Goal: Task Accomplishment & Management: Complete application form

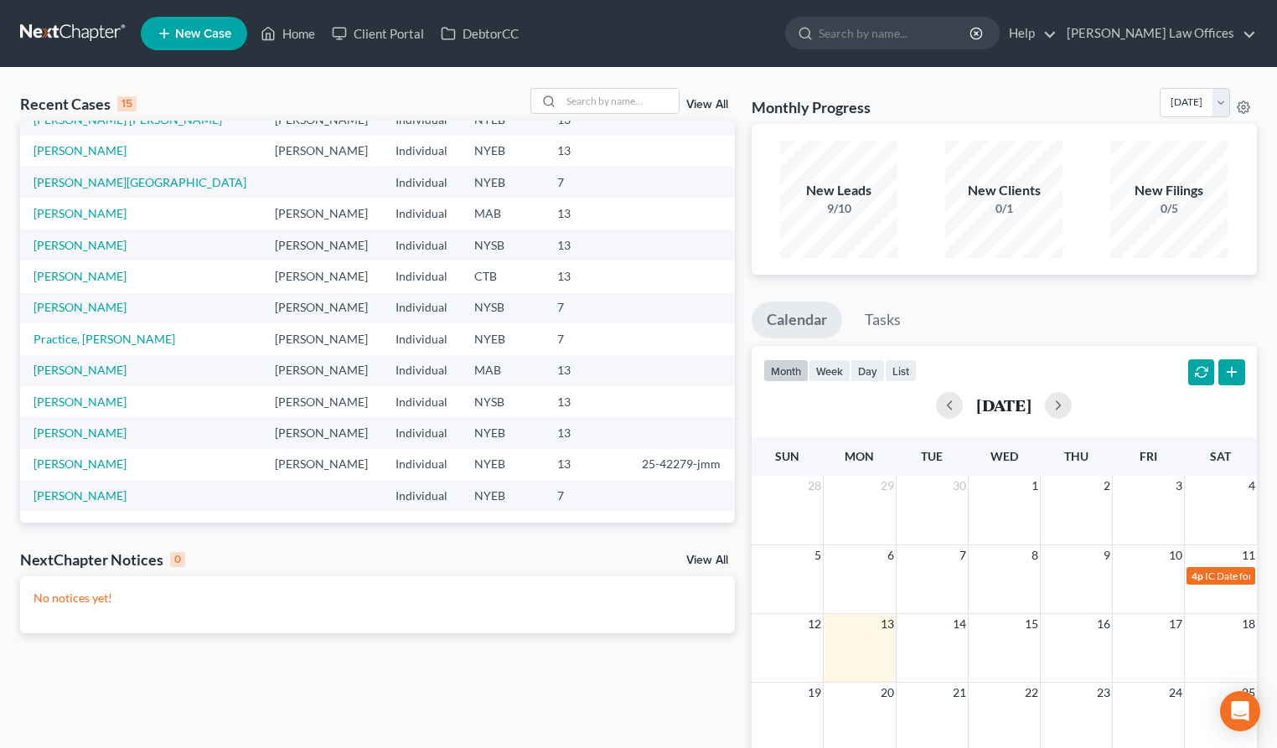
scroll to position [115, 0]
click at [91, 246] on link "[PERSON_NAME]" at bounding box center [80, 243] width 93 height 14
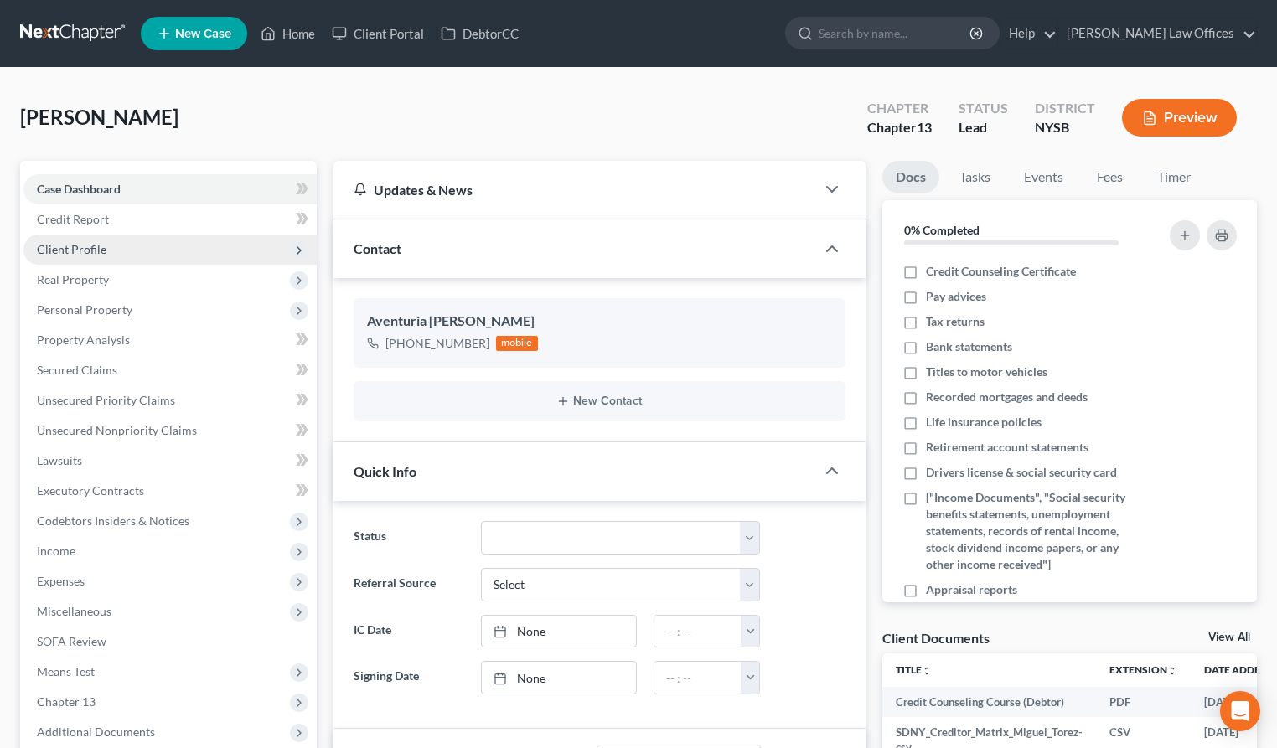
click at [83, 250] on span "Client Profile" at bounding box center [72, 249] width 70 height 14
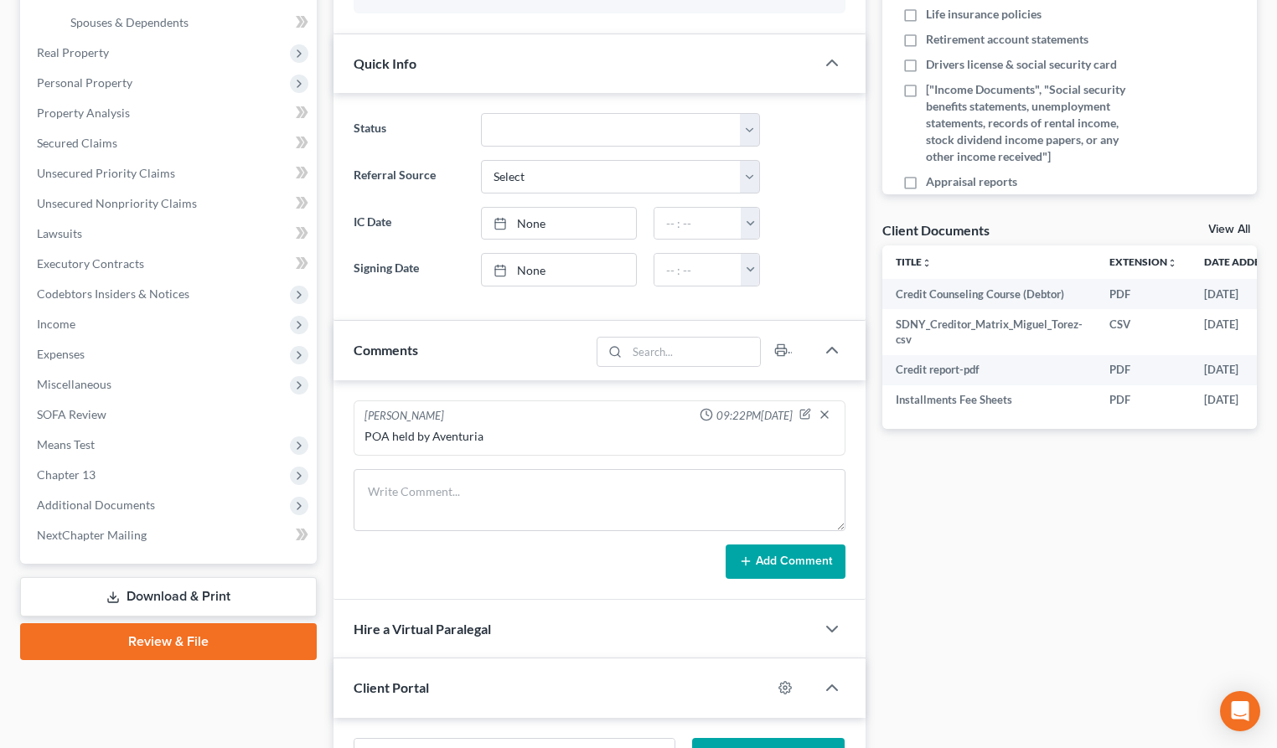
scroll to position [750, 0]
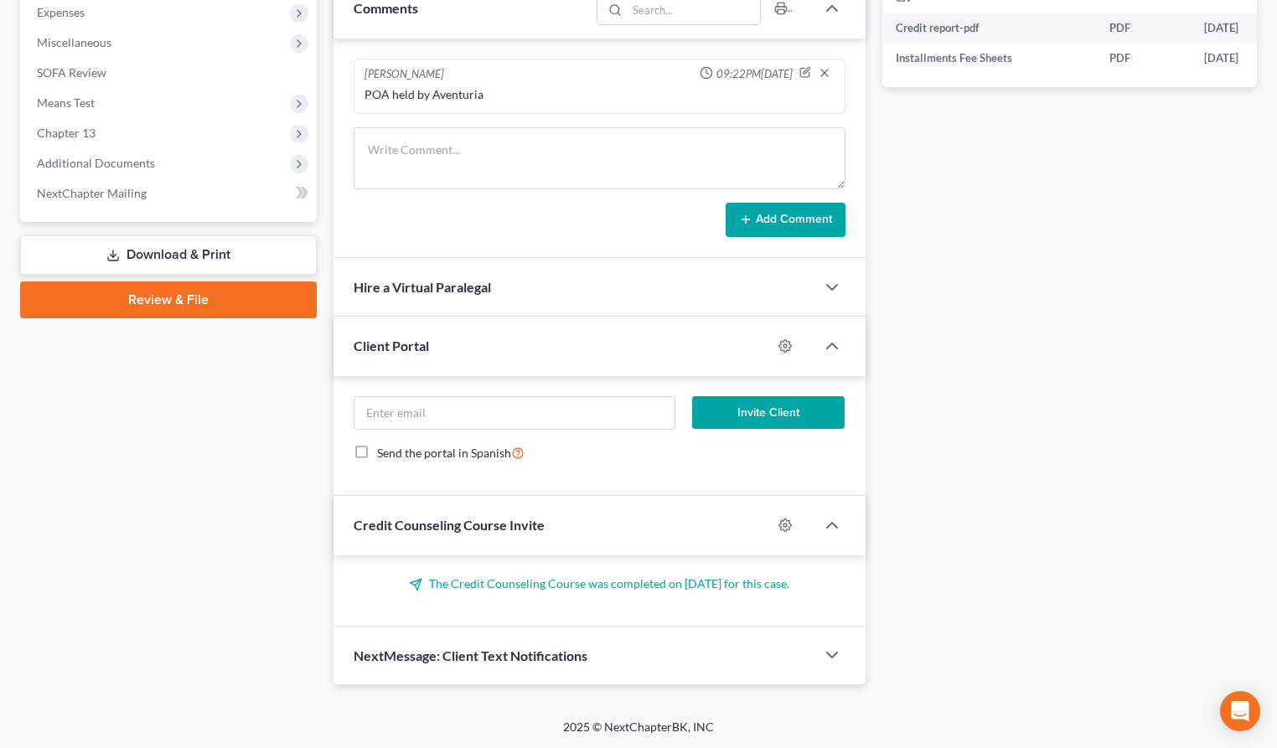
click at [181, 254] on link "Download & Print" at bounding box center [168, 254] width 297 height 39
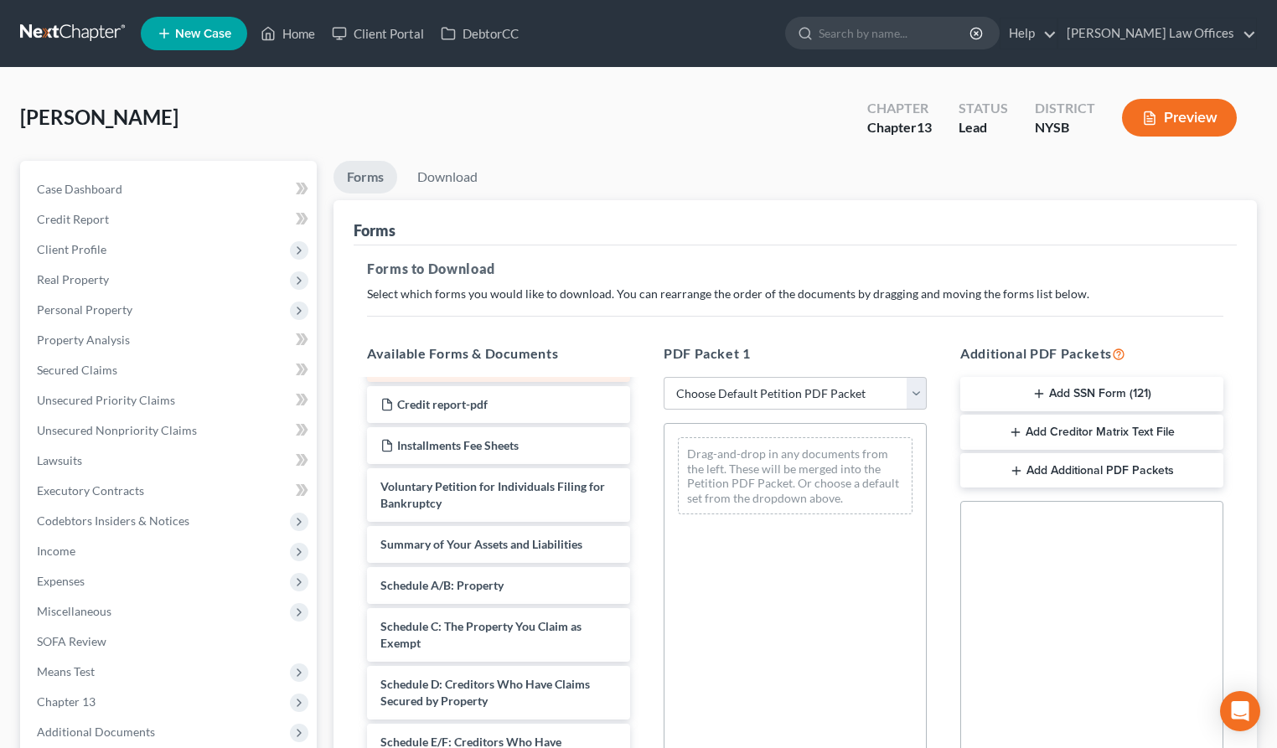
scroll to position [85, 0]
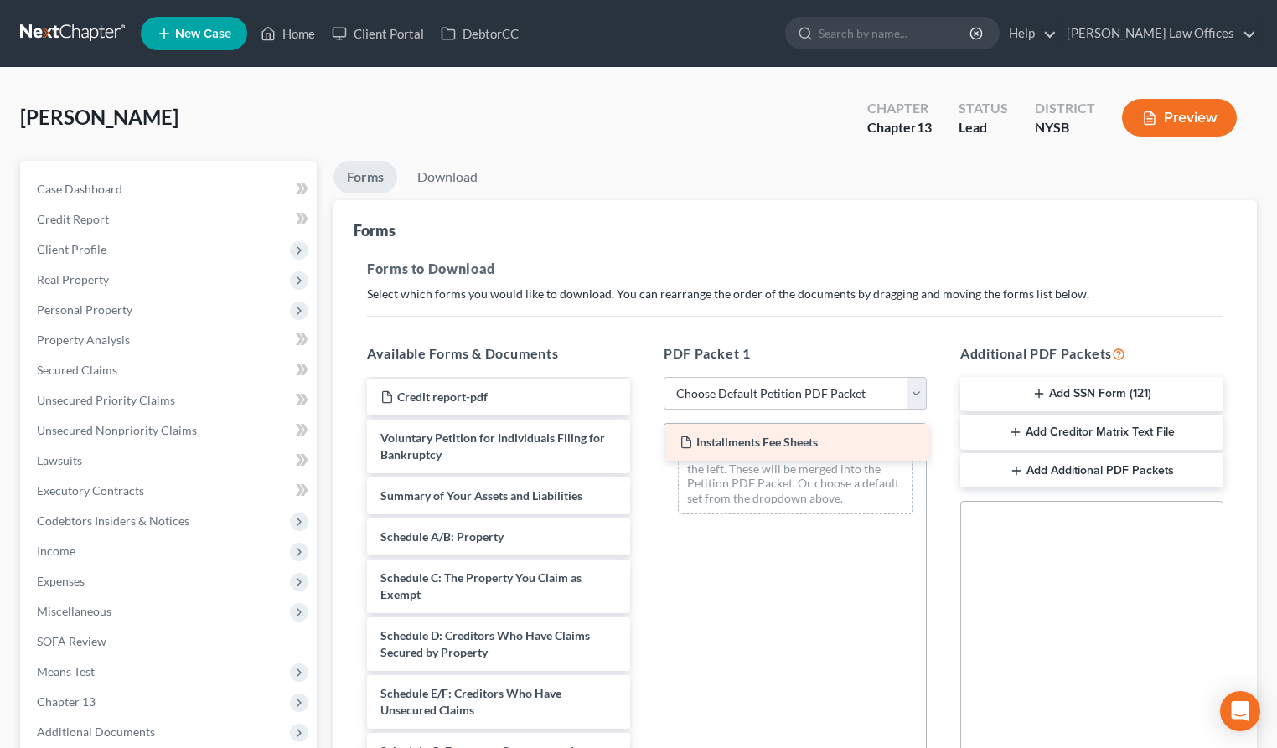
drag, startPoint x: 463, startPoint y: 393, endPoint x: 762, endPoint y: 439, distance: 302.7
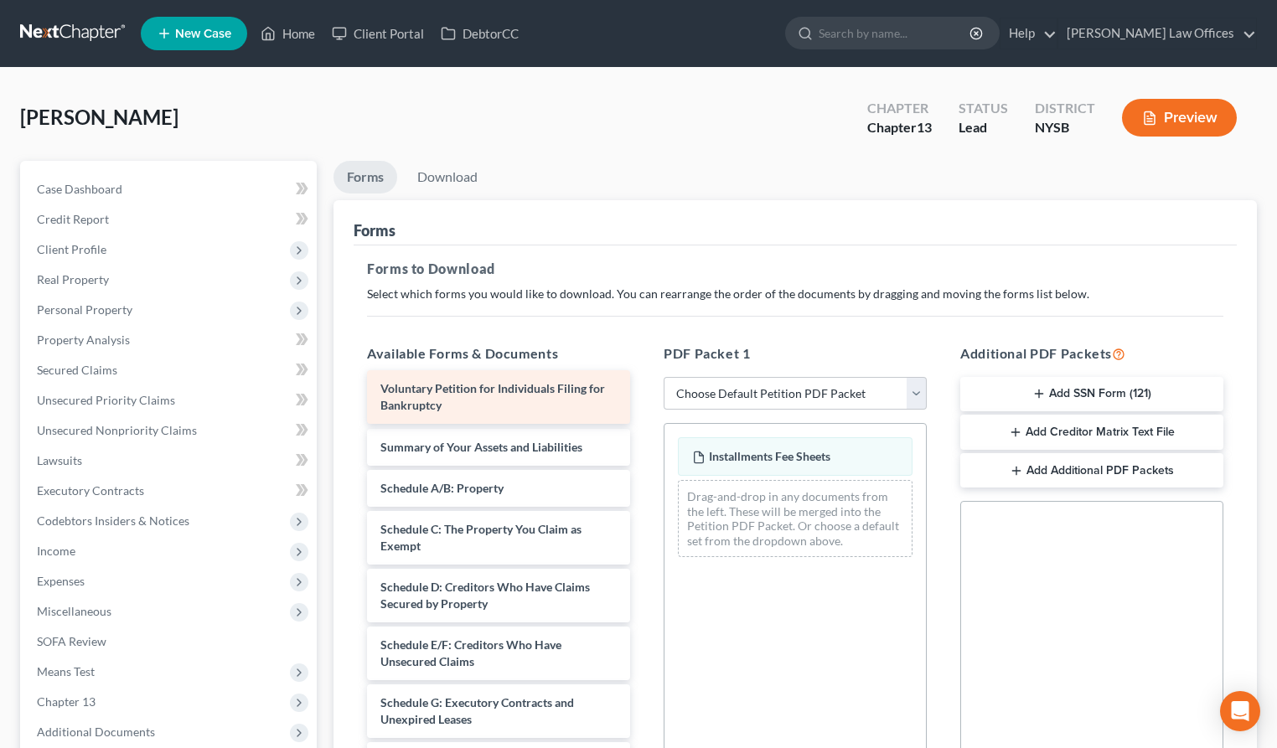
scroll to position [34, 0]
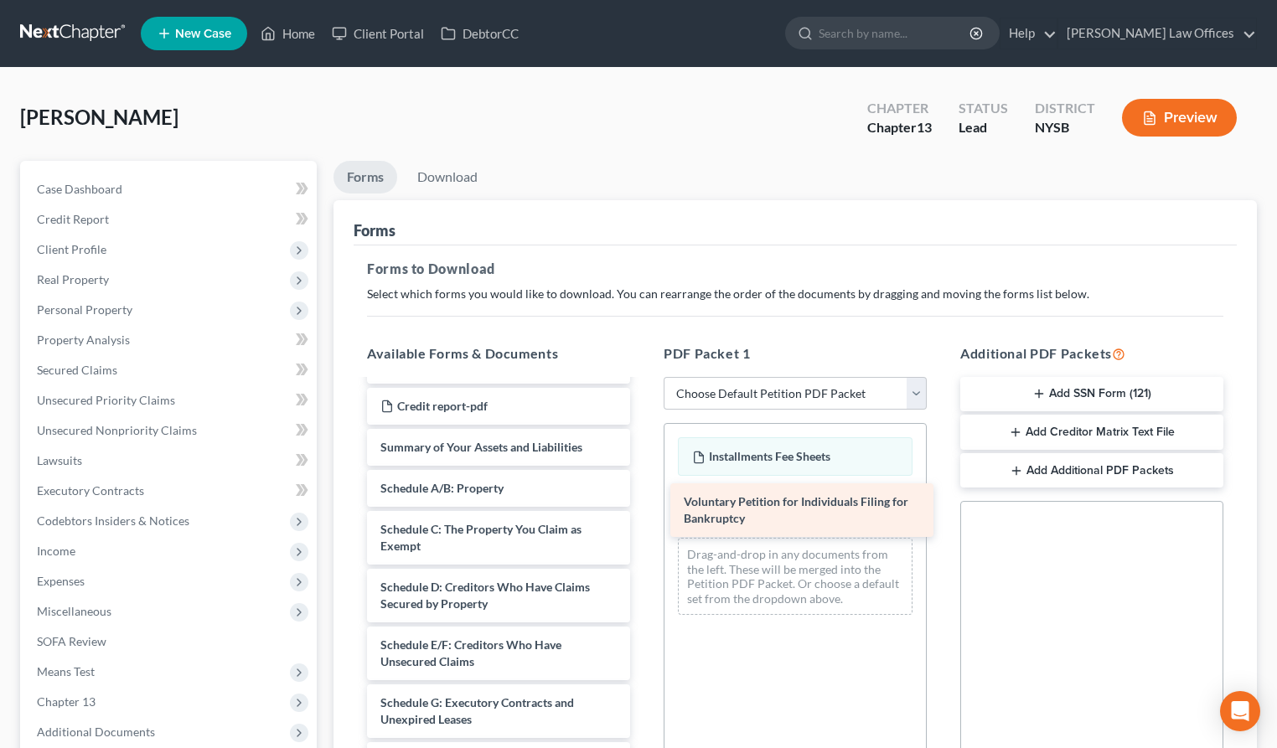
drag, startPoint x: 486, startPoint y: 398, endPoint x: 789, endPoint y: 511, distance: 323.8
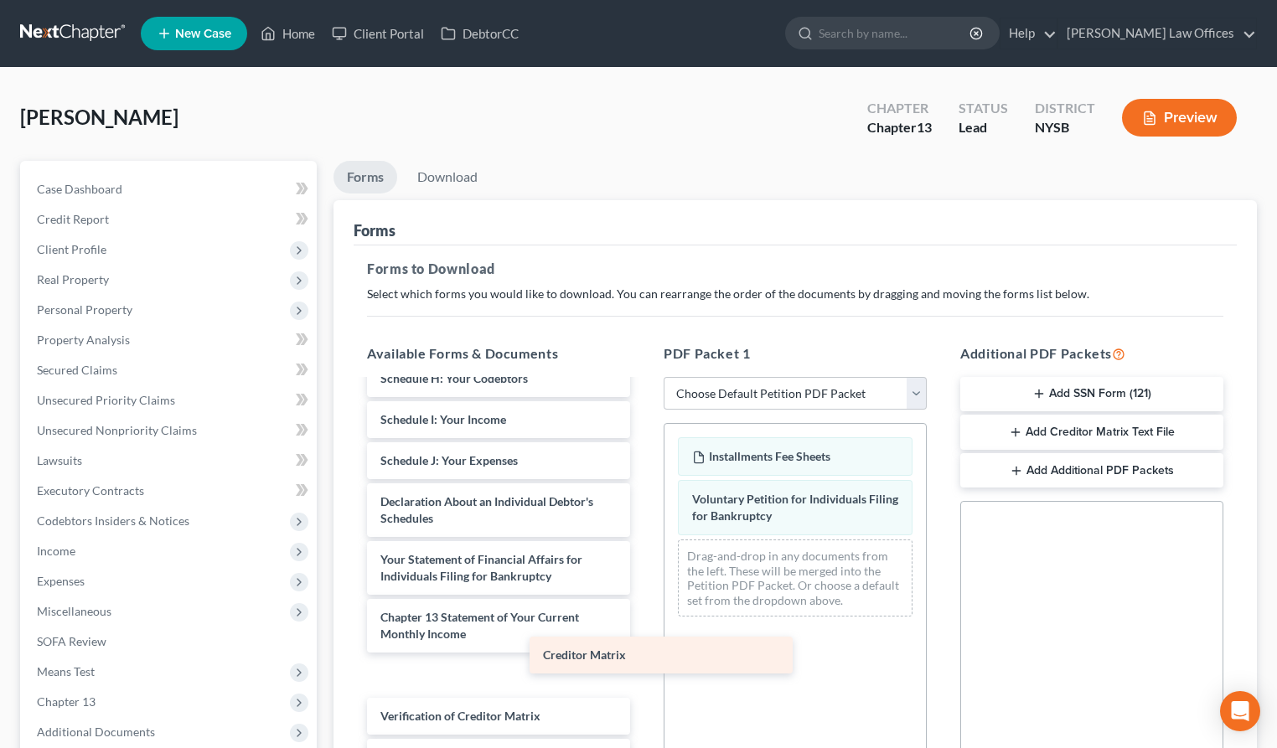
scroll to position [375, 0]
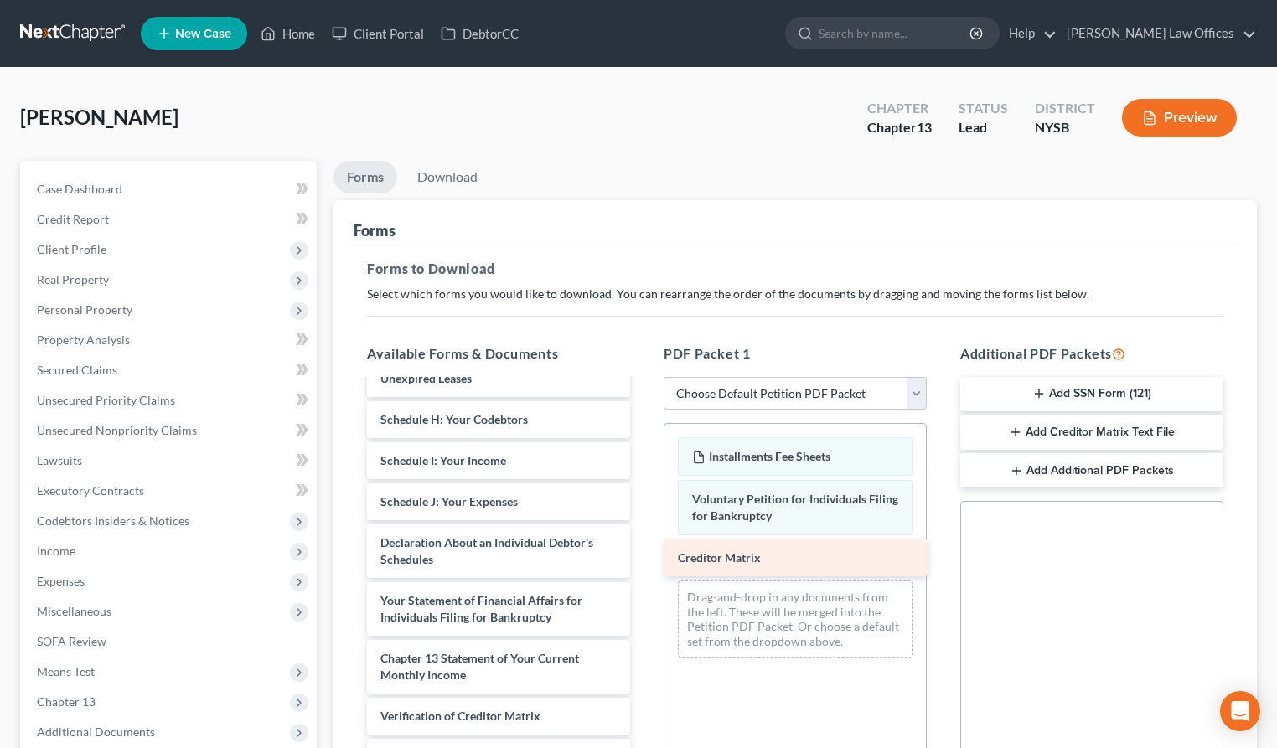
drag, startPoint x: 450, startPoint y: 668, endPoint x: 748, endPoint y: 551, distance: 319.5
click at [644, 551] on div "Creditor Matrix Credit Counseling Course (Debtor) Credit report-pdf Summary of …" at bounding box center [499, 420] width 290 height 828
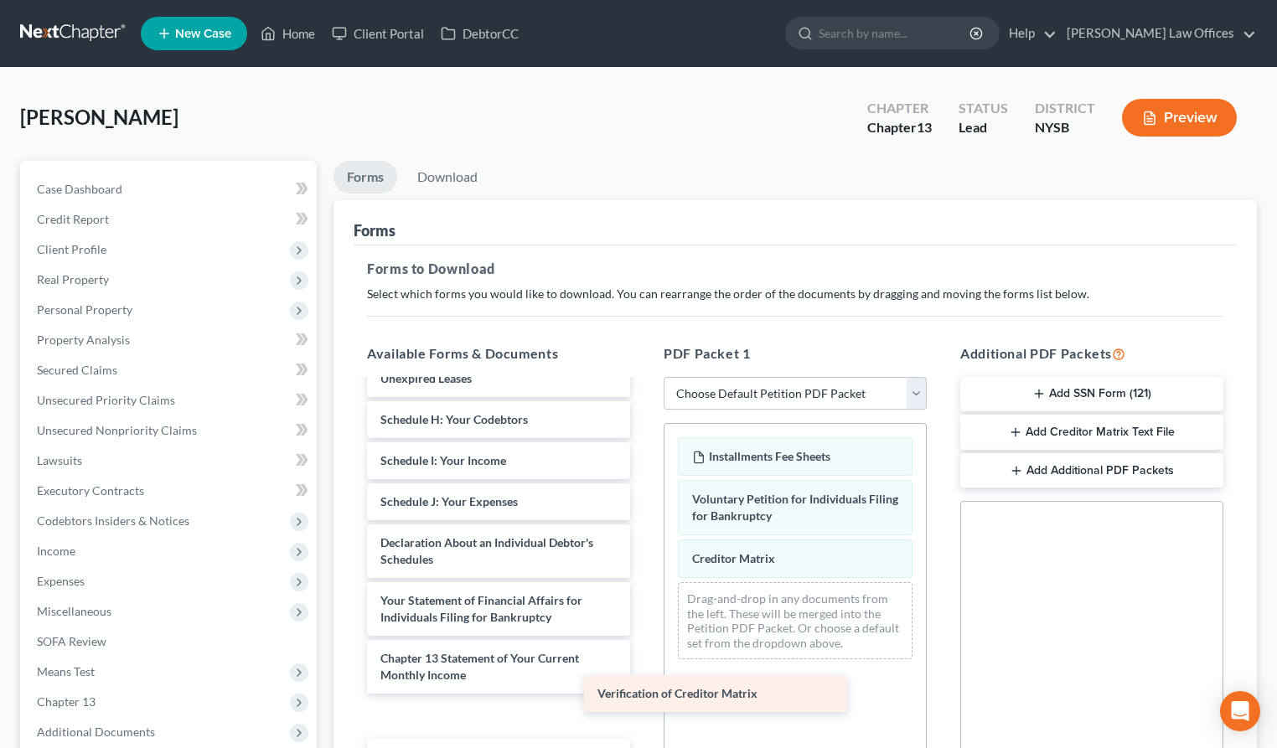
scroll to position [334, 0]
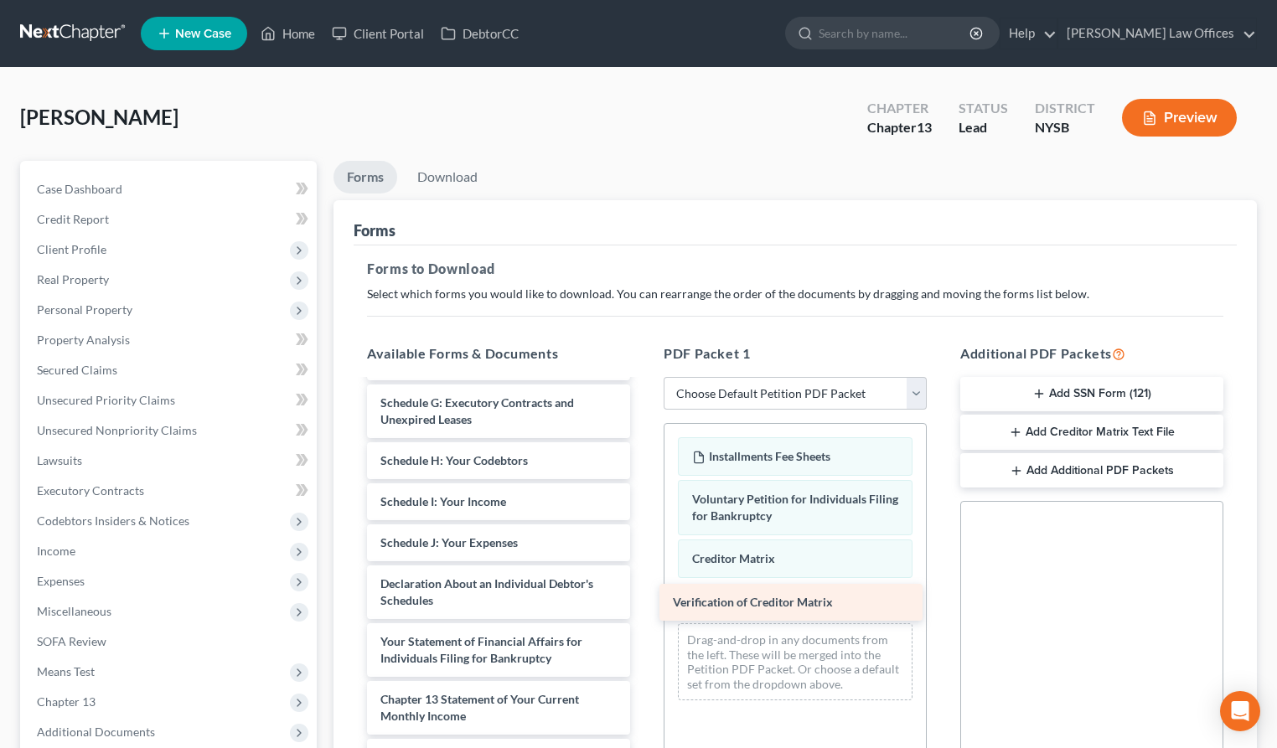
drag, startPoint x: 448, startPoint y: 714, endPoint x: 740, endPoint y: 601, distance: 312.8
click at [644, 601] on div "Verification of Creditor Matrix Credit Counseling Course (Debtor) Credit report…" at bounding box center [499, 440] width 290 height 787
click at [917, 388] on select "Choose Default Petition PDF Packet Complete Bankruptcy Petition (all forms and …" at bounding box center [795, 394] width 263 height 34
select select "1"
click at [664, 377] on select "Choose Default Petition PDF Packet Complete Bankruptcy Petition (all forms and …" at bounding box center [795, 394] width 263 height 34
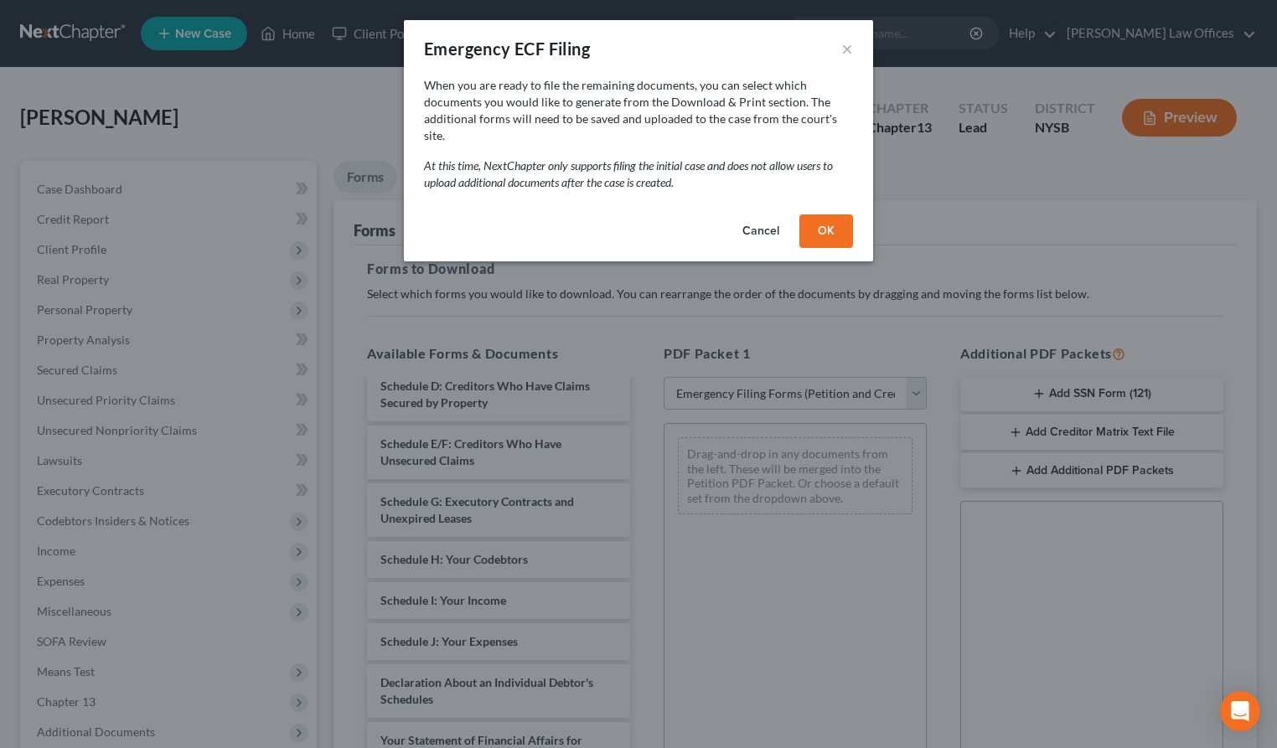
click at [827, 217] on button "OK" at bounding box center [826, 232] width 54 height 34
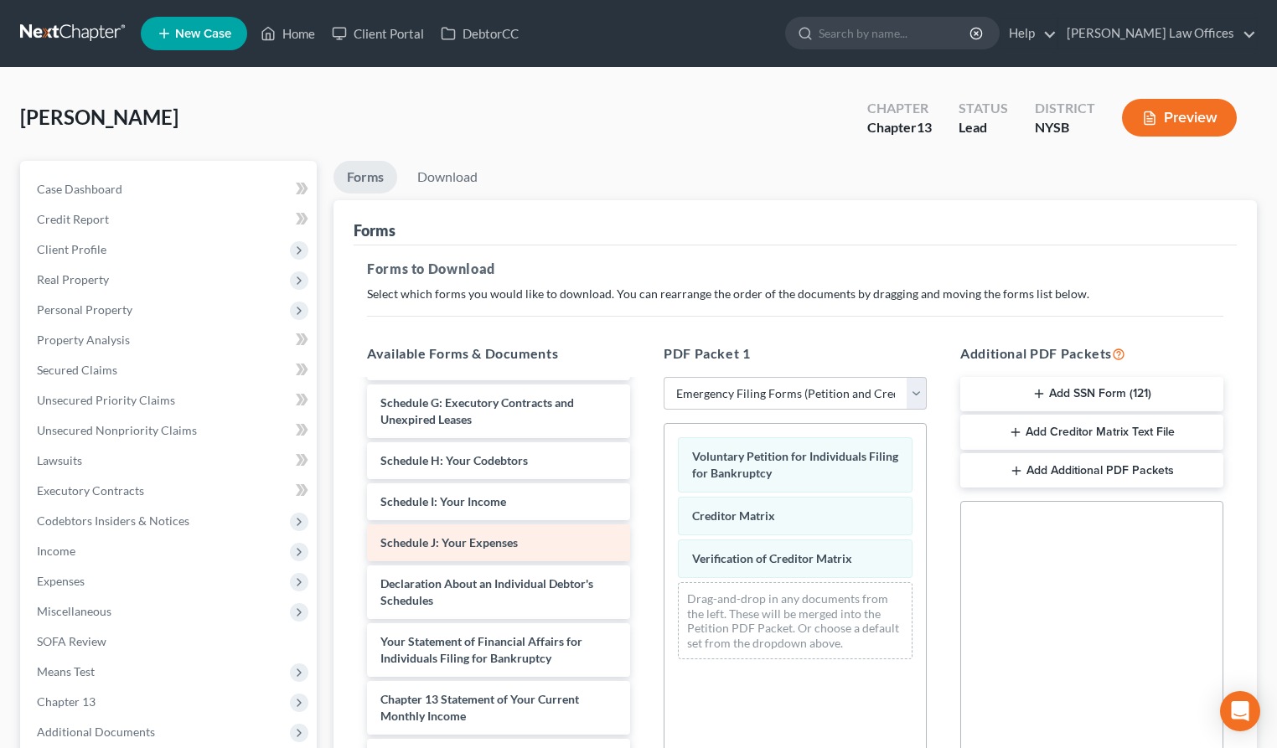
scroll to position [0, 0]
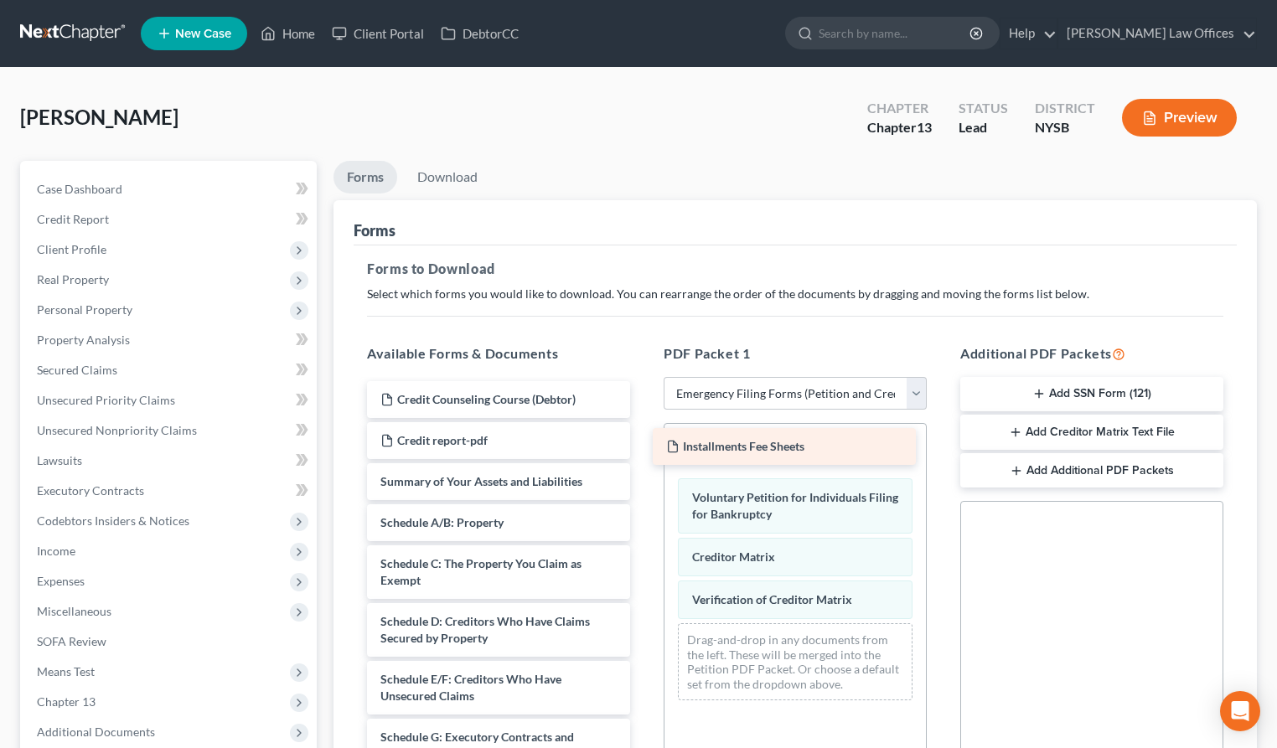
drag, startPoint x: 473, startPoint y: 484, endPoint x: 759, endPoint y: 449, distance: 287.8
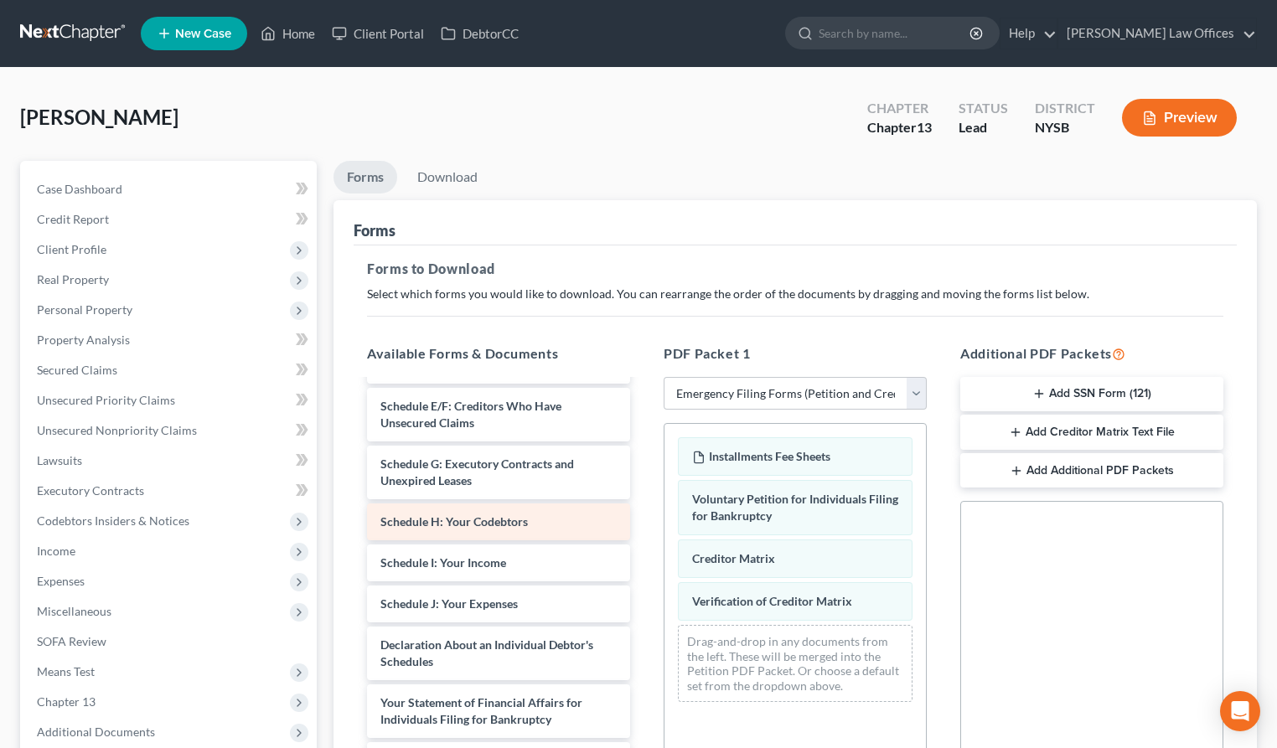
scroll to position [334, 0]
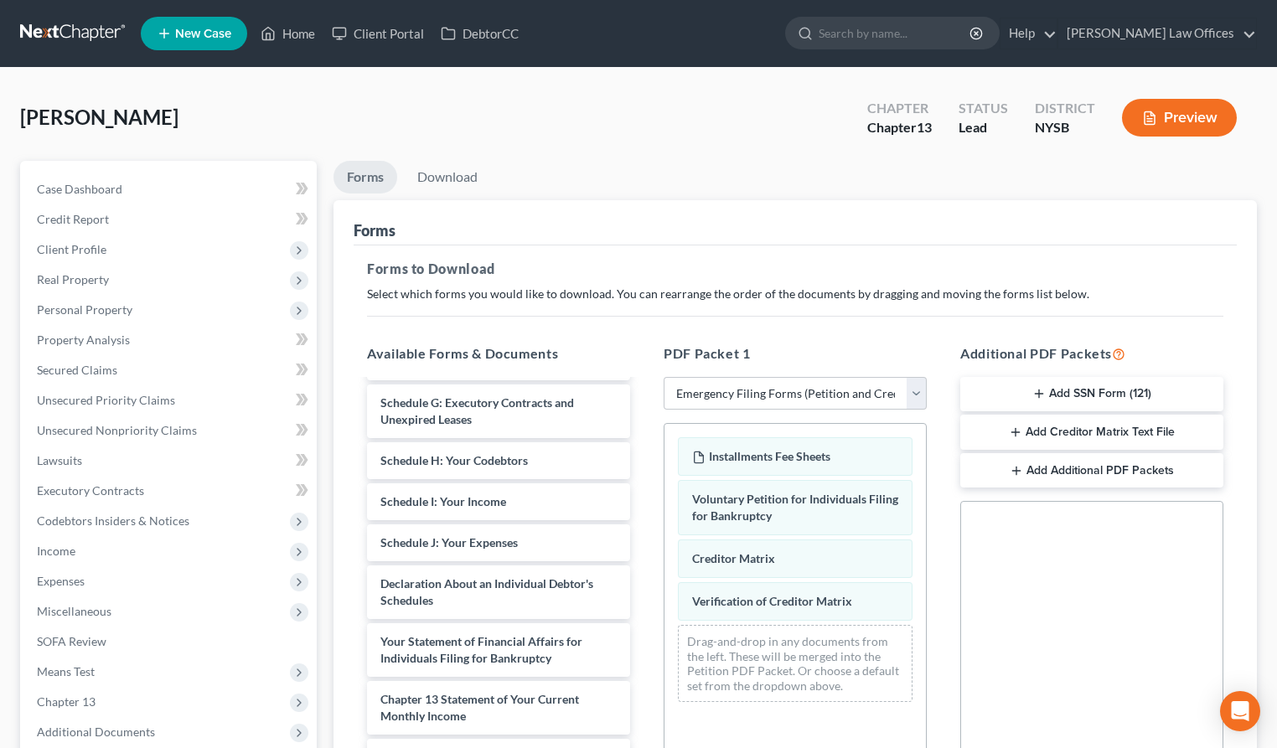
click at [1046, 394] on button "Add SSN Form (121)" at bounding box center [1091, 394] width 263 height 35
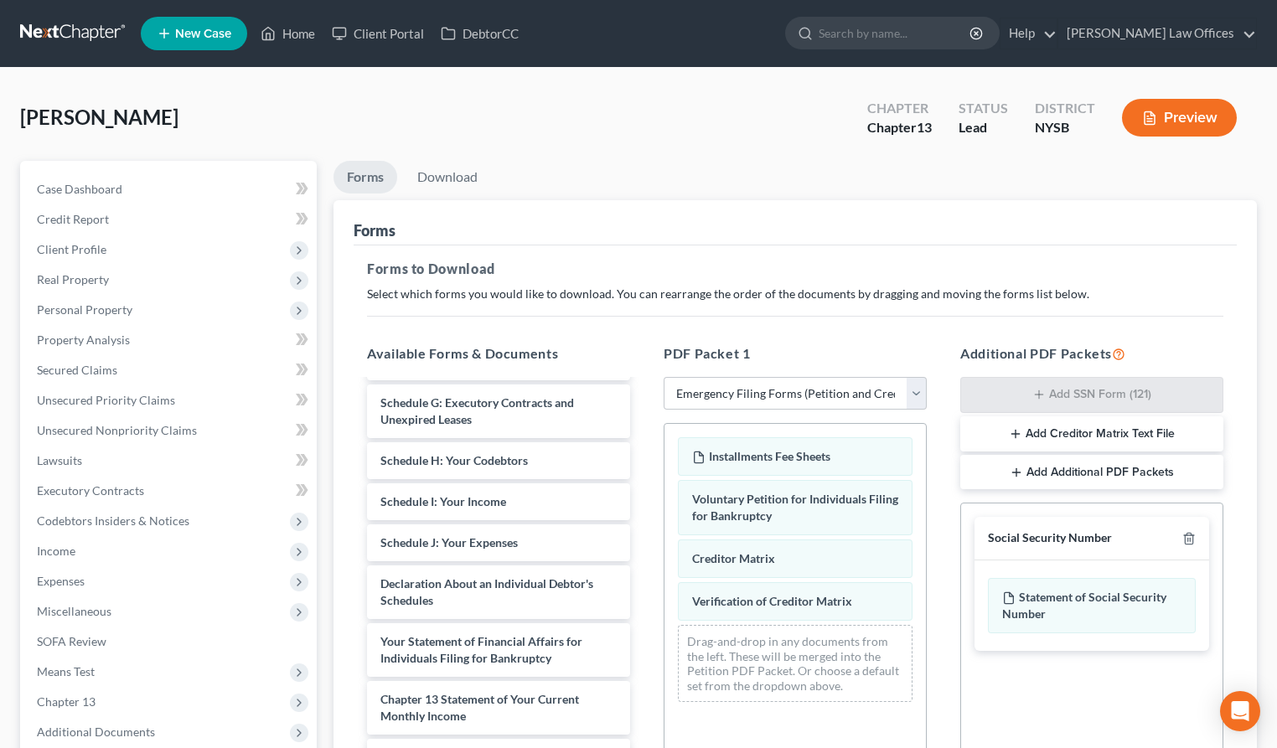
drag, startPoint x: 1075, startPoint y: 606, endPoint x: 1025, endPoint y: 635, distance: 58.2
click at [977, 680] on div "Social Security Number Statement of Social Security Number Creditor Matrix Text…" at bounding box center [1091, 693] width 263 height 381
drag, startPoint x: 1072, startPoint y: 621, endPoint x: 1023, endPoint y: 634, distance: 50.4
click at [984, 649] on div "Statement of Social Security Number" at bounding box center [1092, 606] width 235 height 91
drag, startPoint x: 1011, startPoint y: 584, endPoint x: 986, endPoint y: 598, distance: 28.5
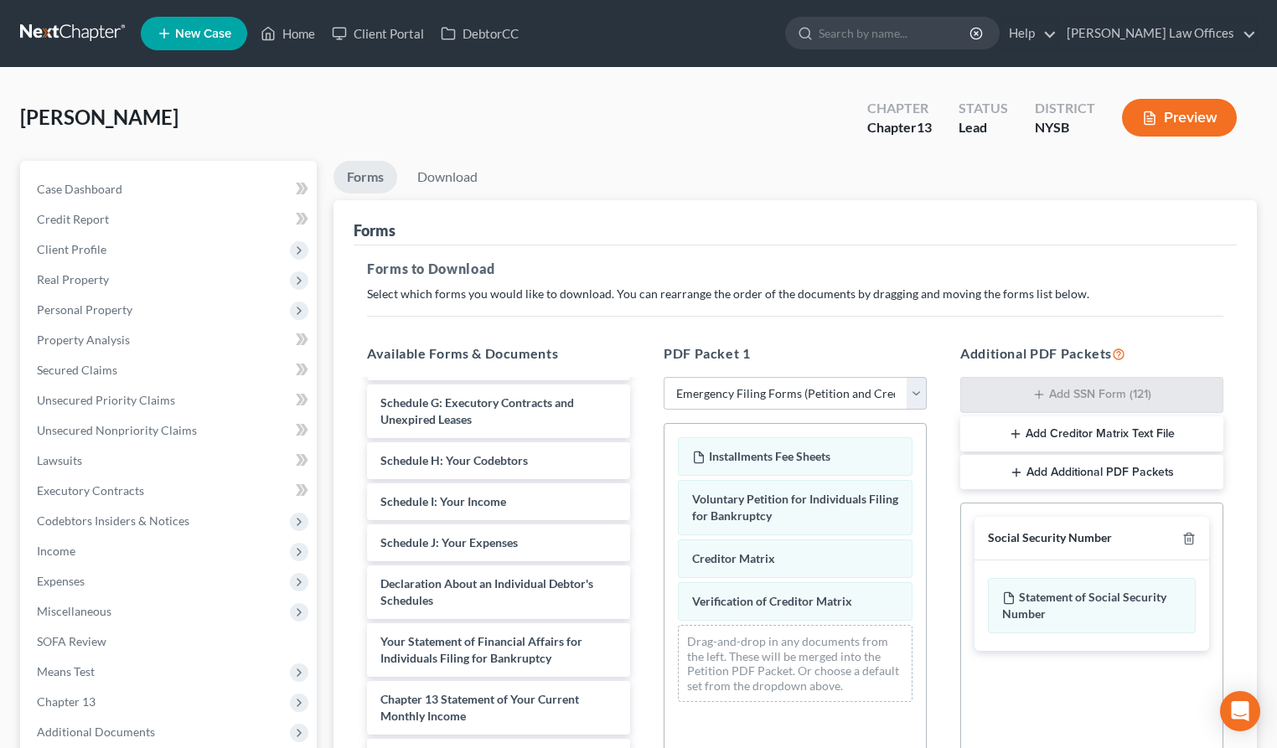
click at [986, 598] on div "Statement of Social Security Number" at bounding box center [1092, 606] width 235 height 91
click at [1056, 438] on button "Add Creditor Matrix Text File" at bounding box center [1091, 433] width 263 height 35
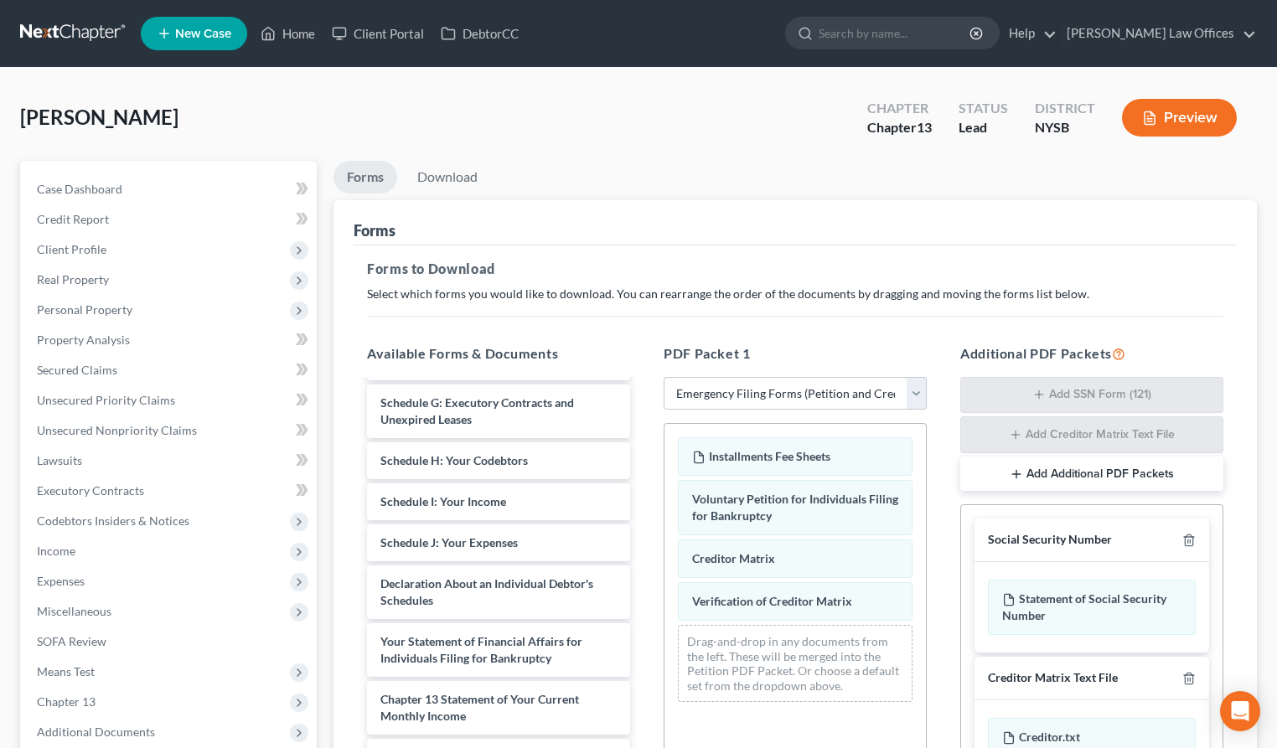
click at [1021, 476] on icon "button" at bounding box center [1016, 474] width 13 height 13
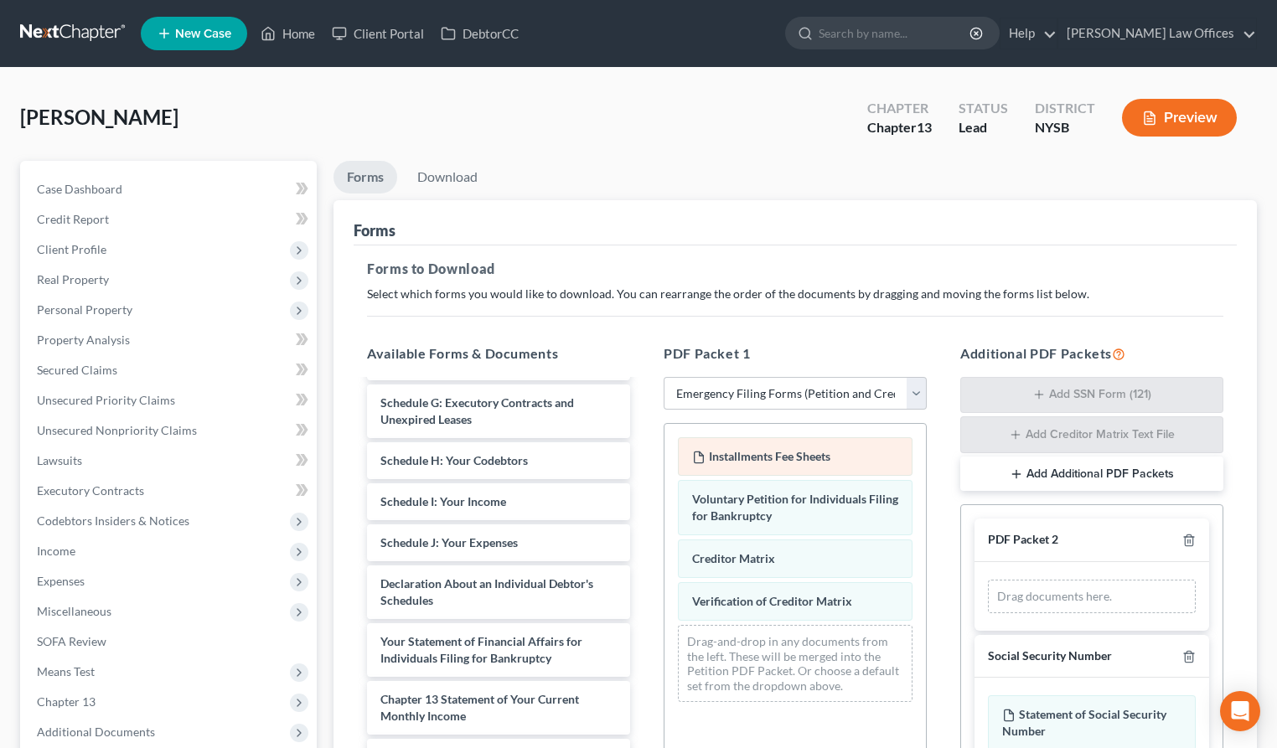
click at [809, 463] on span "Installments Fee Sheets" at bounding box center [770, 456] width 122 height 14
click at [762, 460] on span "Installments Fee Sheets" at bounding box center [770, 456] width 122 height 14
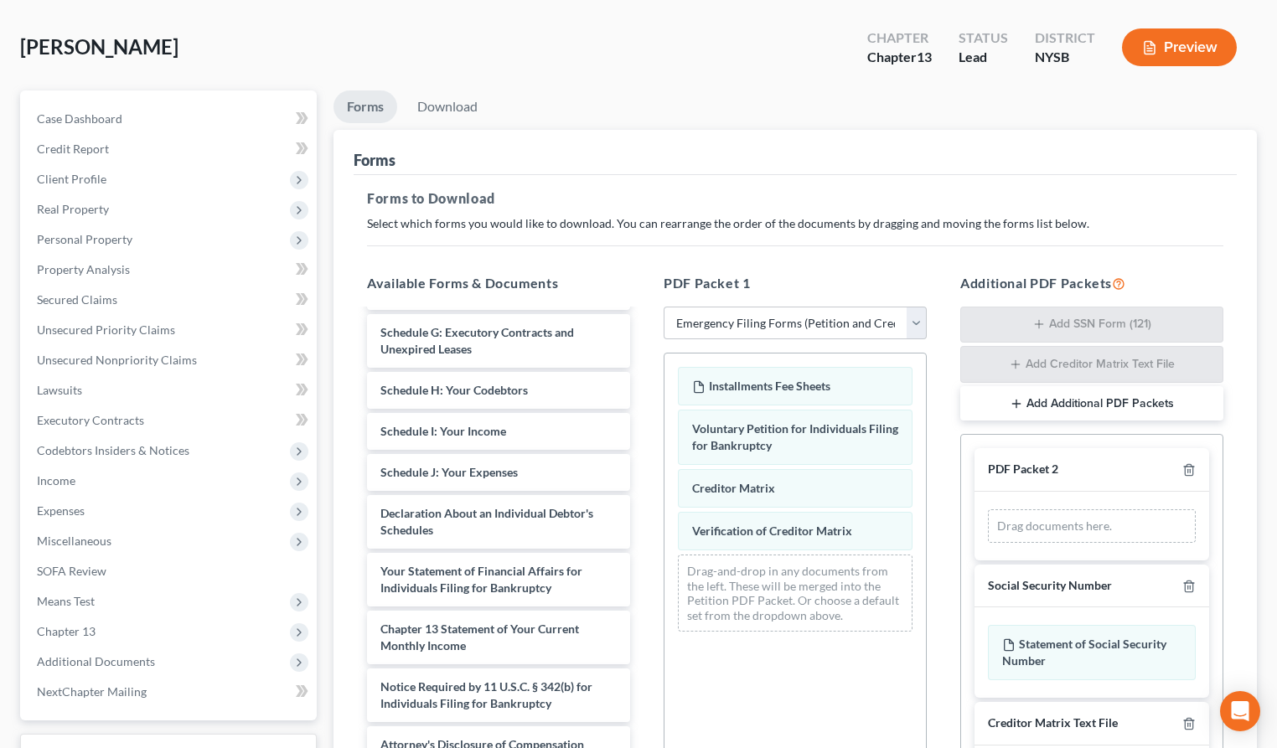
scroll to position [0, 0]
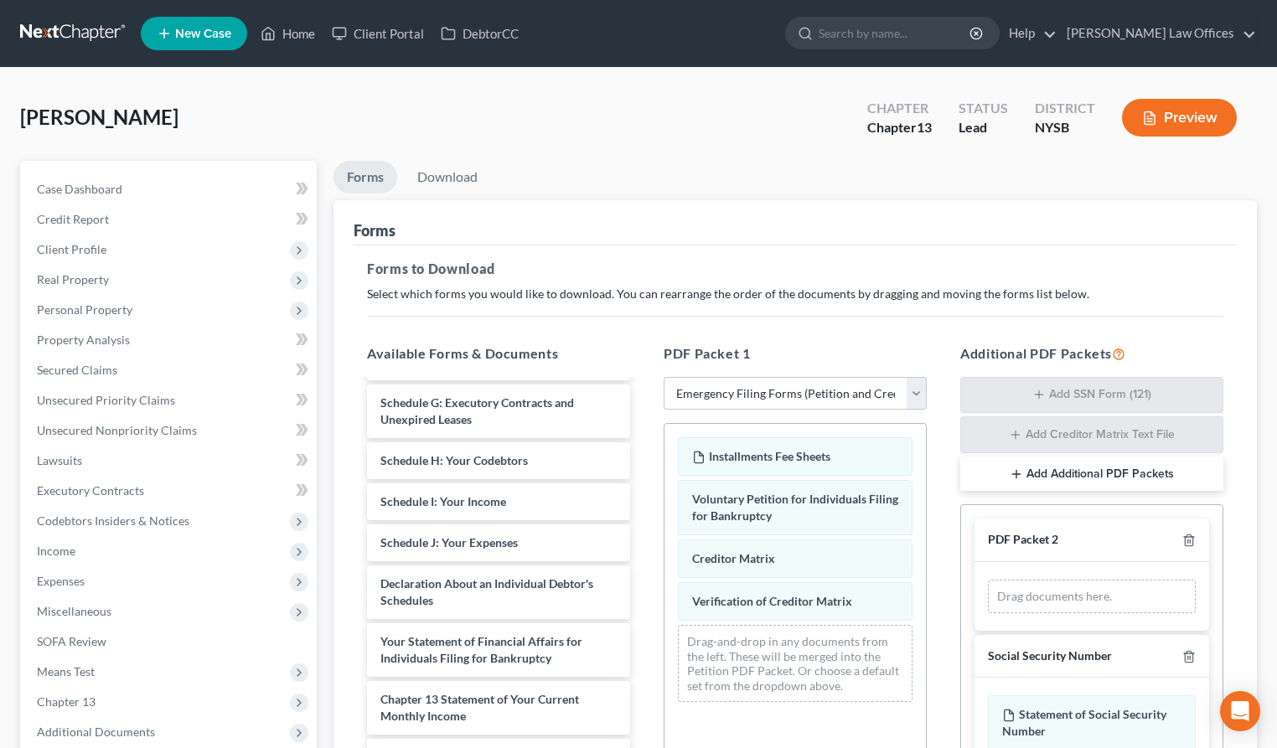
click at [1177, 114] on button "Preview" at bounding box center [1179, 118] width 115 height 38
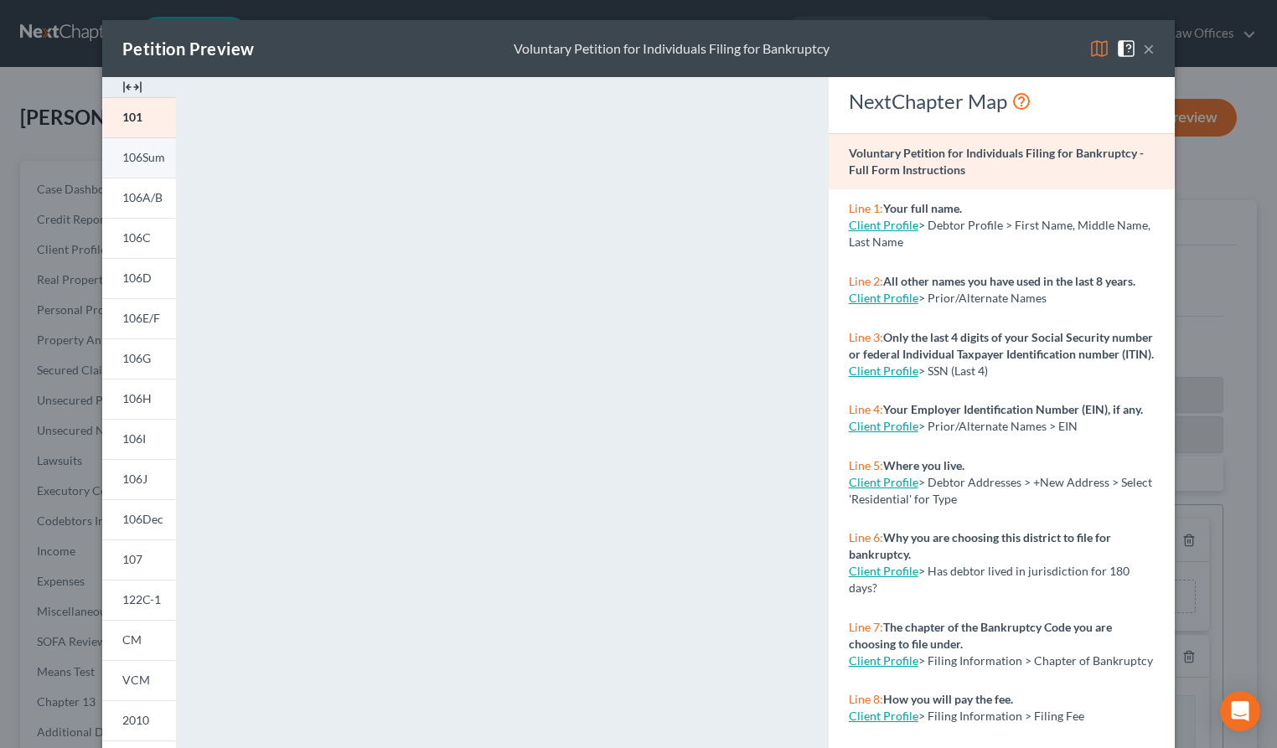
click at [139, 160] on span "106Sum" at bounding box center [143, 157] width 43 height 14
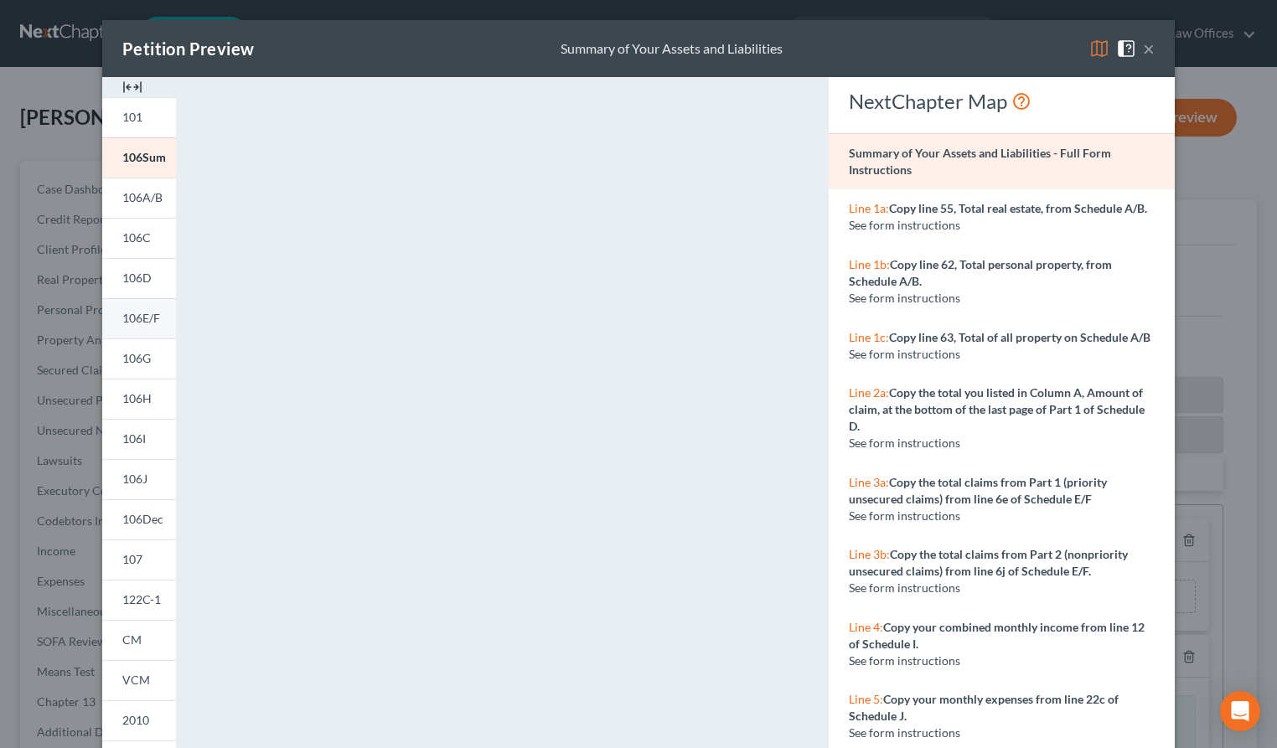
scroll to position [196, 0]
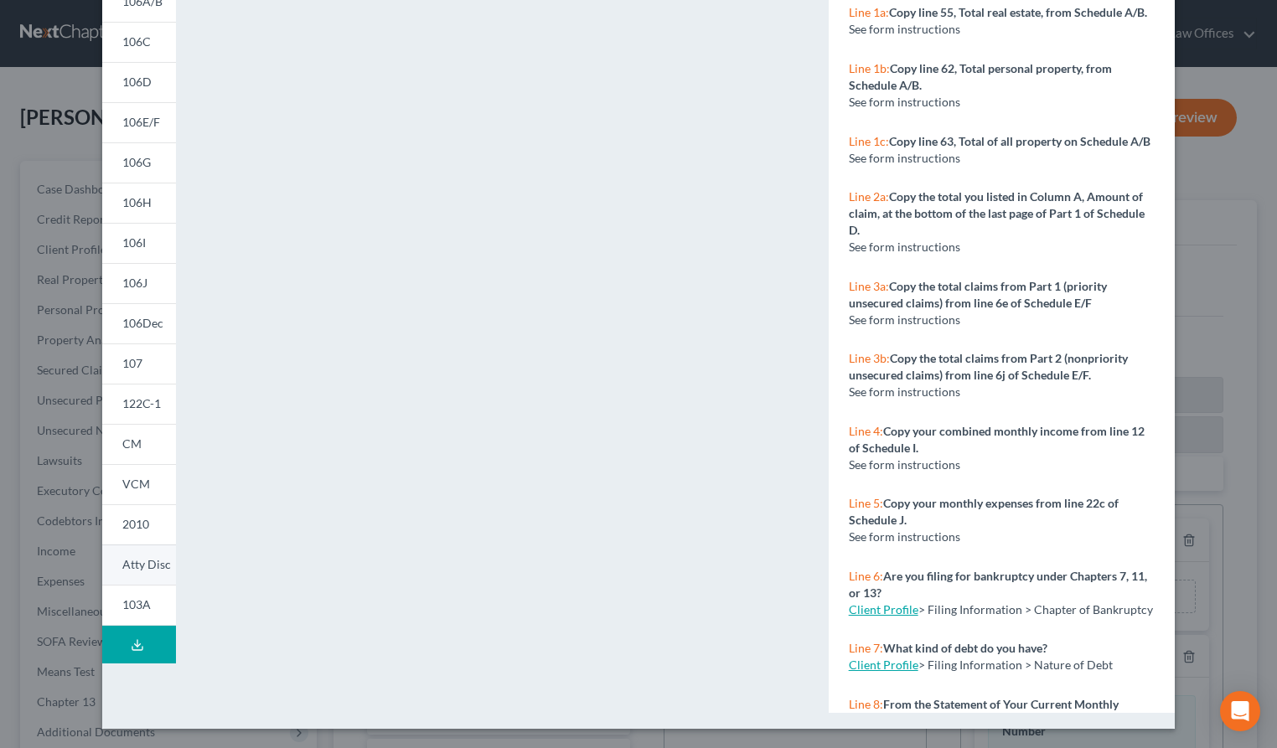
click at [146, 570] on span "Atty Disc" at bounding box center [146, 564] width 49 height 14
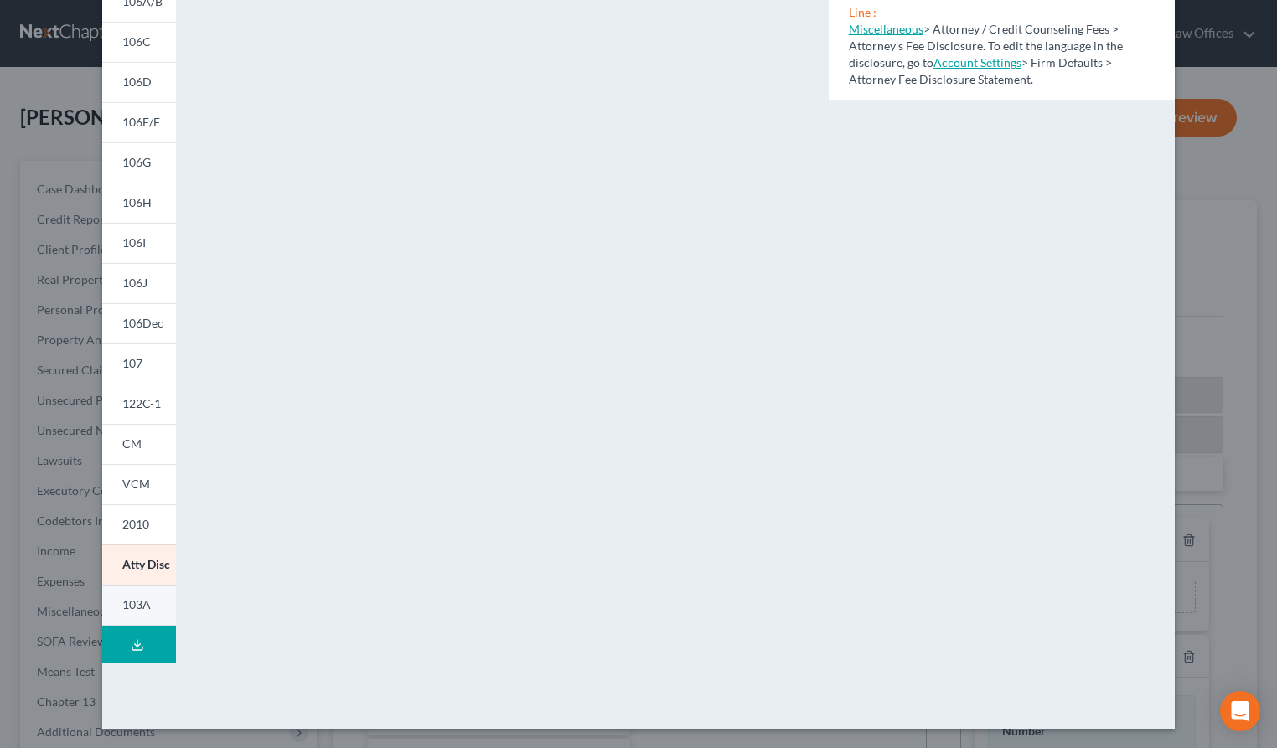
click at [143, 607] on span "103A" at bounding box center [136, 605] width 28 height 14
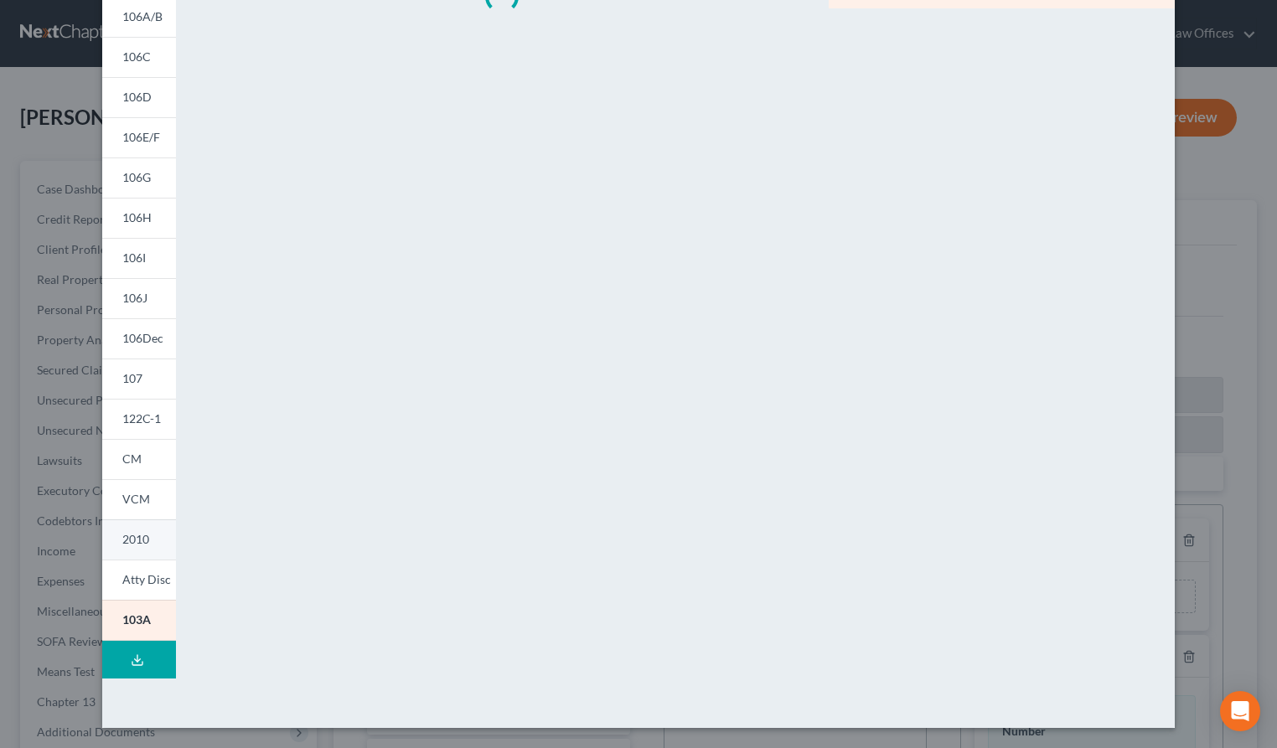
click at [140, 546] on span "2010" at bounding box center [135, 539] width 27 height 14
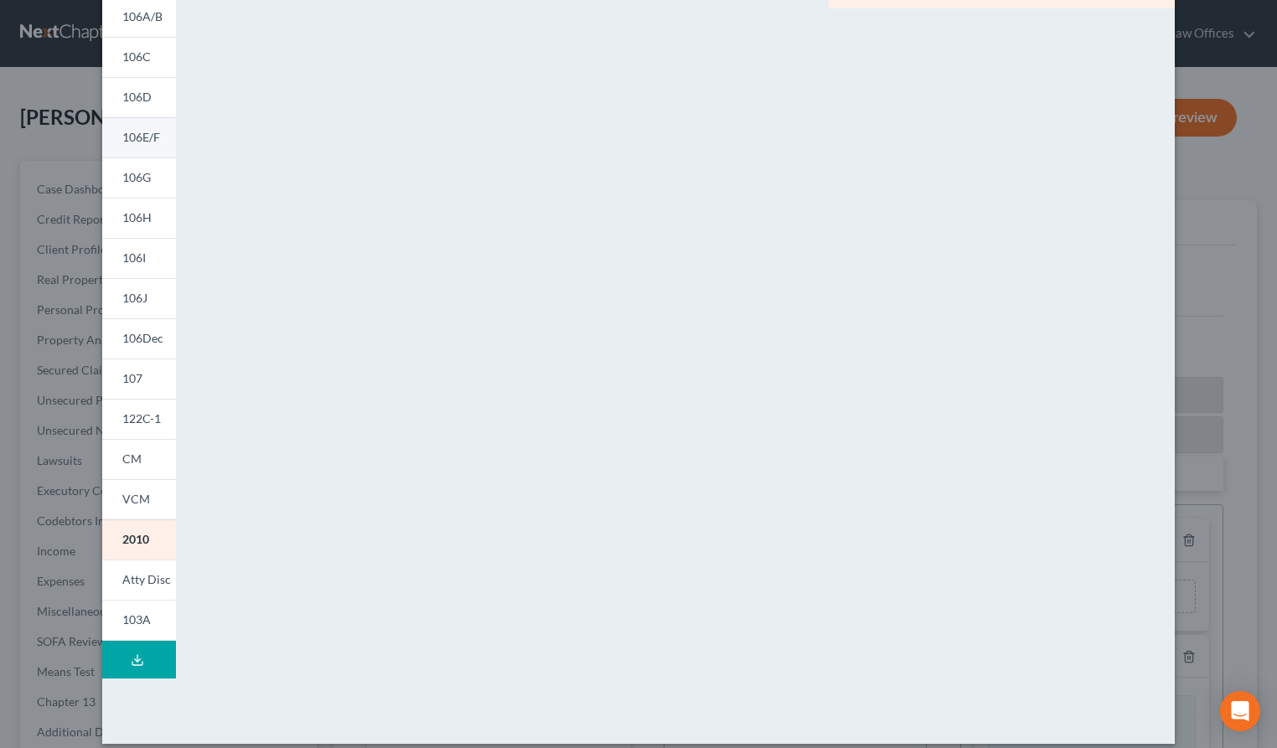
scroll to position [0, 0]
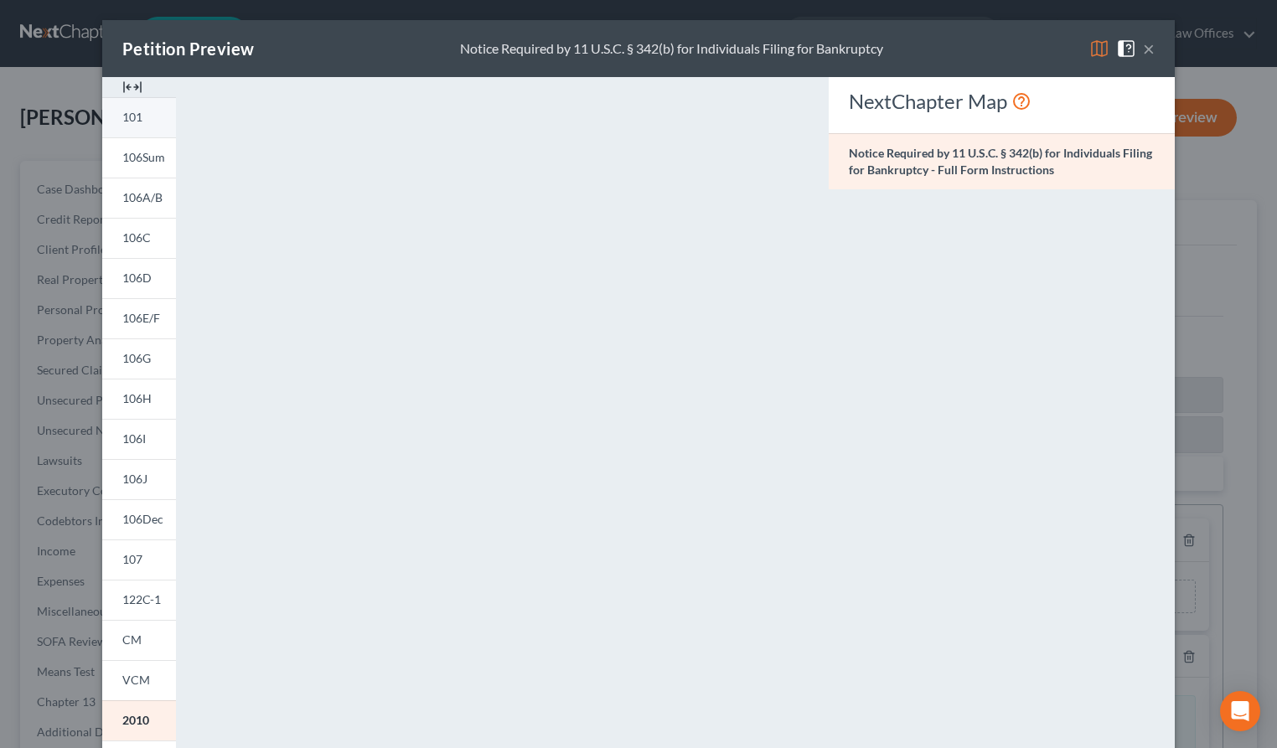
click at [127, 122] on span "101" at bounding box center [132, 117] width 20 height 14
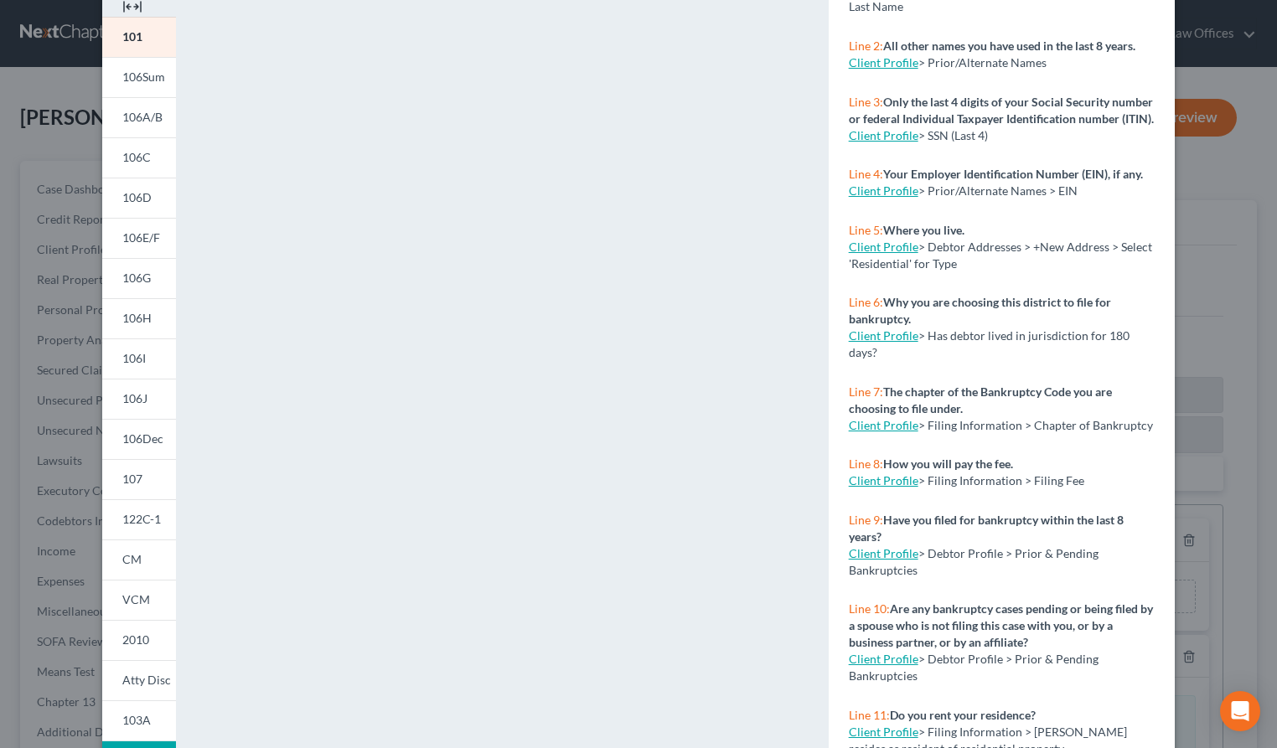
scroll to position [163, 0]
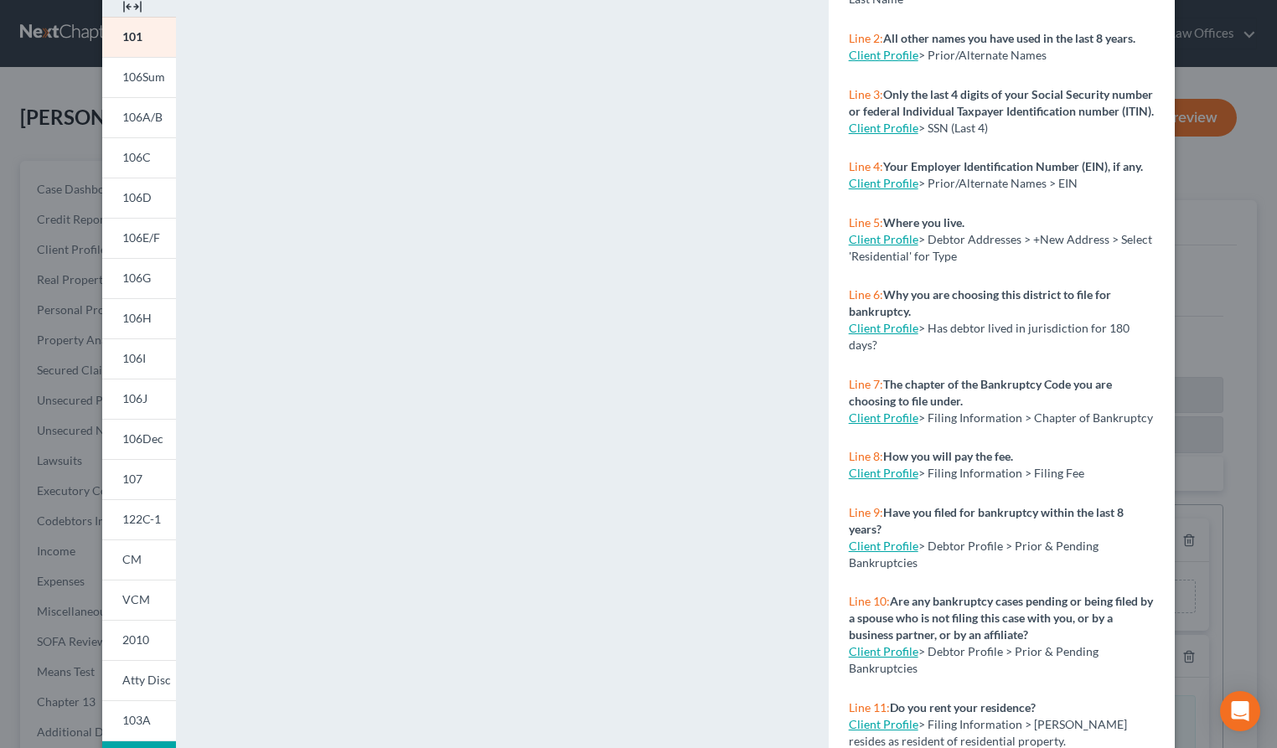
click at [880, 246] on link "Client Profile" at bounding box center [884, 239] width 70 height 14
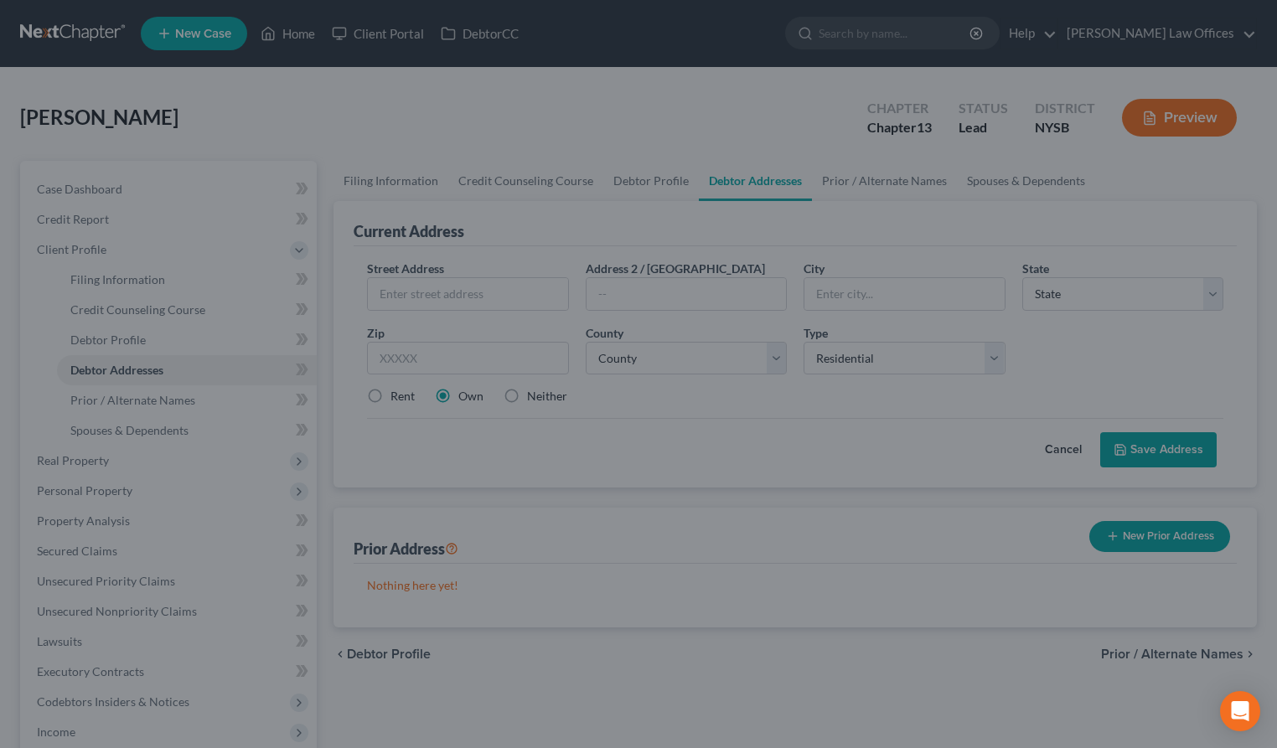
select select "0"
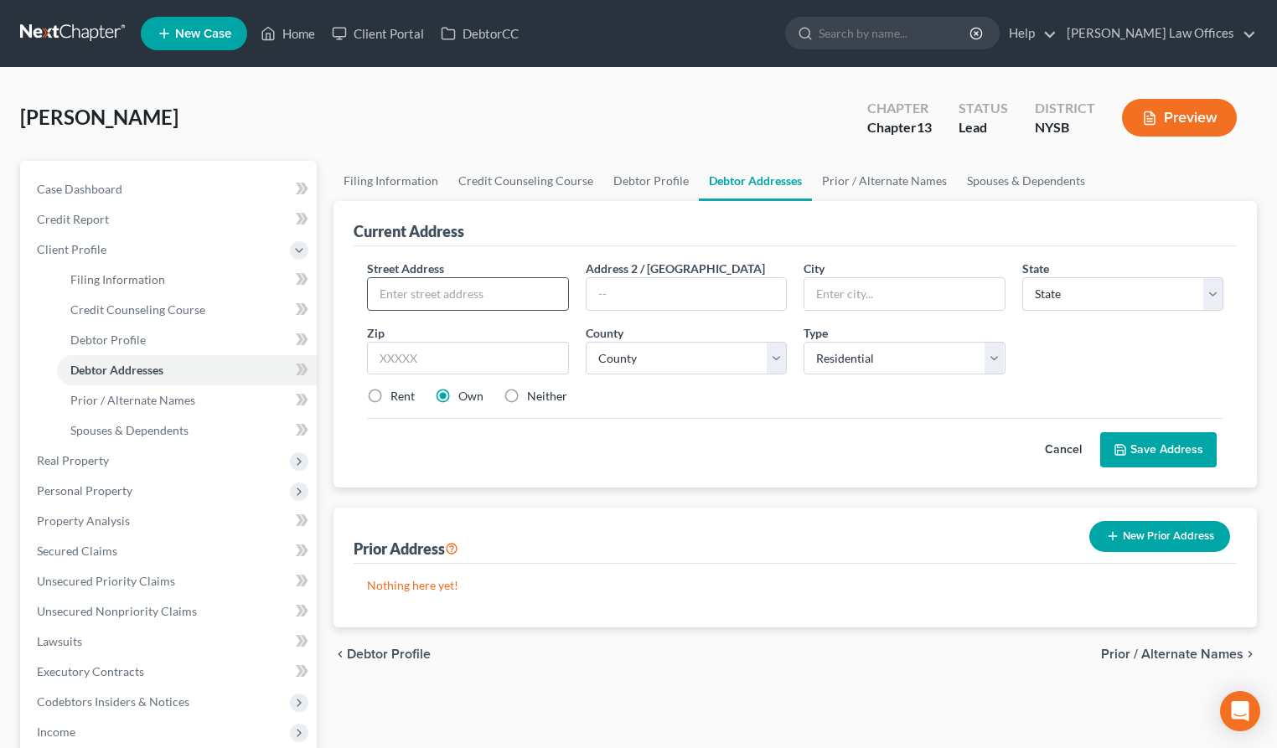
click at [424, 297] on input "text" at bounding box center [468, 294] width 200 height 32
type input "c/[PERSON_NAME] Law Offices"
type input "[STREET_ADDRESS] 5B"
click at [834, 297] on input "text" at bounding box center [904, 294] width 200 height 32
type input "[US_STATE]"
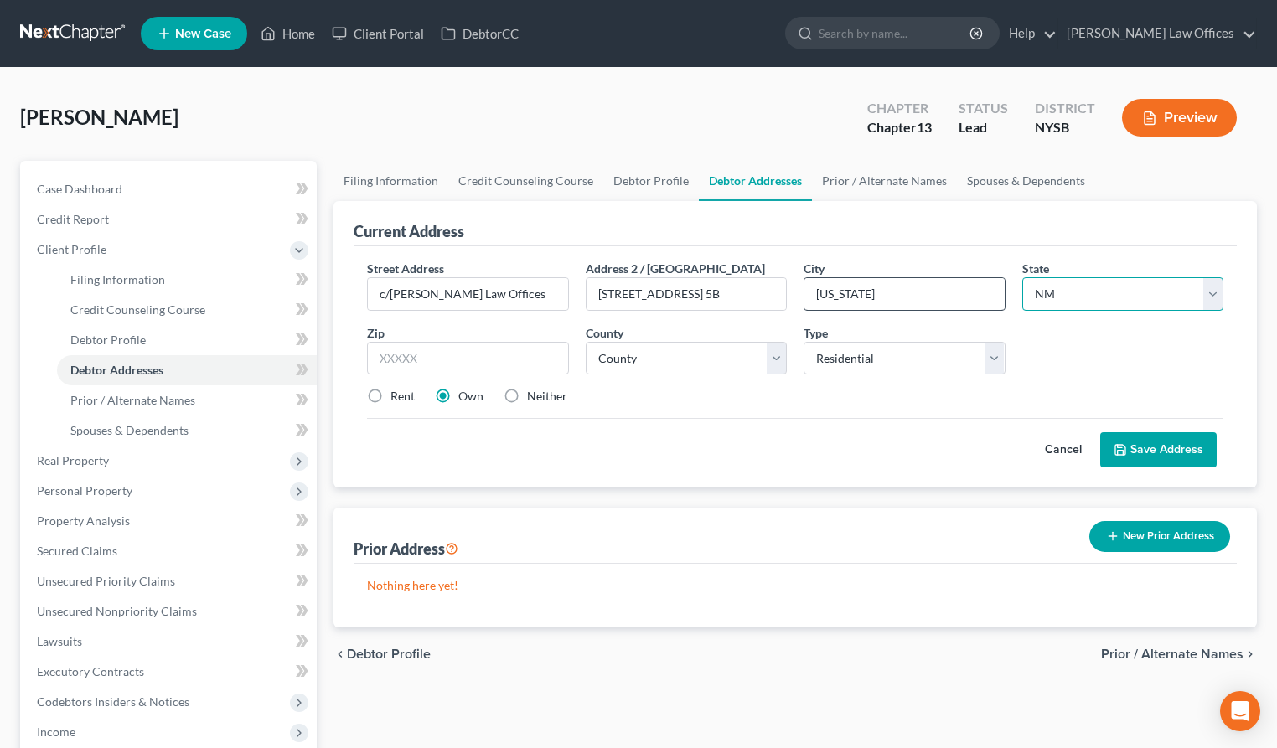
select select "35"
click at [483, 362] on input "text" at bounding box center [468, 359] width 202 height 34
type input "10069"
click at [659, 355] on select "County [GEOGRAPHIC_DATA] [GEOGRAPHIC_DATA] [GEOGRAPHIC_DATA] [GEOGRAPHIC_DATA] …" at bounding box center [687, 359] width 202 height 34
select select "30"
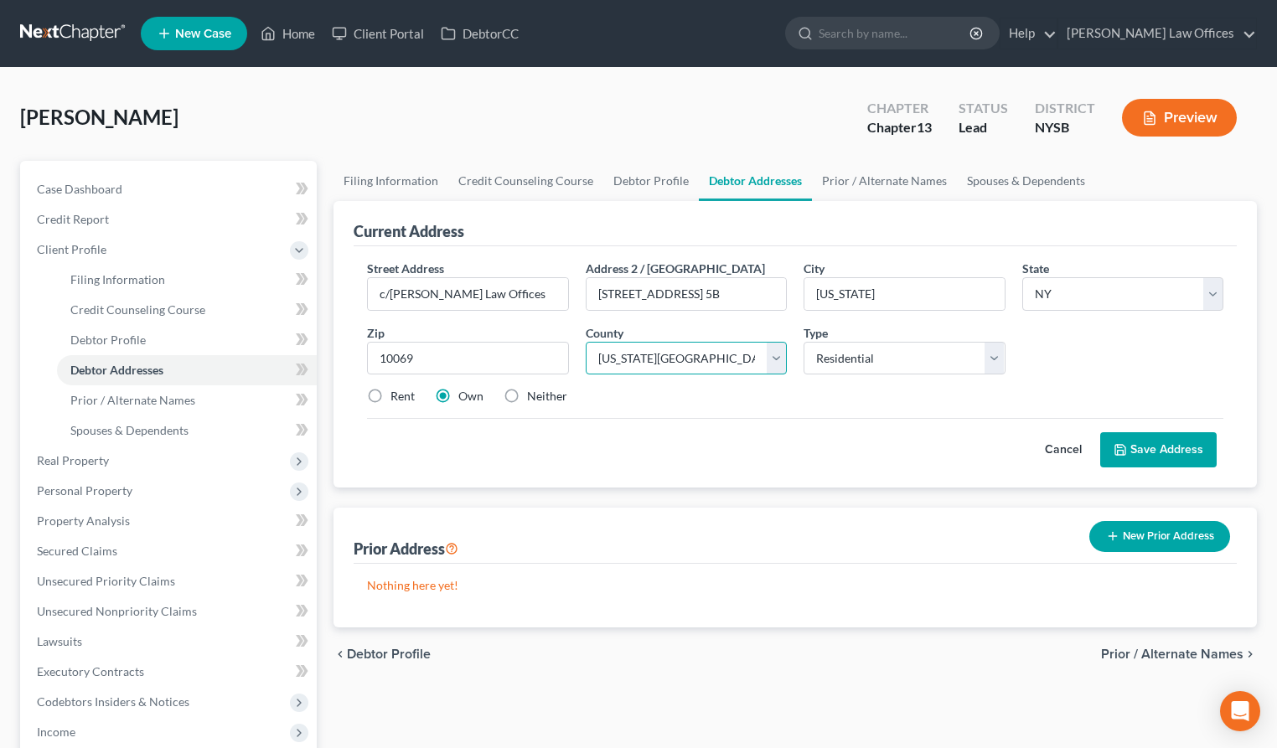
click at [586, 342] on select "County [GEOGRAPHIC_DATA] [GEOGRAPHIC_DATA] [GEOGRAPHIC_DATA] [GEOGRAPHIC_DATA] …" at bounding box center [687, 359] width 202 height 34
click at [391, 396] on label "Rent" at bounding box center [403, 396] width 24 height 17
click at [397, 396] on input "Rent" at bounding box center [402, 393] width 11 height 11
radio input "true"
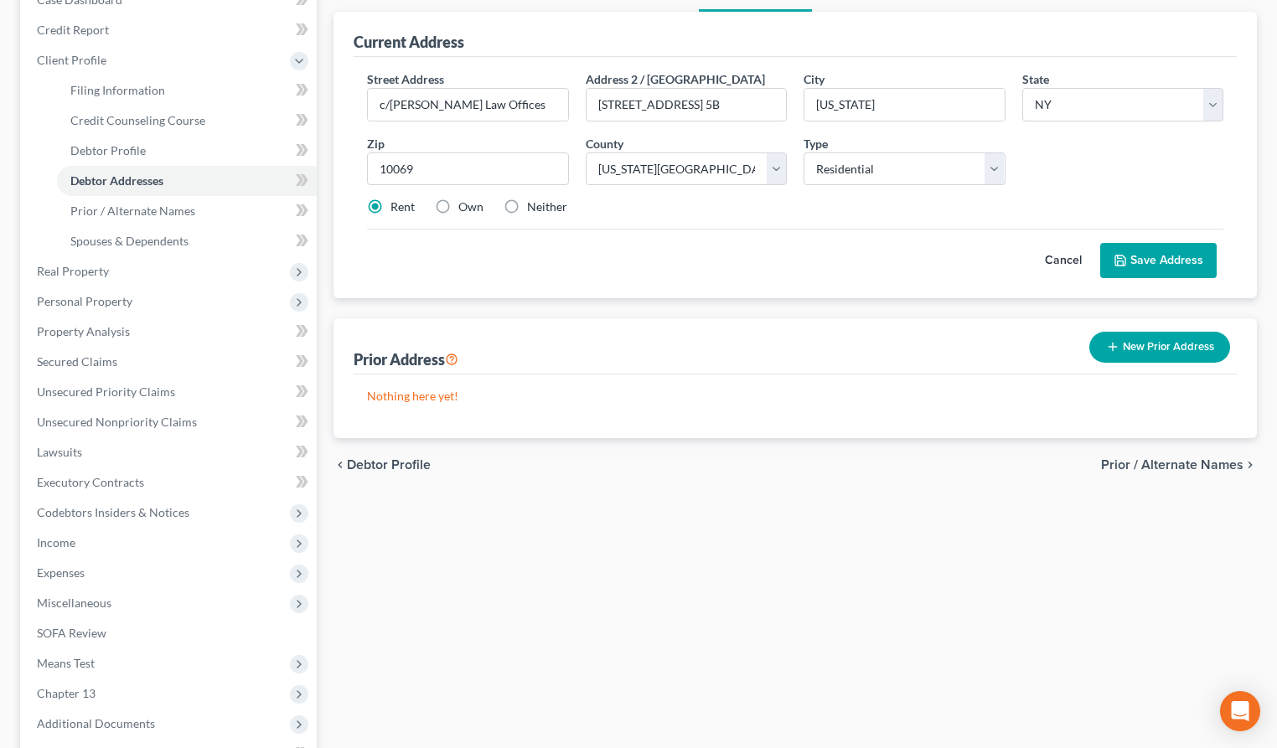
scroll to position [189, 0]
click at [1179, 262] on button "Save Address" at bounding box center [1158, 261] width 116 height 35
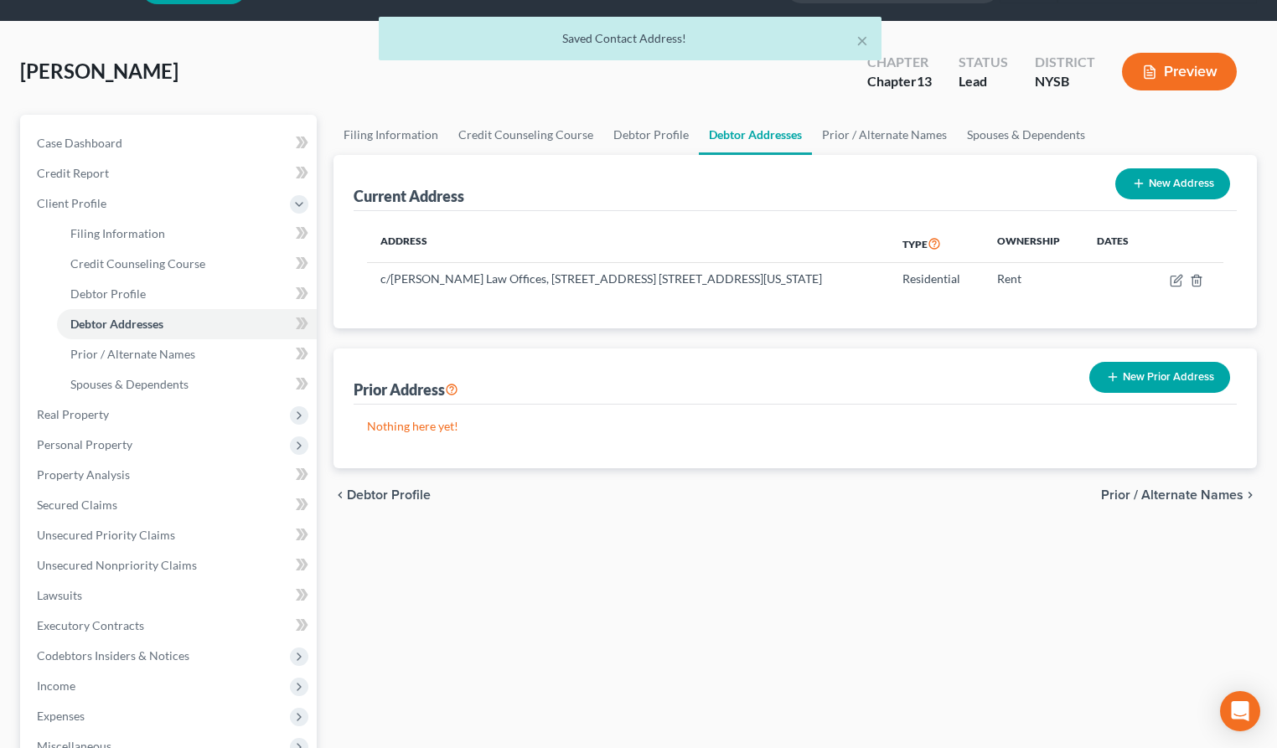
scroll to position [49, 0]
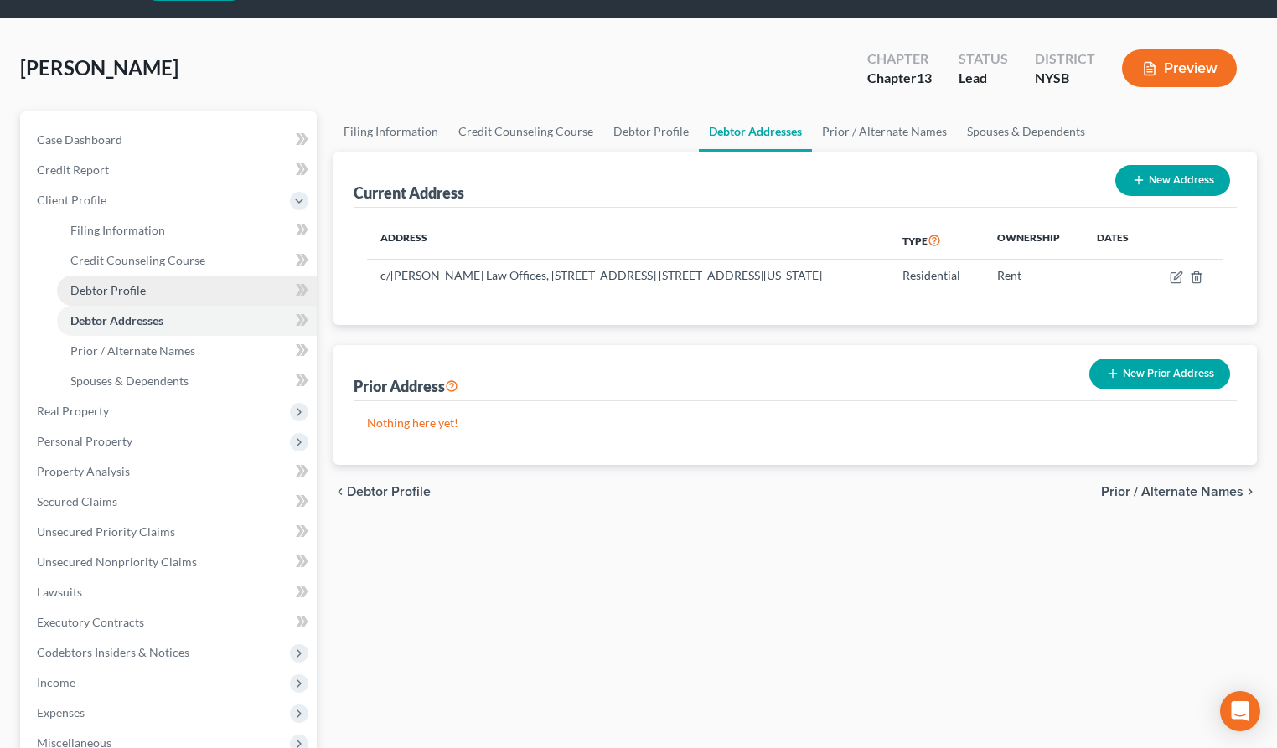
click at [148, 297] on link "Debtor Profile" at bounding box center [187, 291] width 260 height 30
select select "0"
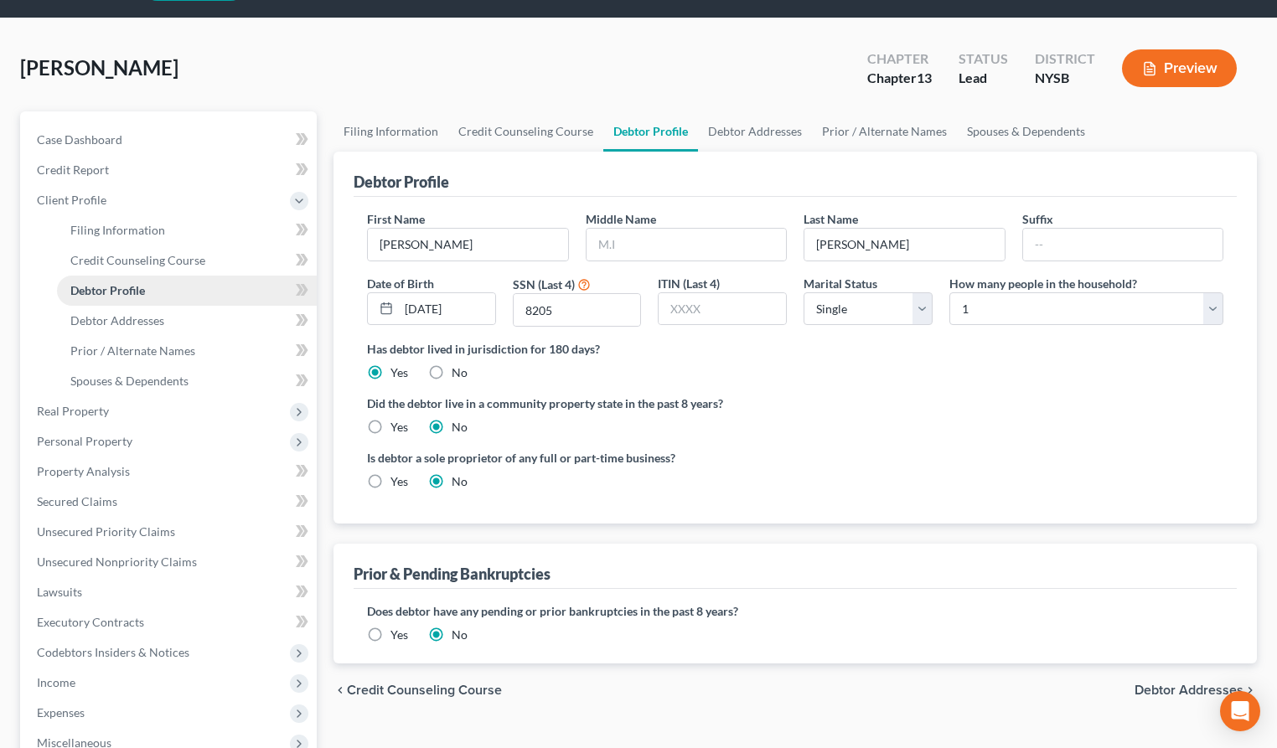
radio input "true"
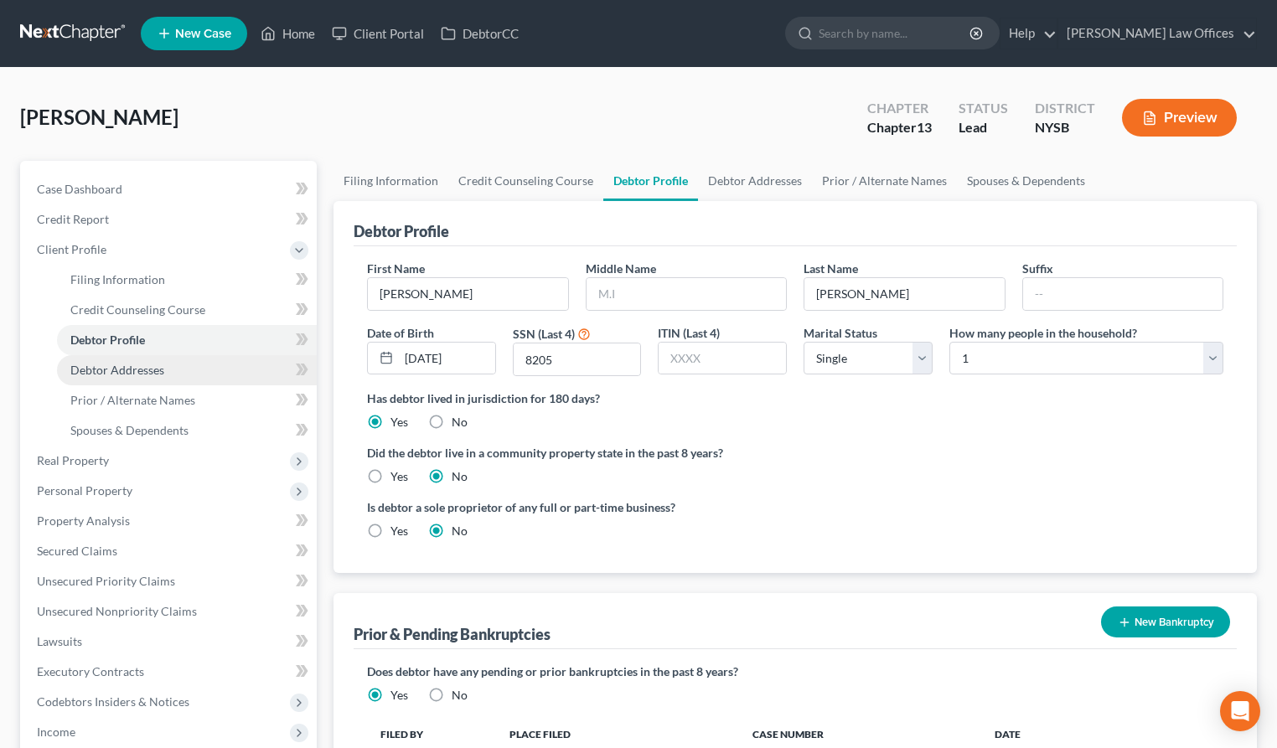
click at [155, 360] on link "Debtor Addresses" at bounding box center [187, 370] width 260 height 30
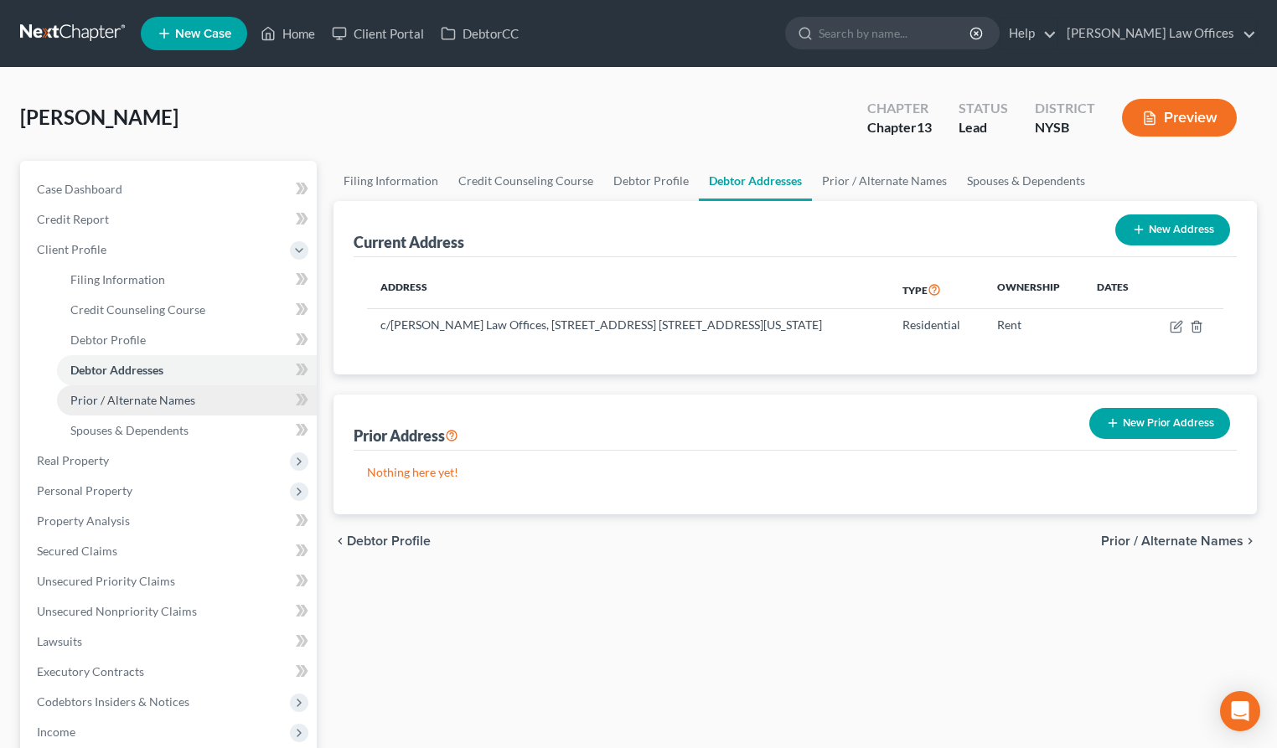
click at [168, 393] on span "Prior / Alternate Names" at bounding box center [132, 400] width 125 height 14
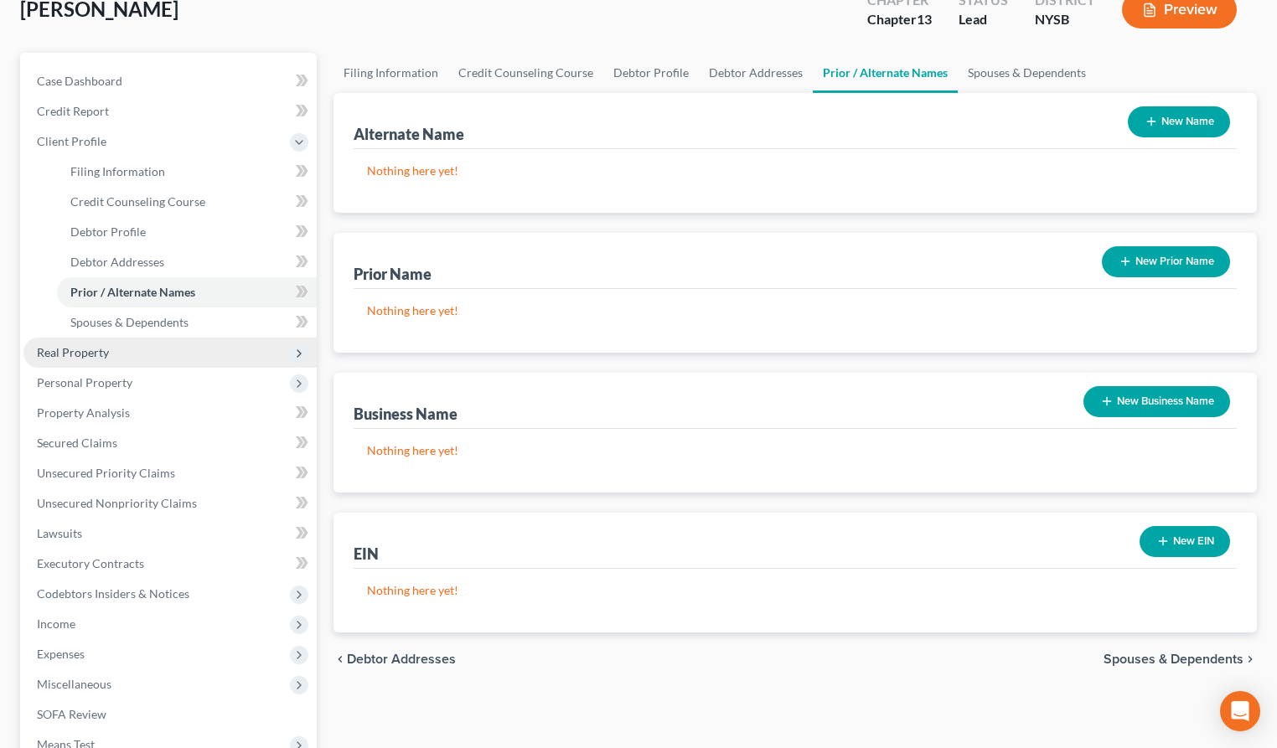
scroll to position [107, 0]
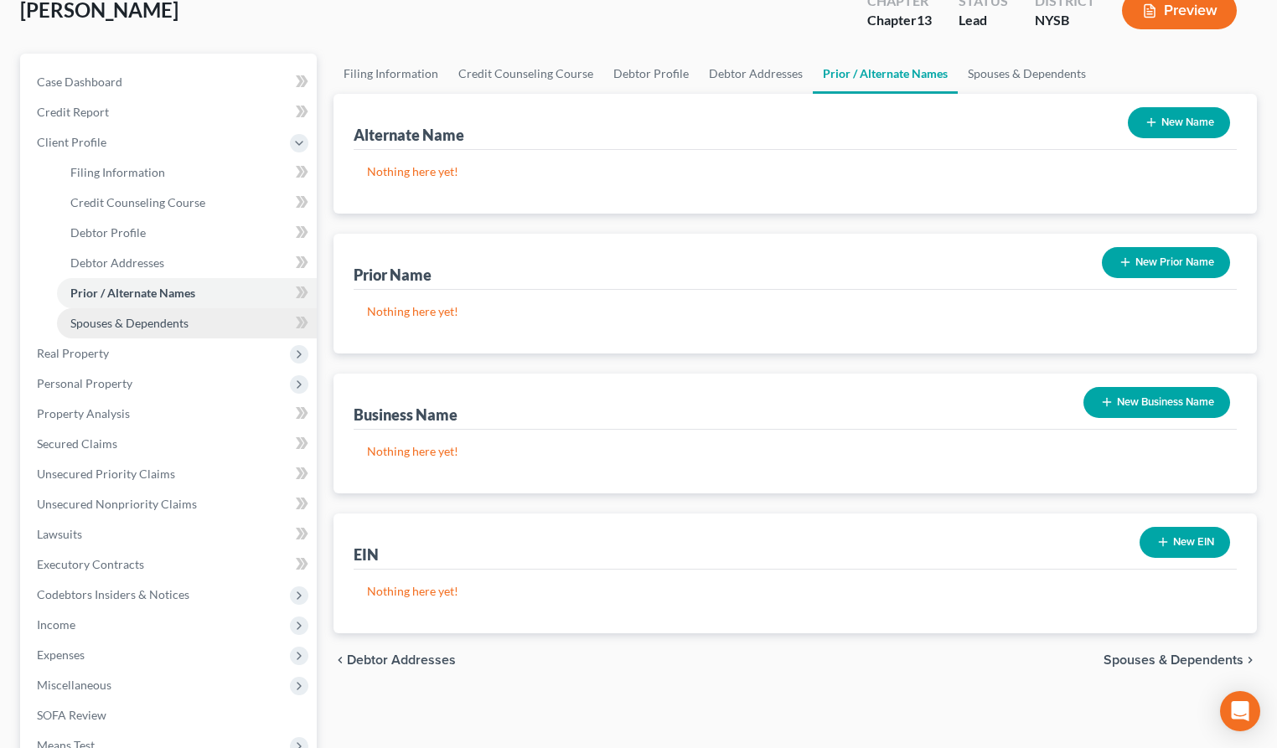
click at [177, 325] on span "Spouses & Dependents" at bounding box center [129, 323] width 118 height 14
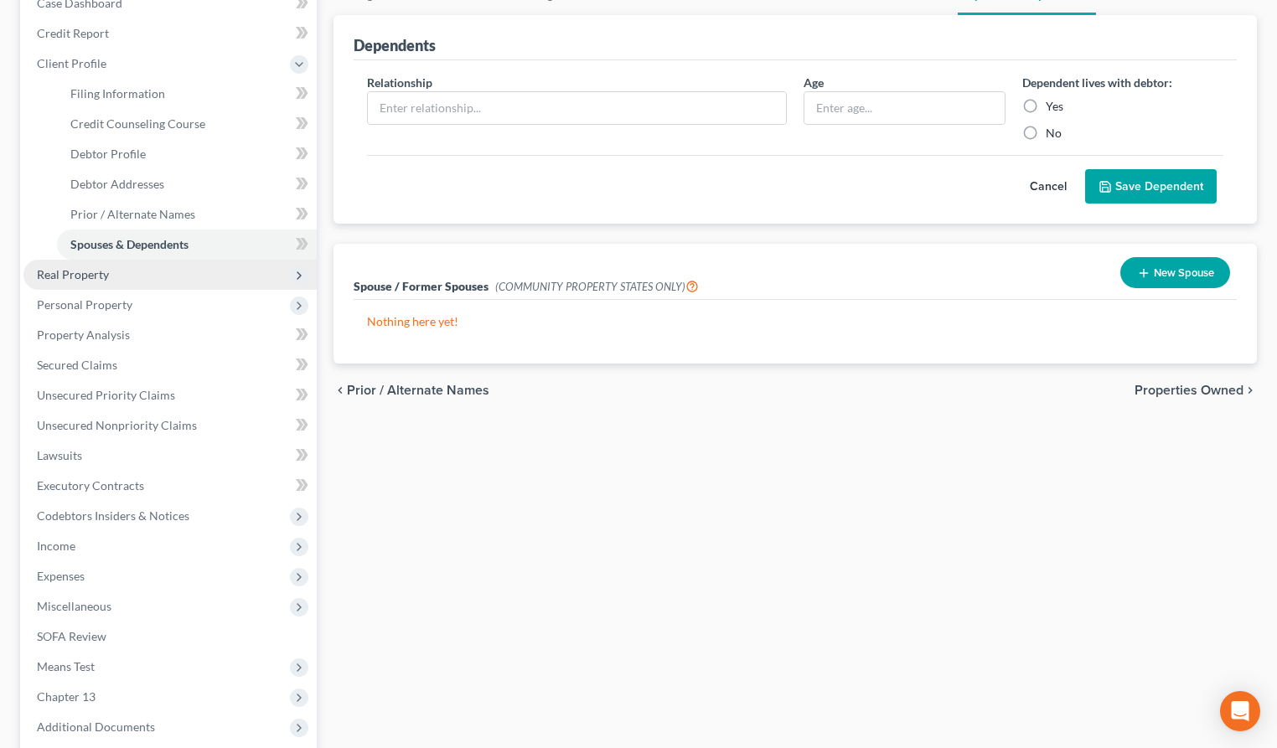
scroll to position [188, 0]
click at [147, 272] on span "Real Property" at bounding box center [169, 273] width 293 height 30
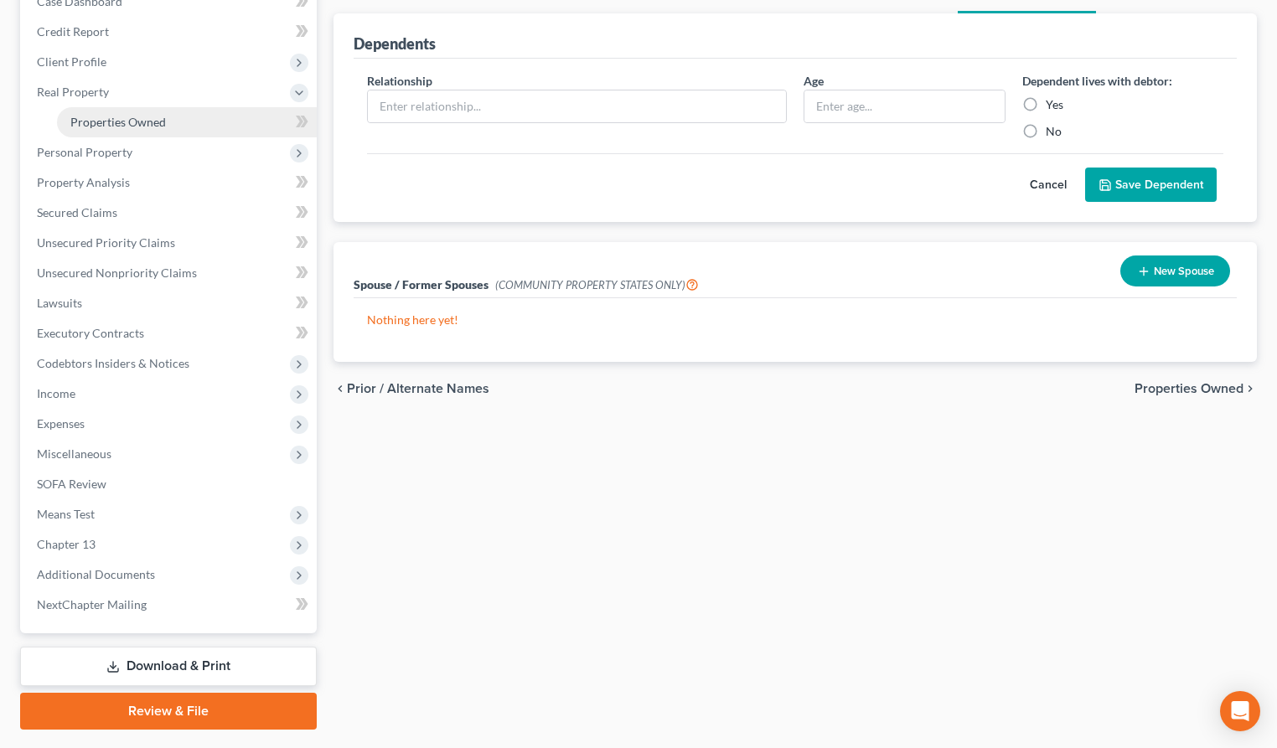
click at [139, 127] on span "Properties Owned" at bounding box center [118, 122] width 96 height 14
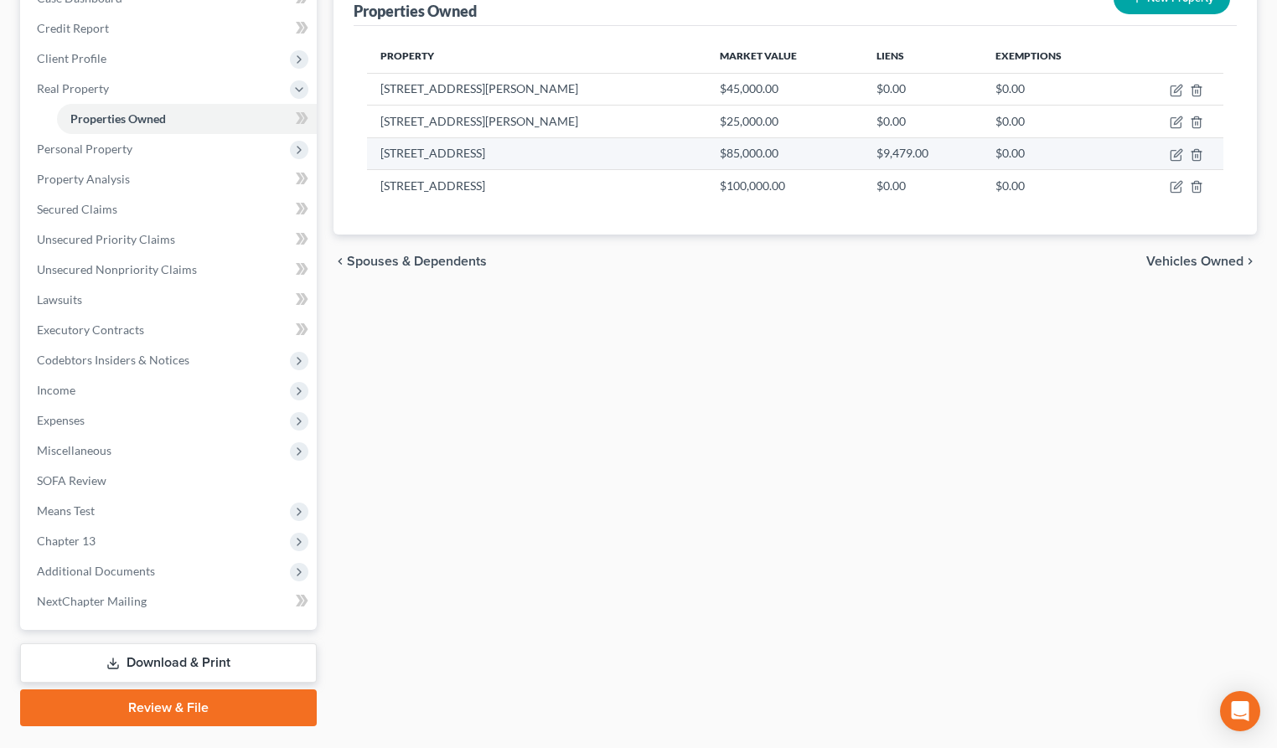
scroll to position [214, 0]
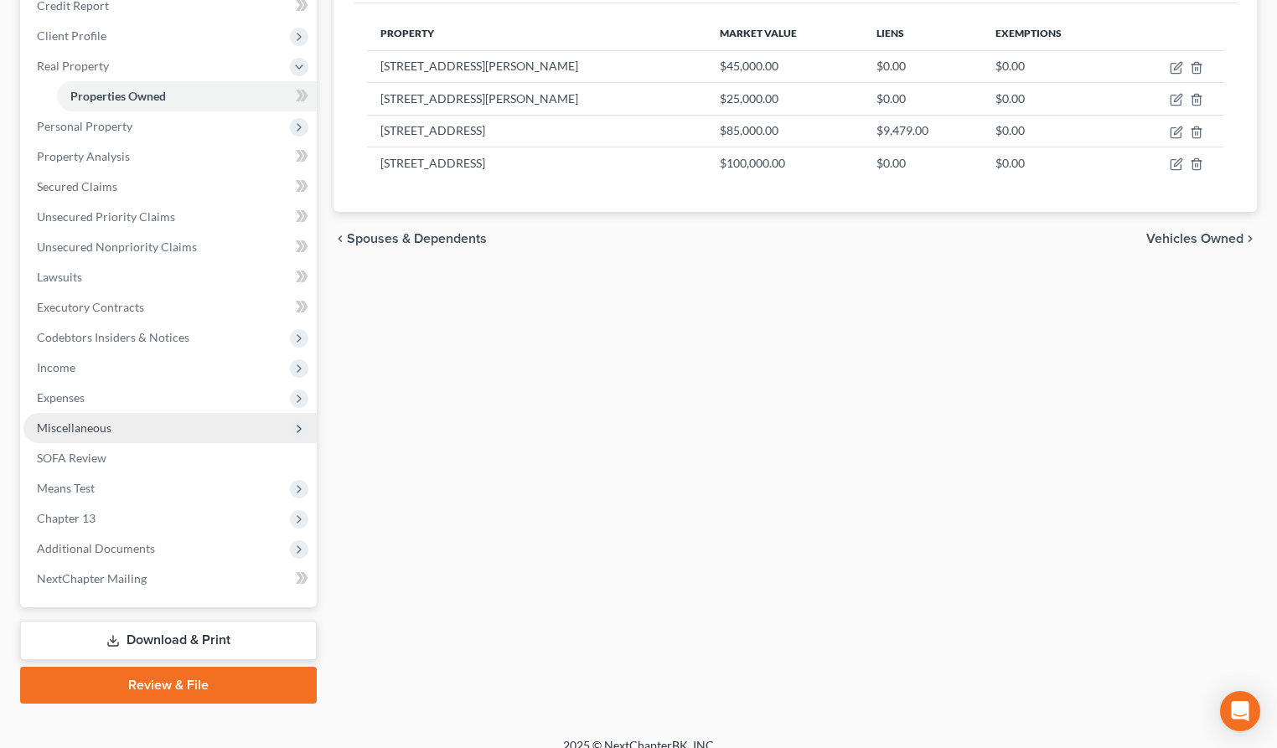
click at [122, 430] on span "Miscellaneous" at bounding box center [169, 428] width 293 height 30
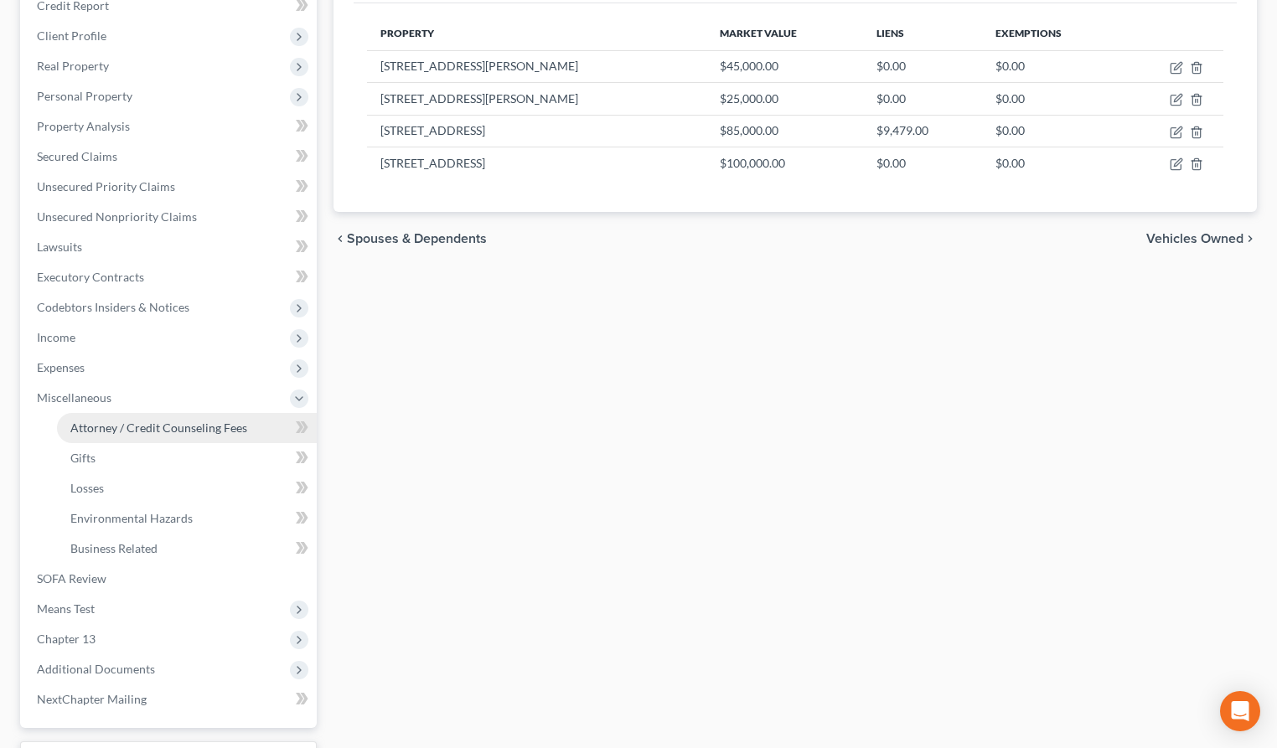
click at [178, 429] on span "Attorney / Credit Counseling Fees" at bounding box center [158, 428] width 177 height 14
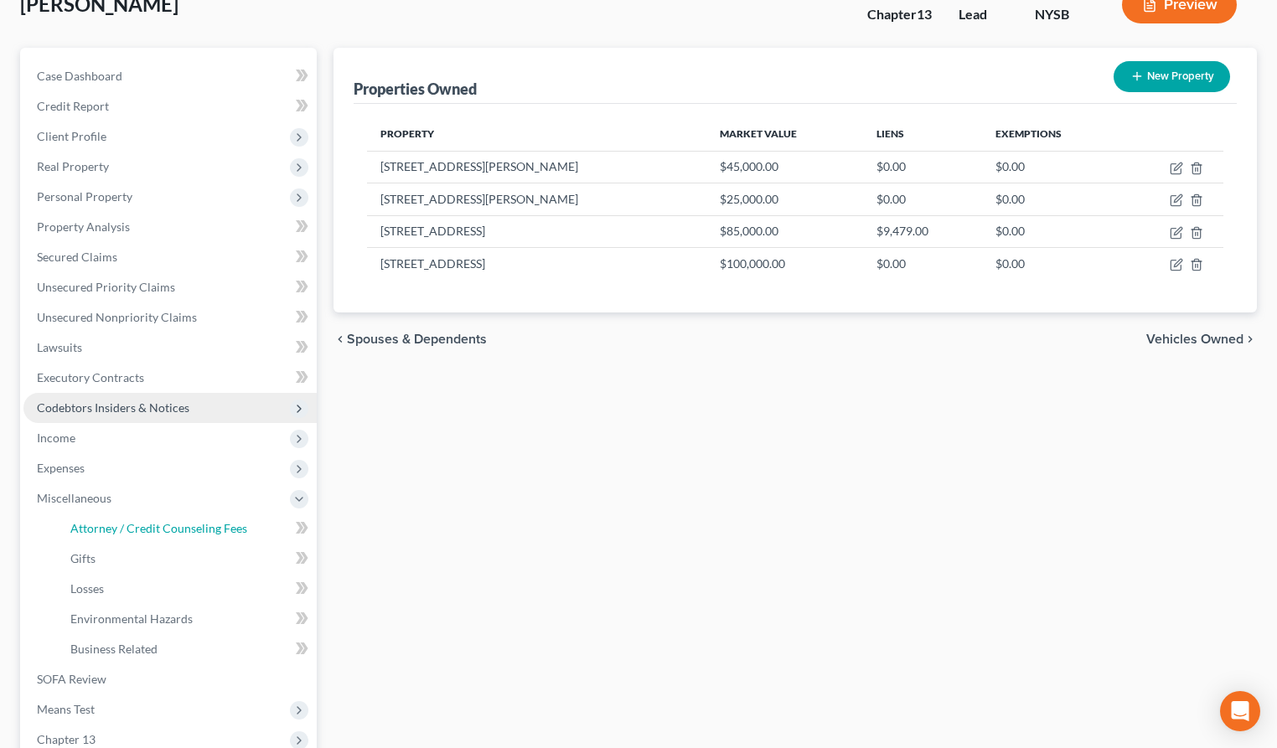
select select "0"
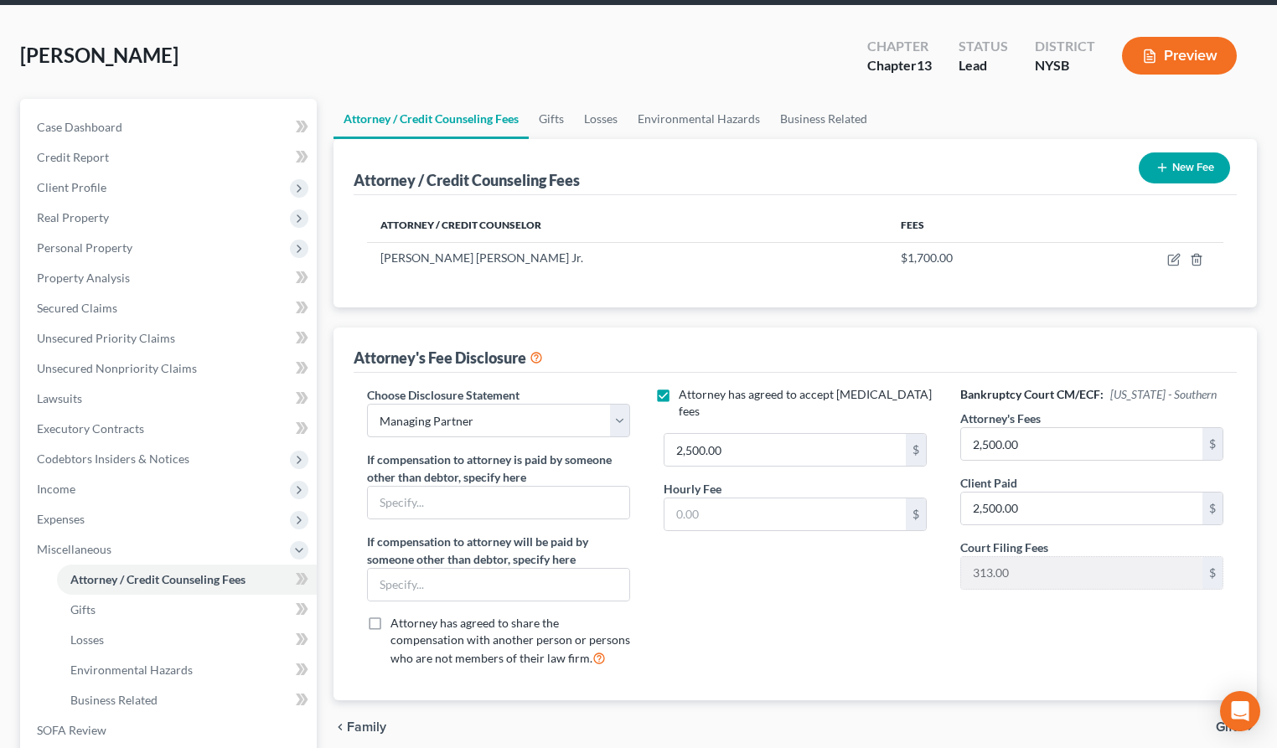
scroll to position [58, 0]
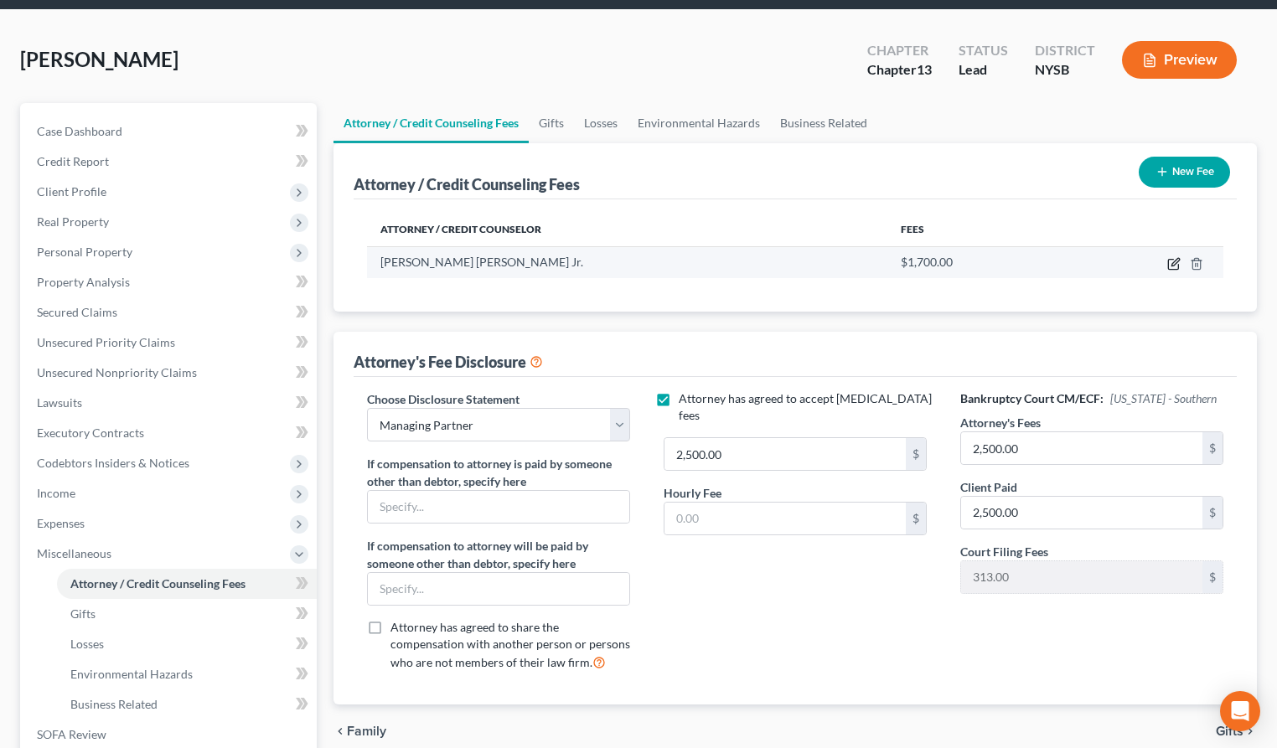
click at [1172, 266] on icon "button" at bounding box center [1173, 263] width 13 height 13
select select "35"
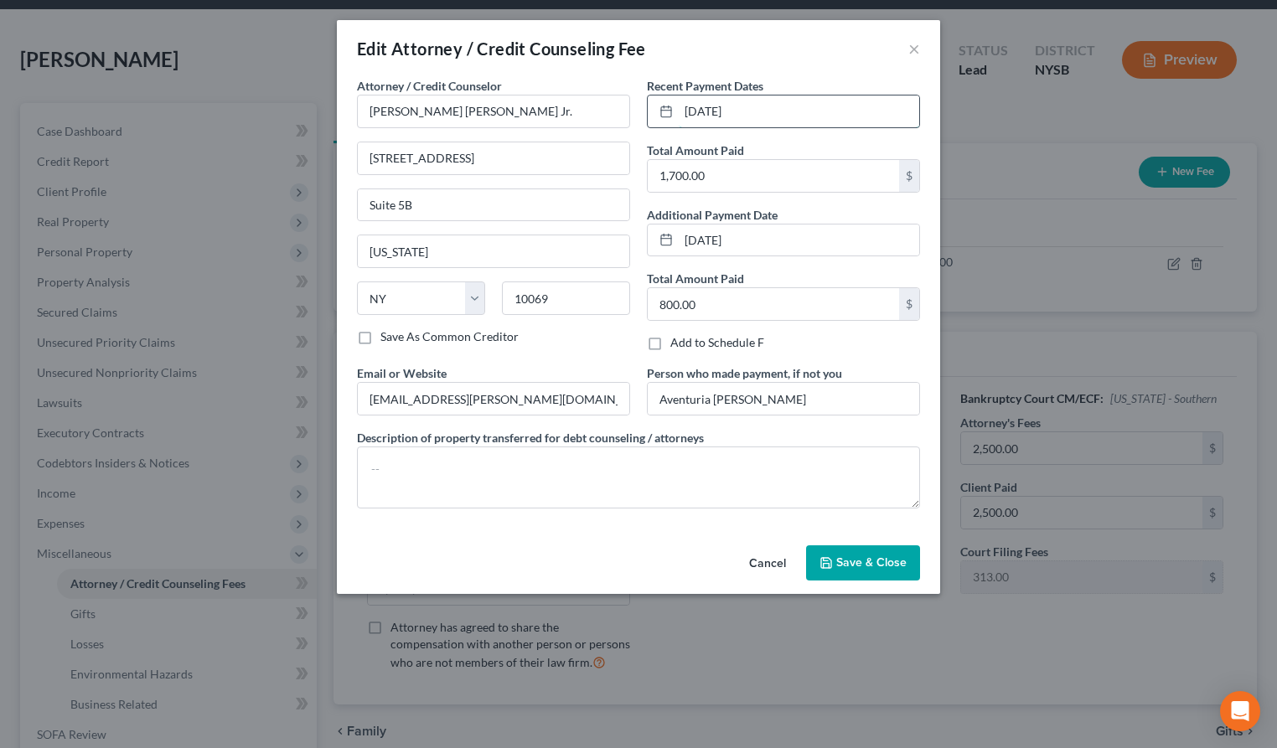
click at [716, 109] on input "[DATE]" at bounding box center [799, 112] width 241 height 32
type input "[DATE]"
click at [833, 562] on icon "button" at bounding box center [826, 562] width 13 height 13
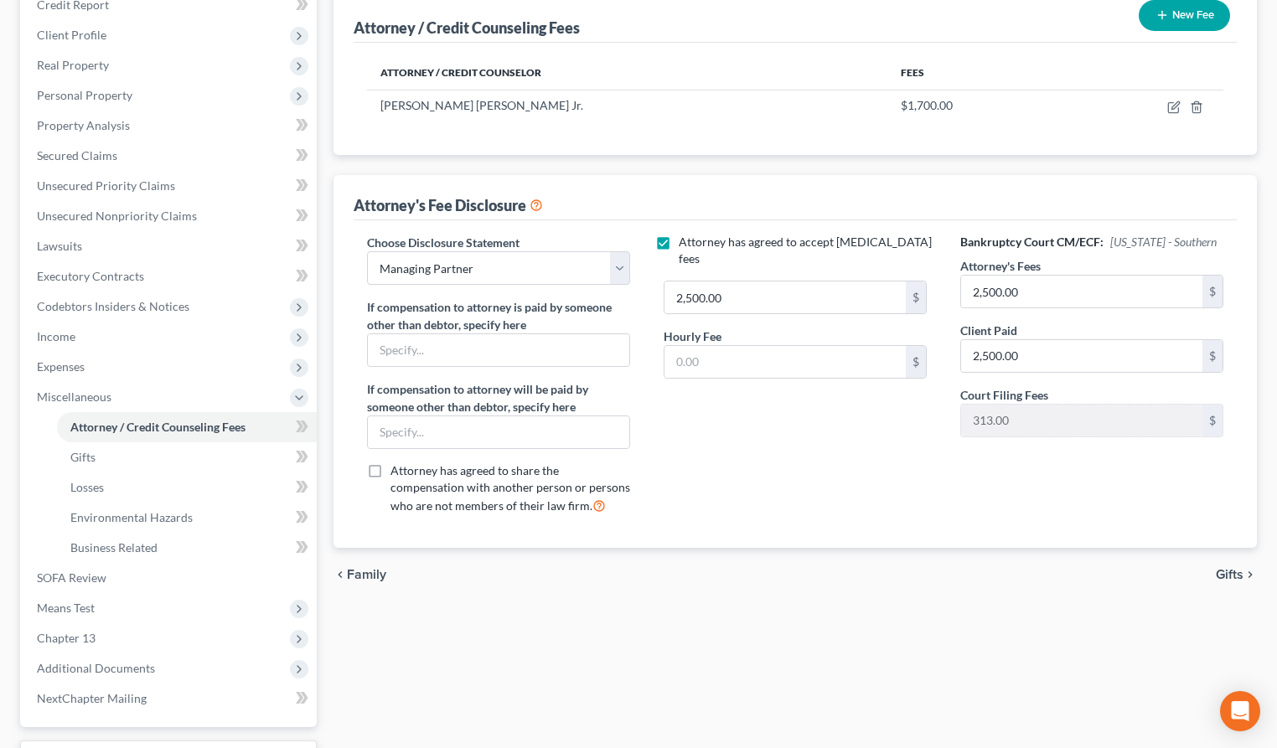
scroll to position [218, 0]
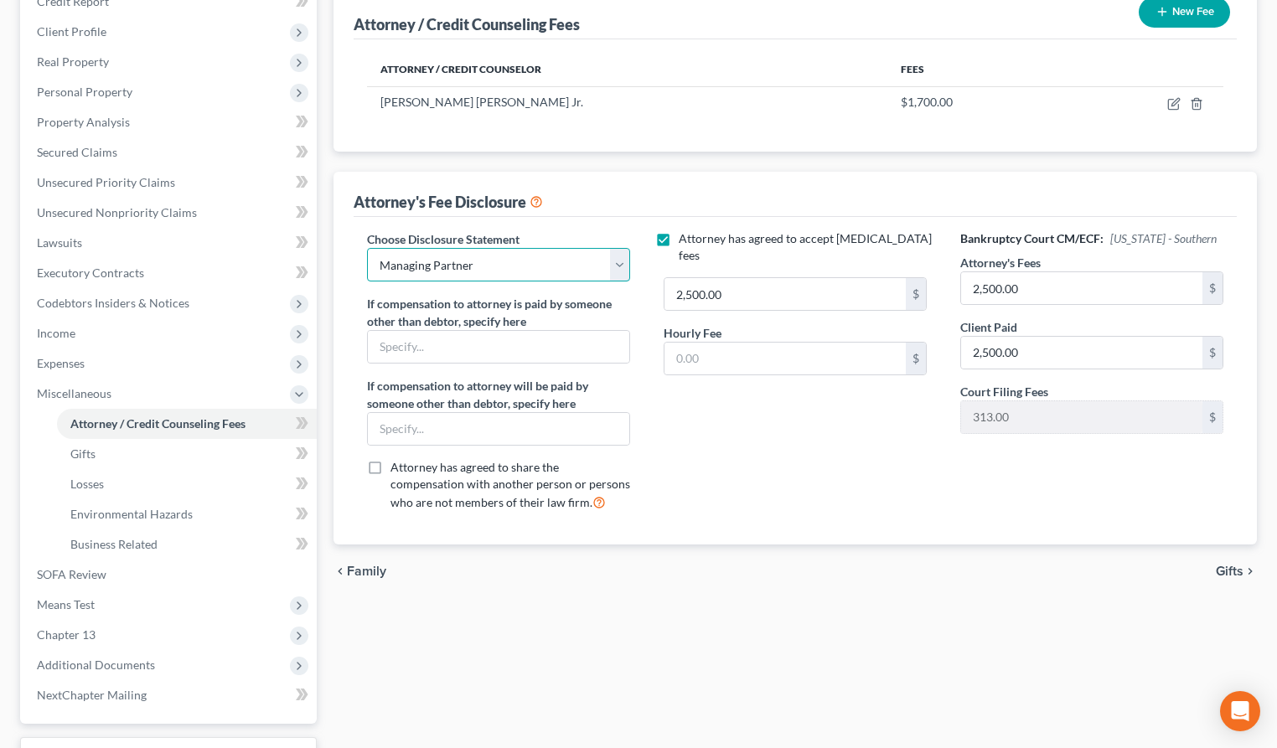
click at [620, 267] on select "Select Managing Partner" at bounding box center [498, 265] width 263 height 34
click at [367, 248] on select "Select Managing Partner" at bounding box center [498, 265] width 263 height 34
click at [729, 278] on input "2,500.00" at bounding box center [785, 294] width 241 height 32
click at [1033, 349] on input "2,500.00" at bounding box center [1081, 353] width 241 height 32
type input "0"
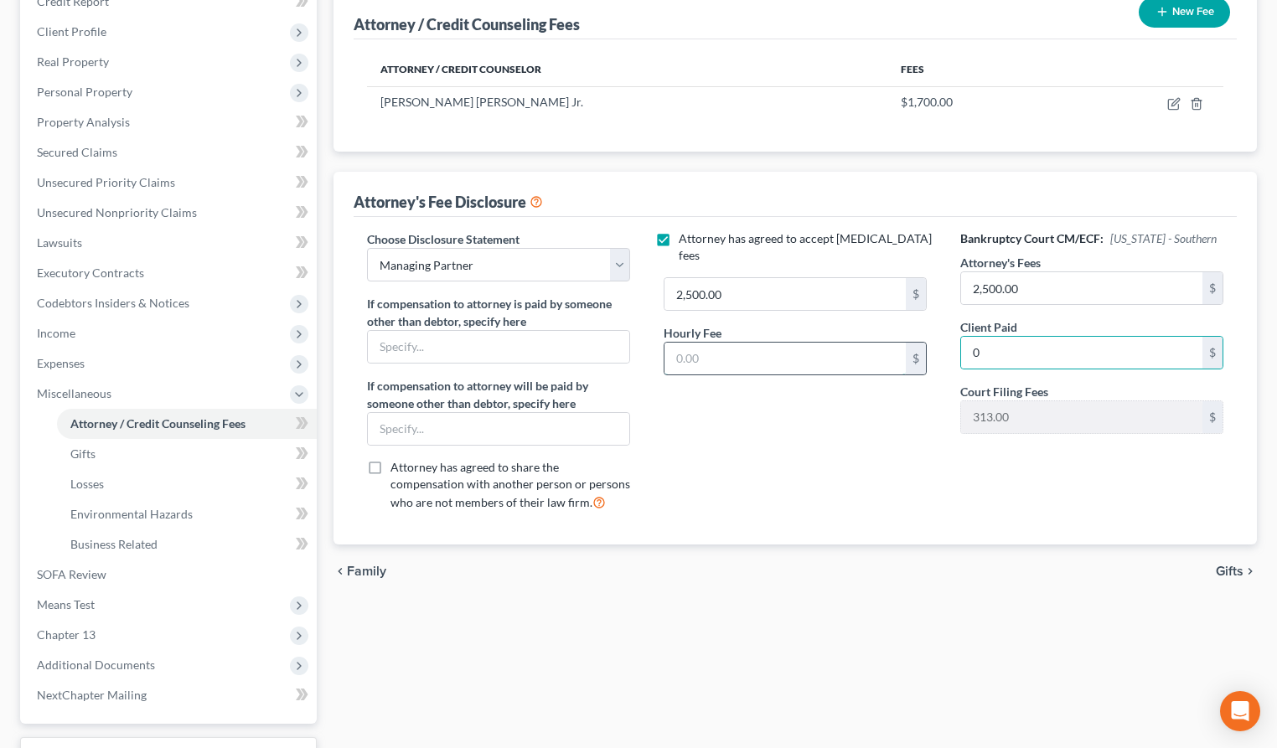
click at [779, 343] on input "text" at bounding box center [785, 359] width 241 height 32
click at [544, 350] on input "text" at bounding box center [498, 347] width 261 height 32
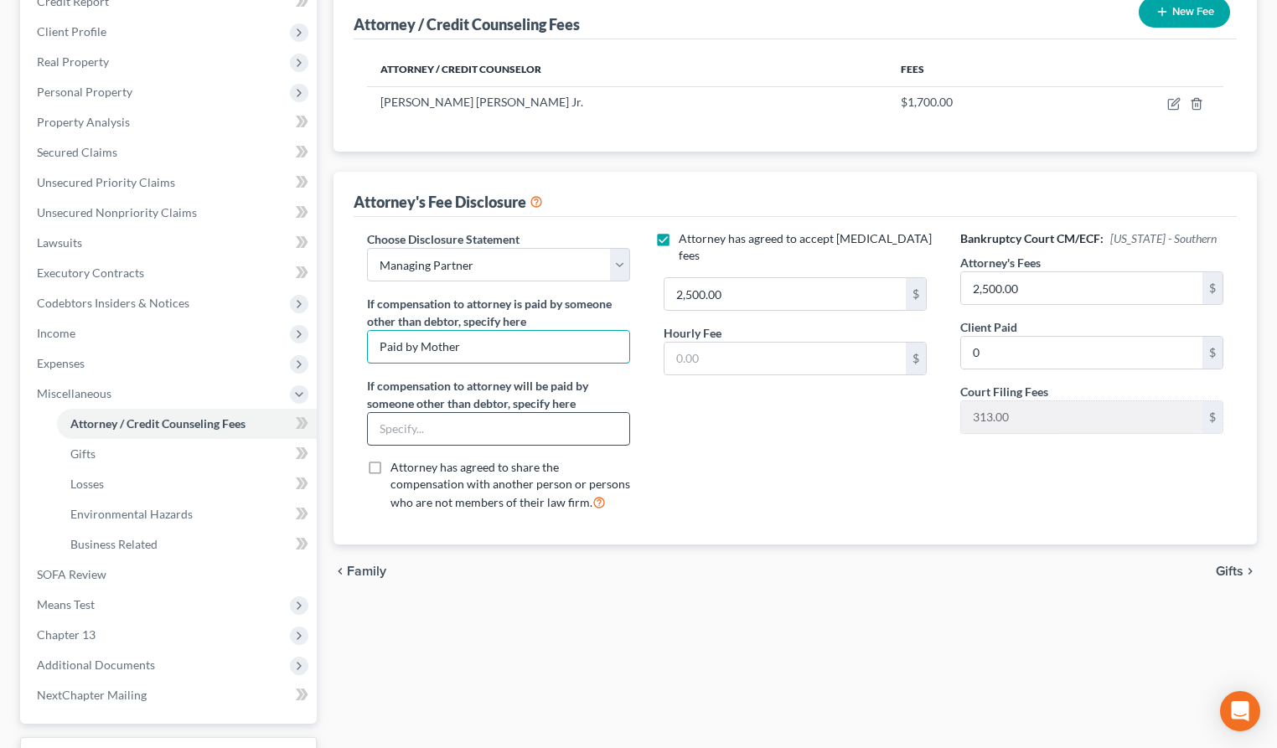
type input "Paid by Mother"
click at [471, 428] on input "text" at bounding box center [498, 429] width 261 height 32
click at [399, 425] on input "To be Paid by Mother" at bounding box center [498, 429] width 261 height 32
type input "To Be Paid By Mother"
click at [411, 350] on input "Paid by Mother" at bounding box center [498, 347] width 261 height 32
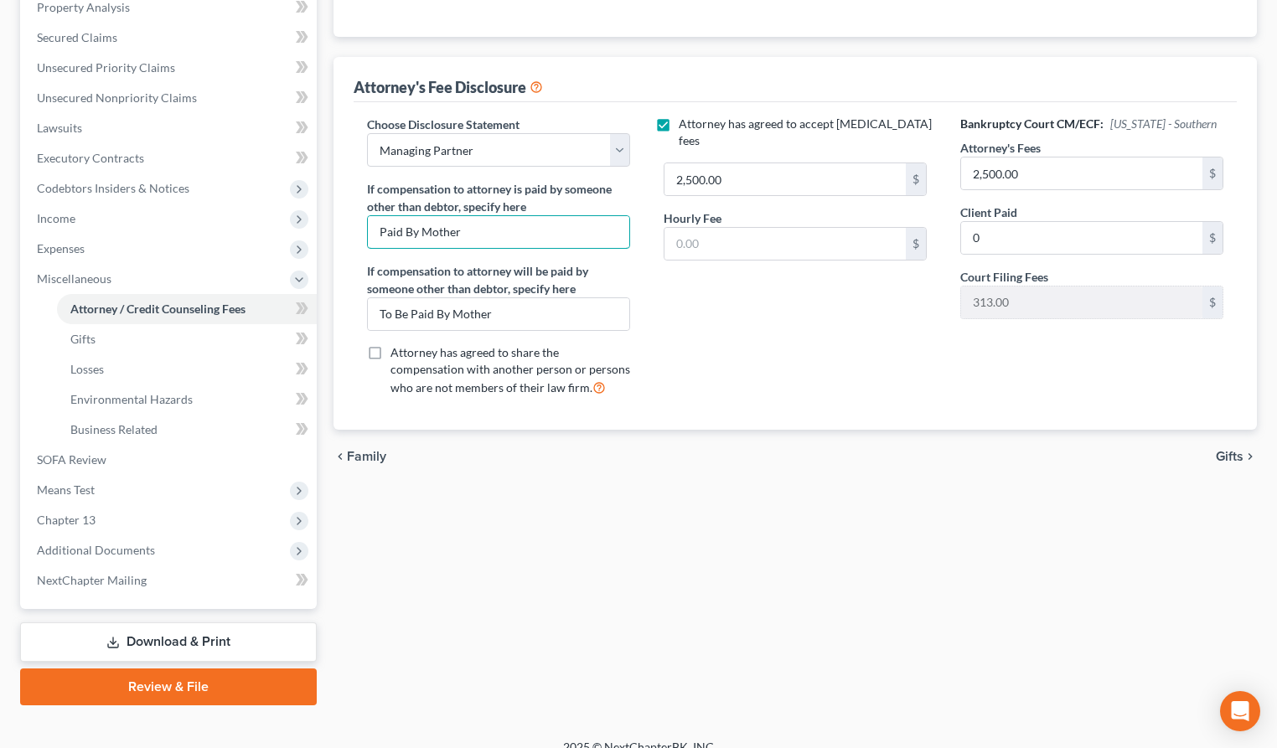
scroll to position [352, 0]
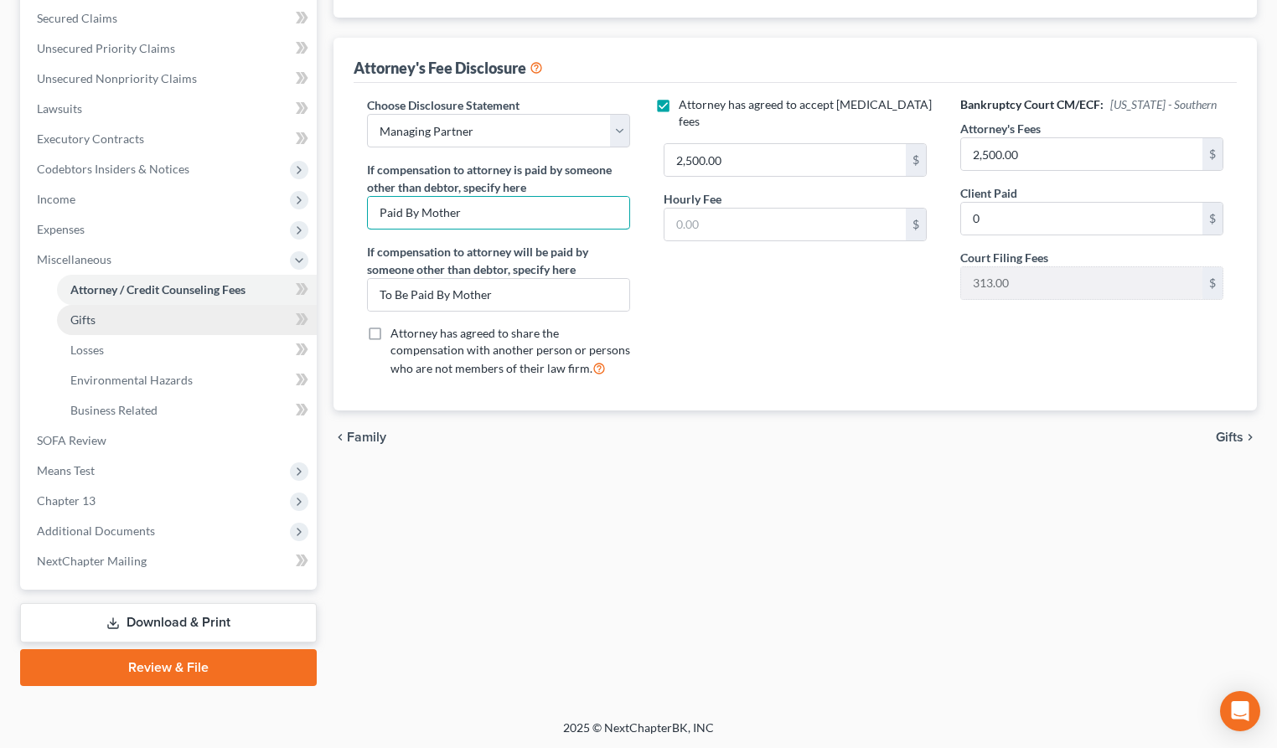
type input "Paid By Mother"
click at [220, 321] on link "Gifts" at bounding box center [187, 320] width 260 height 30
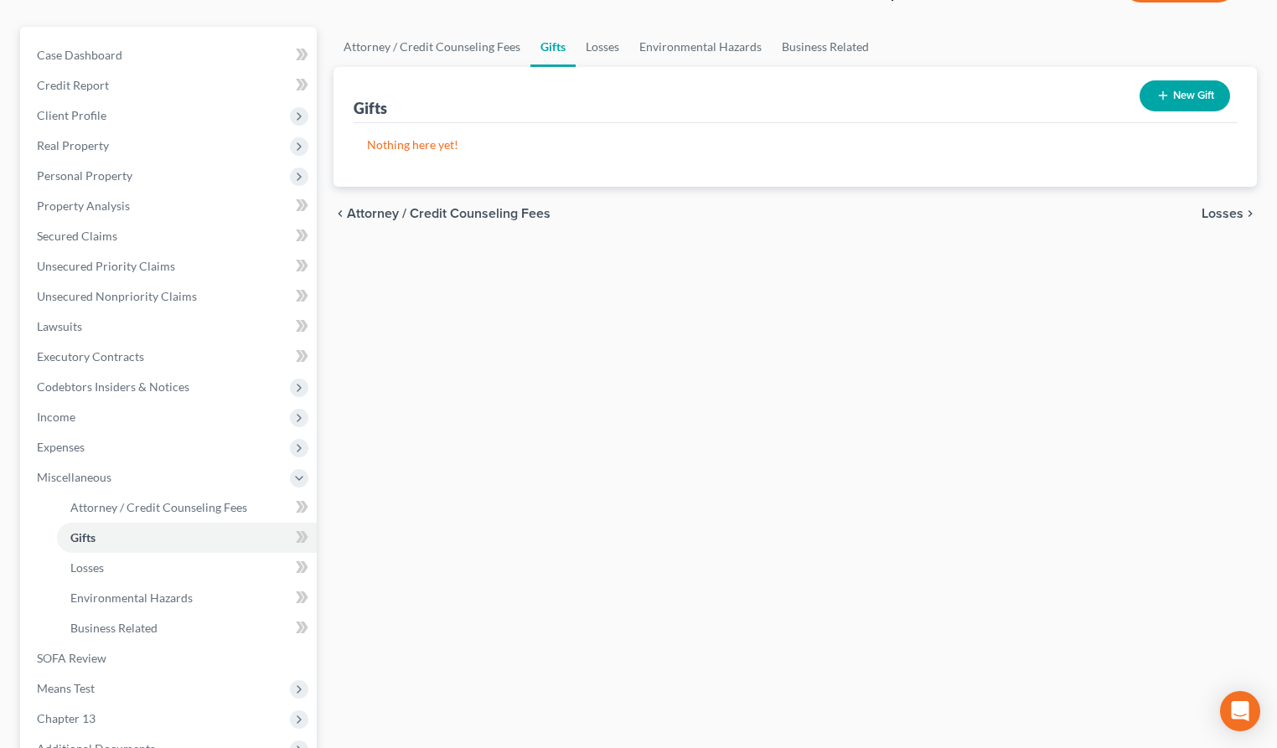
scroll to position [123, 0]
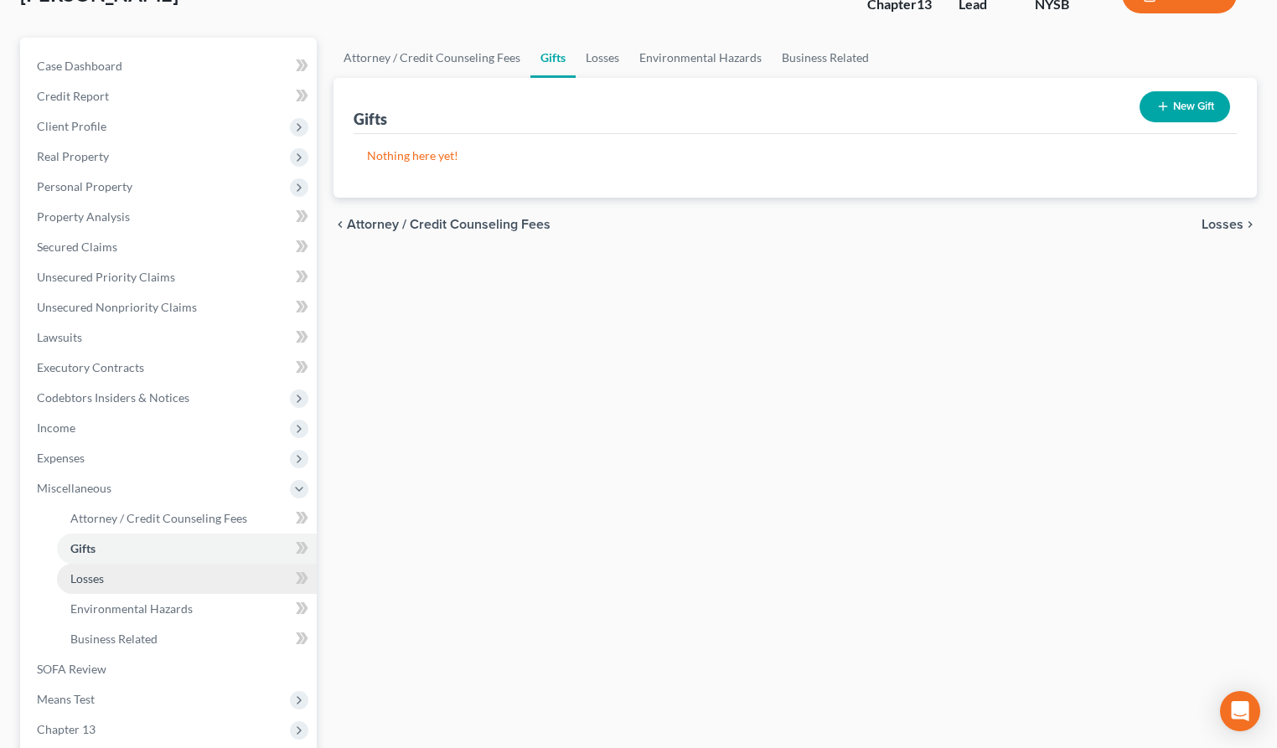
click at [122, 578] on link "Losses" at bounding box center [187, 579] width 260 height 30
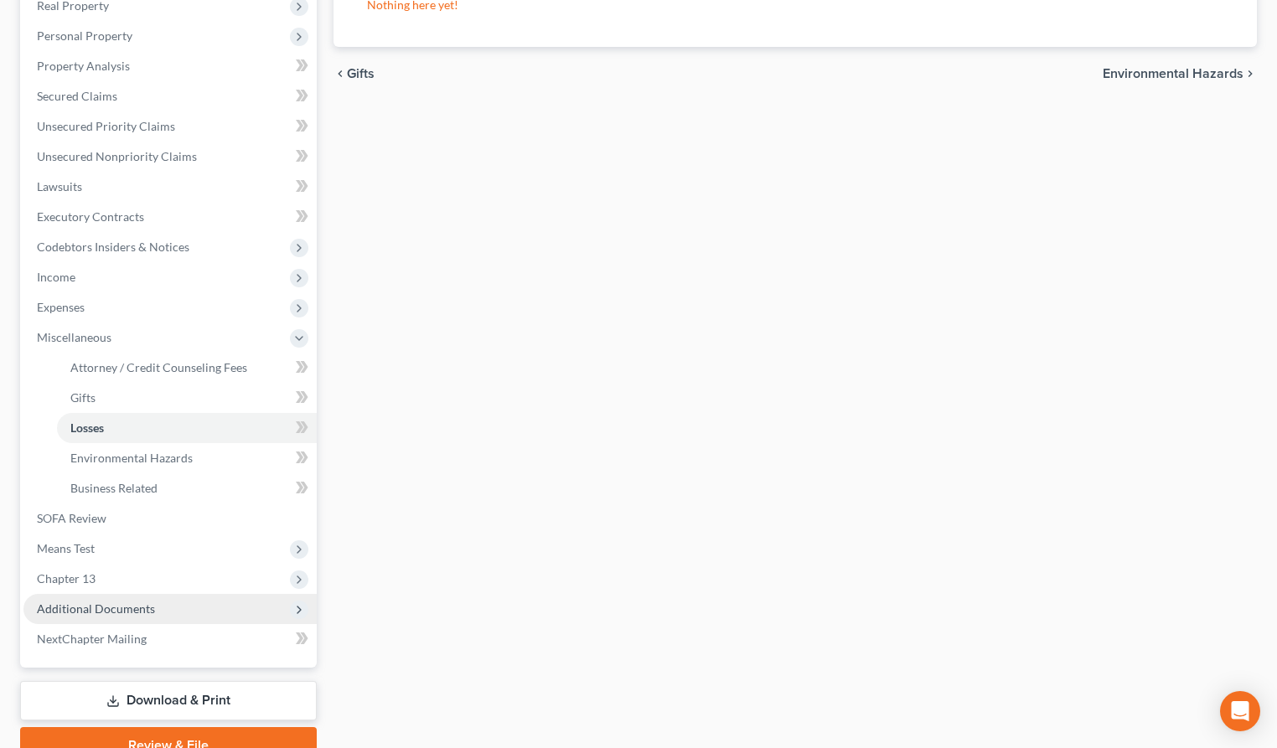
scroll to position [352, 0]
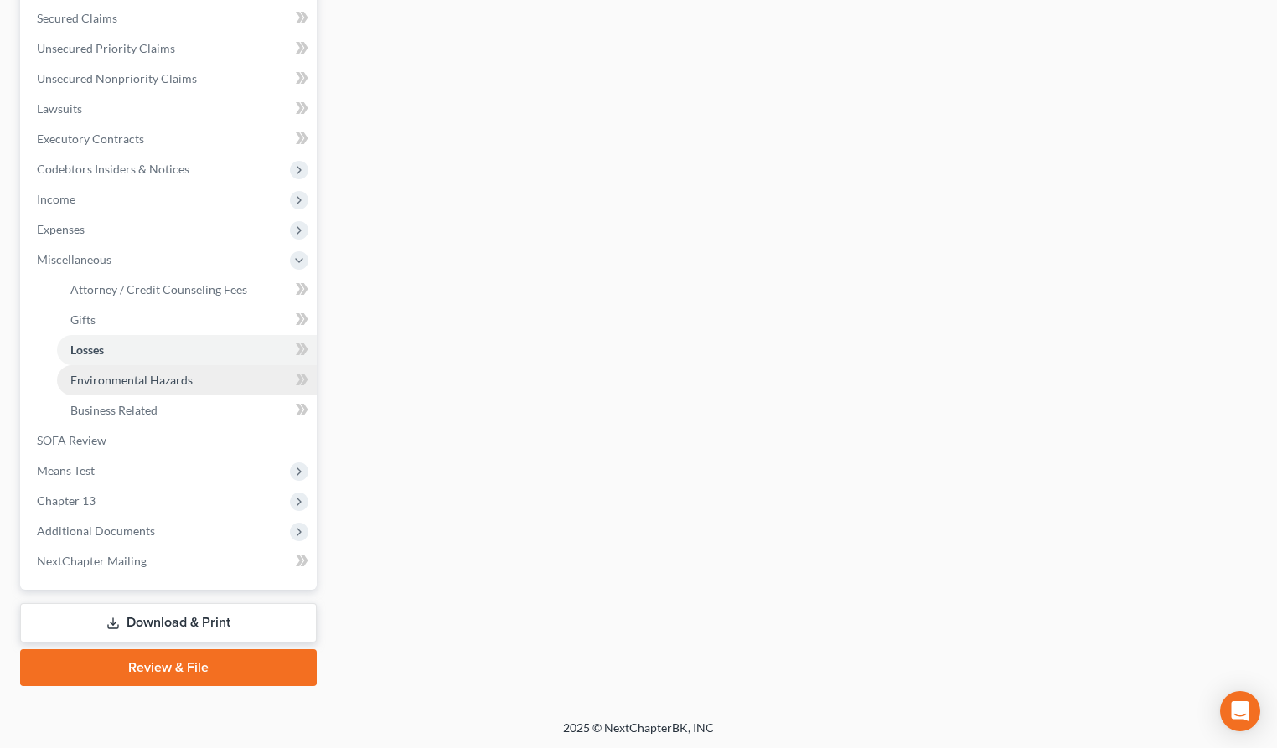
click at [156, 384] on span "Environmental Hazards" at bounding box center [131, 380] width 122 height 14
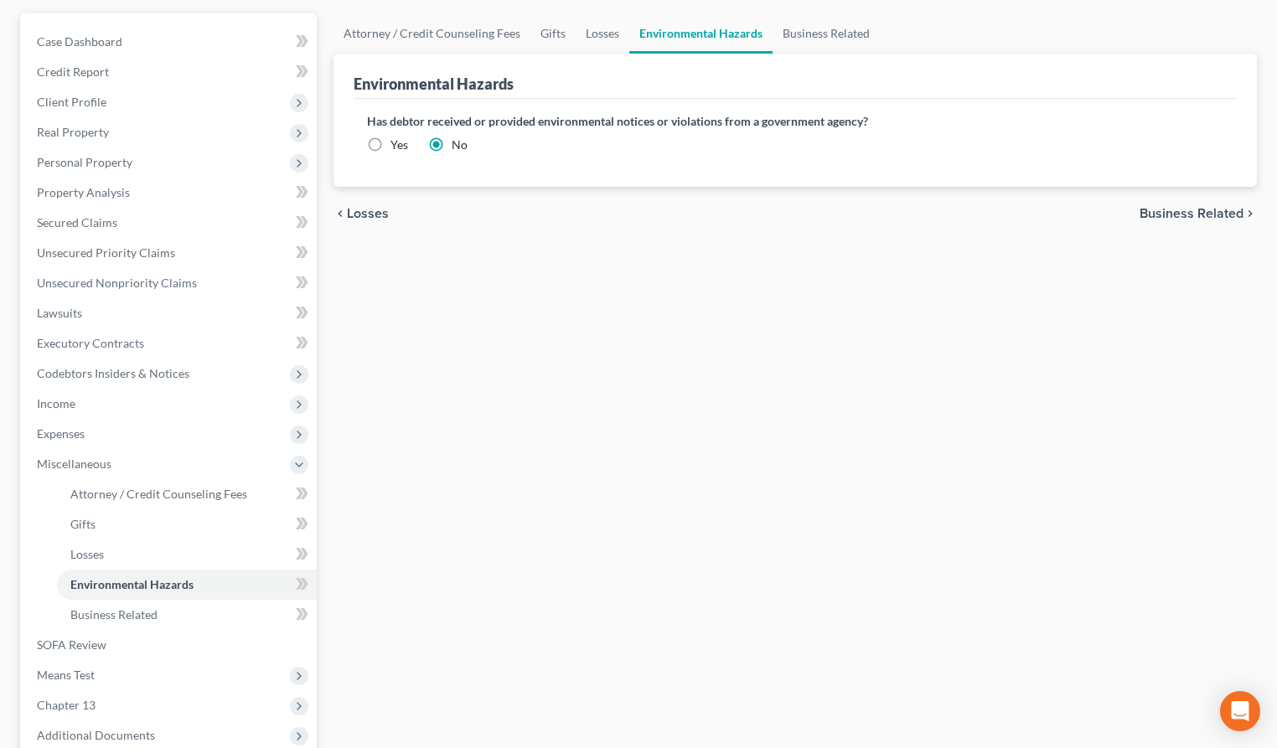
scroll to position [286, 0]
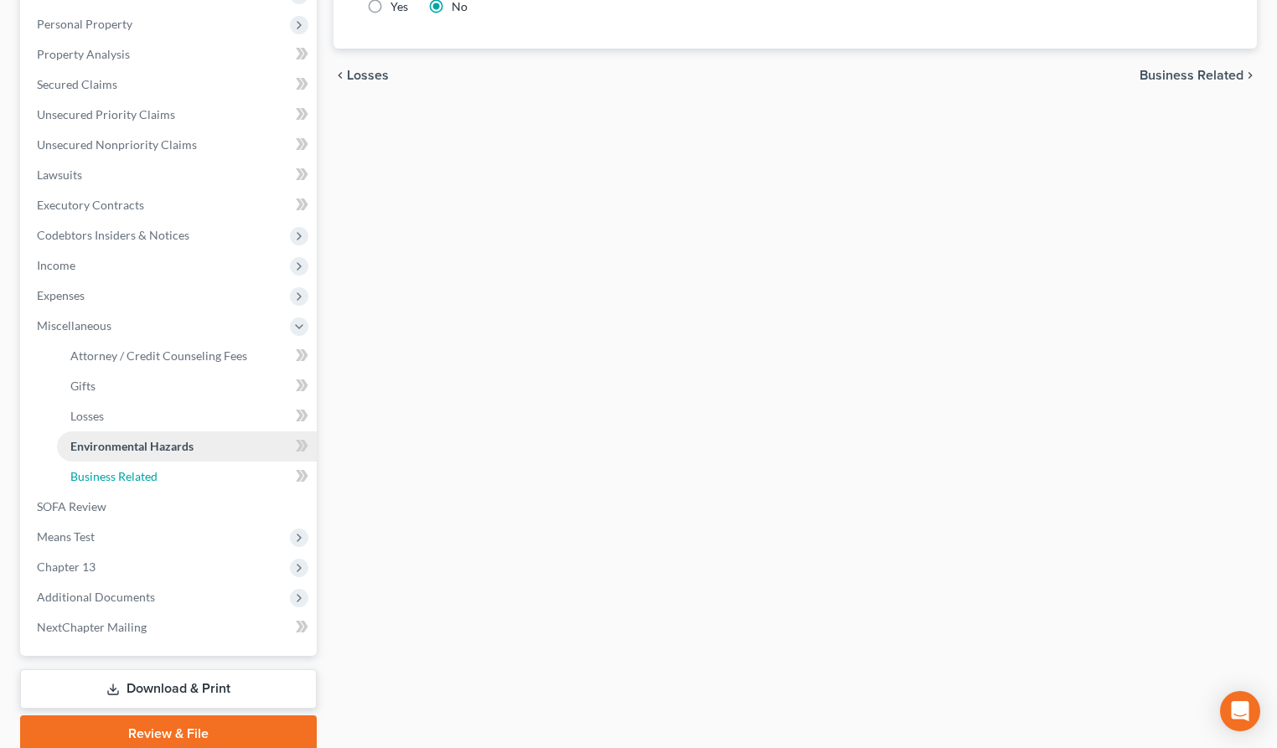
drag, startPoint x: 143, startPoint y: 479, endPoint x: 173, endPoint y: 480, distance: 30.2
click at [143, 479] on span "Business Related" at bounding box center [113, 476] width 87 height 14
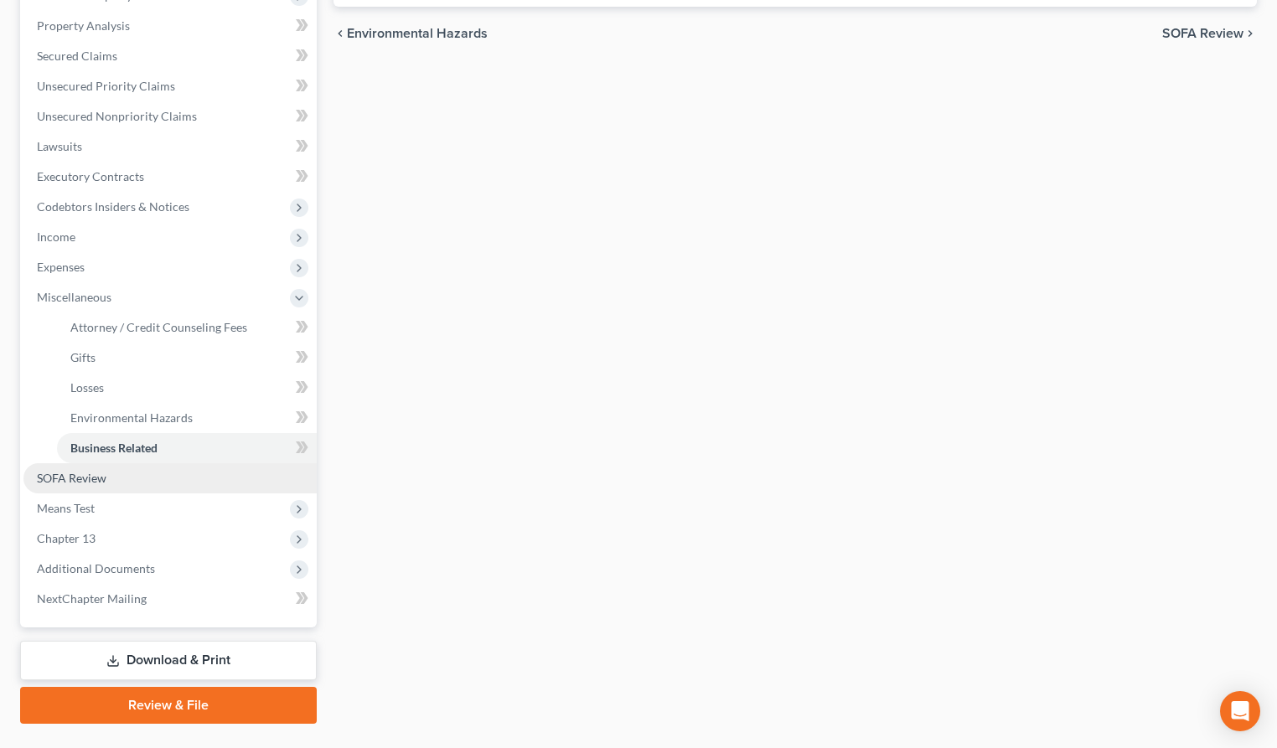
click at [110, 478] on link "SOFA Review" at bounding box center [169, 478] width 293 height 30
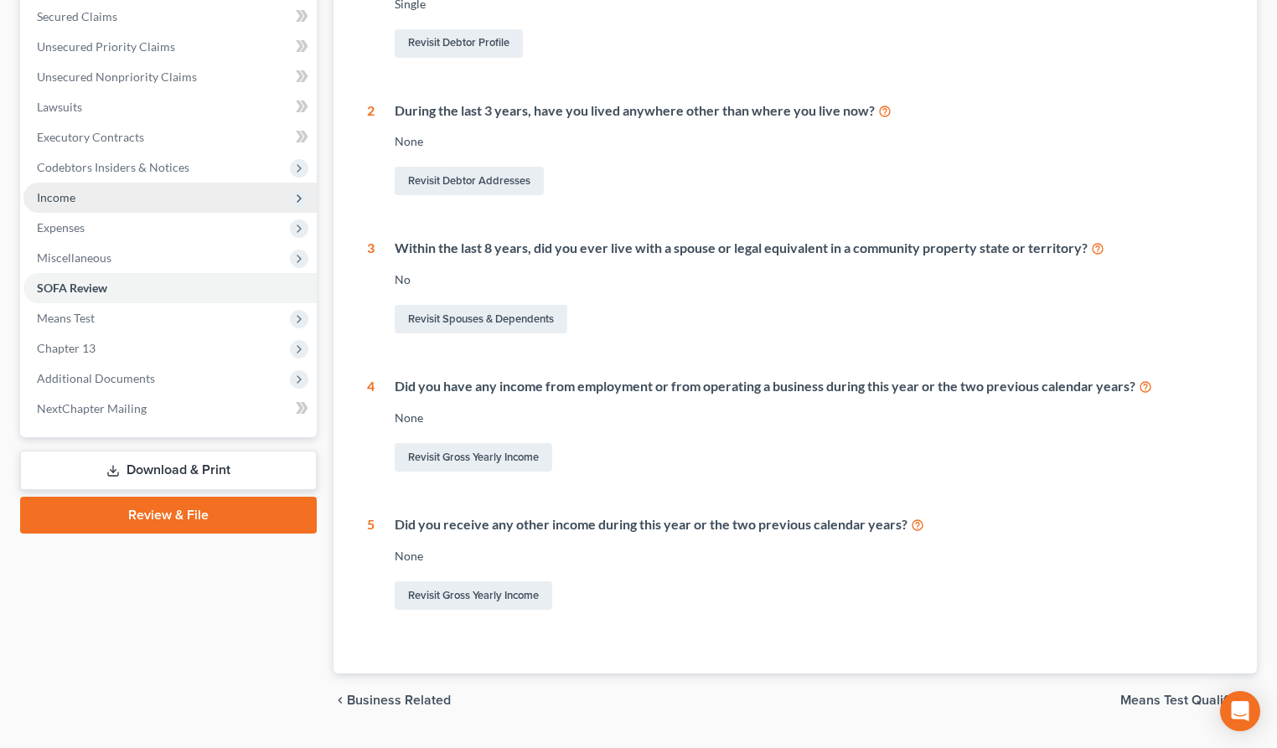
scroll to position [391, 0]
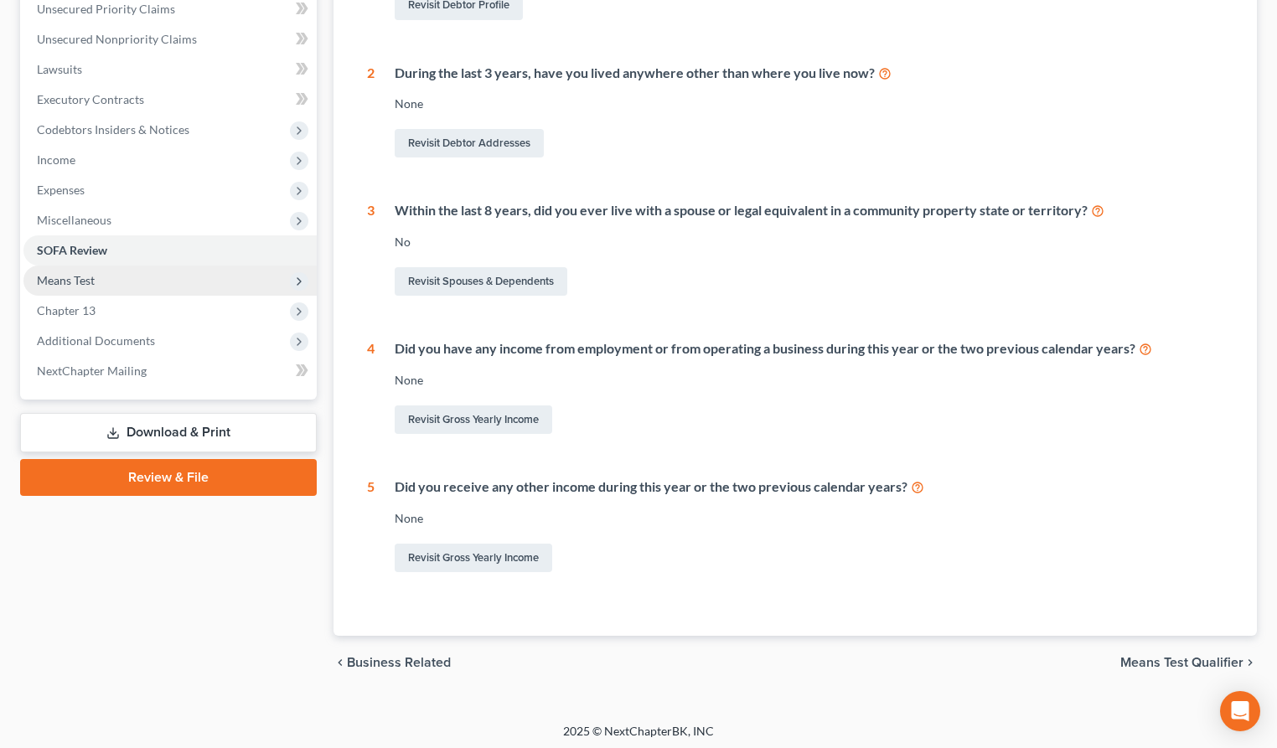
click at [101, 284] on span "Means Test" at bounding box center [169, 281] width 293 height 30
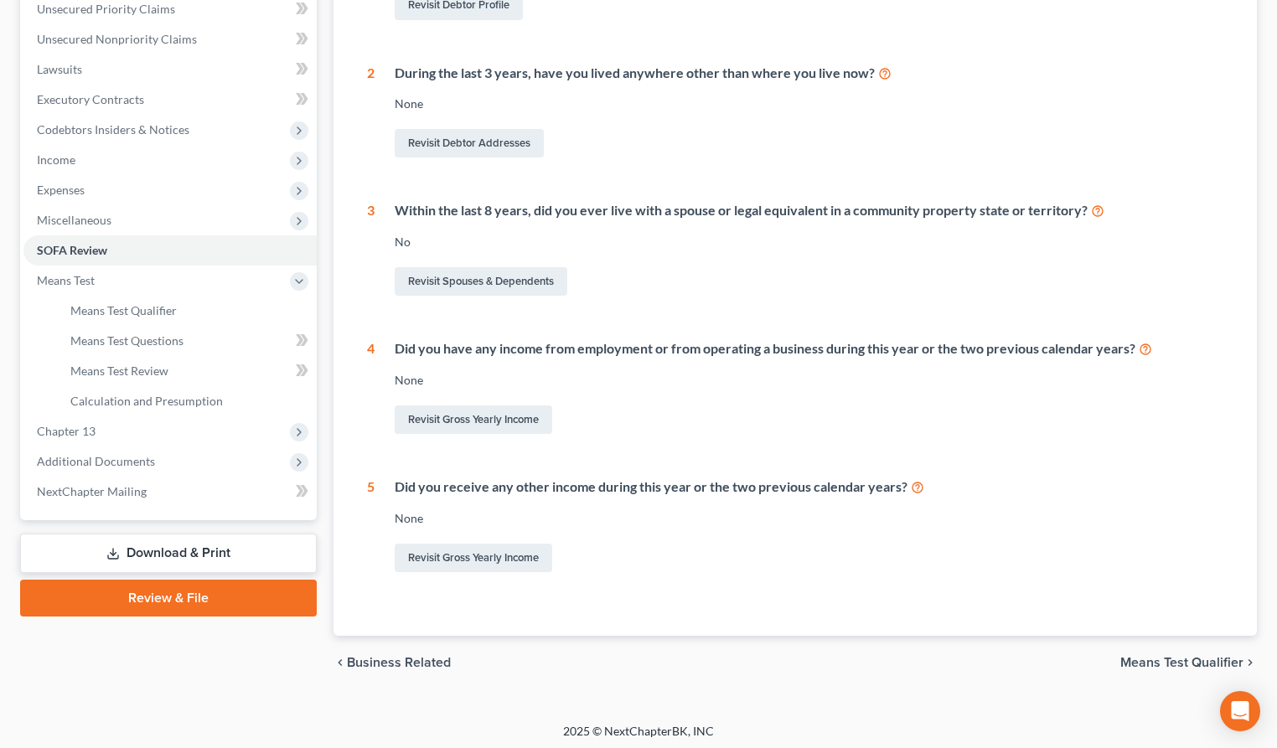
scroll to position [396, 0]
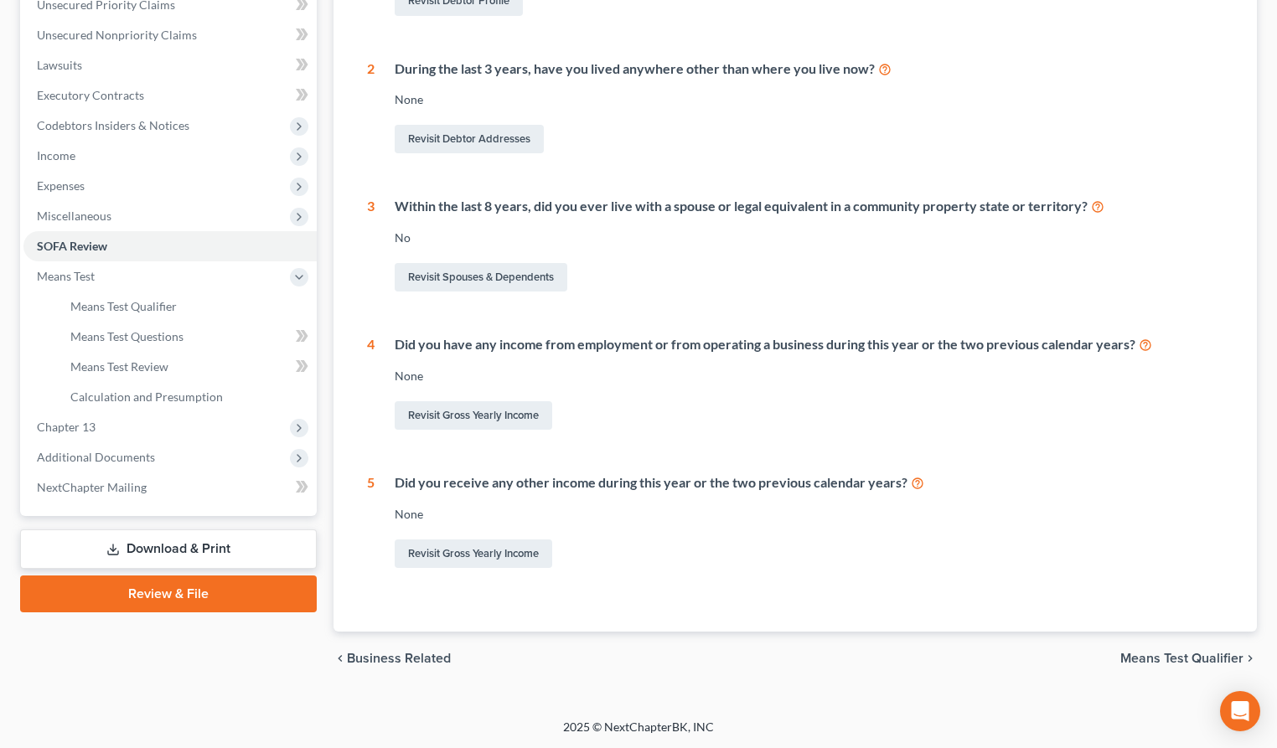
click at [206, 551] on link "Download & Print" at bounding box center [168, 549] width 297 height 39
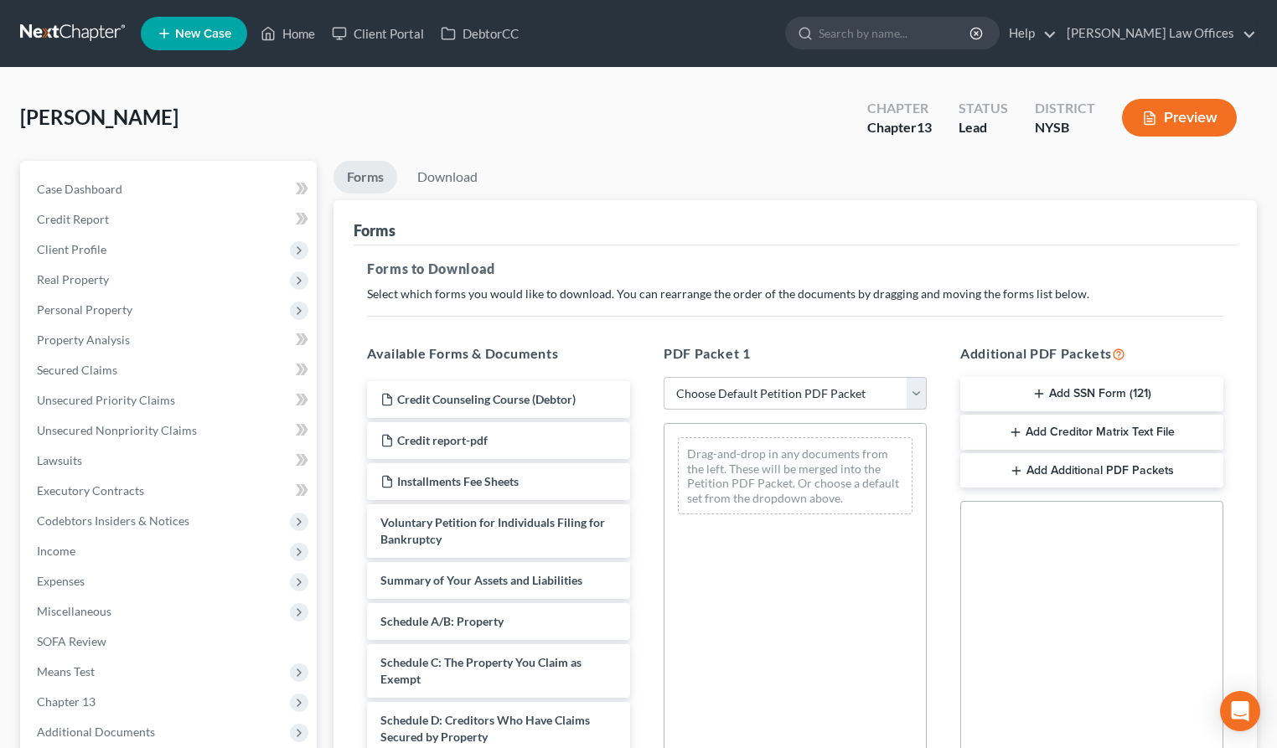
click at [919, 391] on select "Choose Default Petition PDF Packet Complete Bankruptcy Petition (all forms and …" at bounding box center [795, 394] width 263 height 34
select select "1"
click at [664, 377] on select "Choose Default Petition PDF Packet Complete Bankruptcy Petition (all forms and …" at bounding box center [795, 394] width 263 height 34
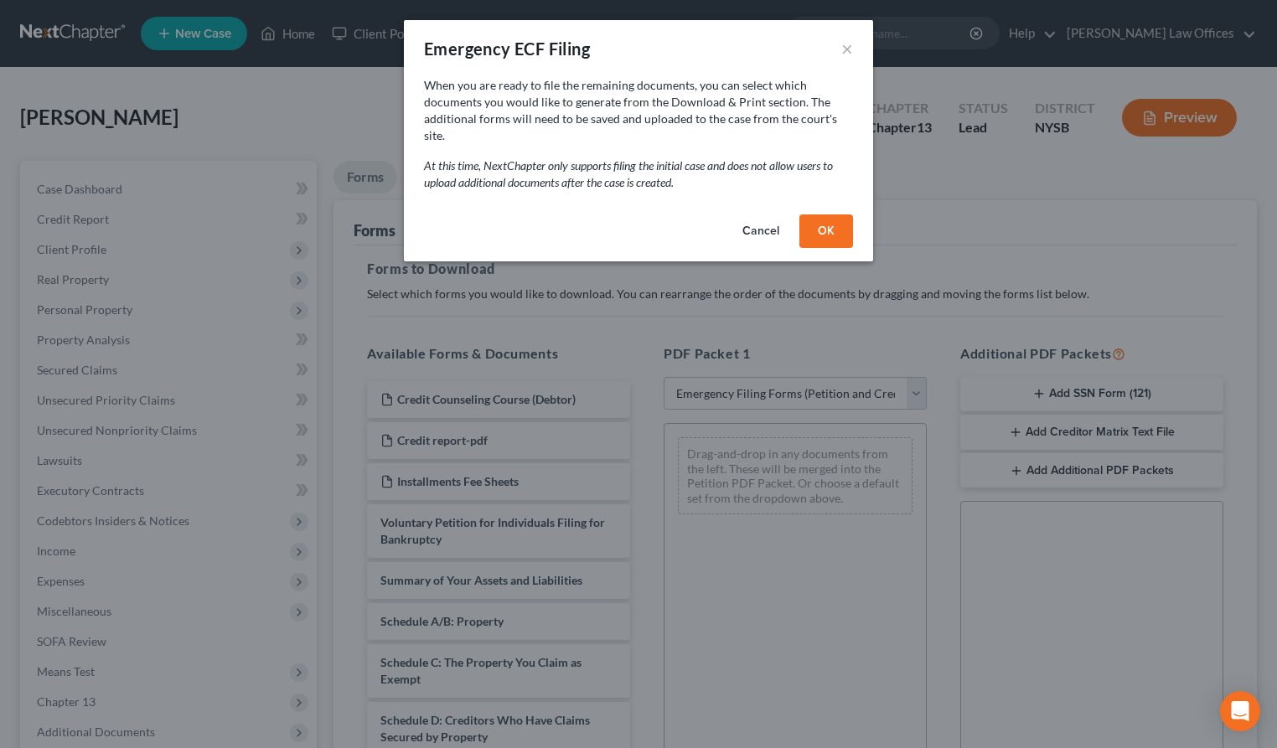
click at [822, 216] on button "OK" at bounding box center [826, 232] width 54 height 34
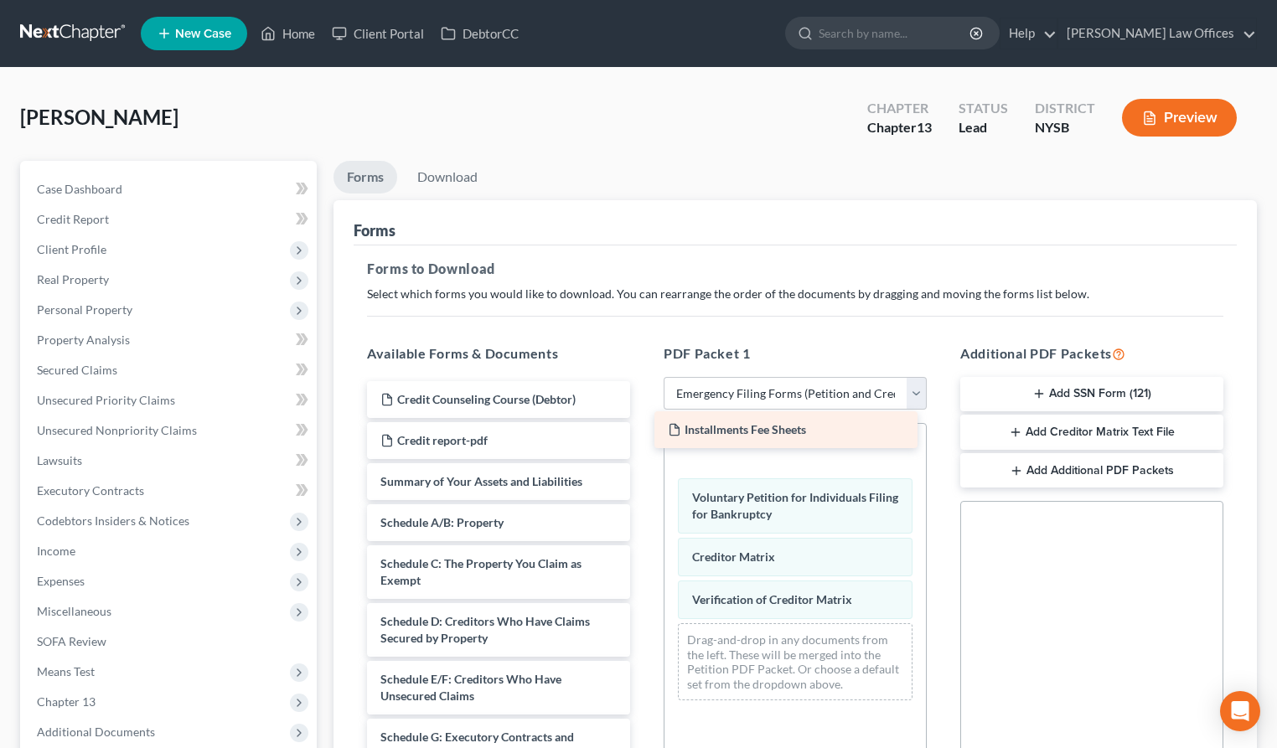
drag, startPoint x: 455, startPoint y: 479, endPoint x: 742, endPoint y: 427, distance: 291.9
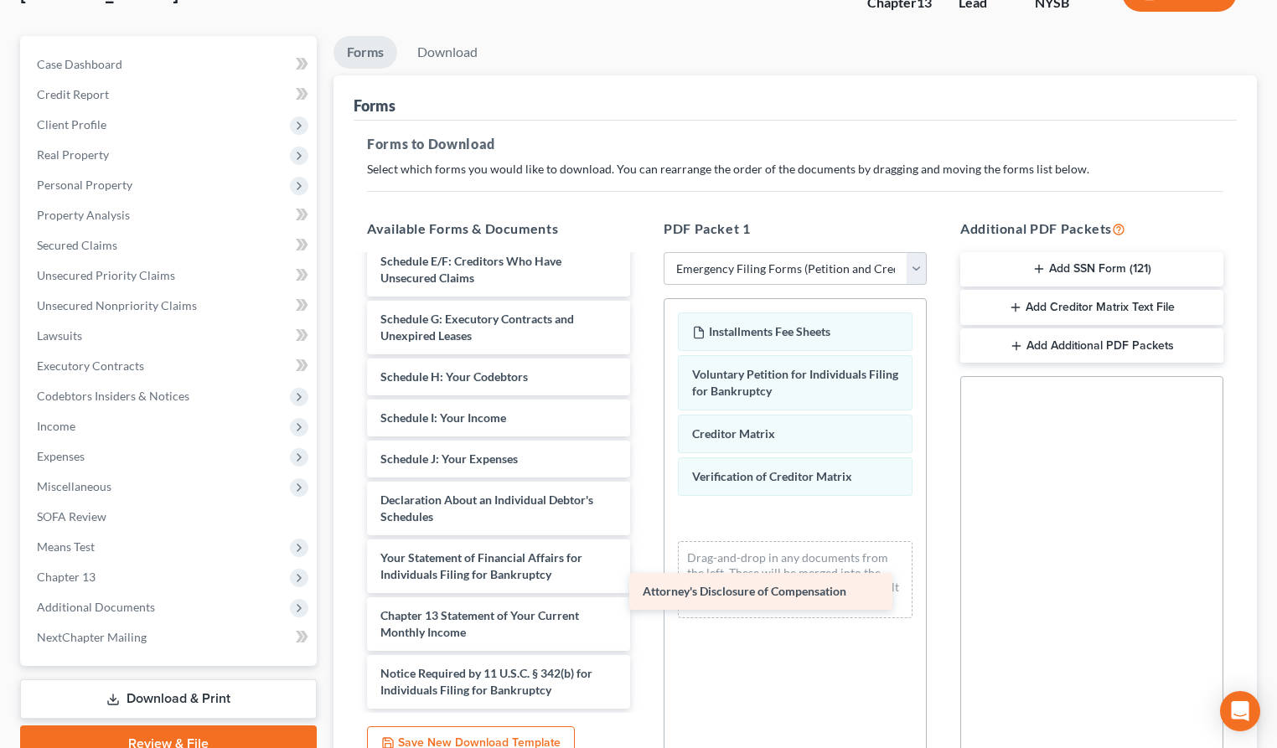
scroll to position [293, 0]
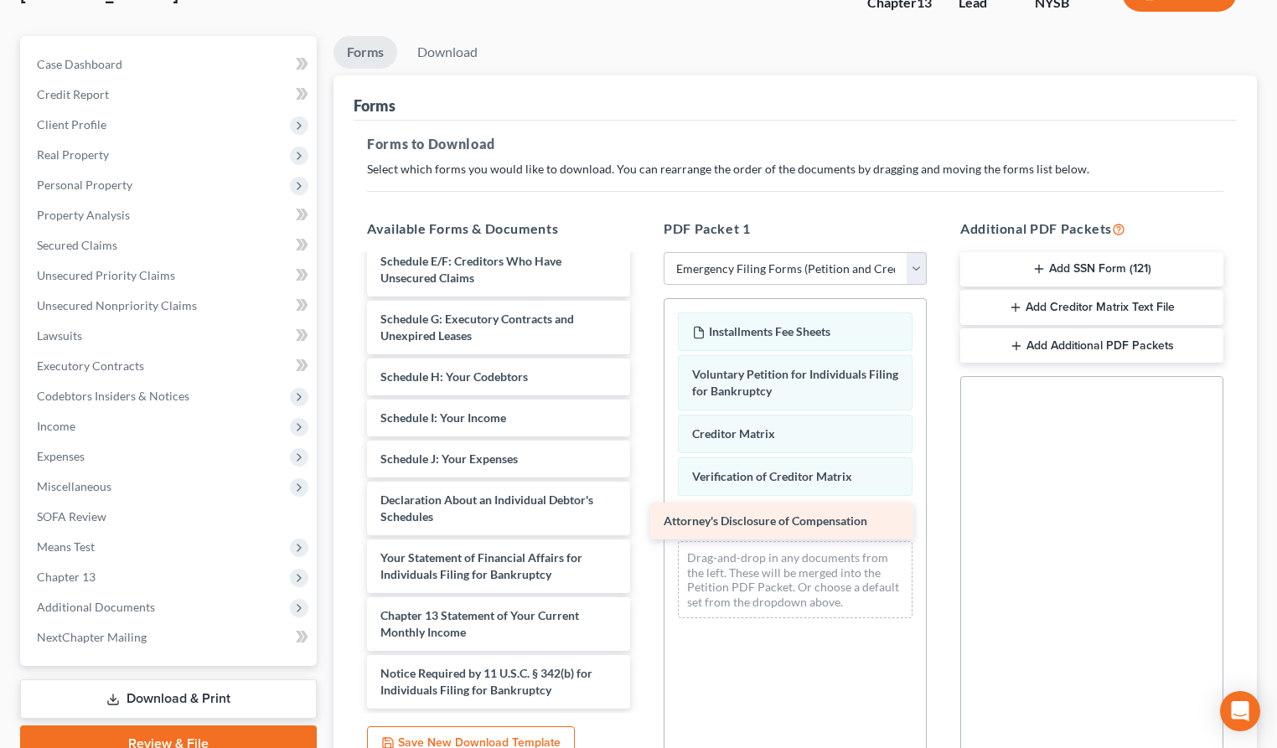
drag, startPoint x: 481, startPoint y: 691, endPoint x: 764, endPoint y: 523, distance: 329.5
click at [644, 523] on div "Attorney's Disclosure of Compensation Credit Counseling Course (Debtor) Credit …" at bounding box center [499, 336] width 290 height 746
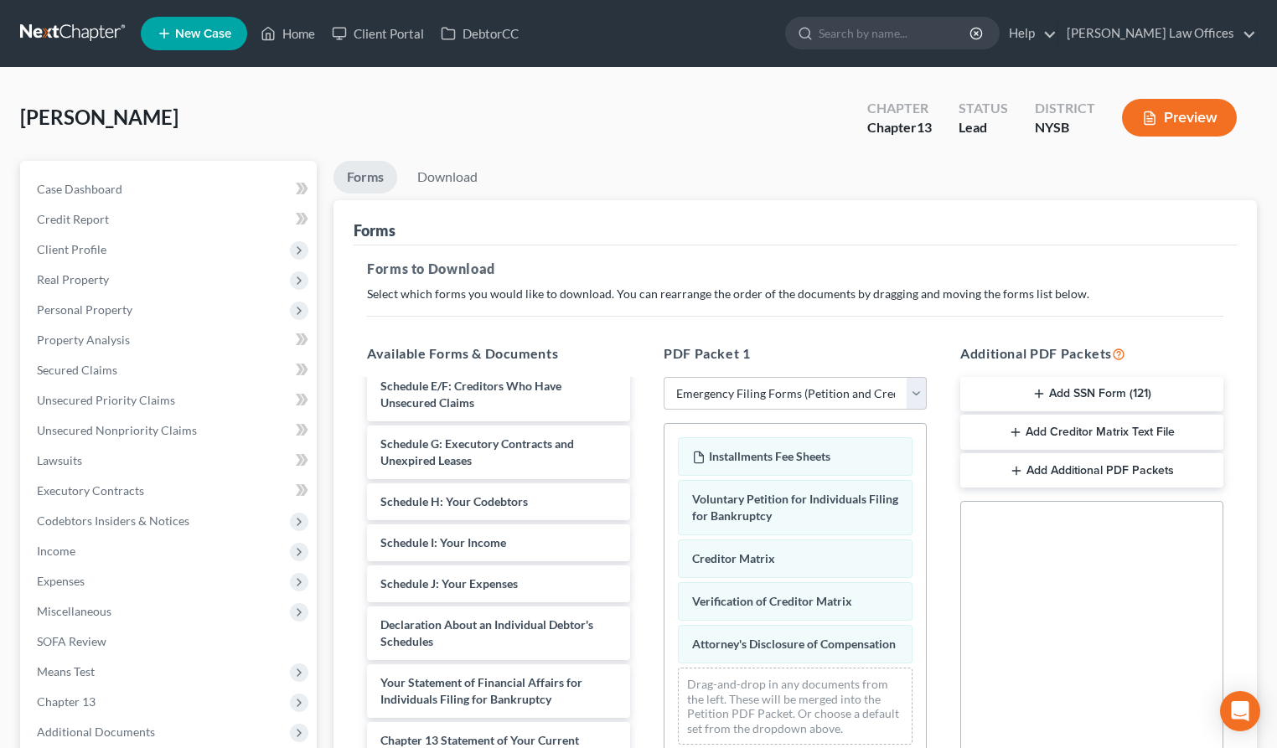
scroll to position [1, 0]
click at [1163, 120] on button "Preview" at bounding box center [1179, 117] width 115 height 38
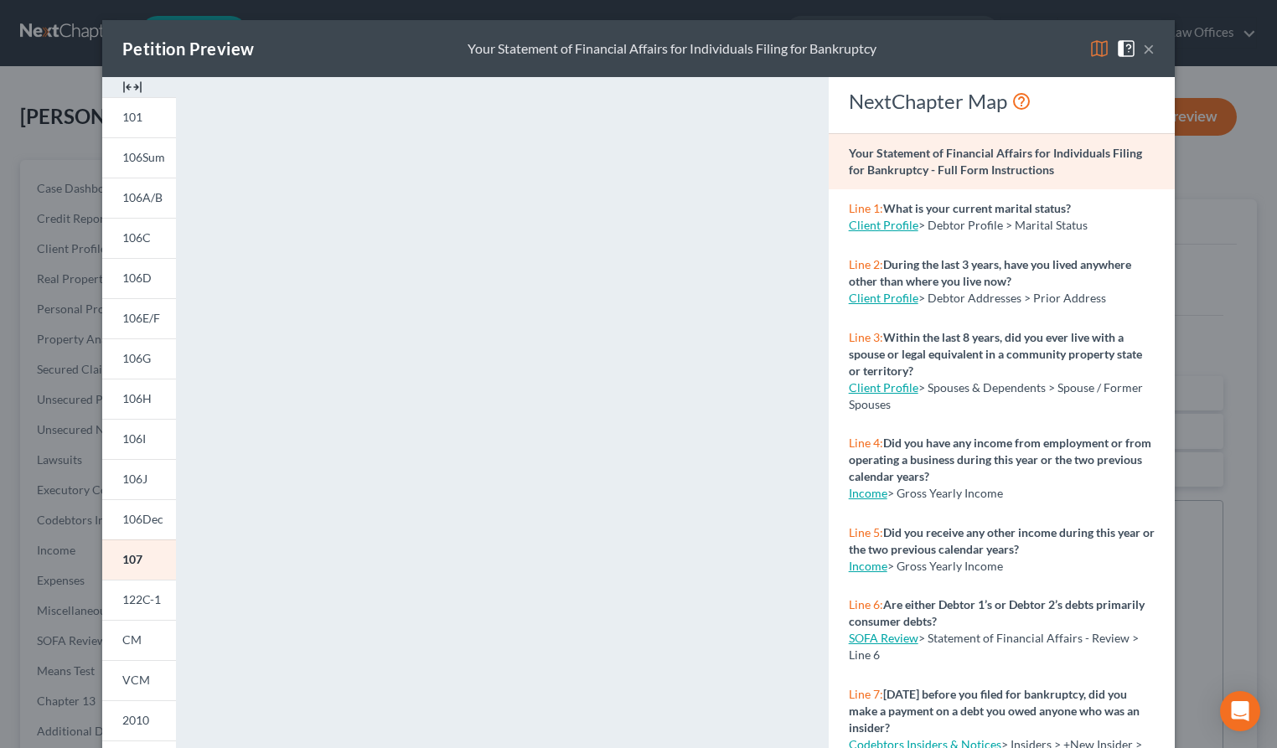
click at [1151, 51] on button "×" at bounding box center [1149, 49] width 12 height 20
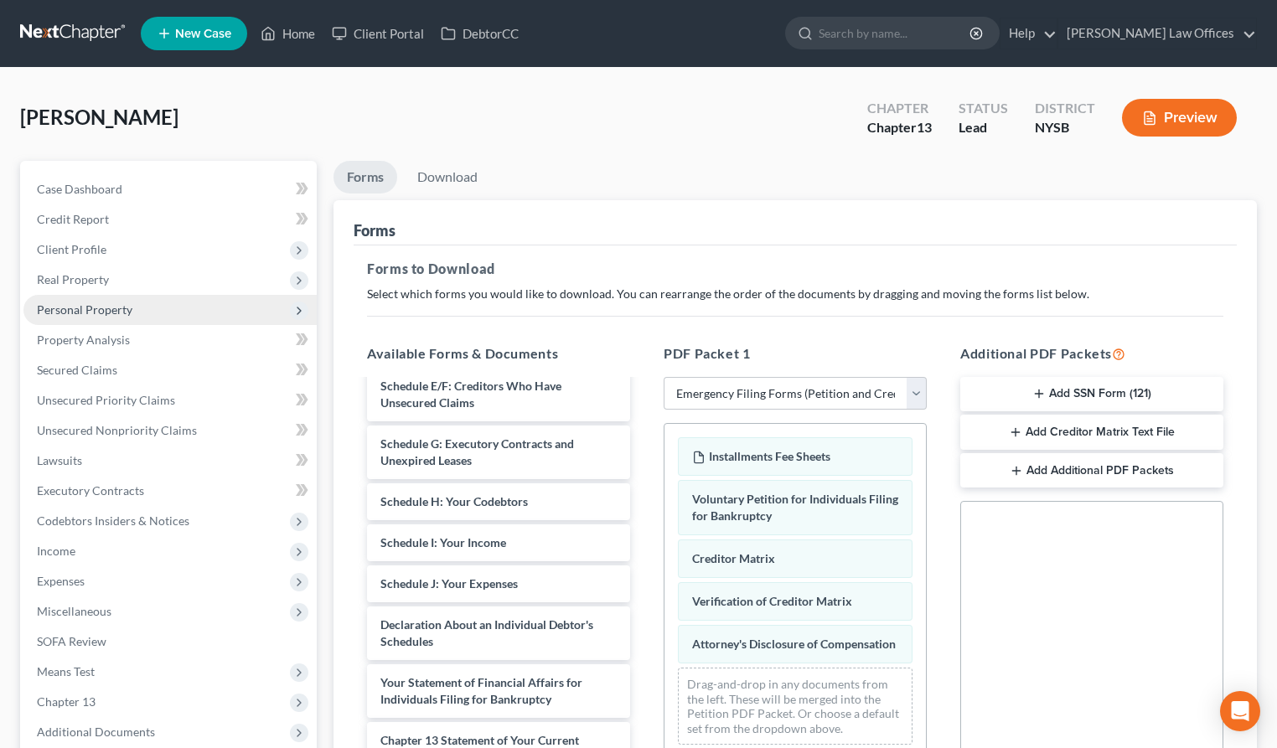
scroll to position [0, 0]
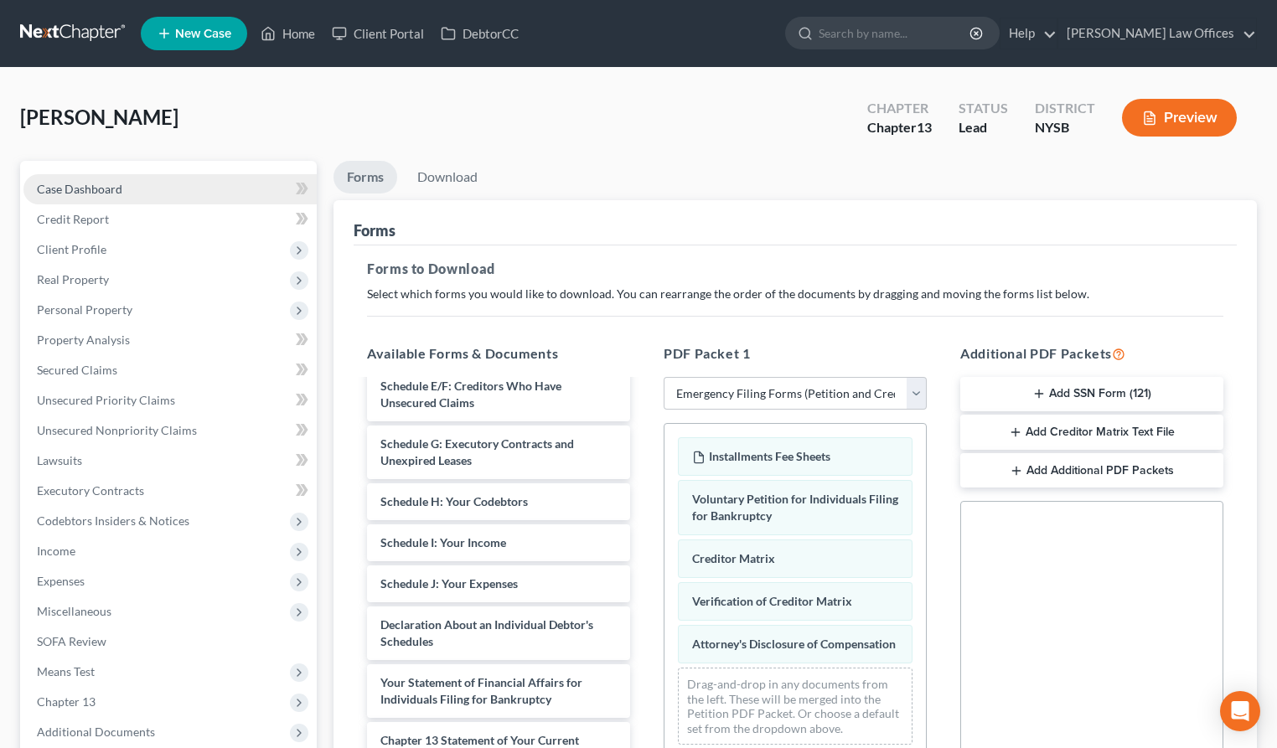
click at [109, 186] on span "Case Dashboard" at bounding box center [79, 189] width 85 height 14
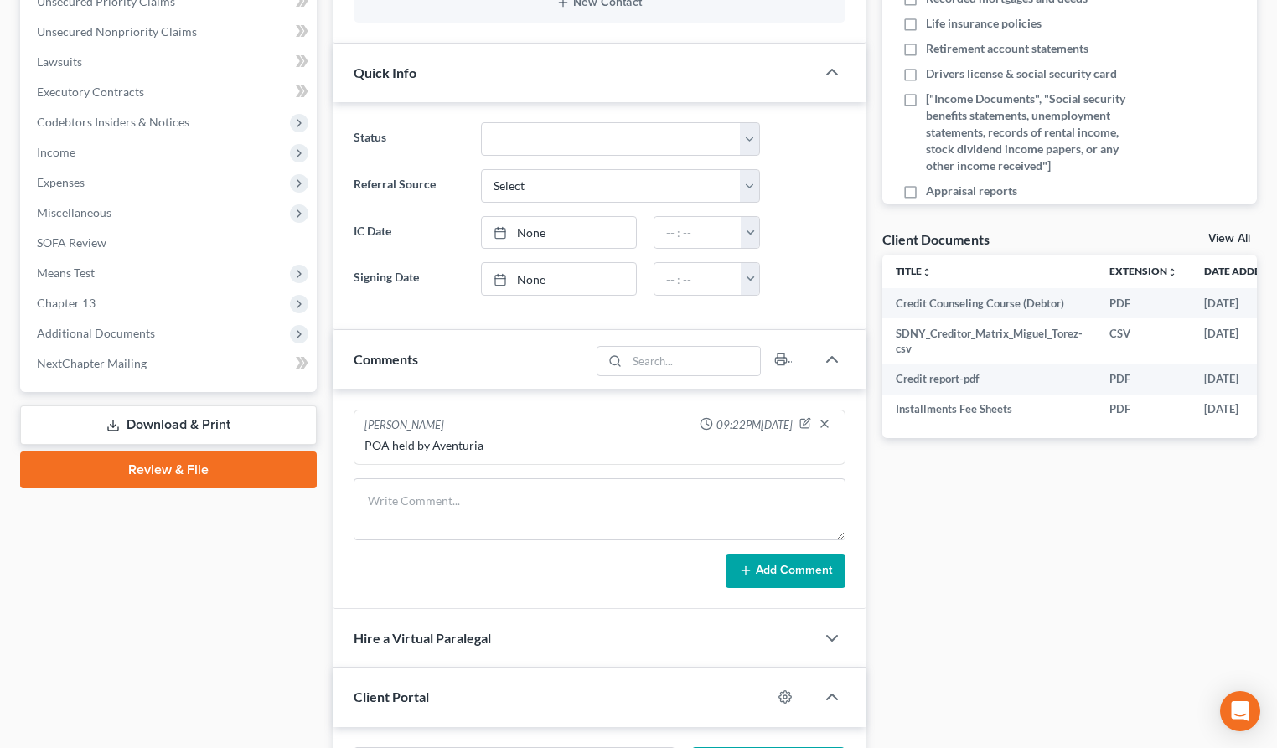
scroll to position [398, 0]
click at [1235, 238] on link "View All" at bounding box center [1229, 240] width 42 height 12
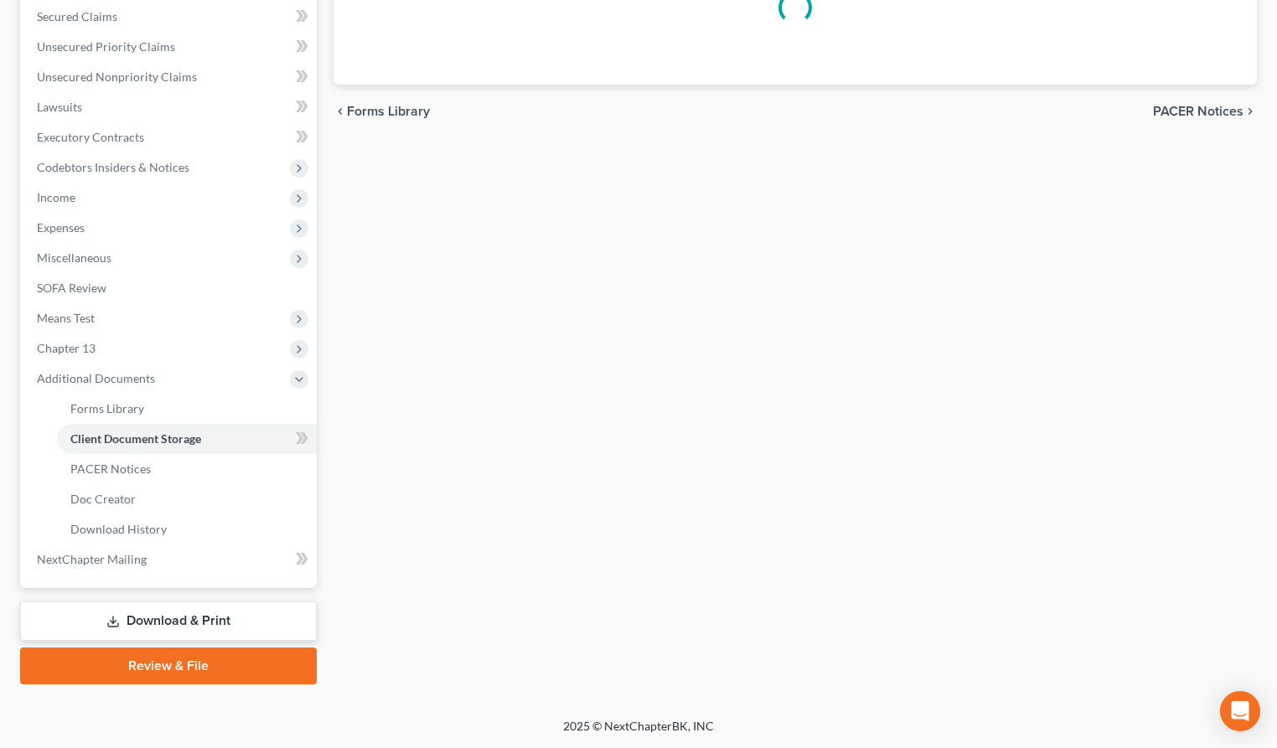
scroll to position [21, 0]
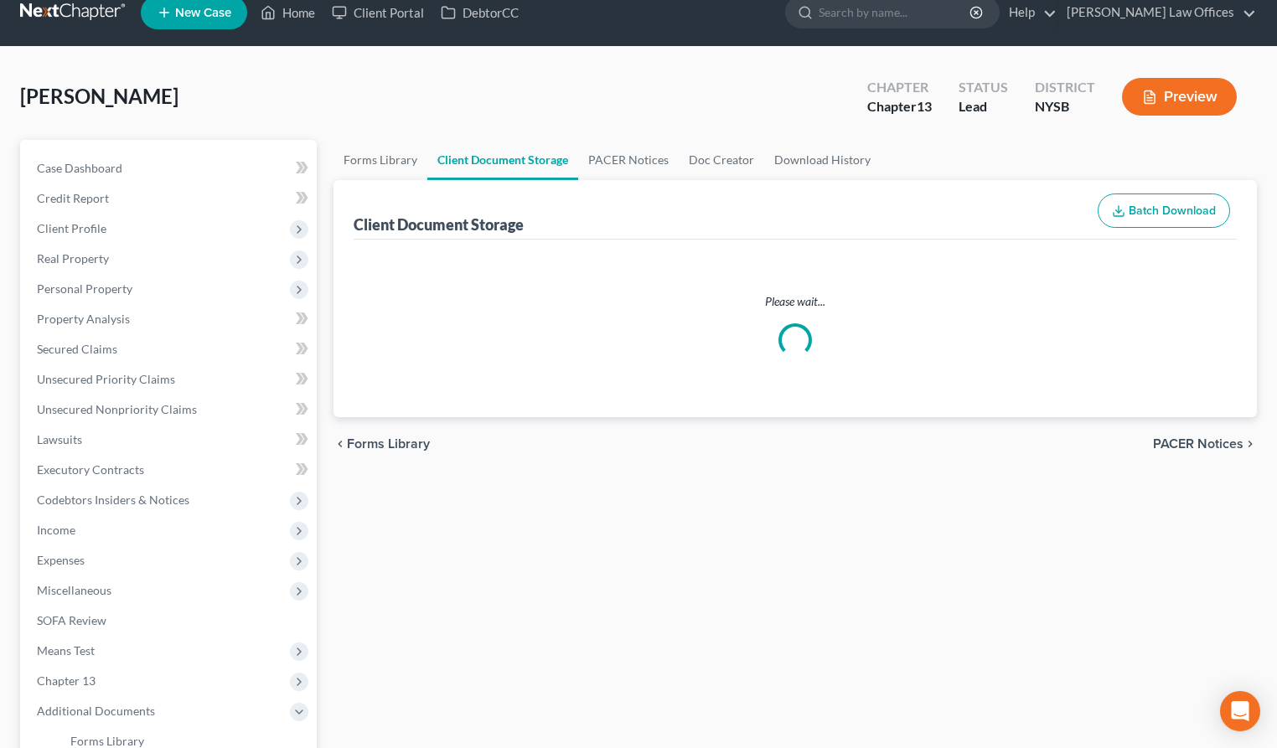
select select "0"
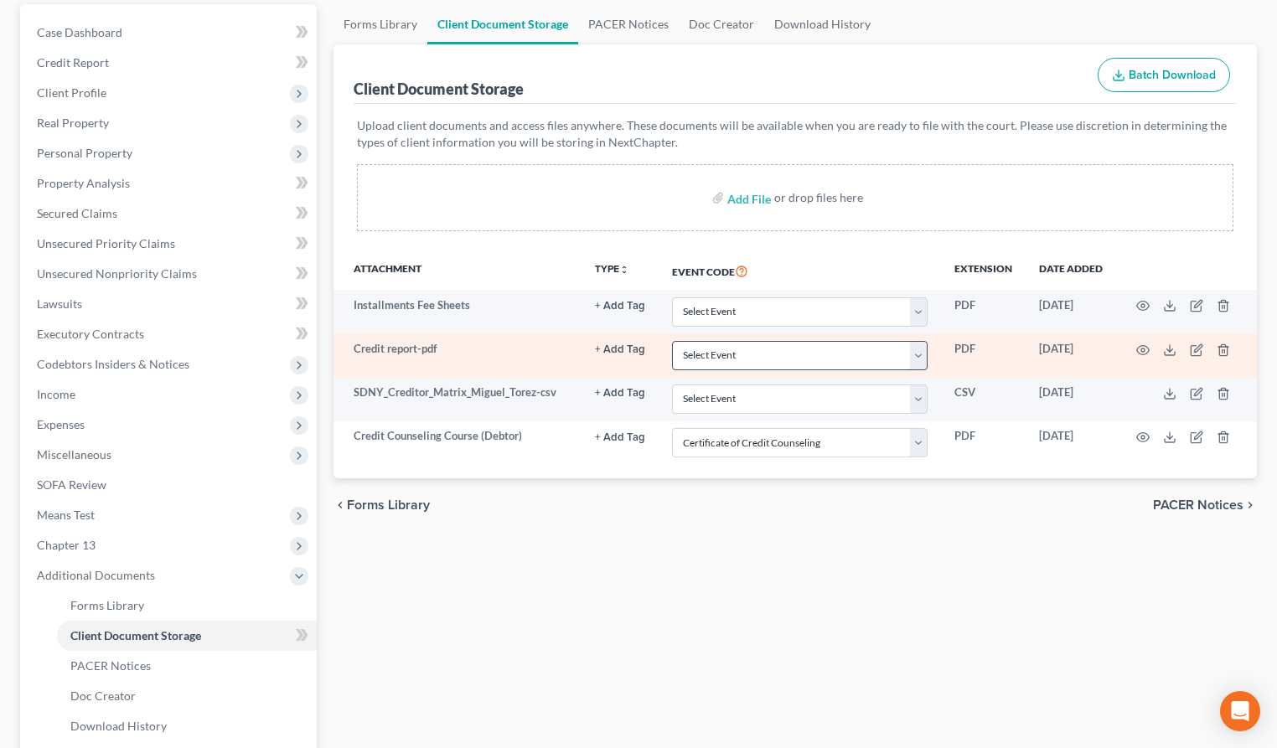
scroll to position [155, 0]
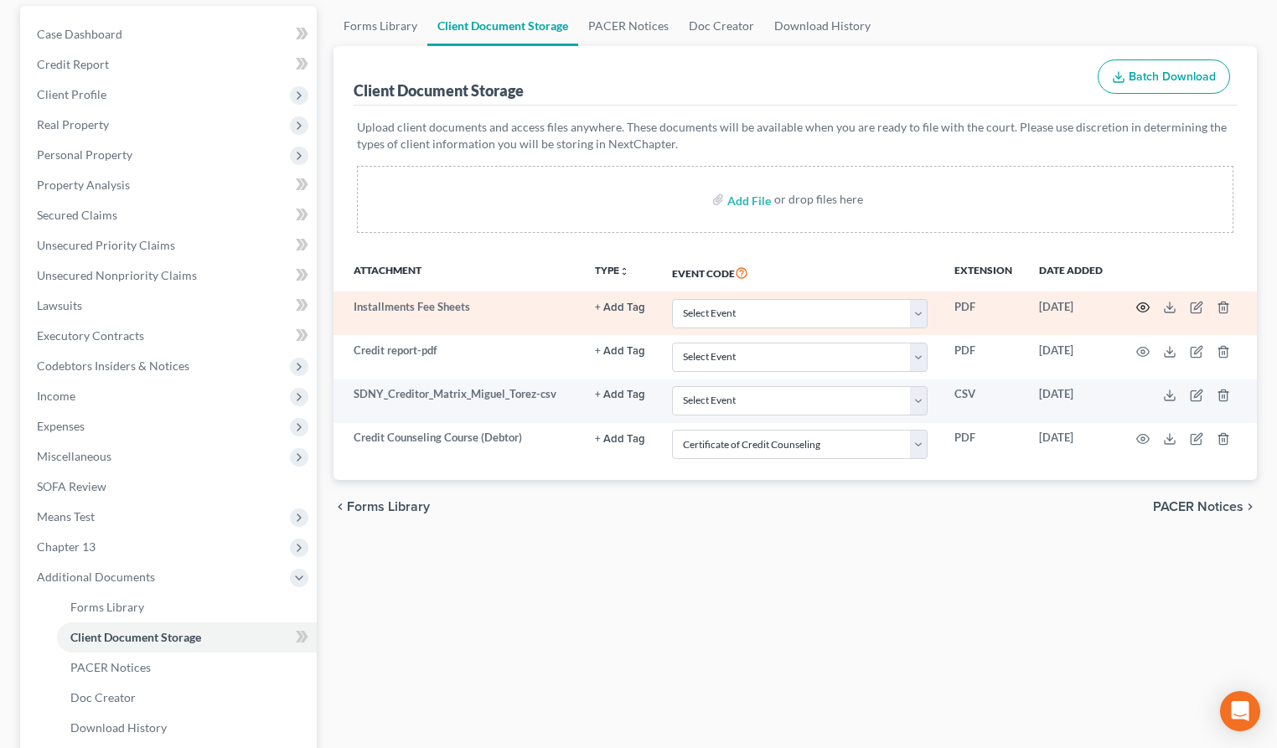
click at [1141, 305] on icon "button" at bounding box center [1142, 307] width 13 height 13
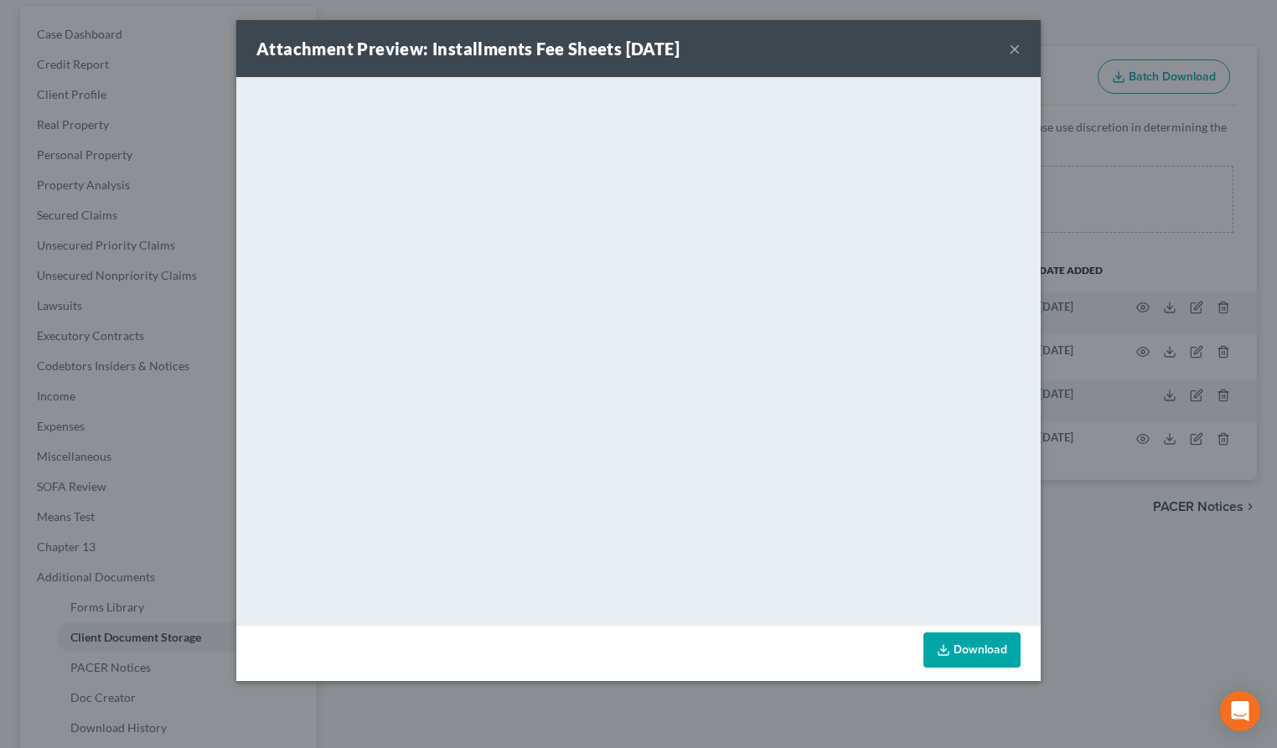
click at [1016, 49] on button "×" at bounding box center [1015, 49] width 12 height 20
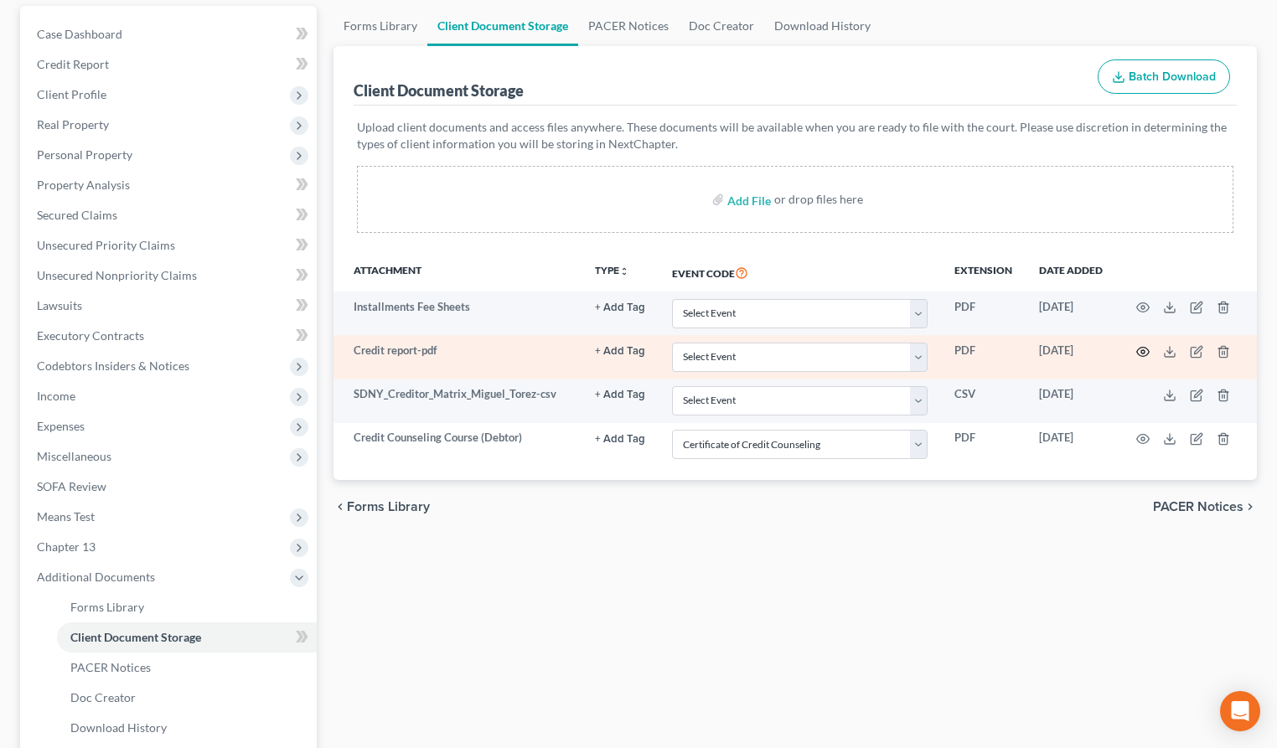
click at [1146, 349] on icon "button" at bounding box center [1142, 351] width 13 height 13
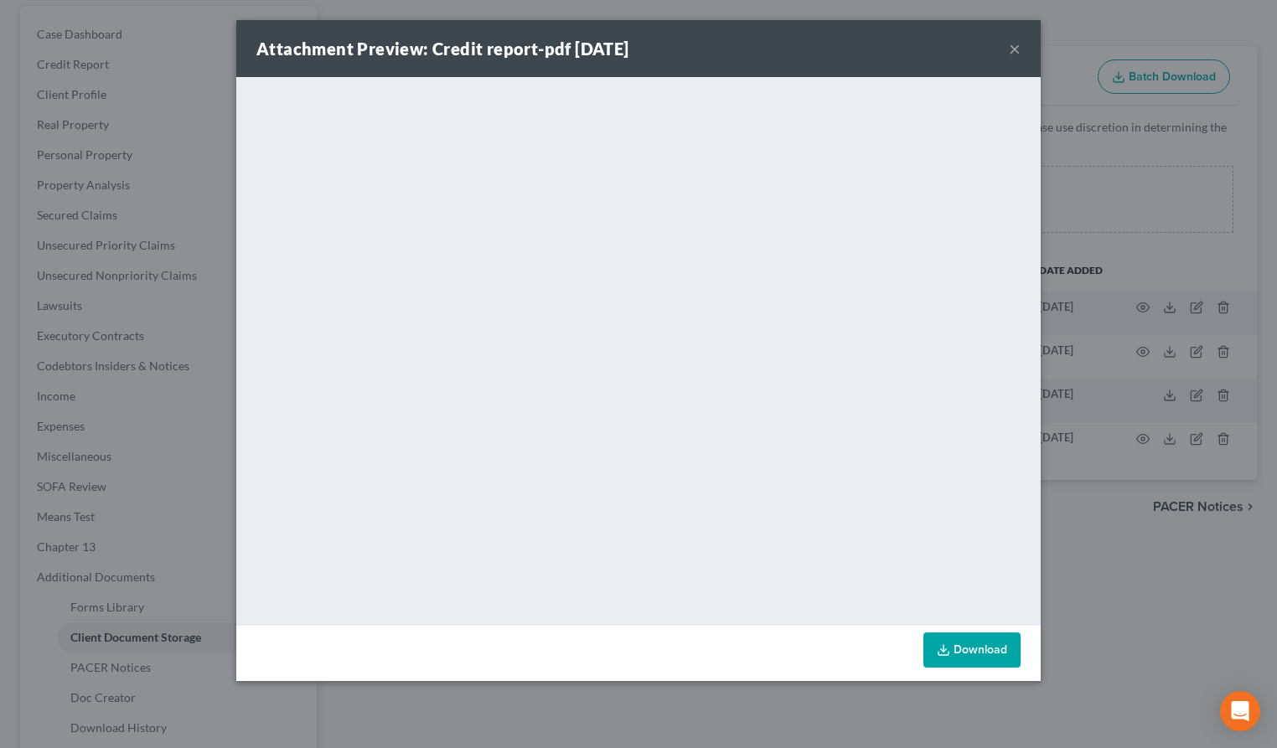
click at [1017, 53] on button "×" at bounding box center [1015, 49] width 12 height 20
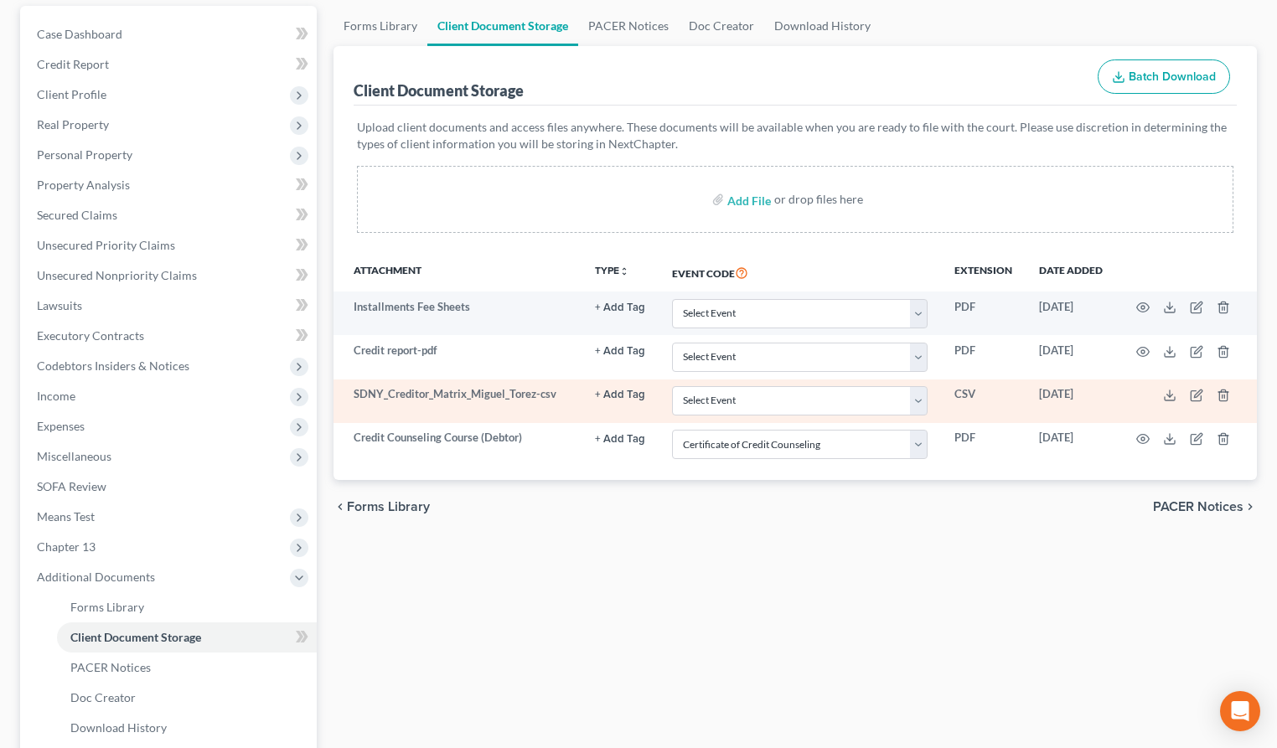
click at [1141, 393] on td at bounding box center [1186, 402] width 141 height 44
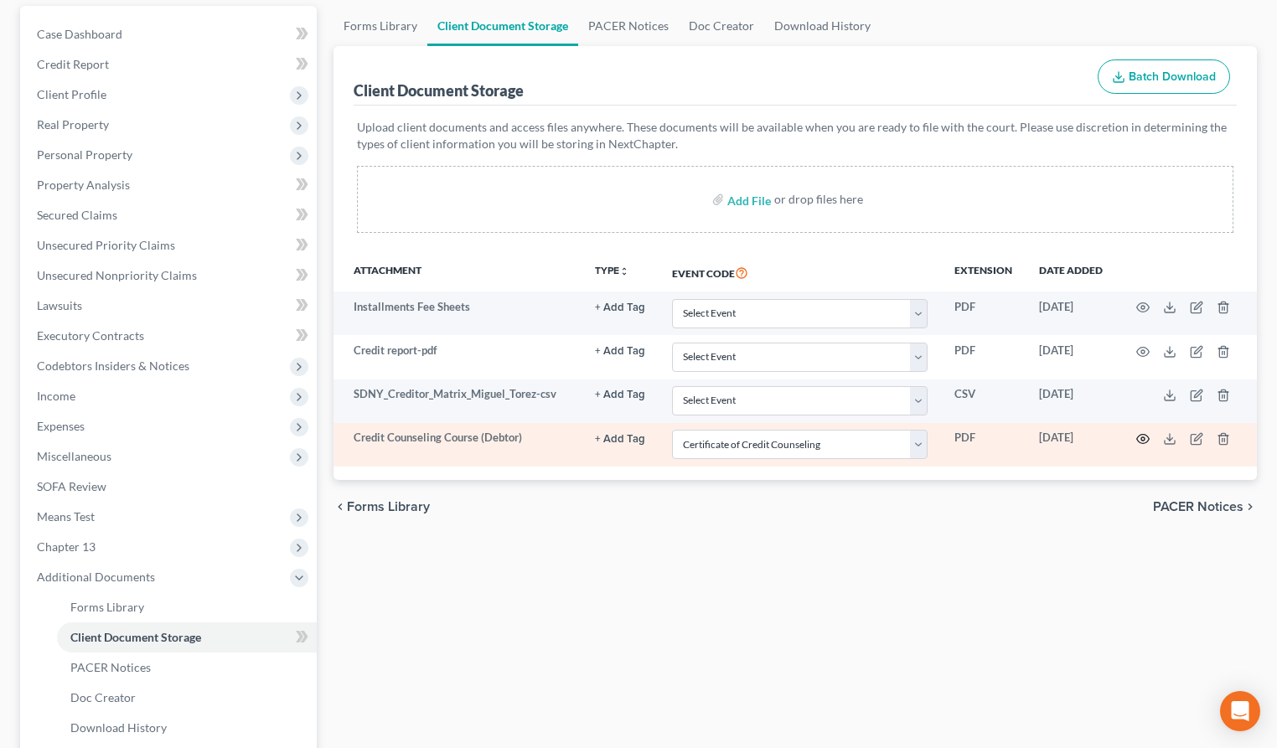
click at [1146, 437] on icon "button" at bounding box center [1142, 438] width 13 height 13
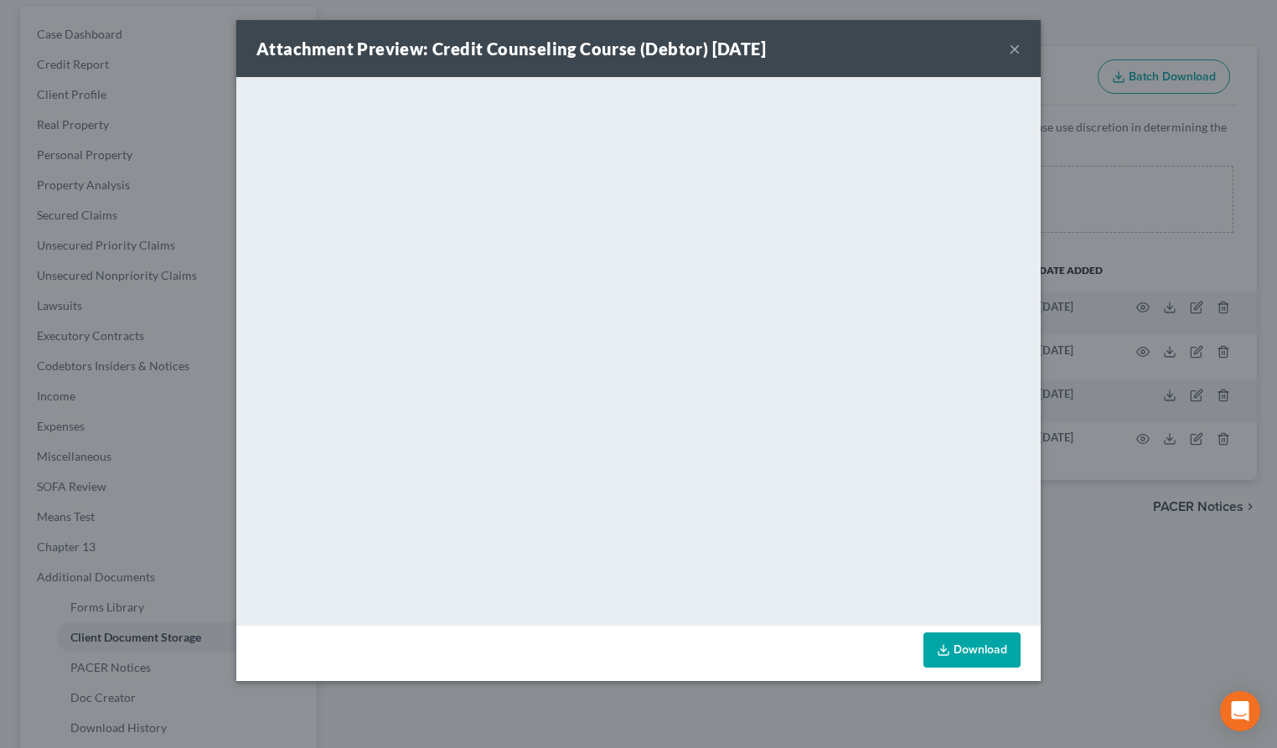
click at [1017, 50] on button "×" at bounding box center [1015, 49] width 12 height 20
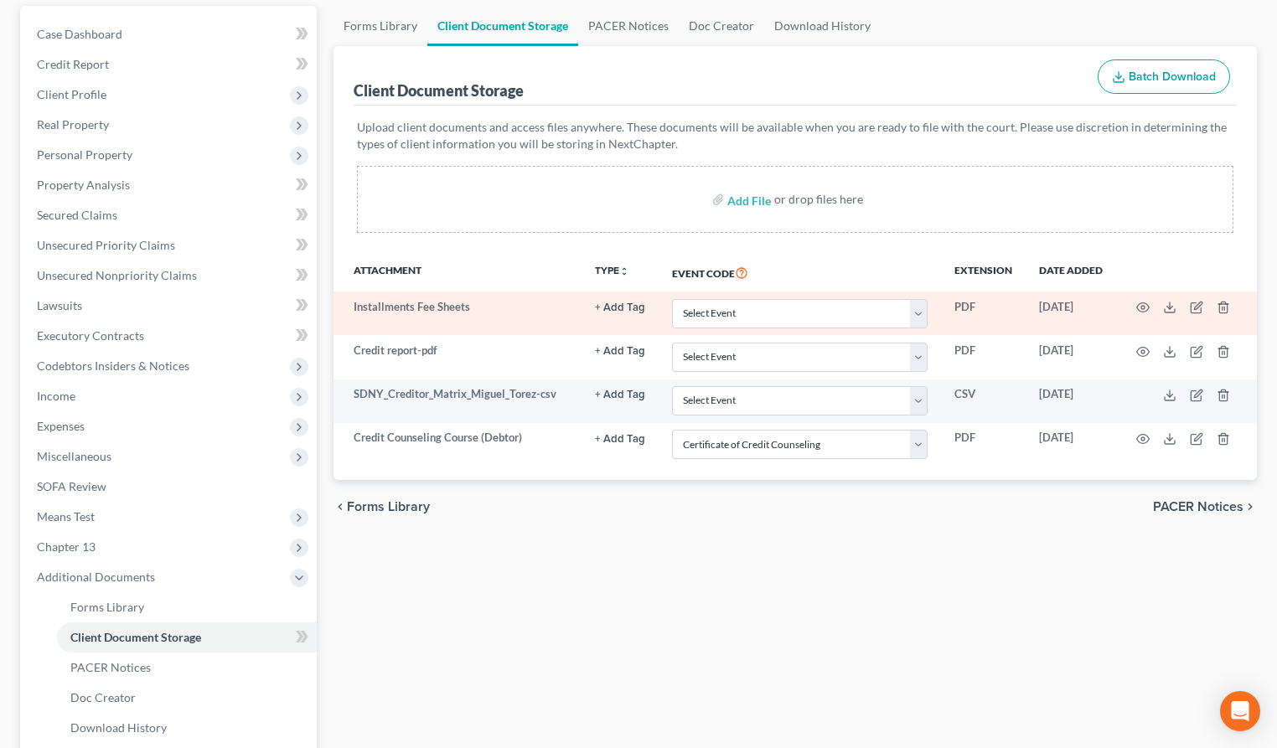
scroll to position [0, 0]
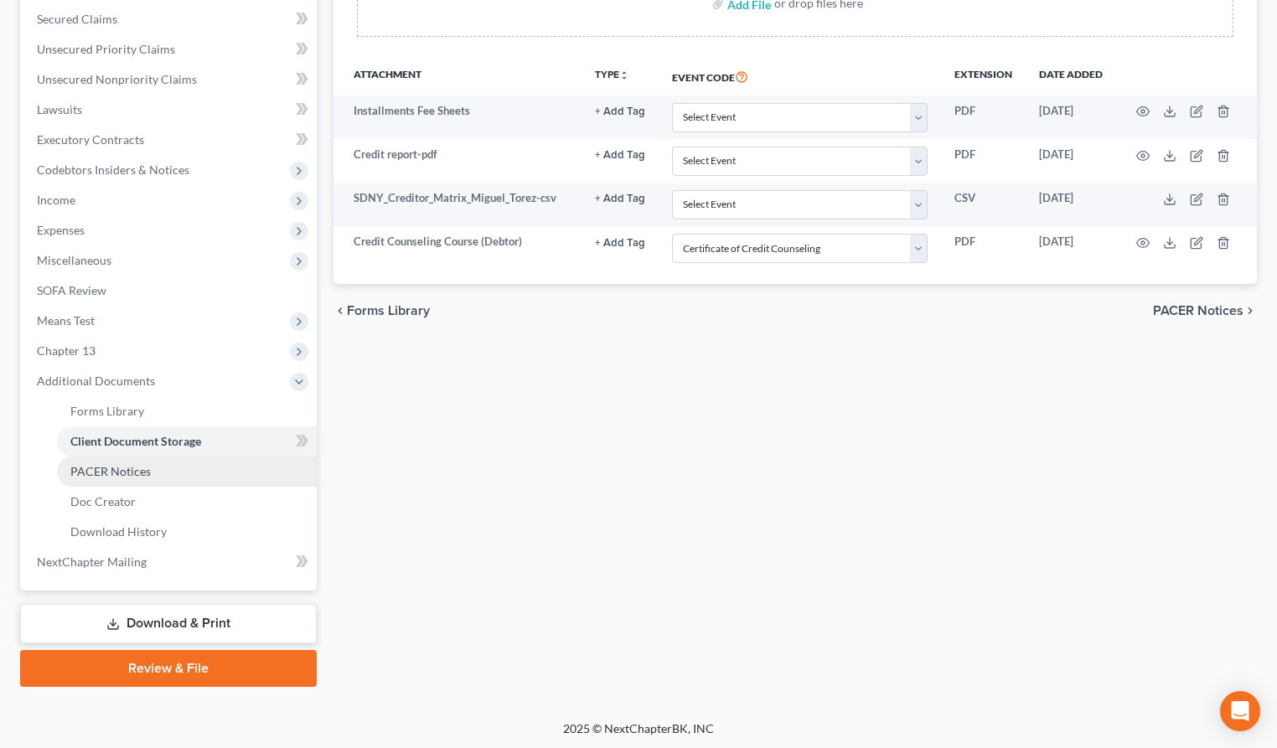
click at [135, 467] on span "PACER Notices" at bounding box center [110, 471] width 80 height 14
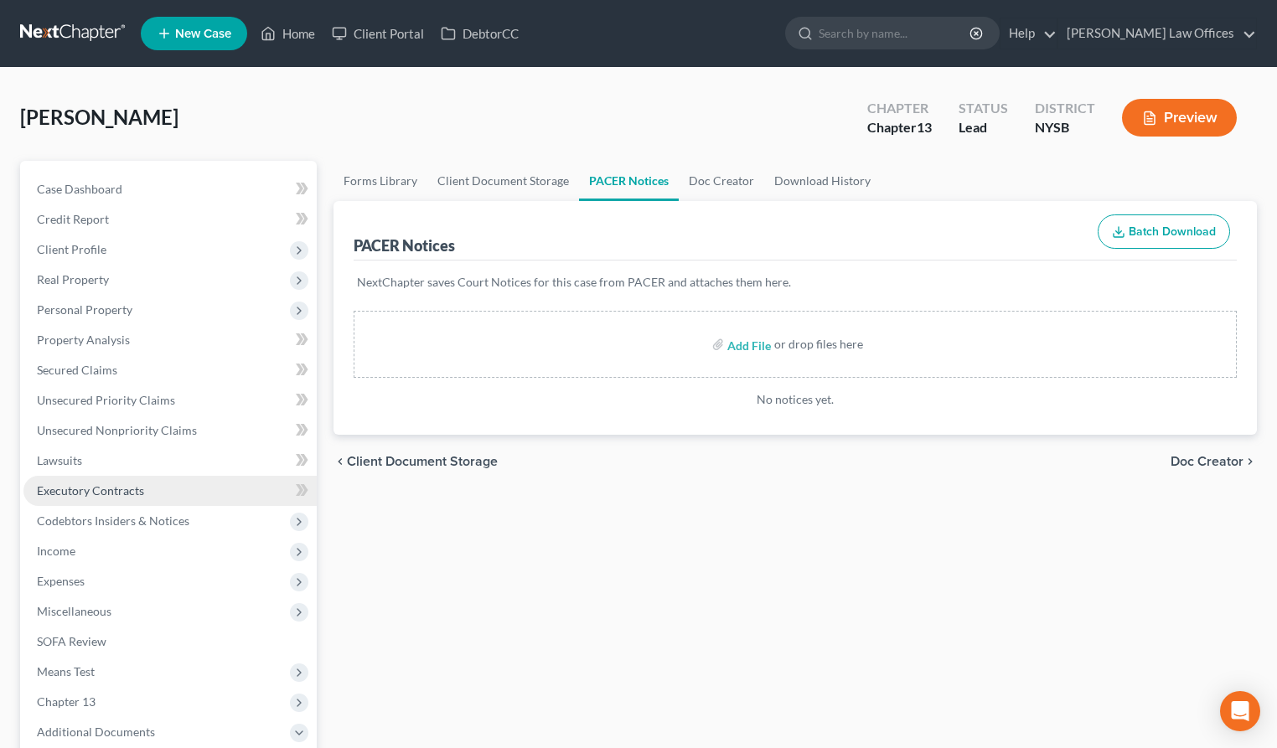
select select "0"
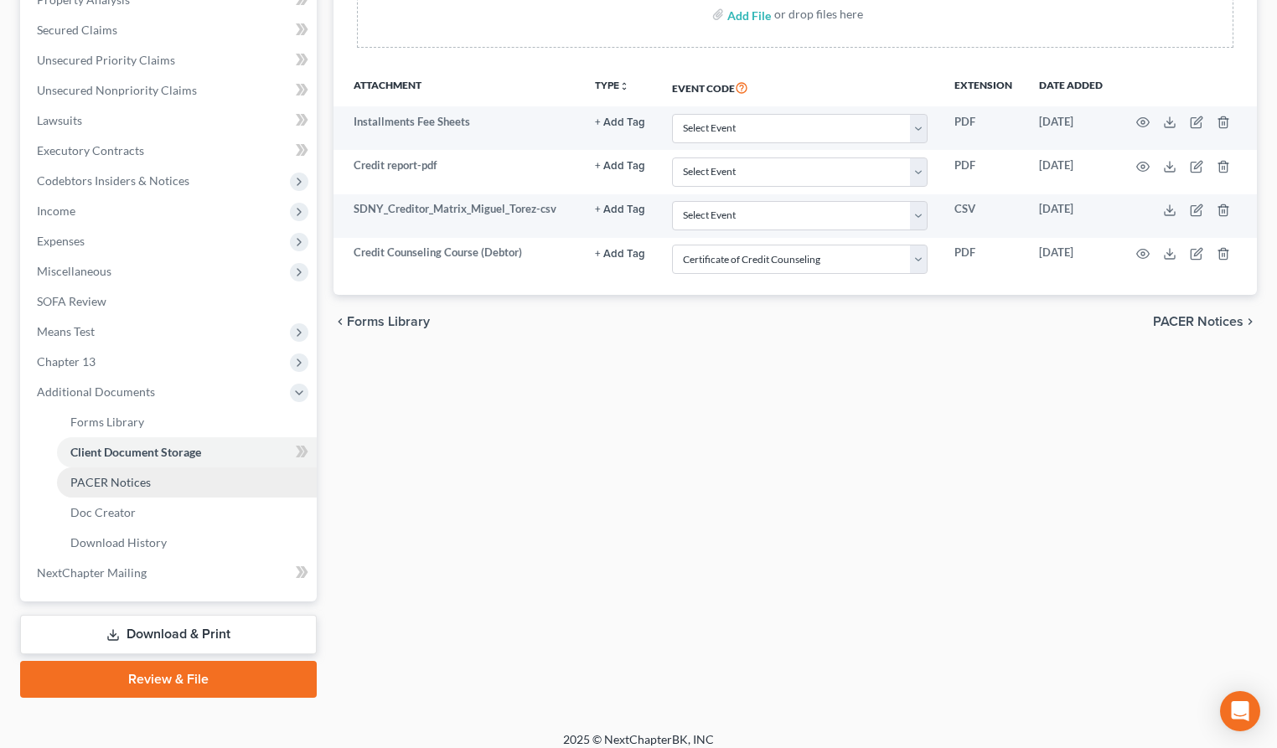
scroll to position [337, 0]
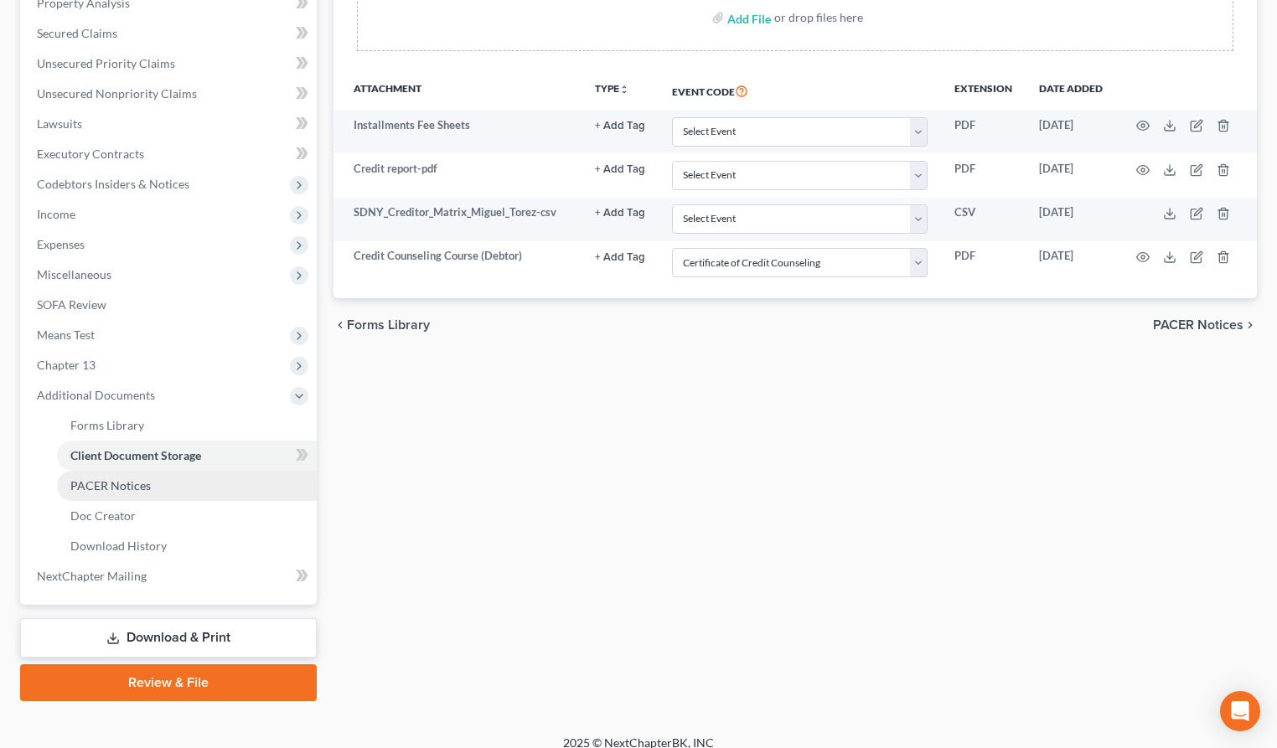
click at [125, 495] on link "PACER Notices" at bounding box center [187, 486] width 260 height 30
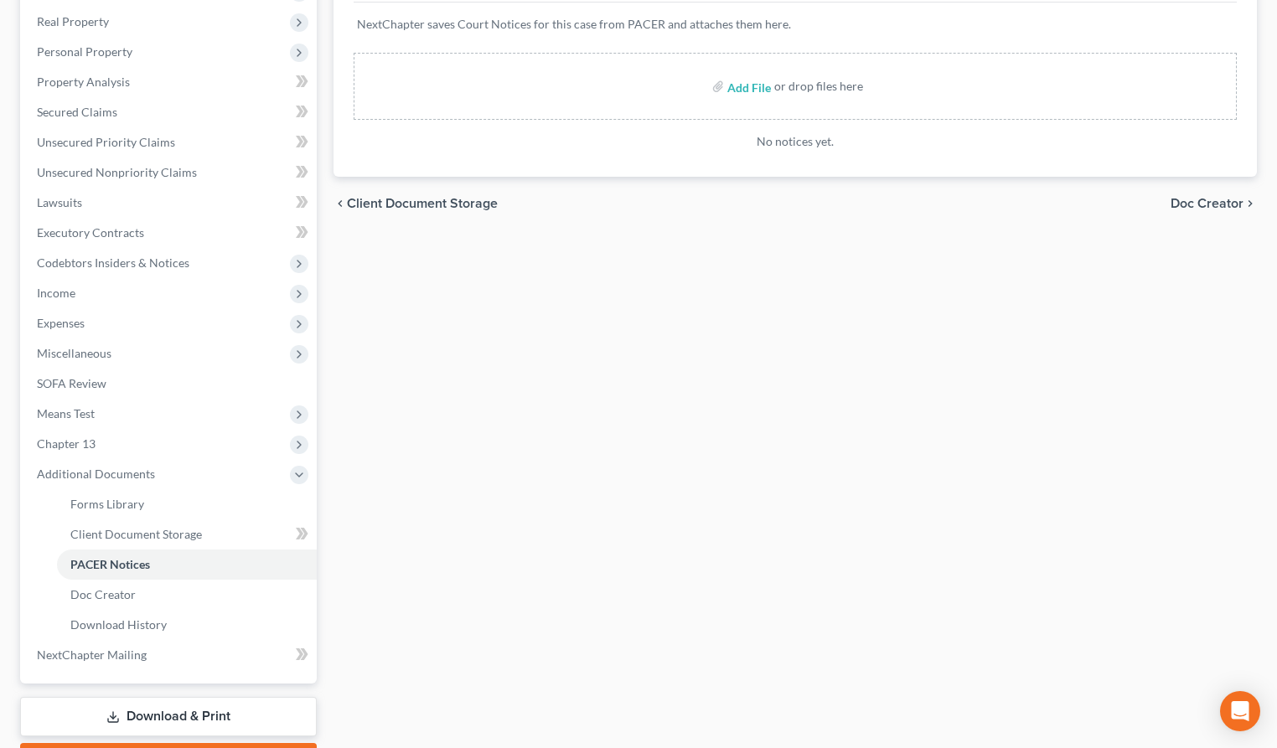
scroll to position [352, 0]
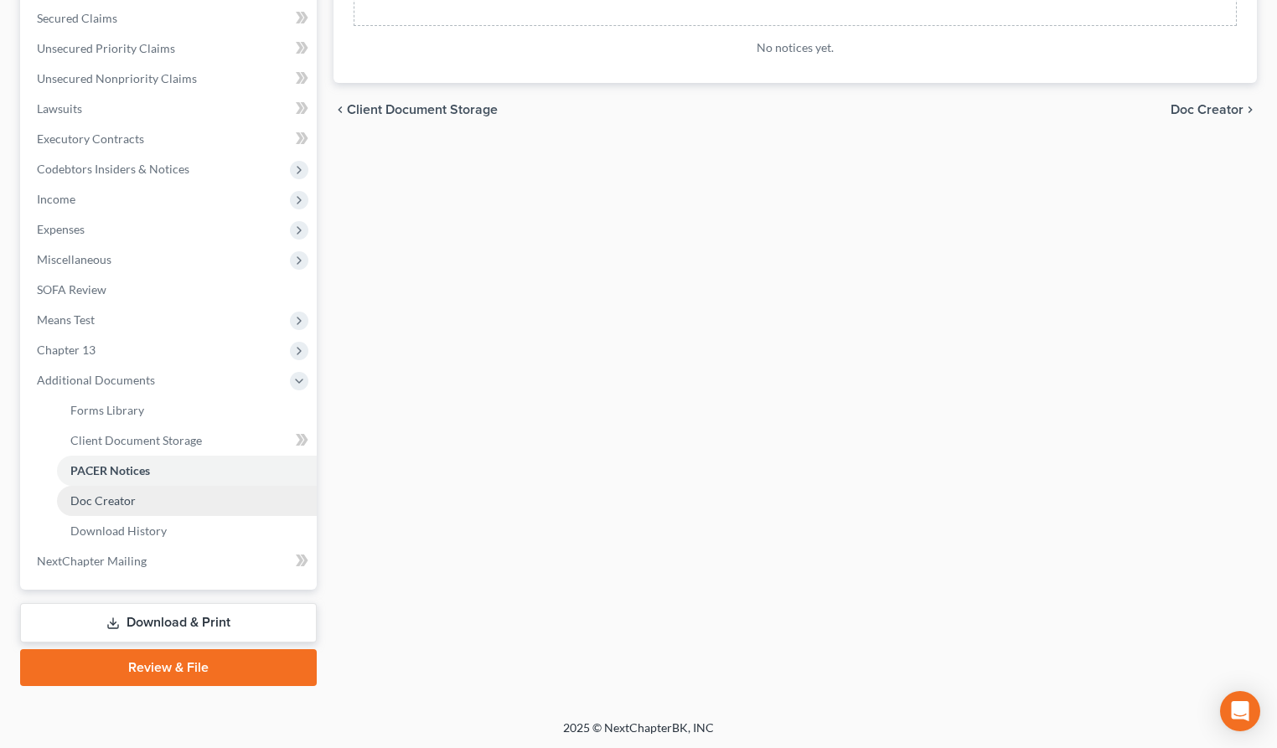
click at [120, 500] on span "Doc Creator" at bounding box center [102, 501] width 65 height 14
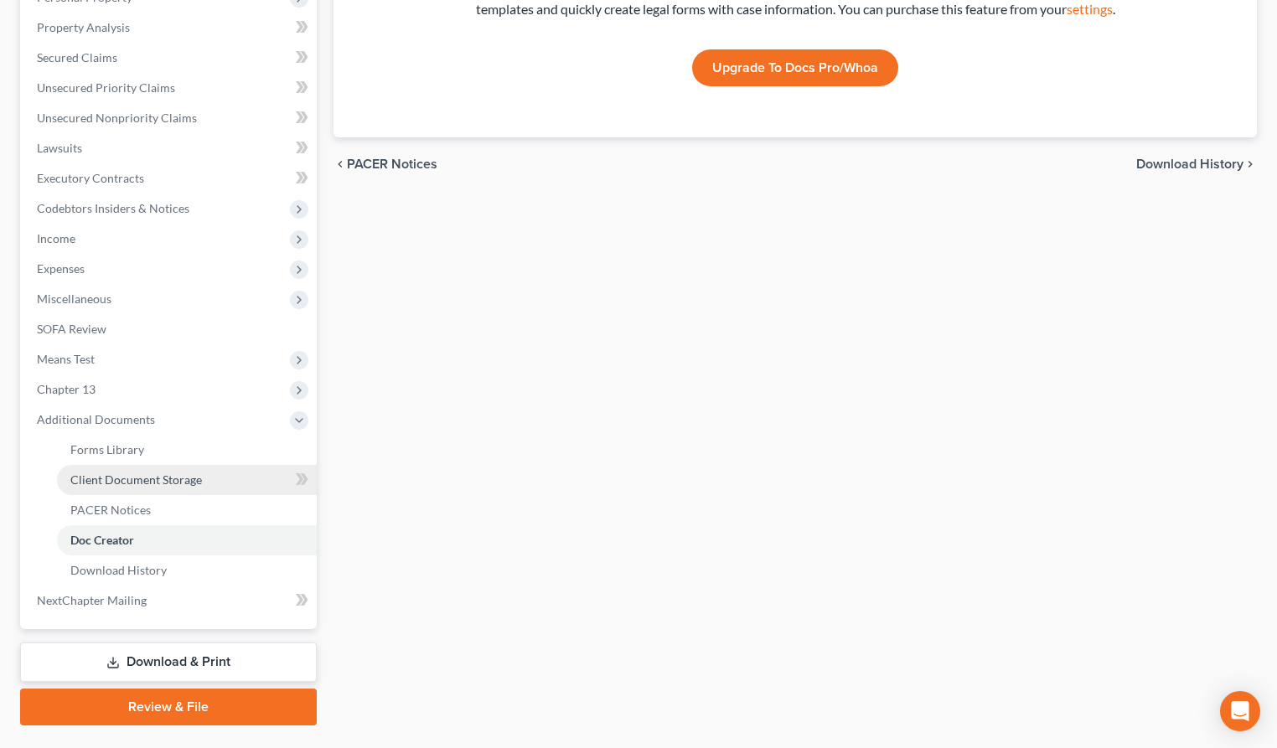
scroll to position [352, 0]
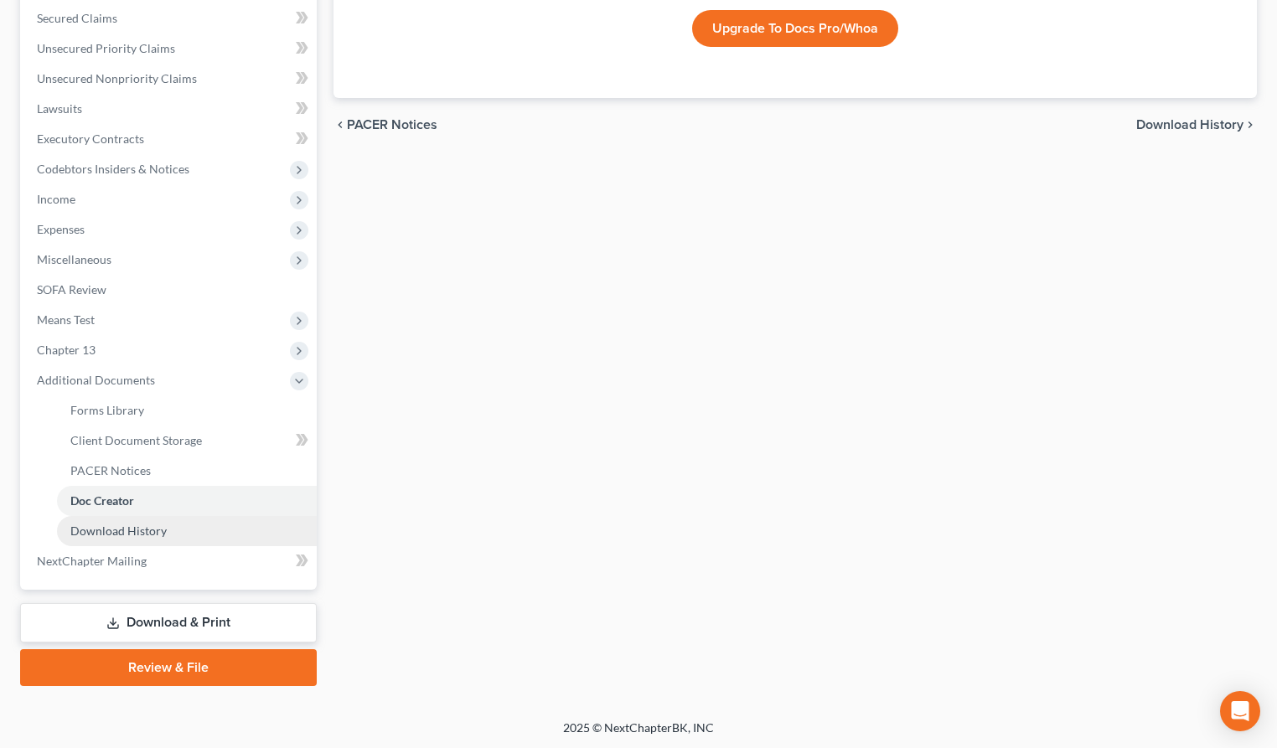
click at [132, 530] on span "Download History" at bounding box center [118, 531] width 96 height 14
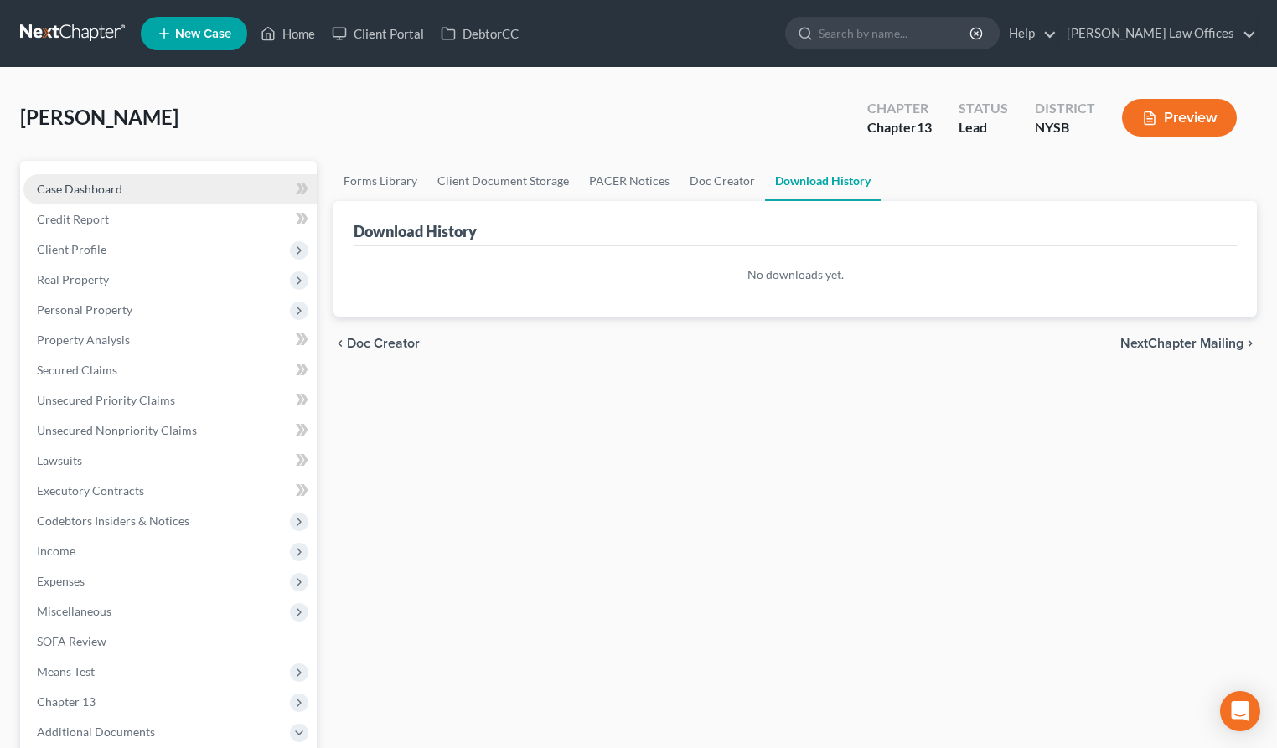
click at [144, 194] on link "Case Dashboard" at bounding box center [169, 189] width 293 height 30
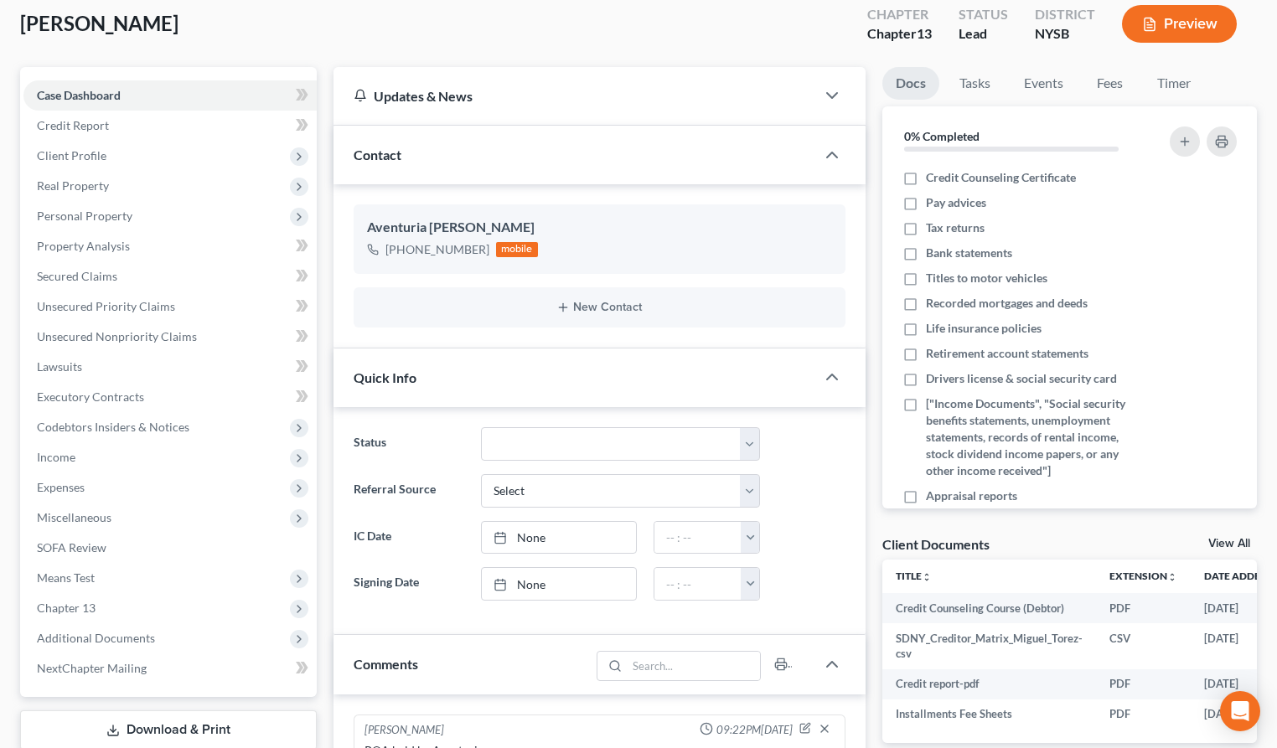
scroll to position [98, 0]
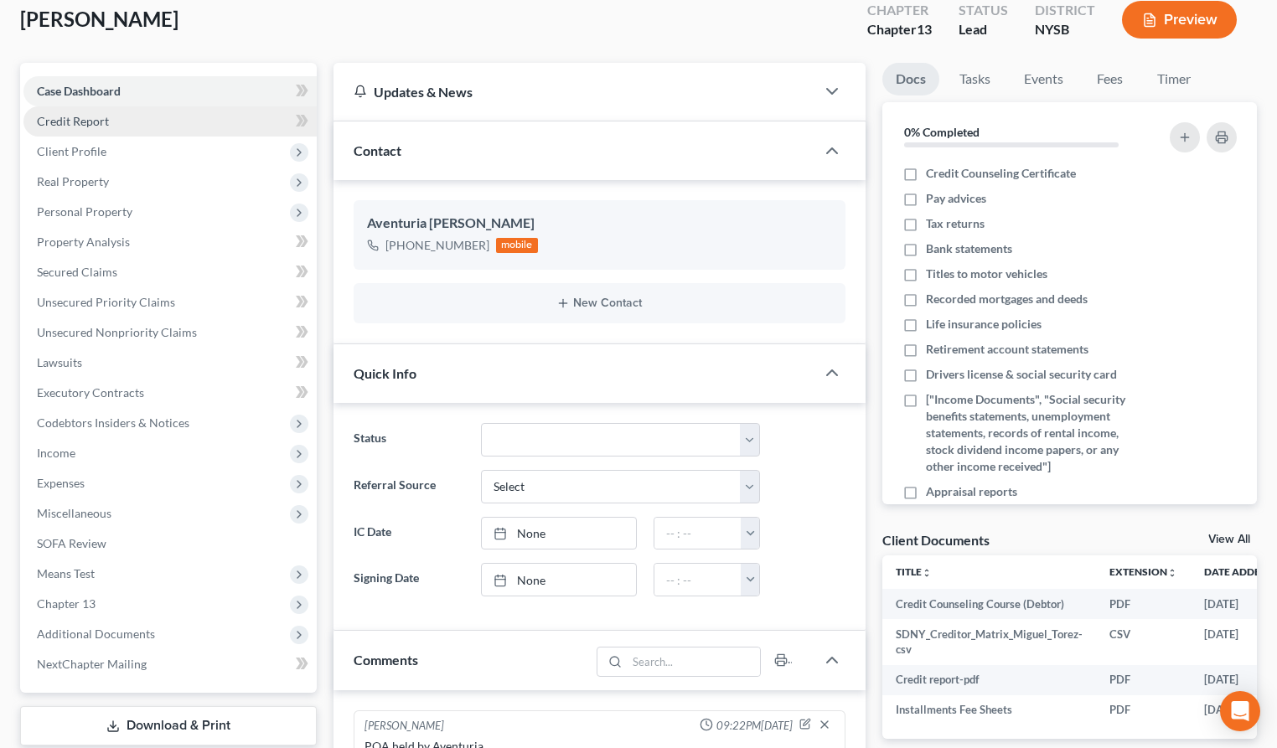
click at [108, 122] on link "Credit Report" at bounding box center [169, 121] width 293 height 30
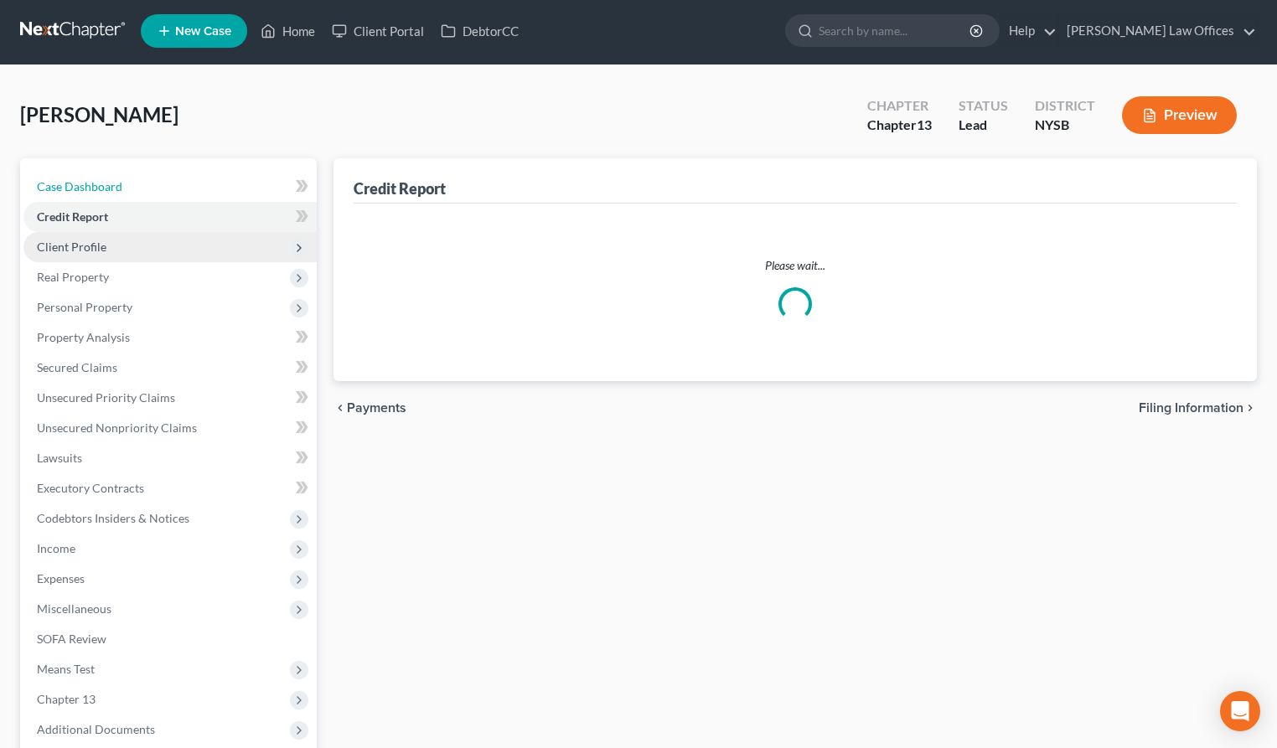
click at [110, 160] on div "Case Dashboard Payments Invoices Payments Payments Credit Report Client Profile…" at bounding box center [168, 473] width 297 height 630
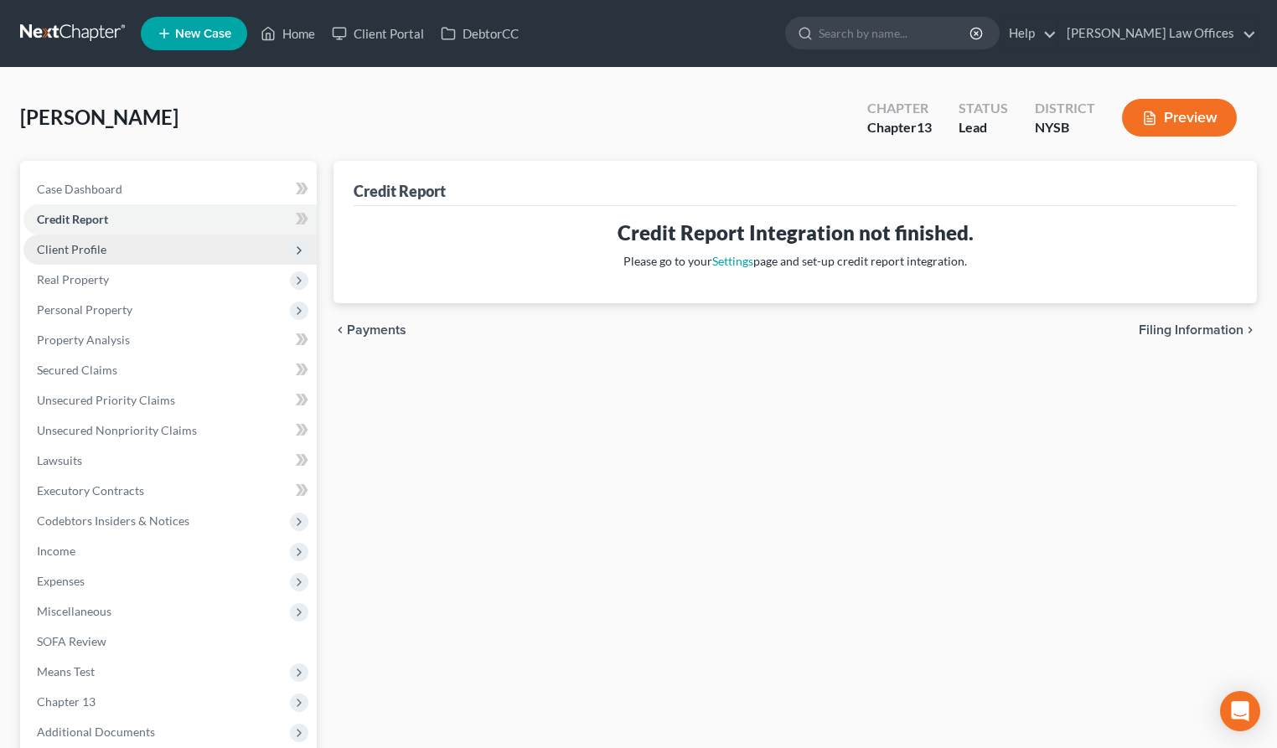
click at [178, 251] on span "Client Profile" at bounding box center [169, 250] width 293 height 30
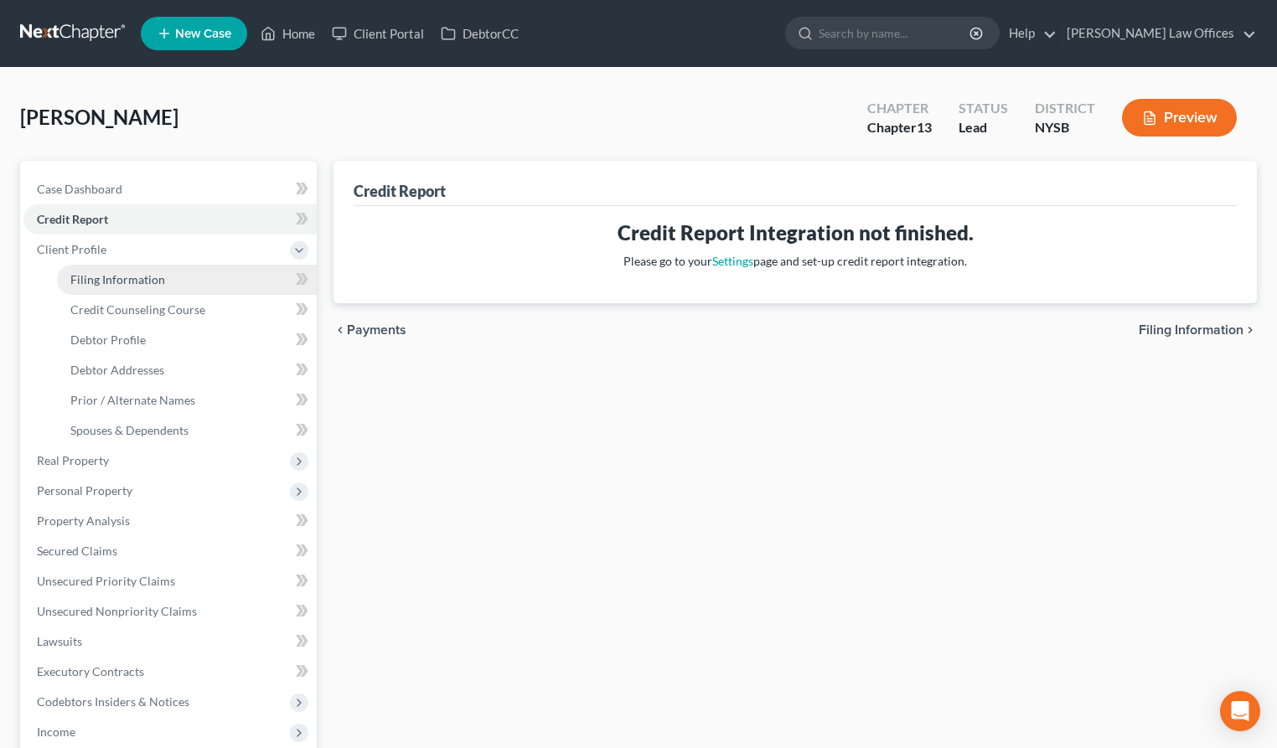
click at [157, 287] on link "Filing Information" at bounding box center [187, 280] width 260 height 30
select select "1"
select select "0"
select select "3"
select select "55"
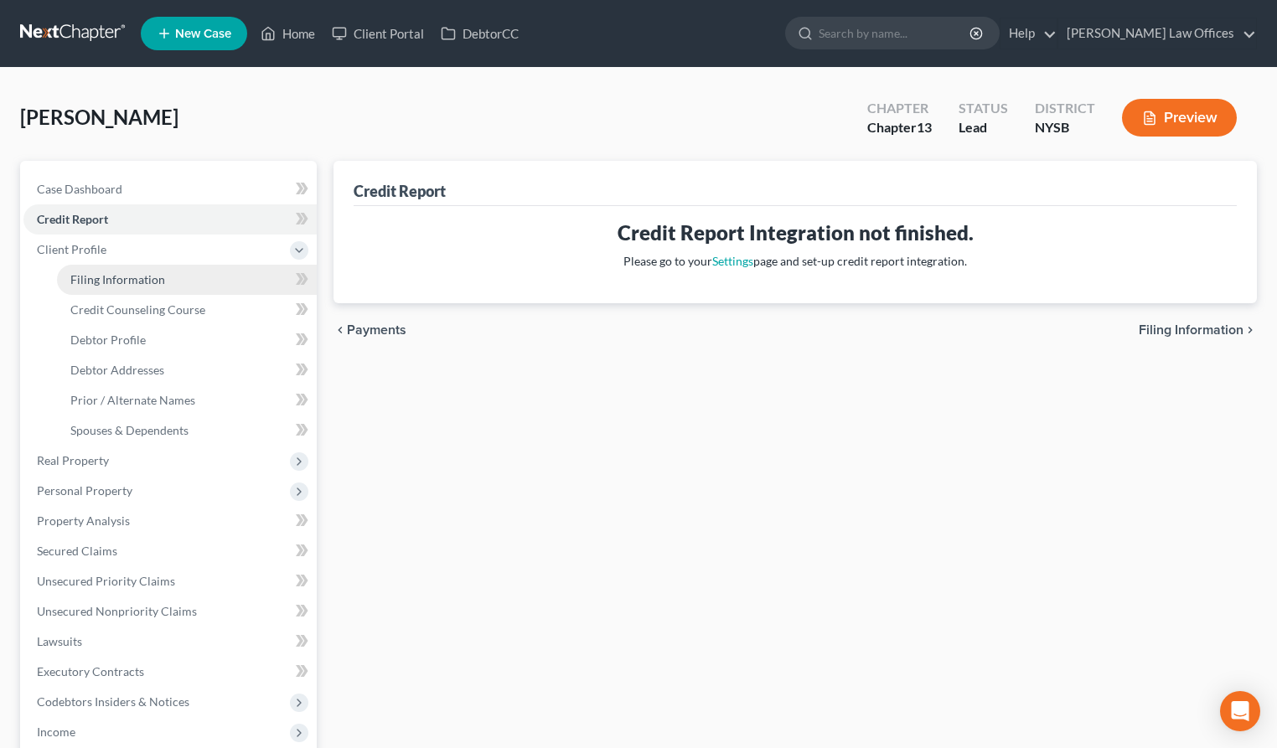
select select "2"
select select "35"
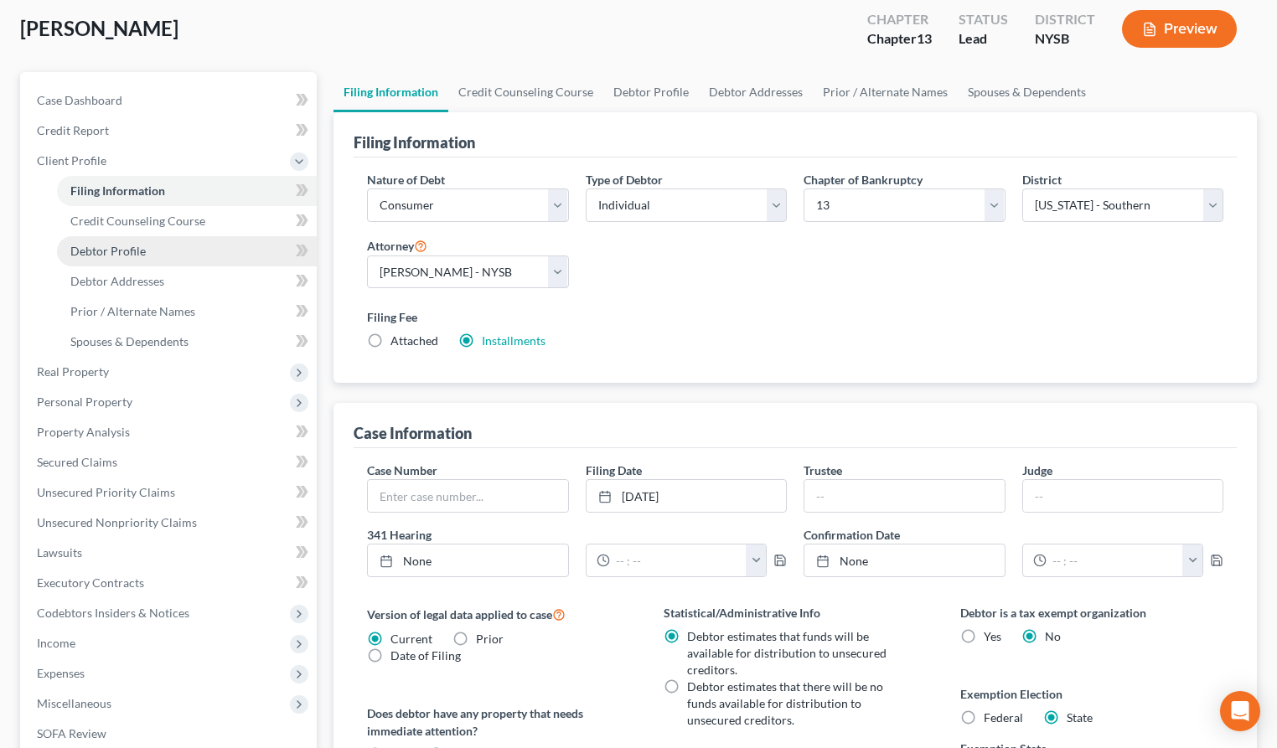
scroll to position [91, 0]
click at [130, 253] on span "Debtor Profile" at bounding box center [107, 249] width 75 height 14
select select "0"
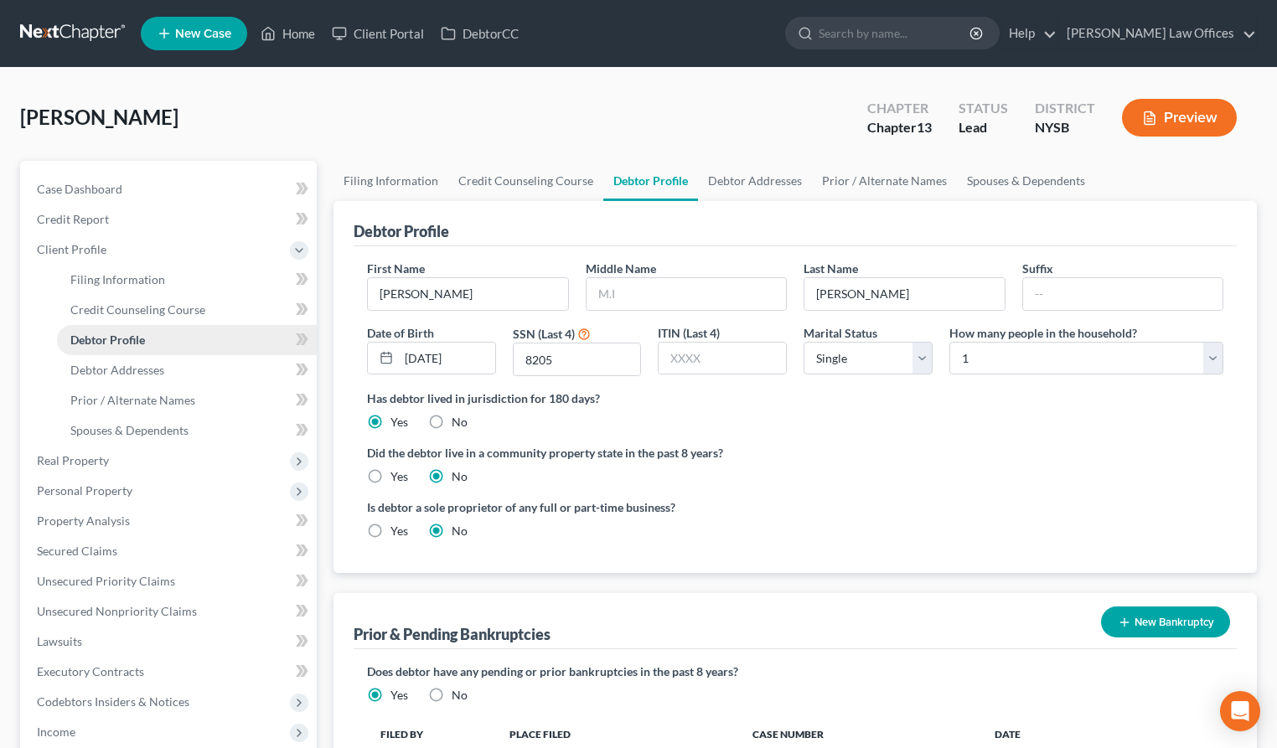
scroll to position [26, 0]
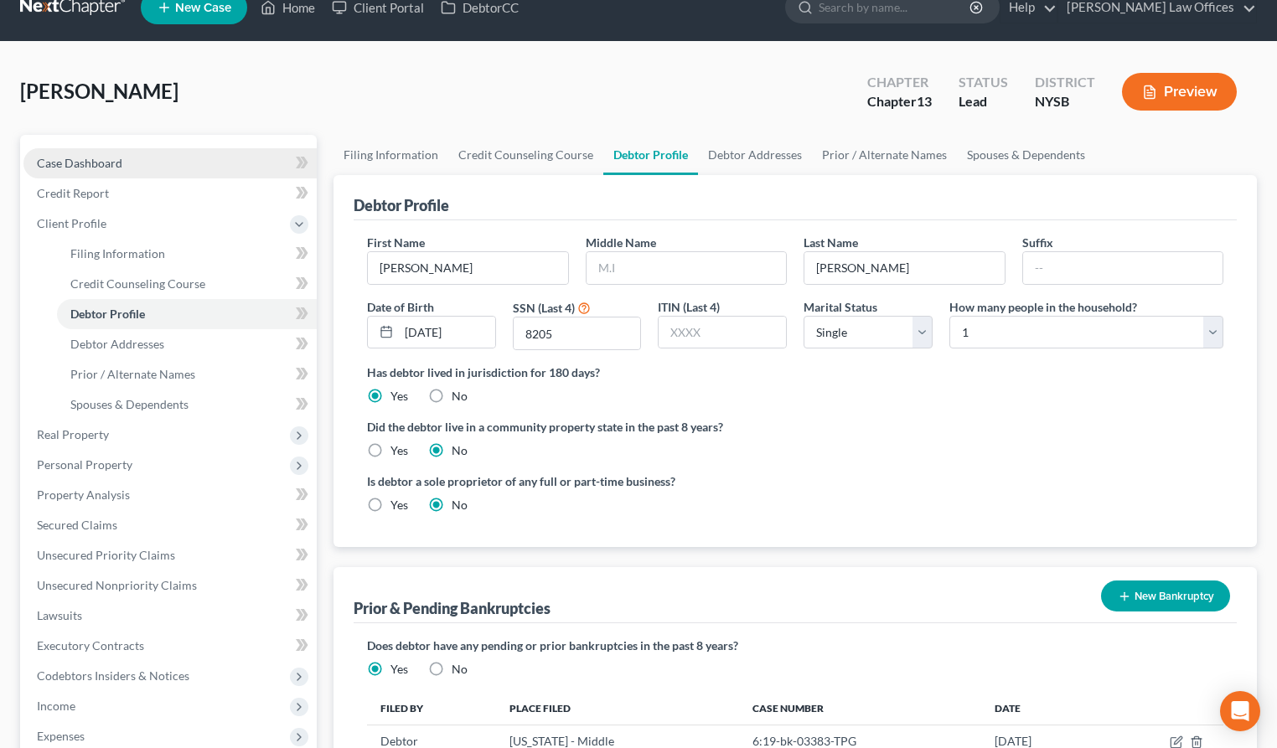
click at [116, 166] on span "Case Dashboard" at bounding box center [79, 163] width 85 height 14
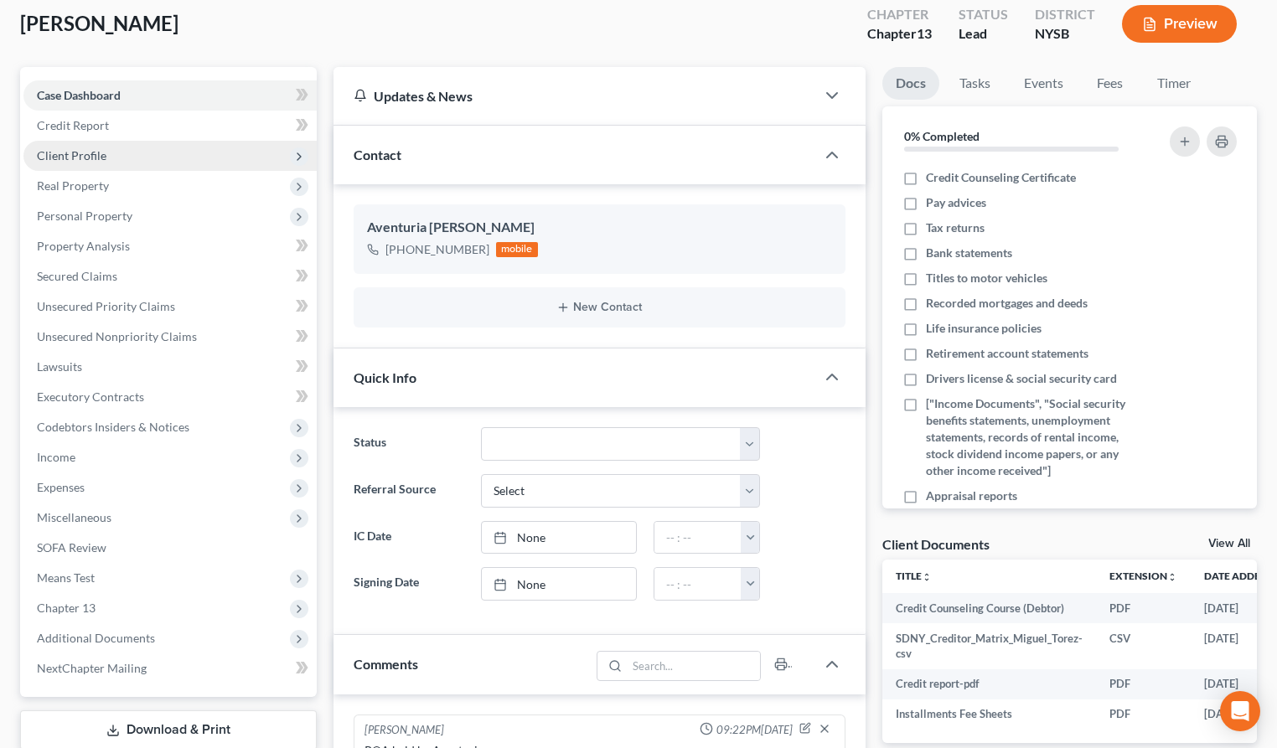
scroll to position [95, 0]
click at [93, 157] on span "Client Profile" at bounding box center [72, 154] width 70 height 14
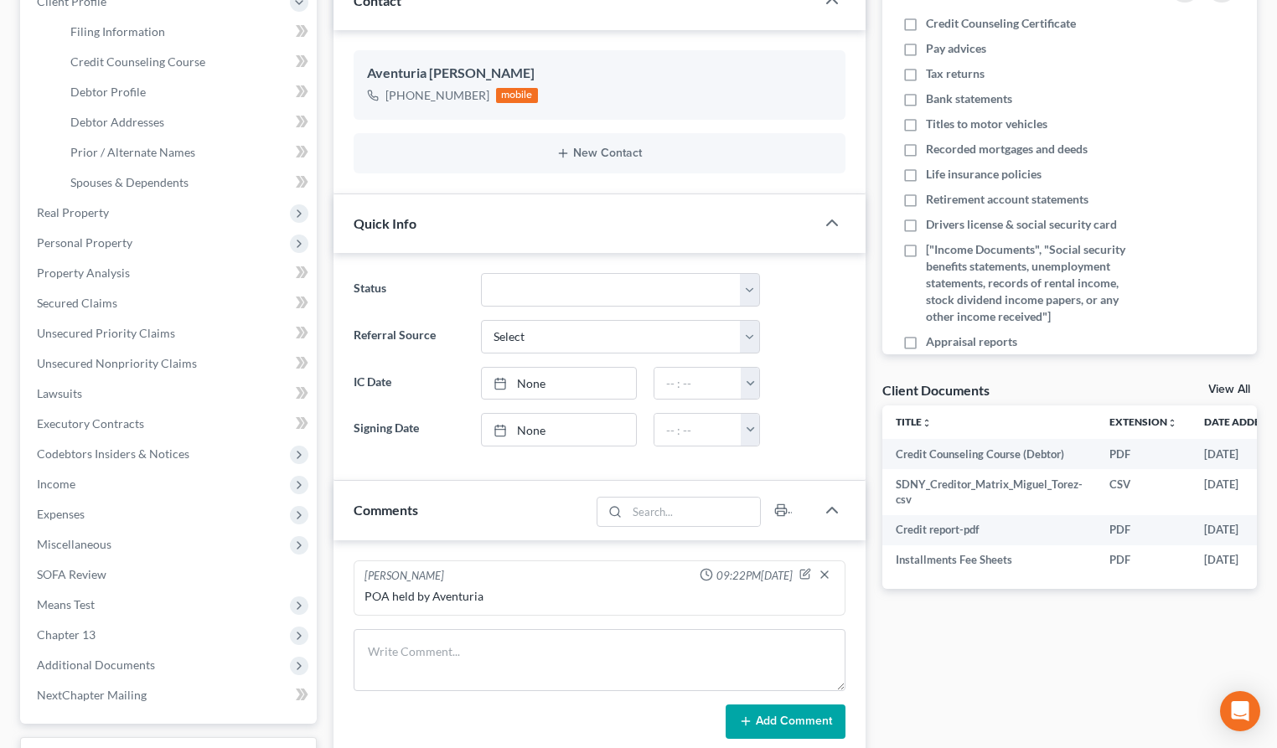
scroll to position [208, 0]
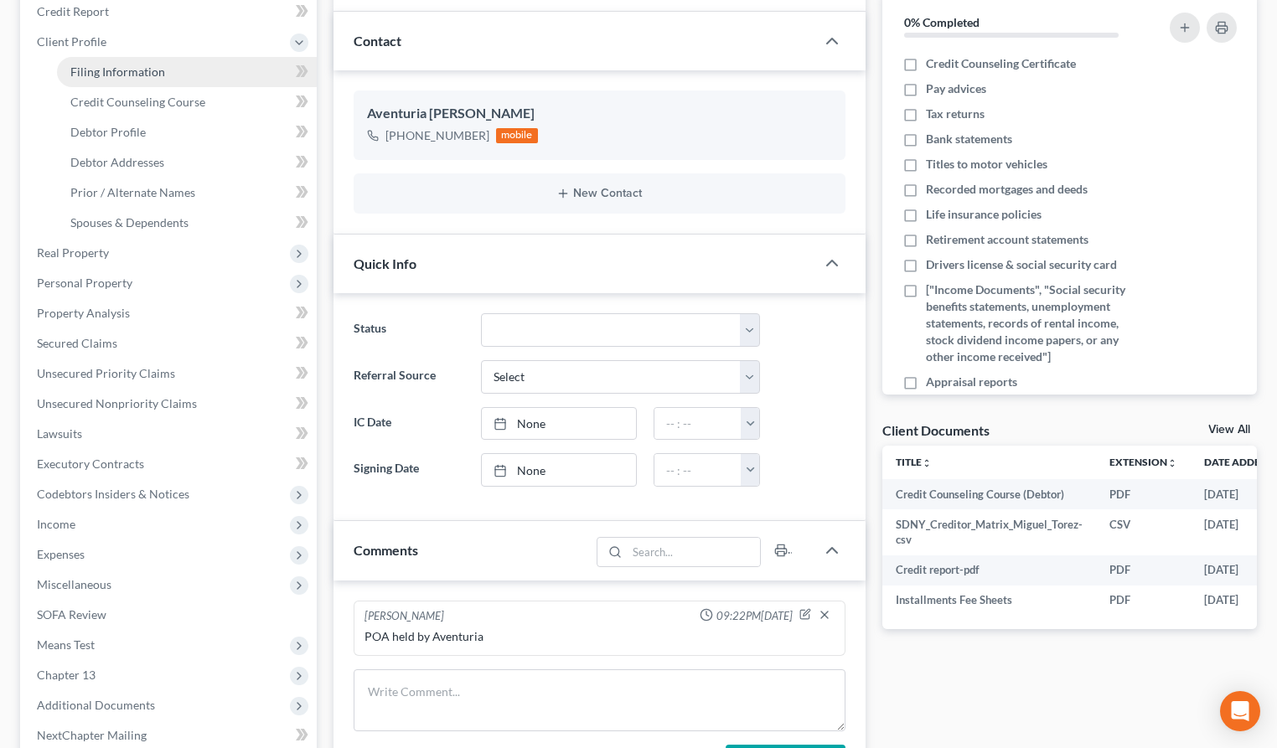
click at [123, 76] on span "Filing Information" at bounding box center [117, 72] width 95 height 14
select select "1"
select select "0"
select select "3"
select select "55"
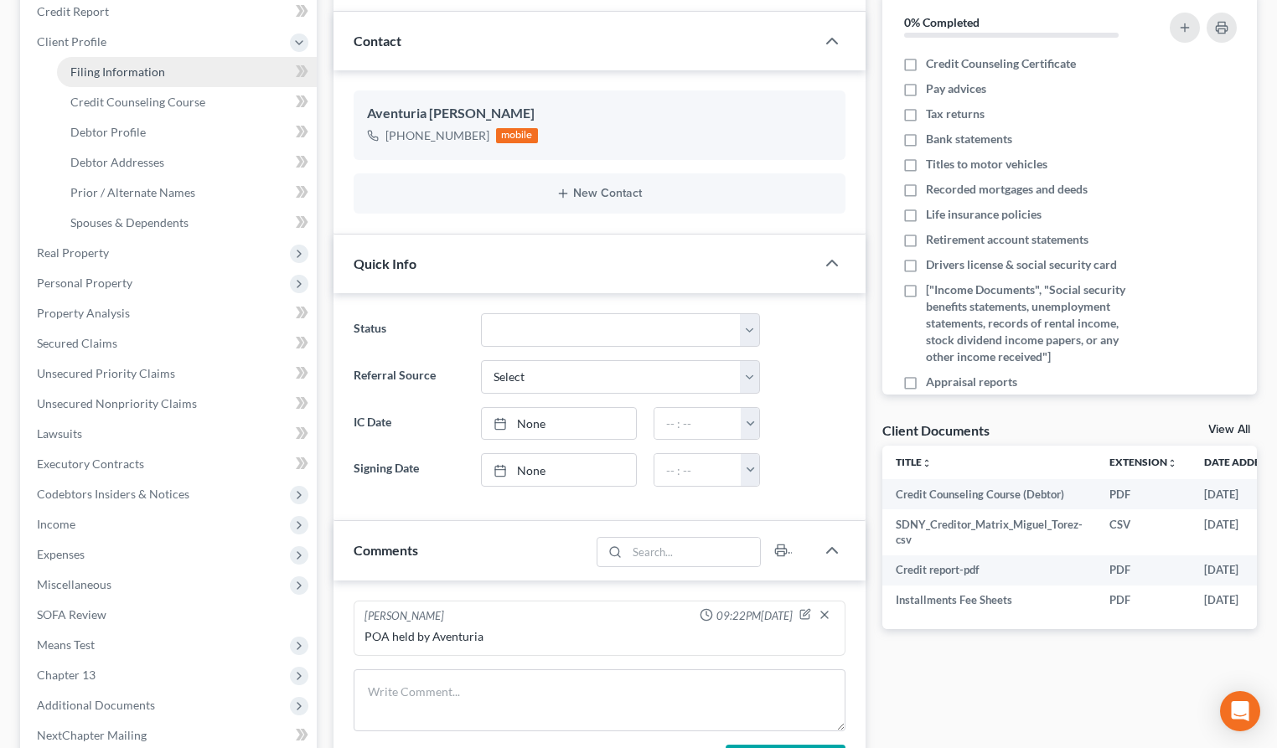
select select "2"
select select "35"
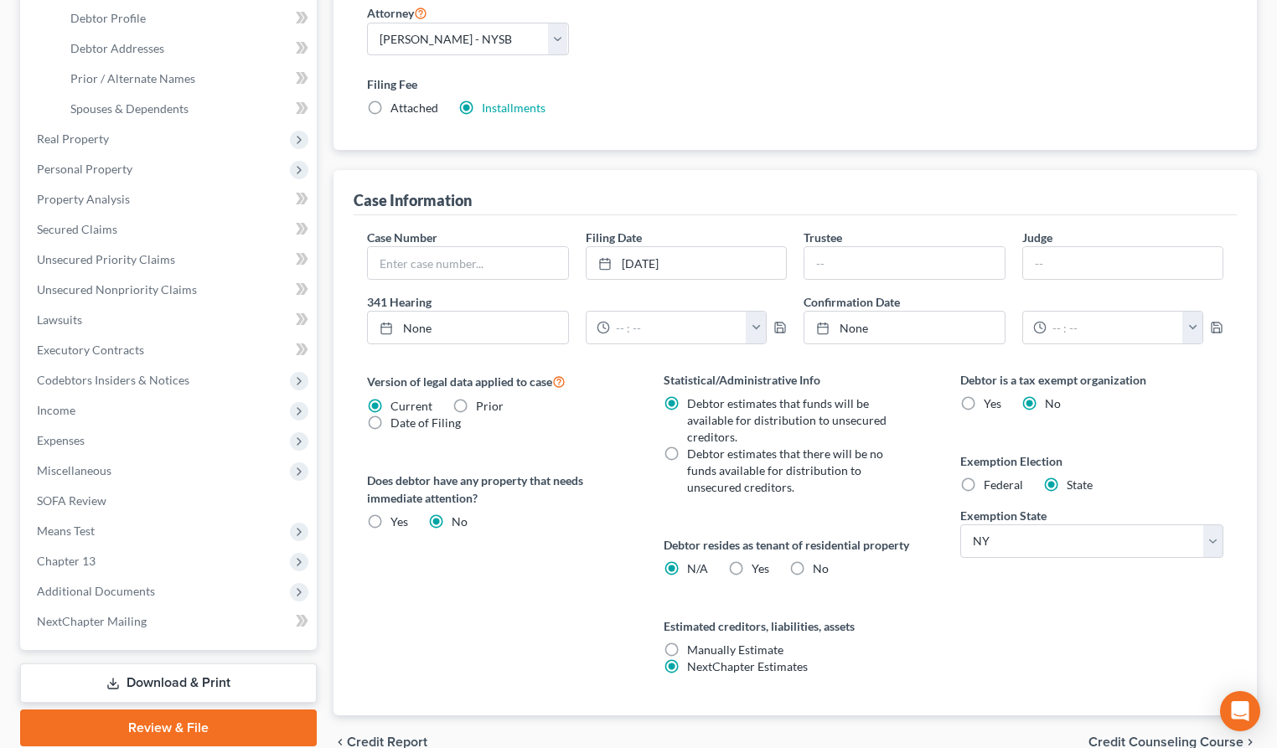
scroll to position [406, 0]
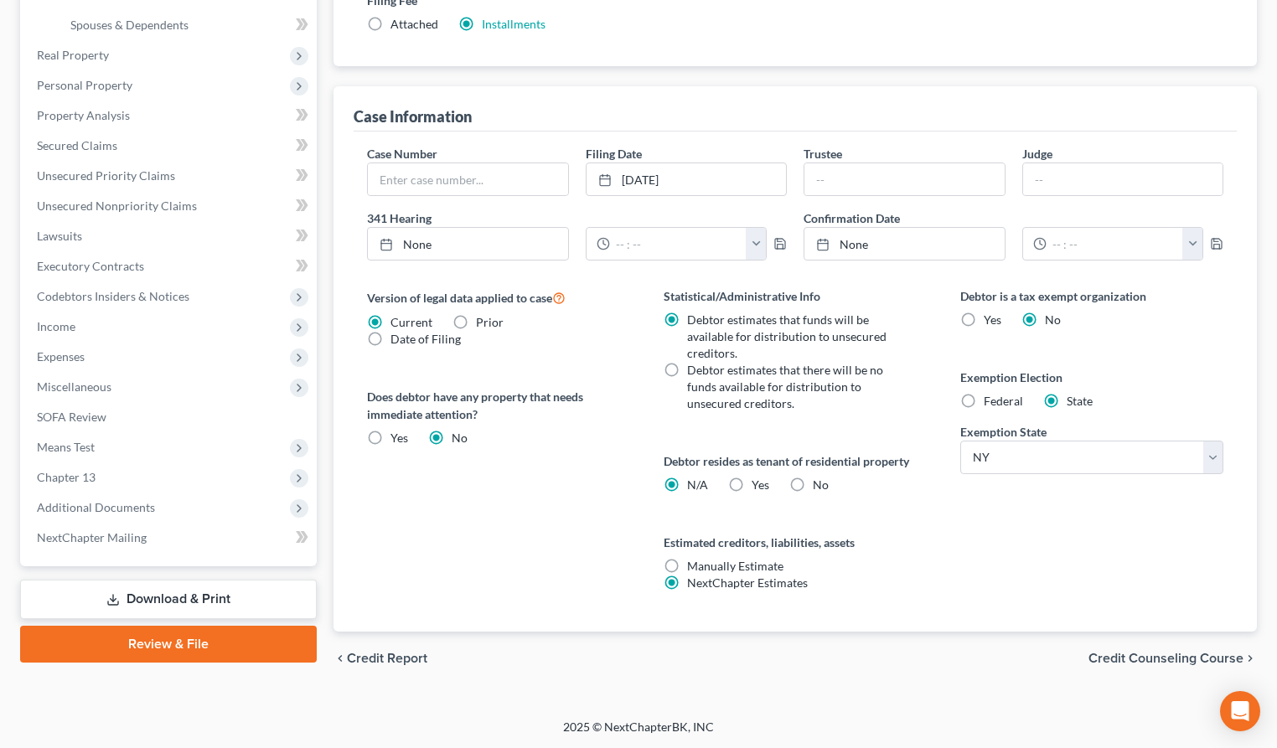
click at [1152, 654] on span "Credit Counseling Course" at bounding box center [1166, 658] width 155 height 13
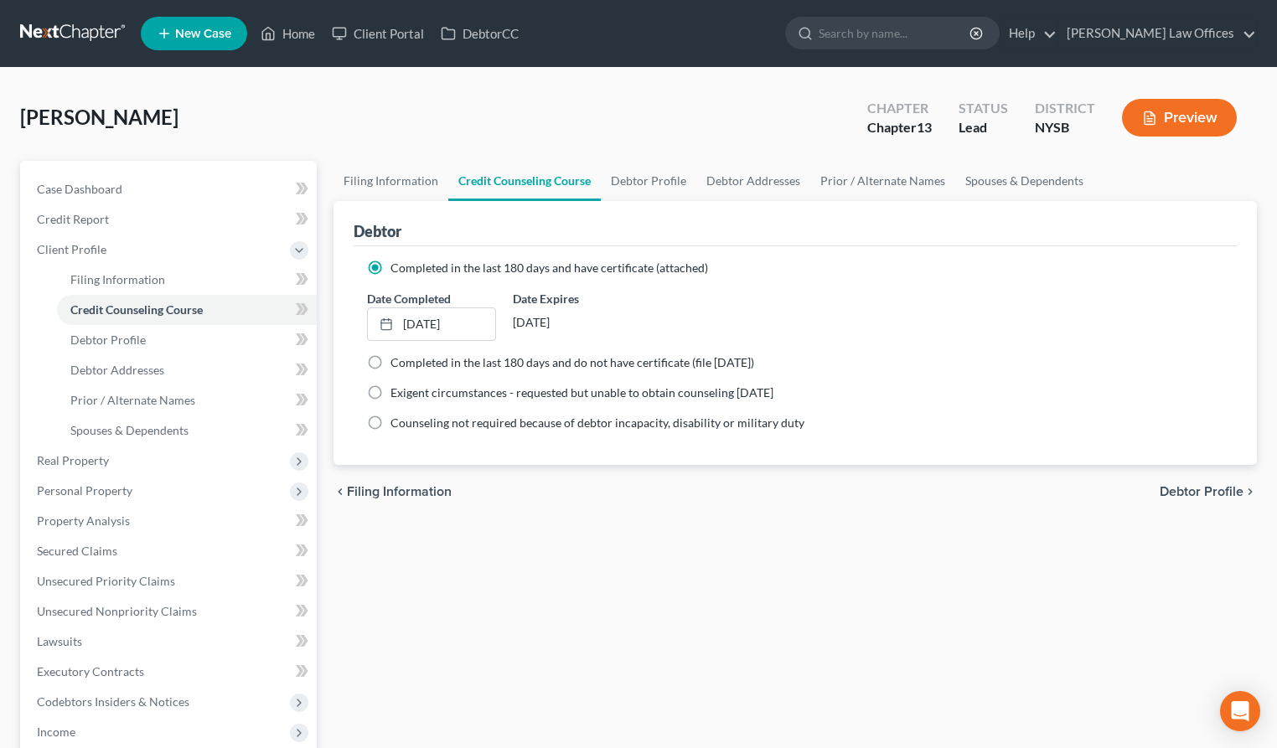
click at [1215, 494] on span "Debtor Profile" at bounding box center [1202, 491] width 84 height 13
select select "0"
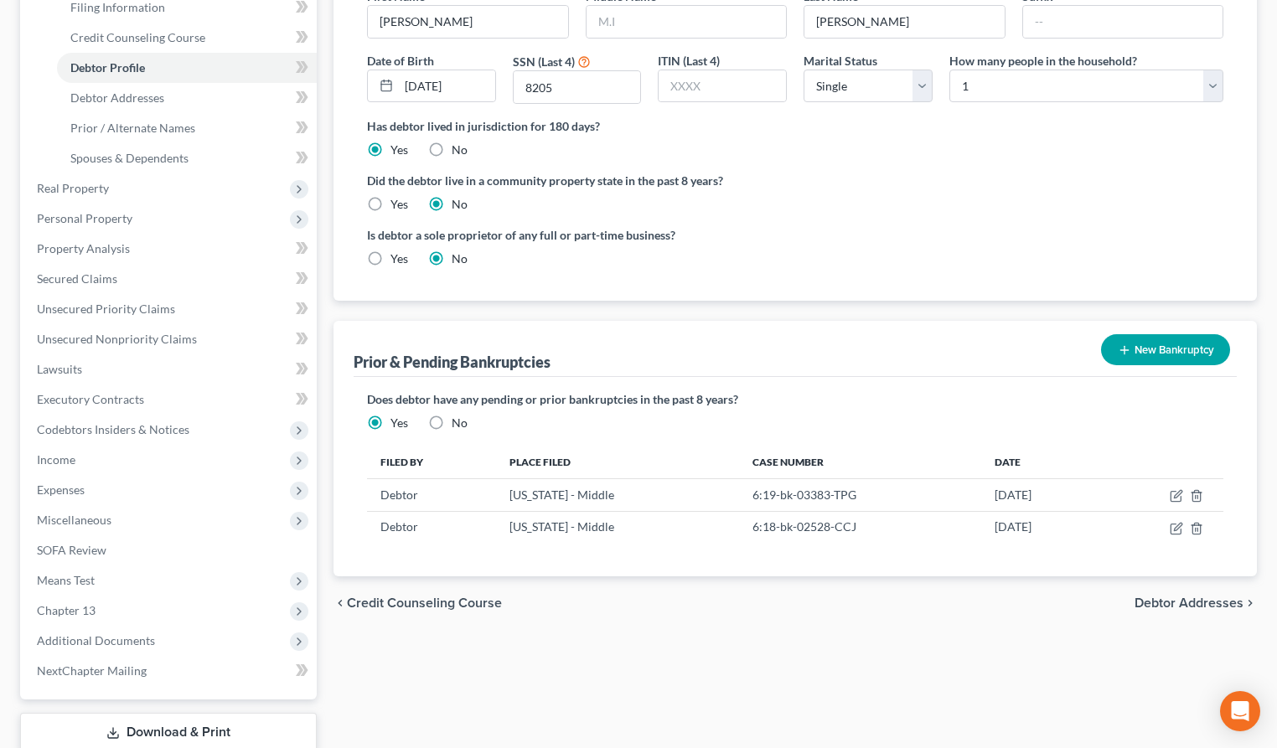
scroll to position [272, 0]
click at [1182, 601] on span "Debtor Addresses" at bounding box center [1189, 604] width 109 height 13
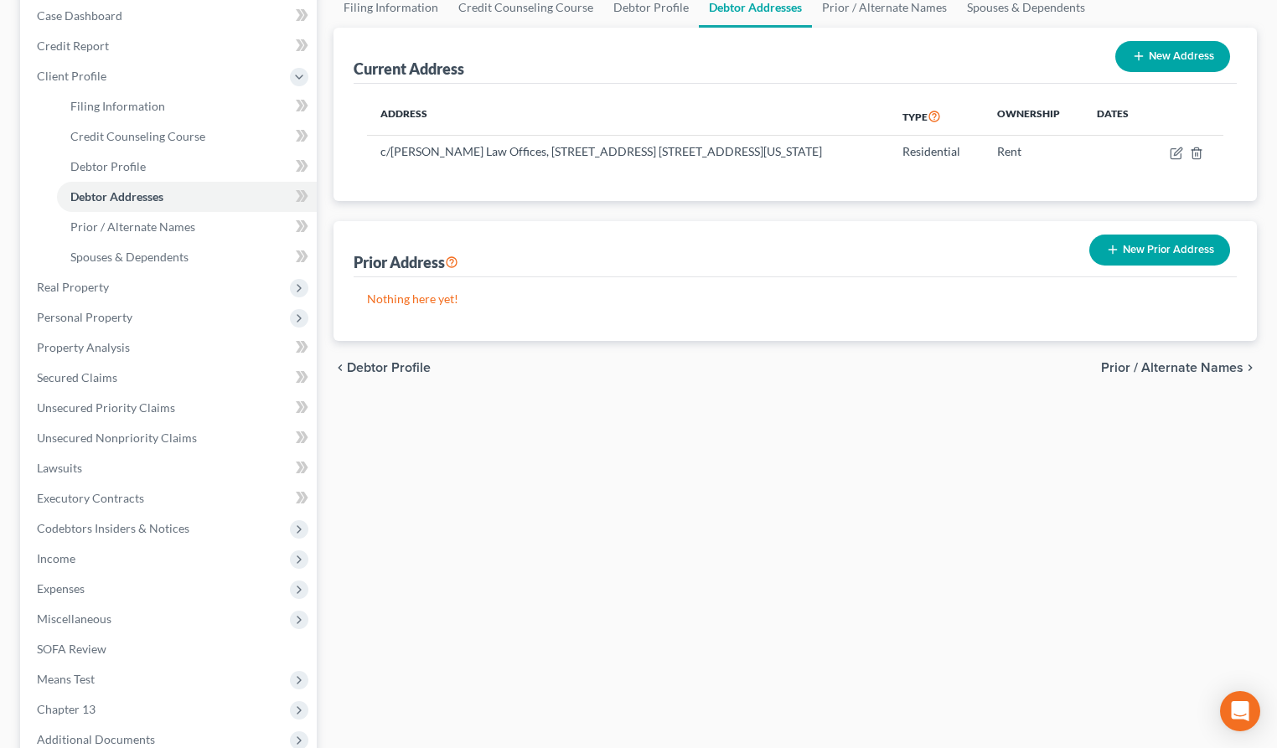
scroll to position [166, 0]
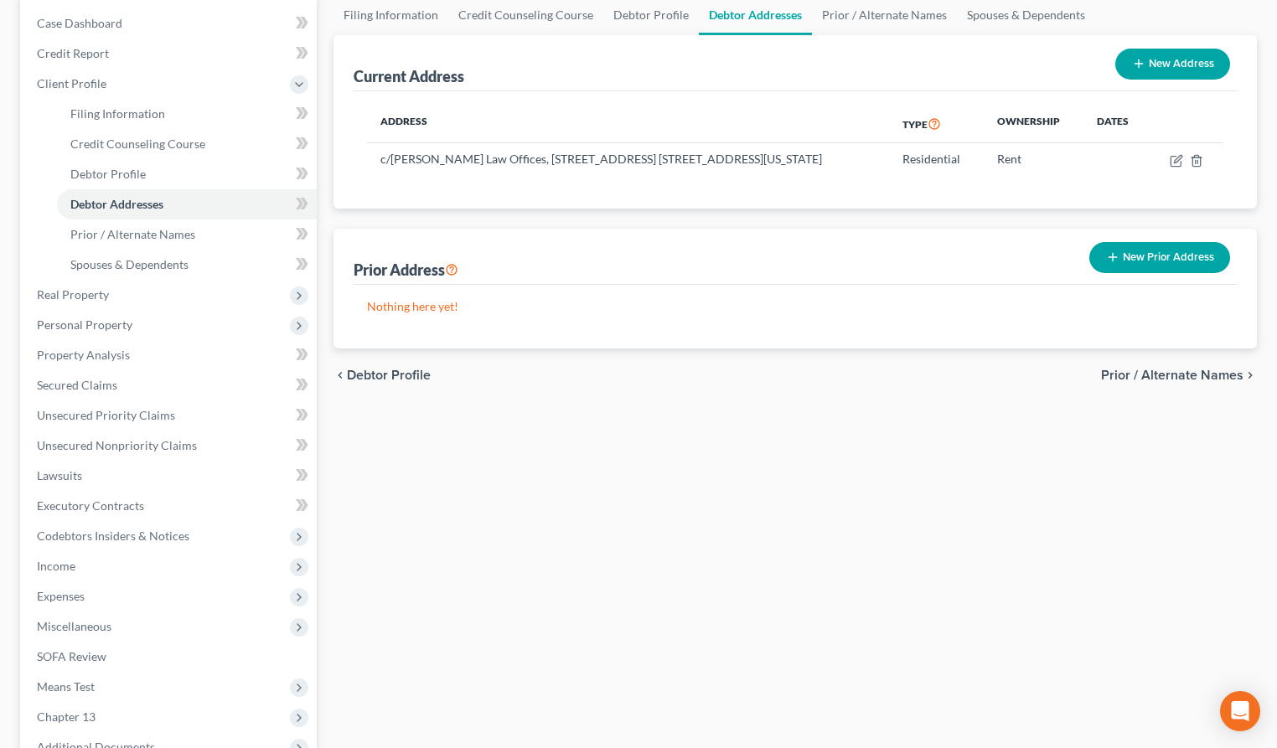
click at [1161, 380] on span "Prior / Alternate Names" at bounding box center [1172, 375] width 142 height 13
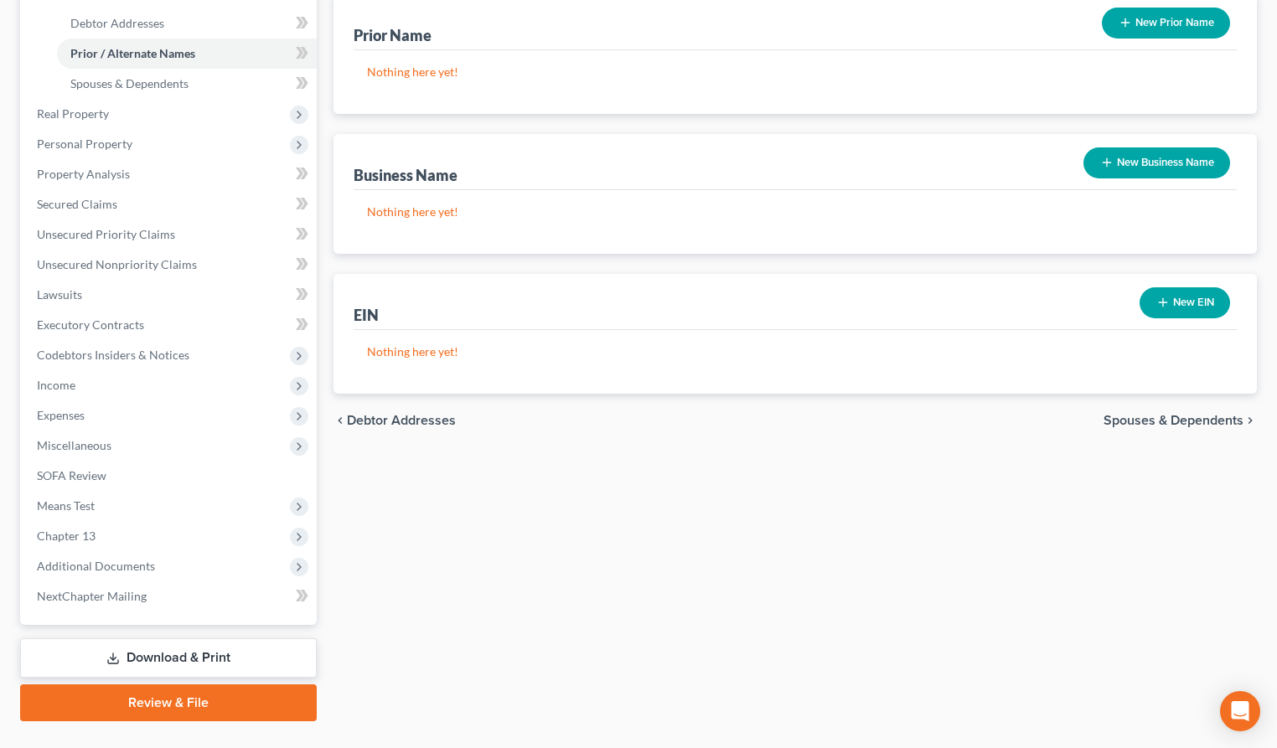
scroll to position [349, 0]
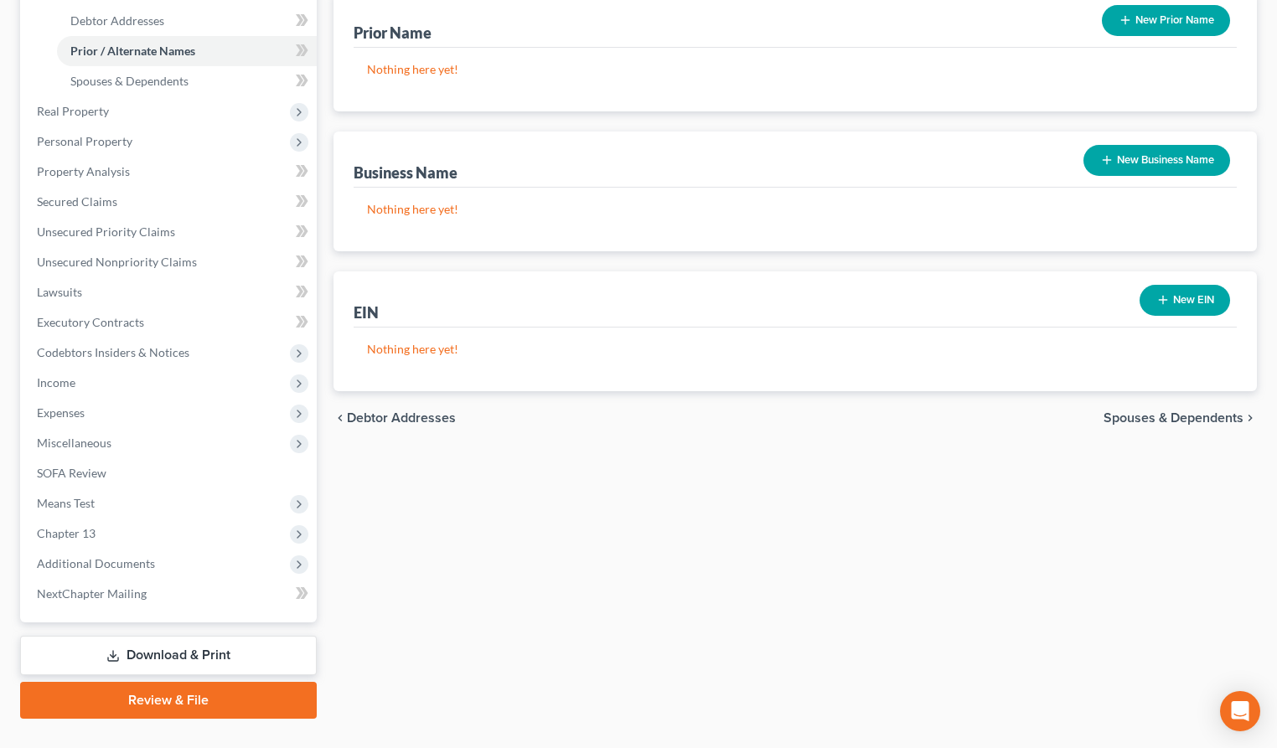
click at [1126, 422] on span "Spouses & Dependents" at bounding box center [1174, 417] width 140 height 13
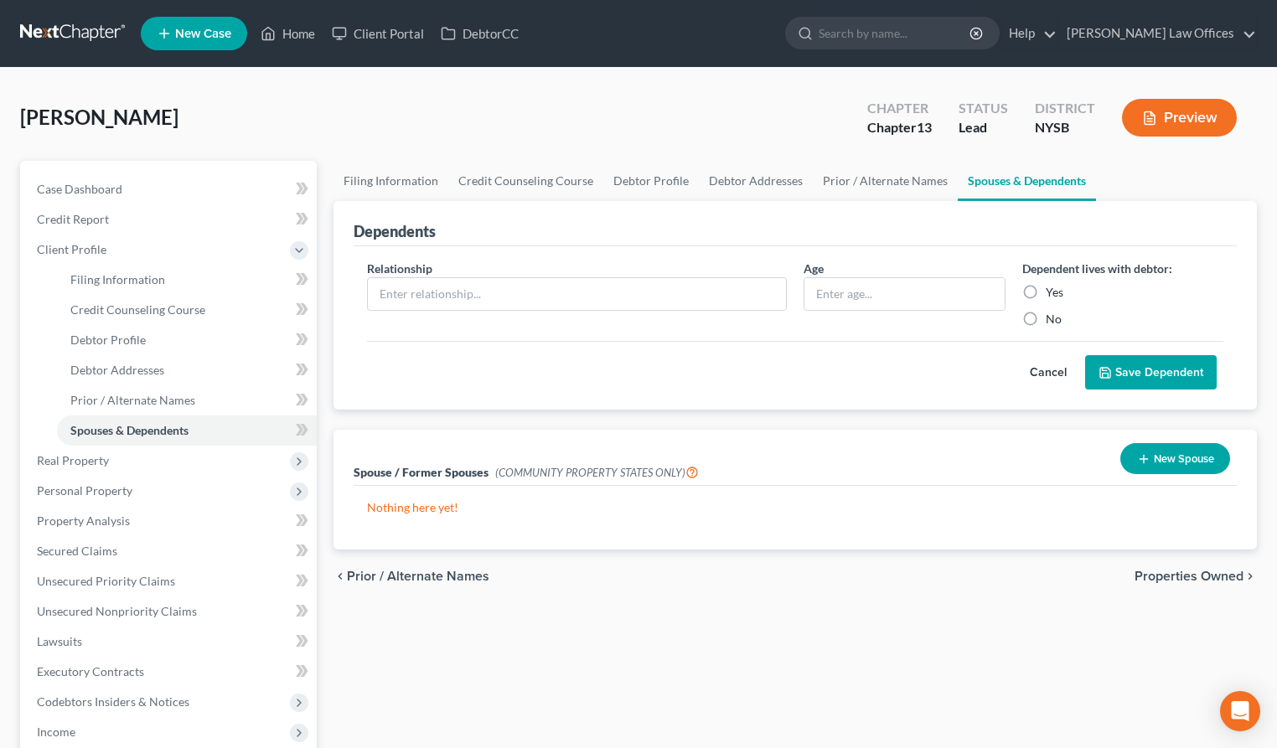
click at [1187, 576] on span "Properties Owned" at bounding box center [1189, 576] width 109 height 13
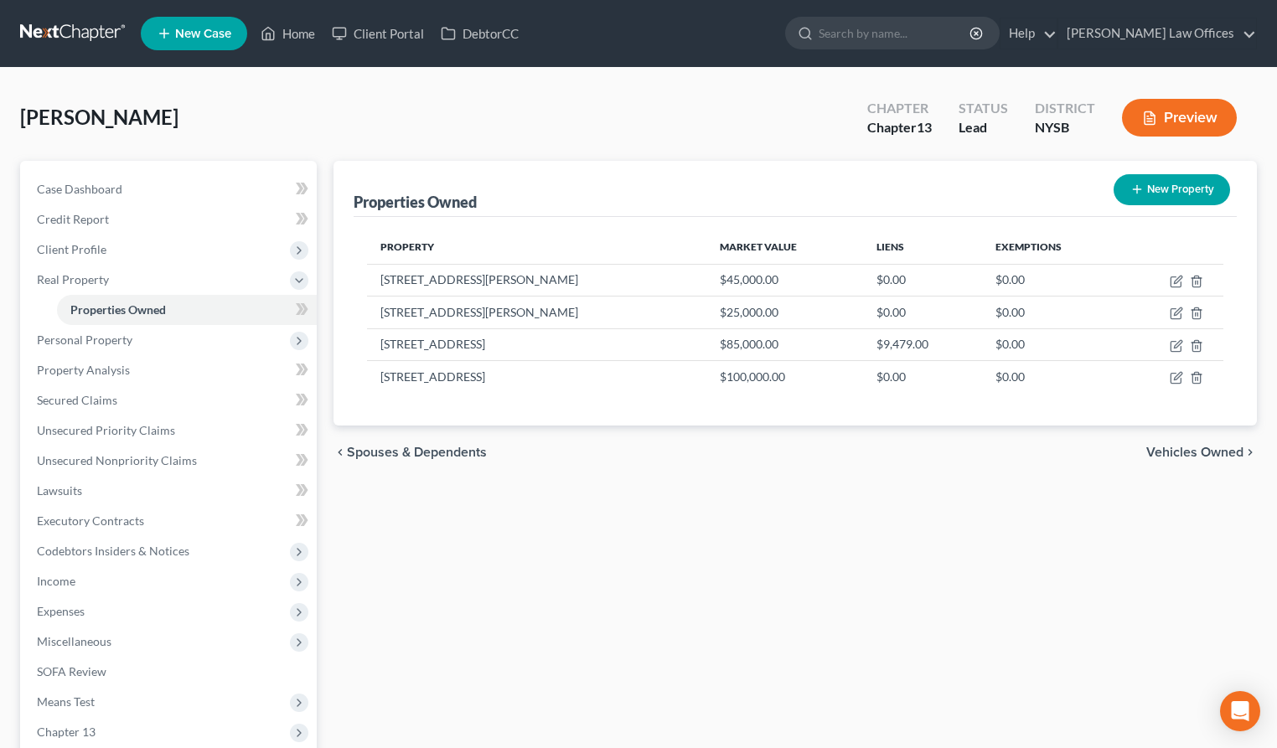
click at [1162, 453] on span "Vehicles Owned" at bounding box center [1194, 452] width 97 height 13
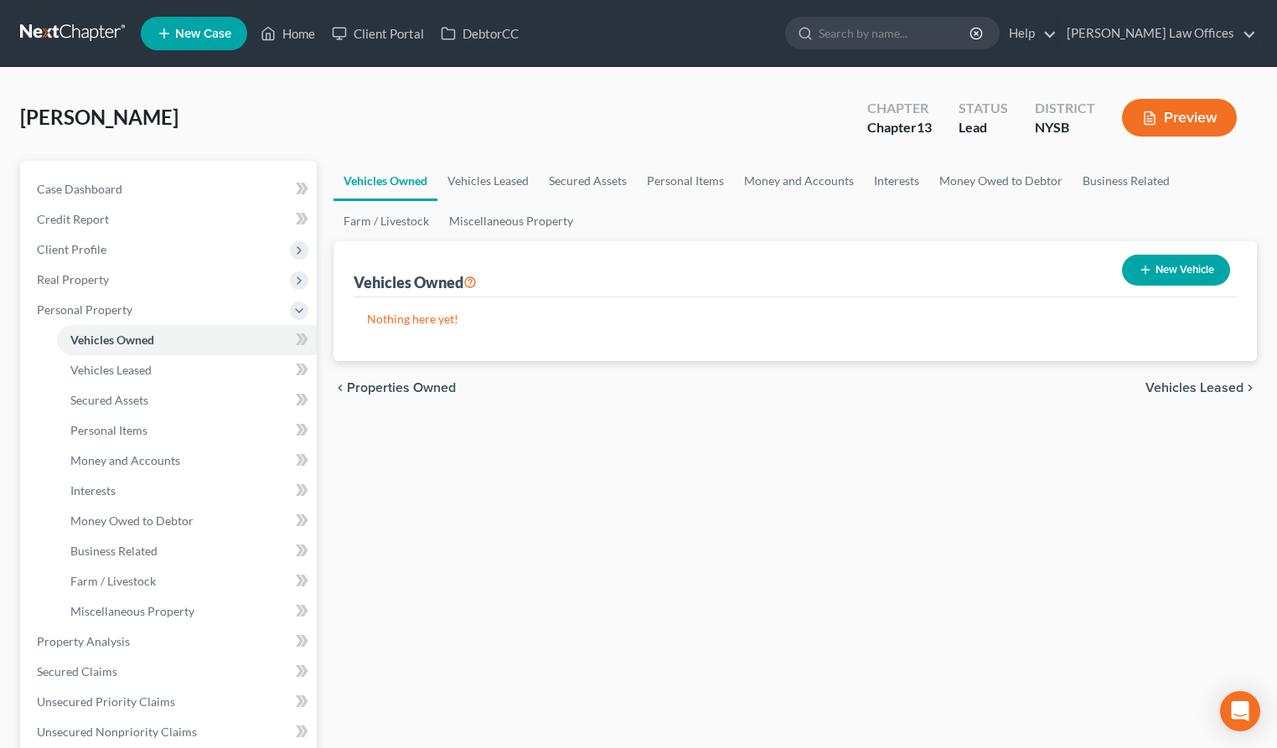
click at [1212, 385] on span "Vehicles Leased" at bounding box center [1195, 387] width 98 height 13
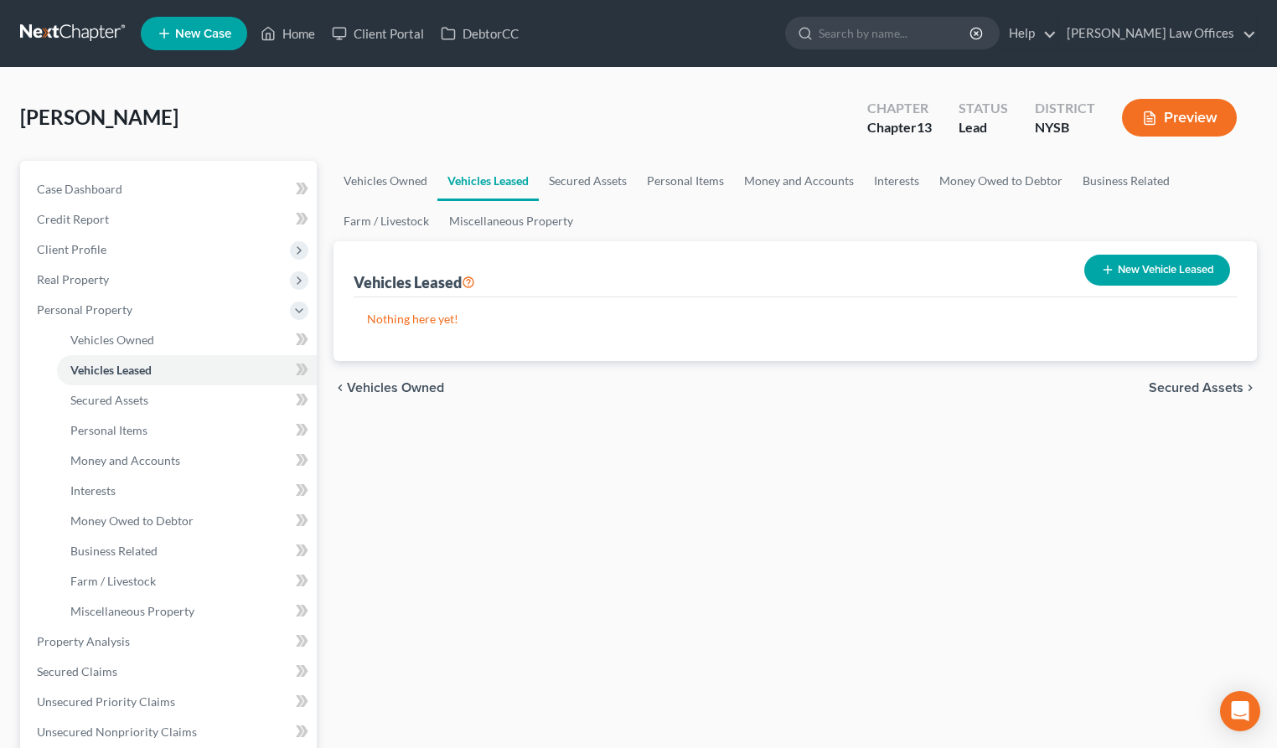
click at [1212, 385] on span "Secured Assets" at bounding box center [1196, 387] width 95 height 13
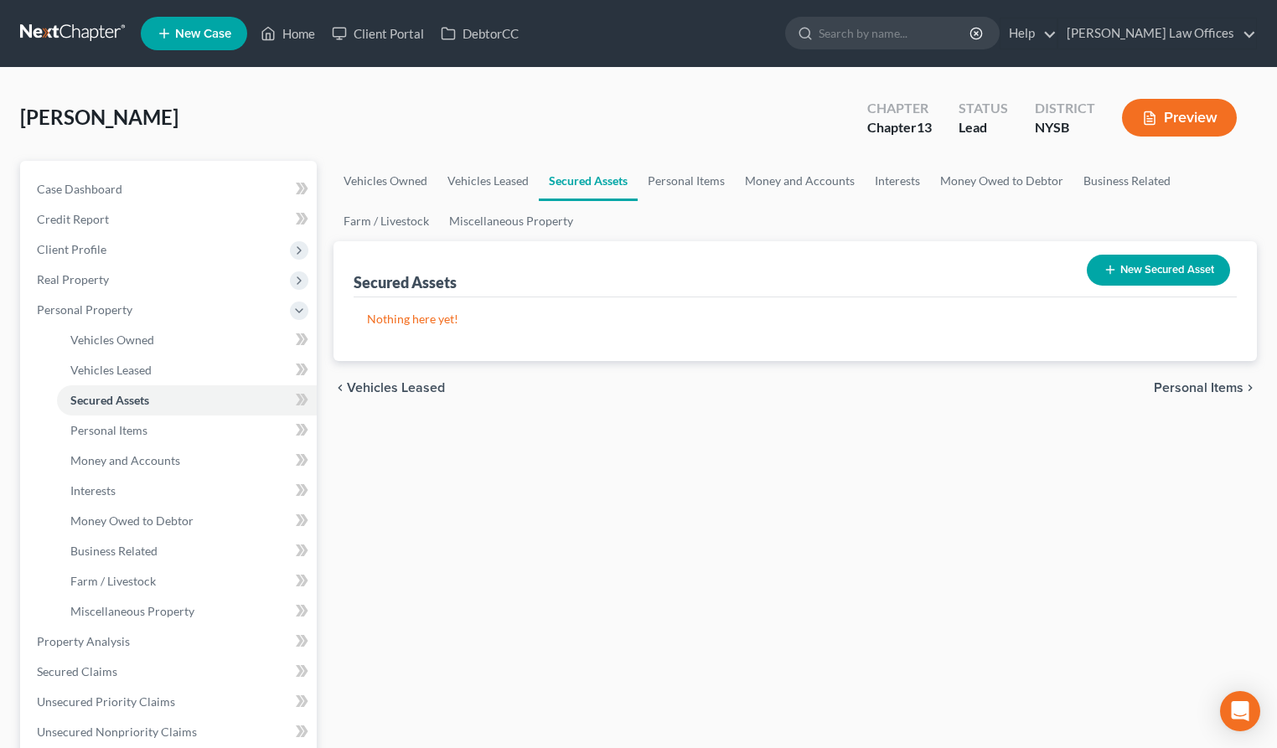
click at [1212, 385] on span "Personal Items" at bounding box center [1199, 387] width 90 height 13
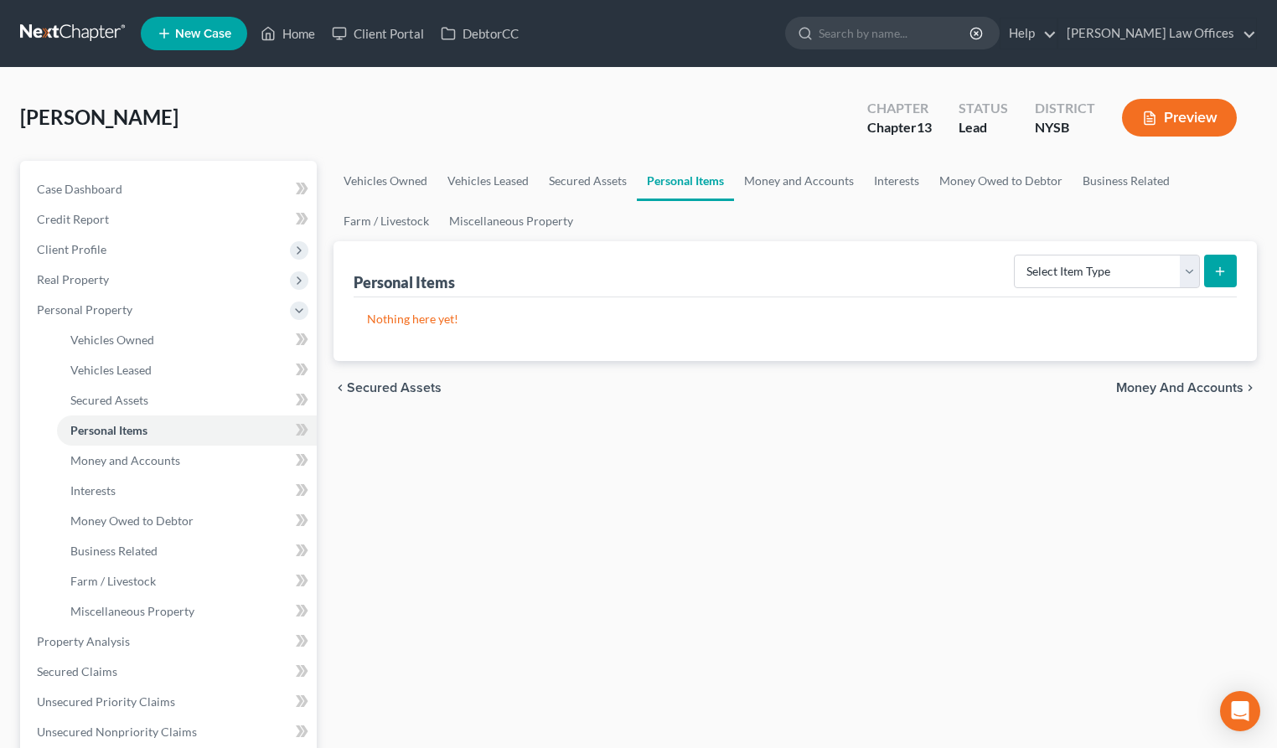
click at [1212, 385] on span "Money and Accounts" at bounding box center [1179, 387] width 127 height 13
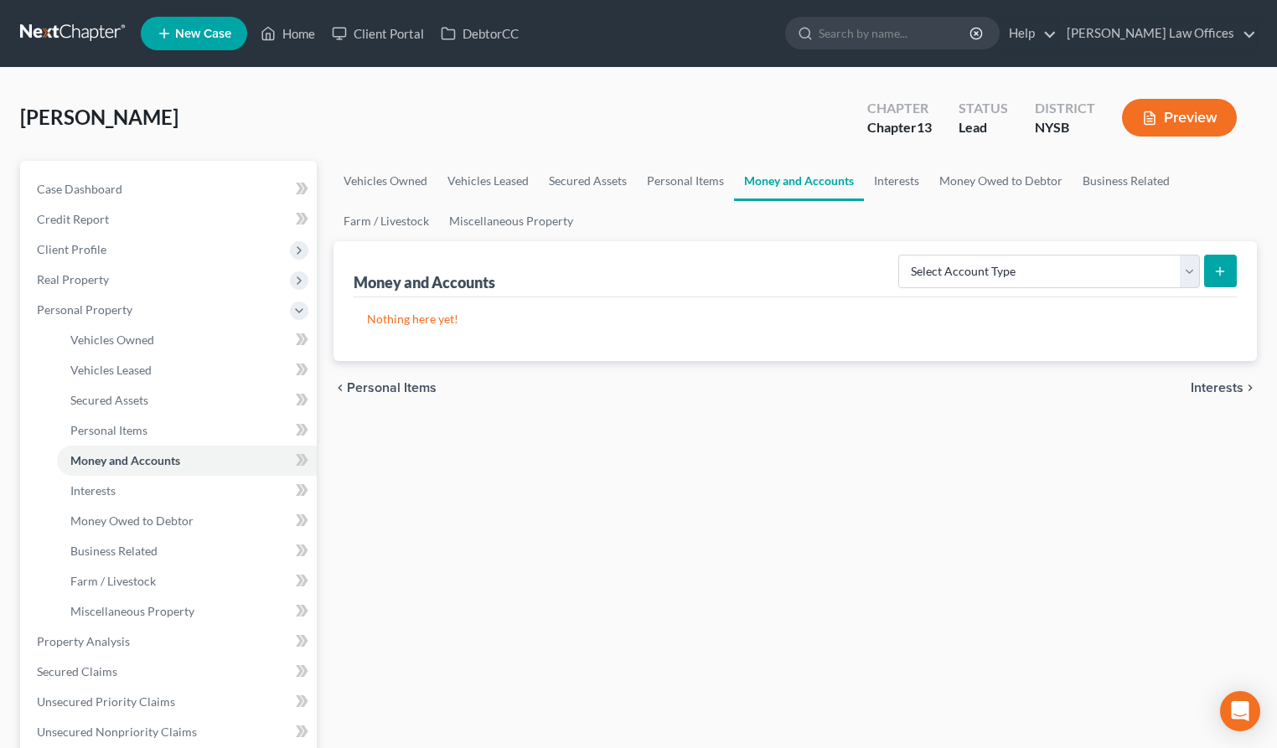
click at [1212, 385] on span "Interests" at bounding box center [1217, 387] width 53 height 13
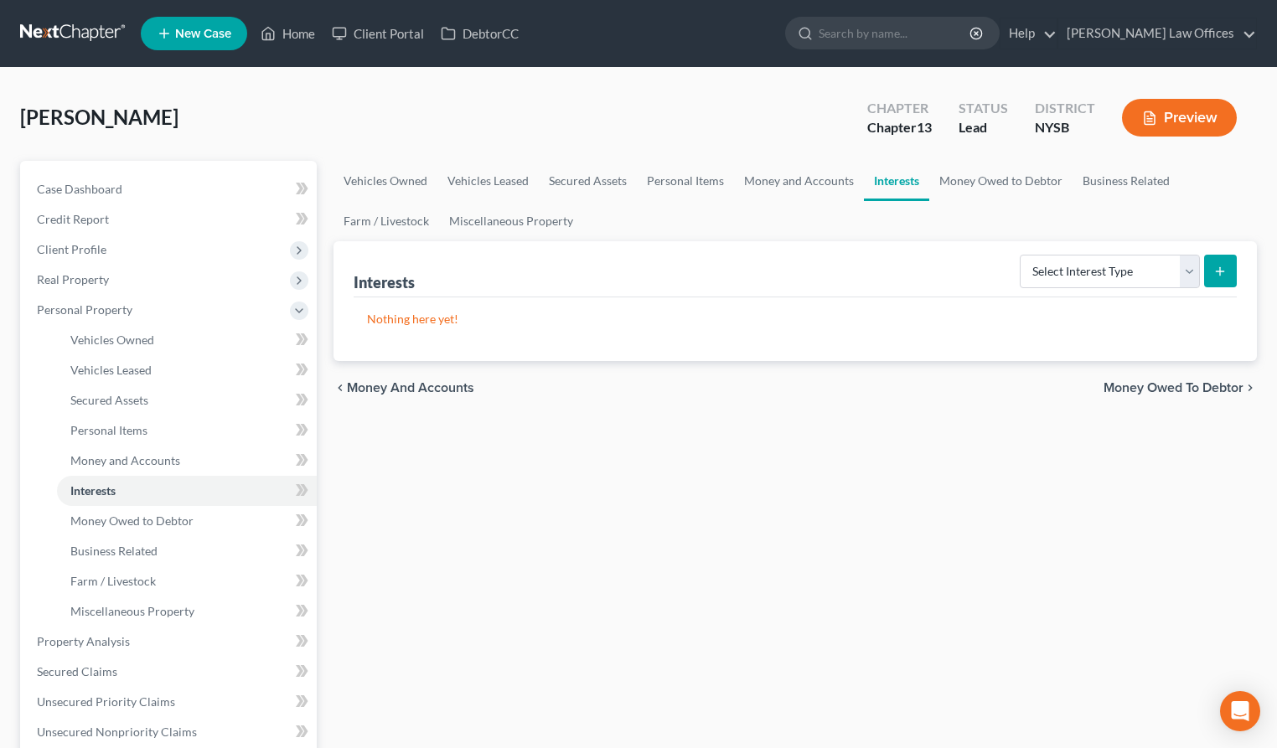
click at [1212, 385] on span "Money Owed to Debtor" at bounding box center [1174, 387] width 140 height 13
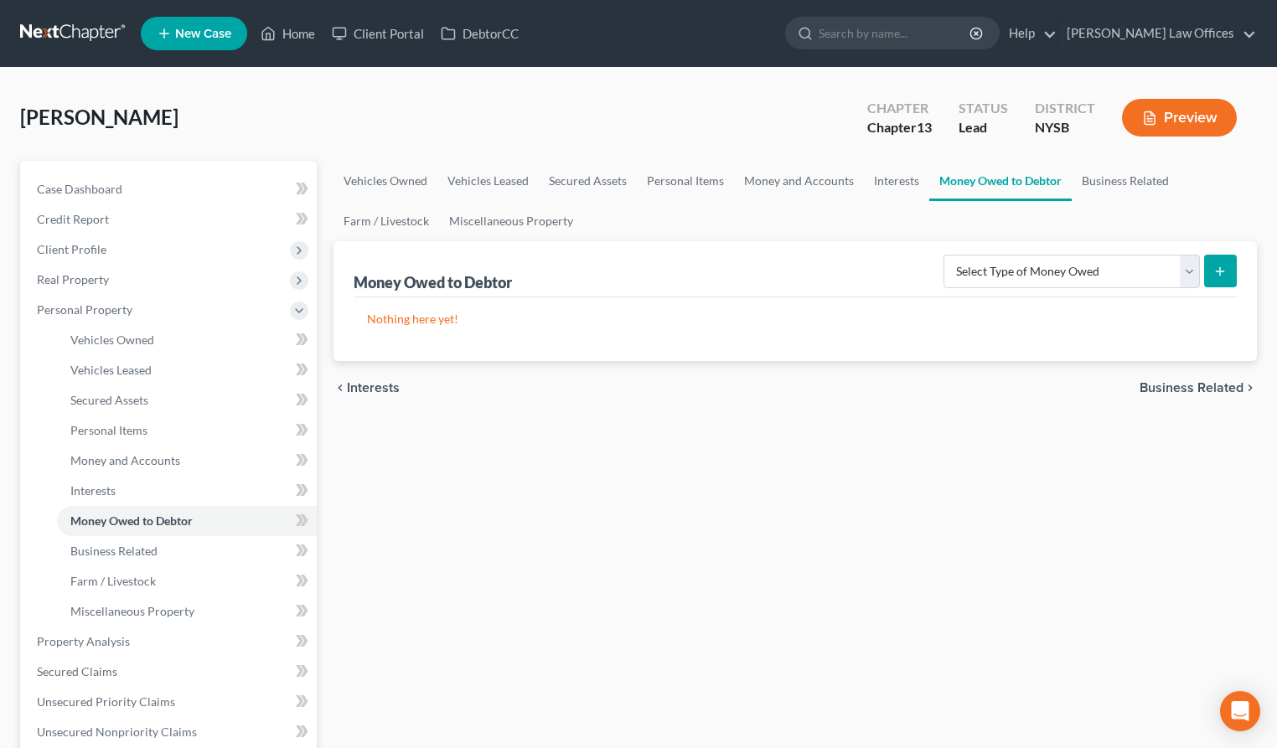
click at [1212, 385] on span "Business Related" at bounding box center [1192, 387] width 104 height 13
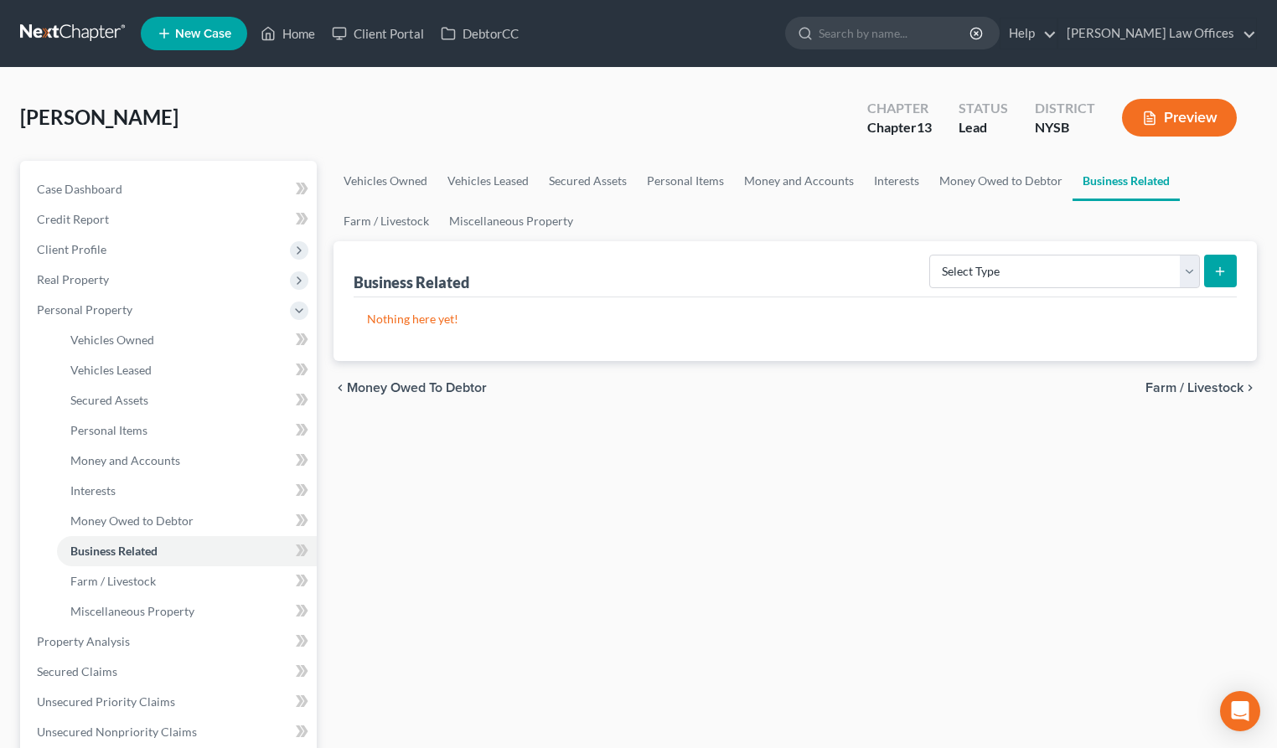
click at [1212, 385] on span "Farm / Livestock" at bounding box center [1195, 387] width 98 height 13
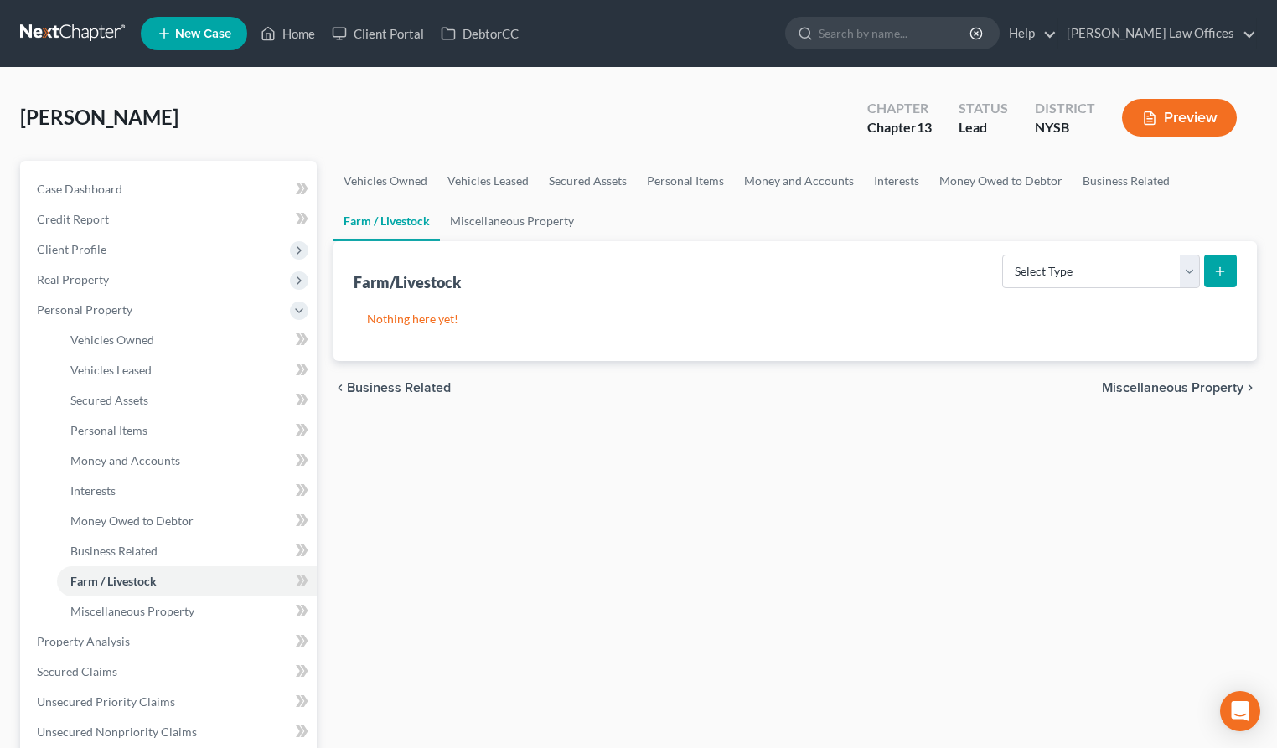
click at [1212, 385] on span "Miscellaneous Property" at bounding box center [1173, 387] width 142 height 13
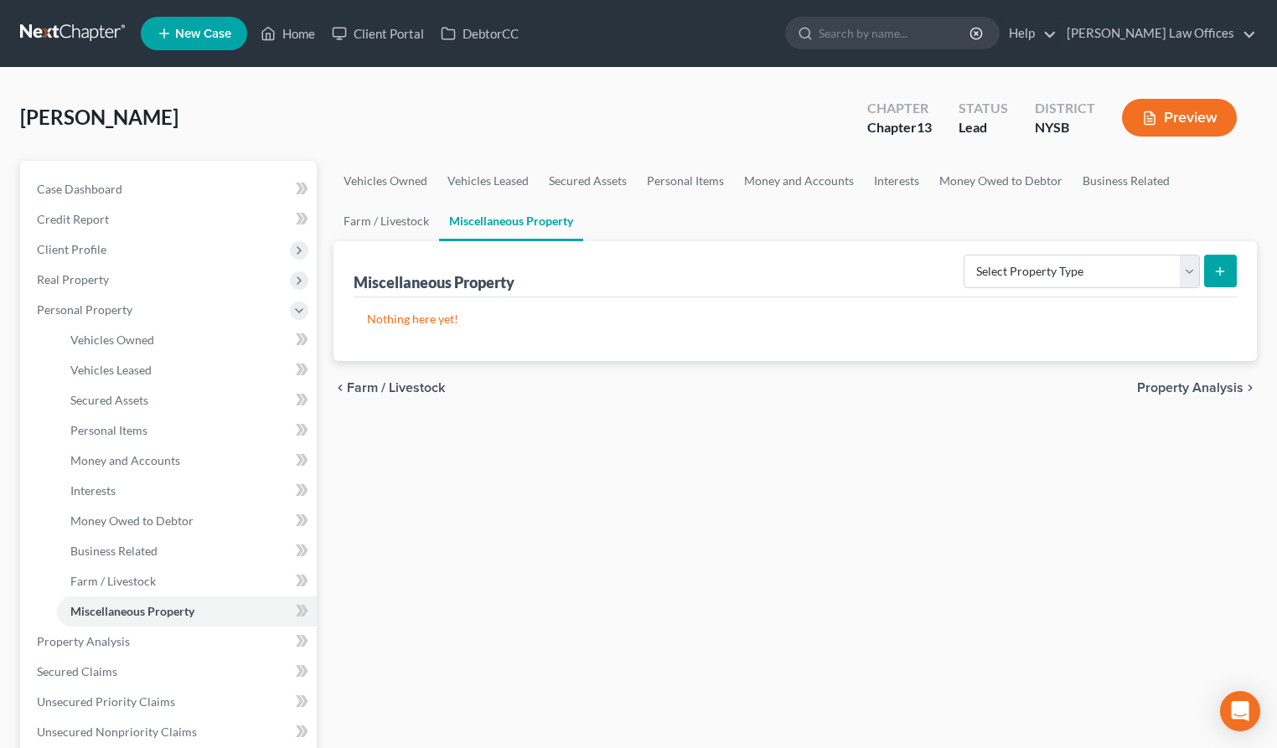
click at [1212, 385] on span "Property Analysis" at bounding box center [1190, 387] width 106 height 13
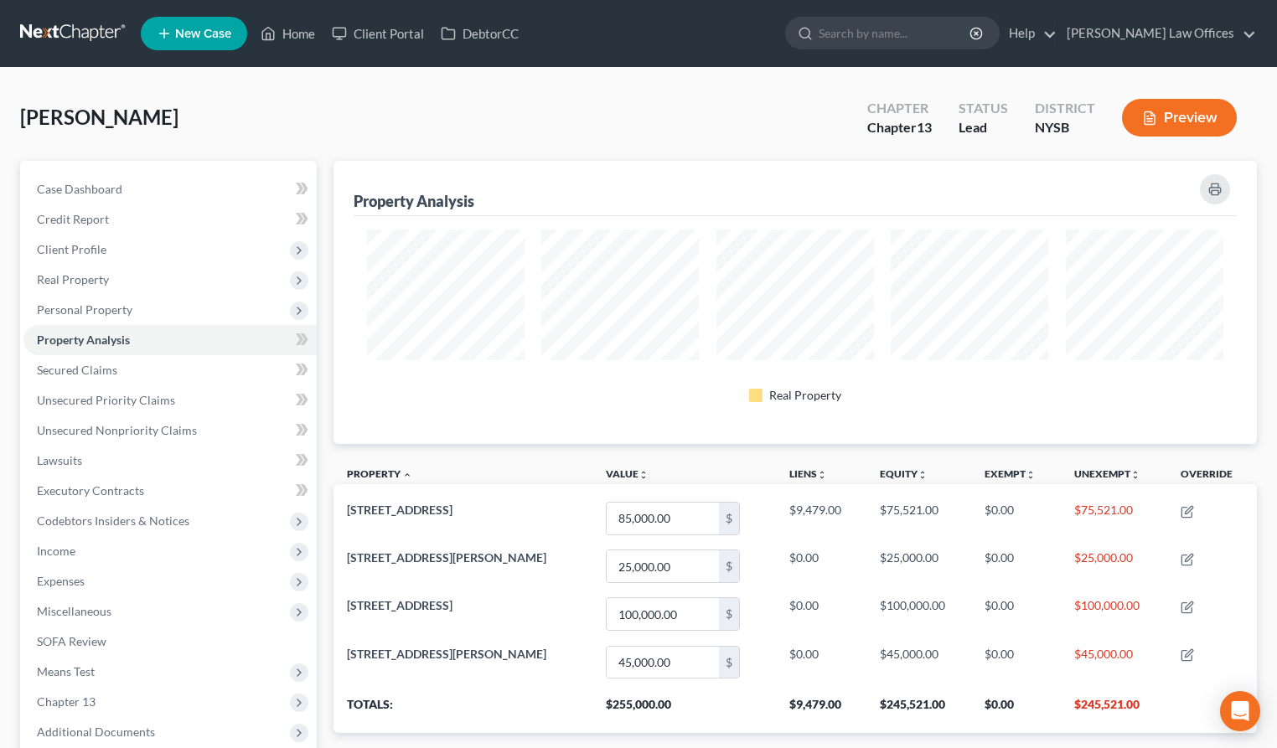
scroll to position [201, 0]
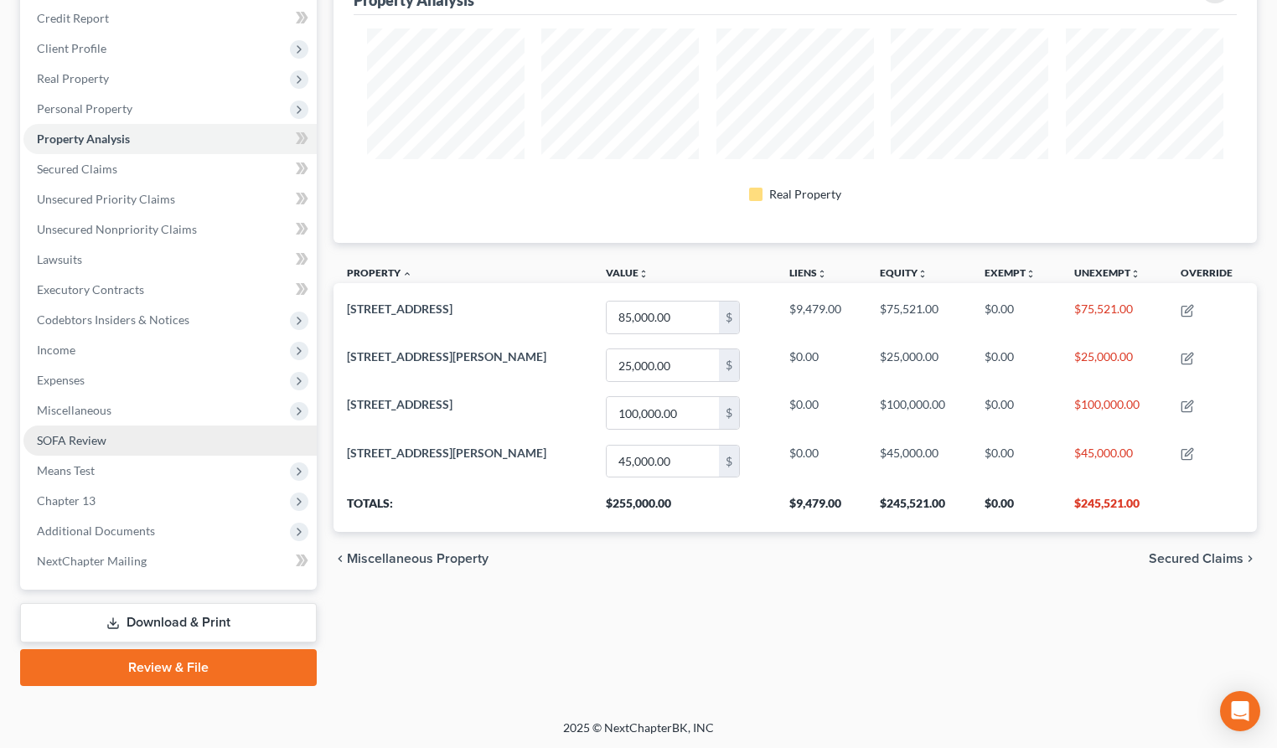
click at [84, 440] on span "SOFA Review" at bounding box center [72, 440] width 70 height 14
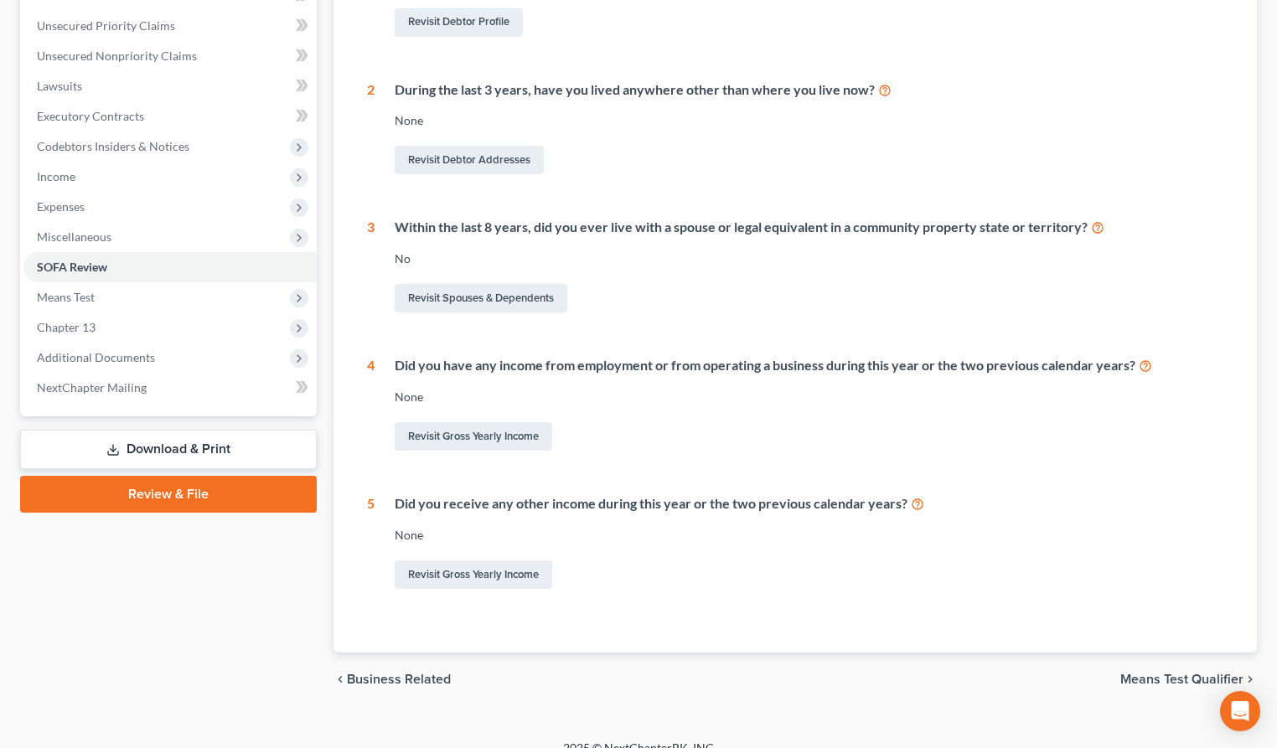
scroll to position [396, 0]
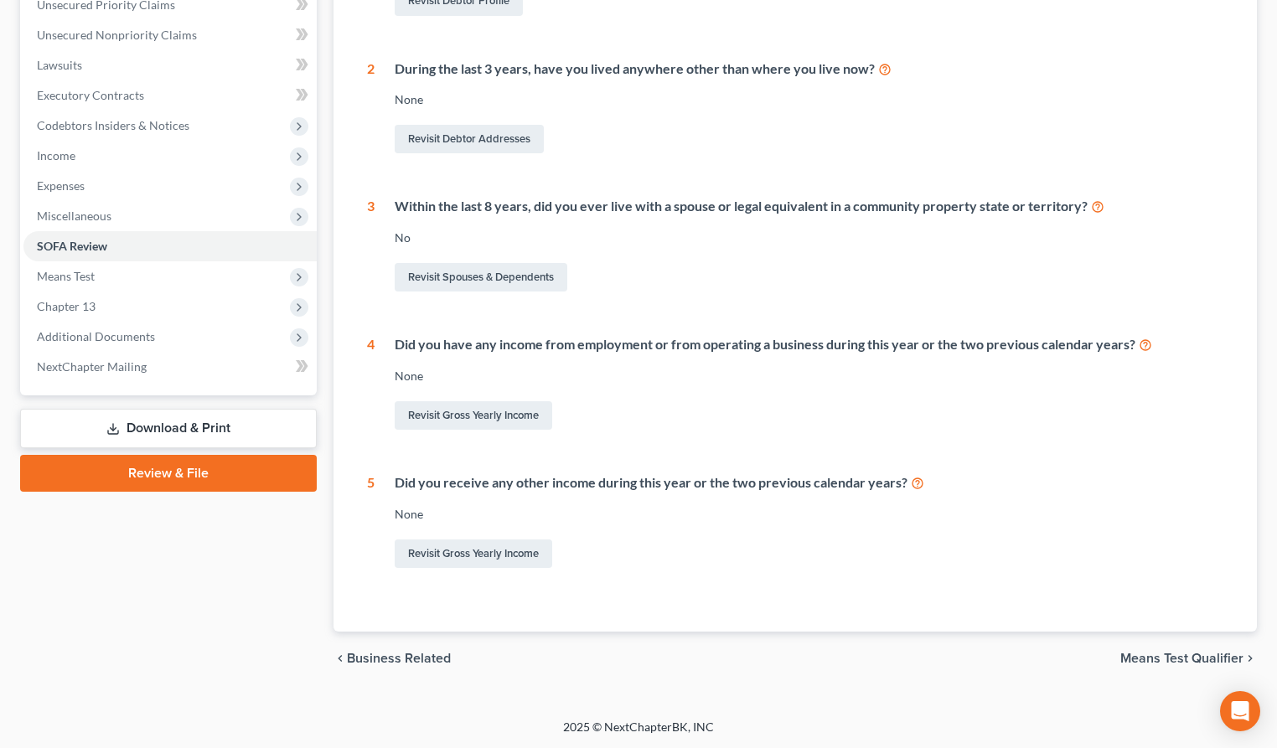
click at [1143, 665] on span "Means Test Qualifier" at bounding box center [1181, 658] width 123 height 13
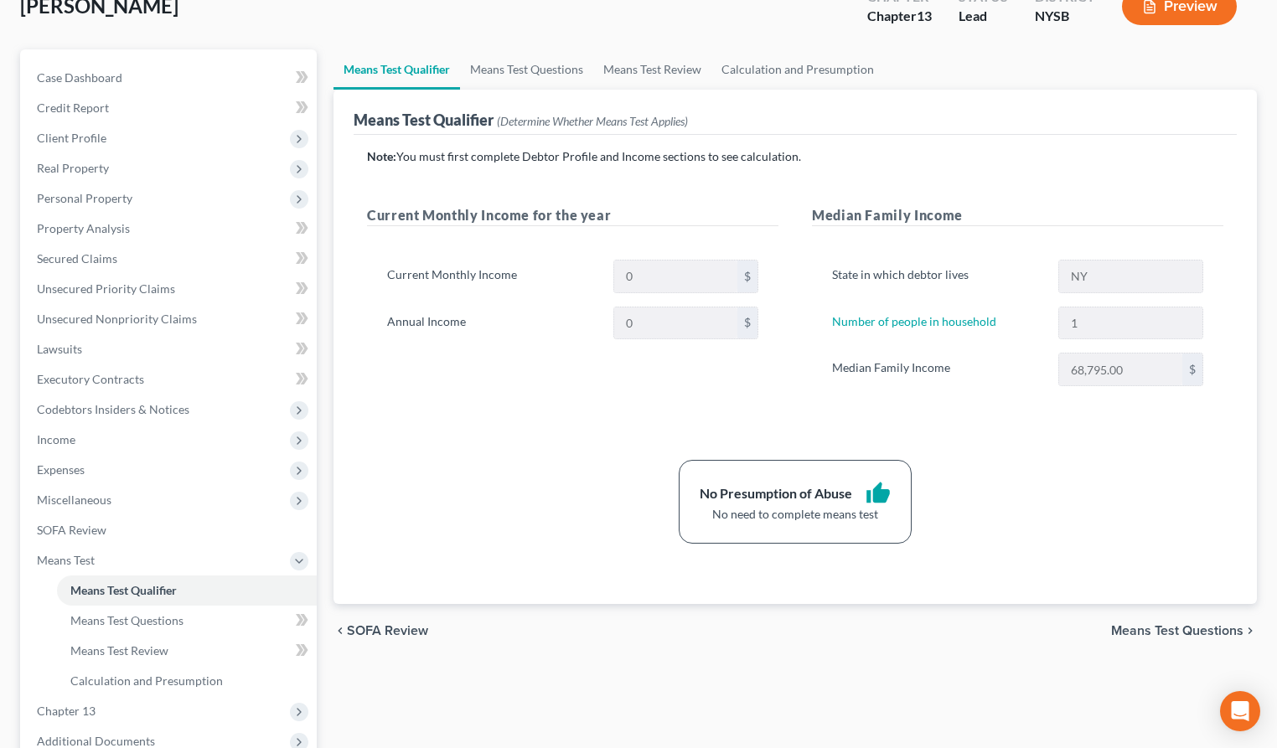
scroll to position [114, 0]
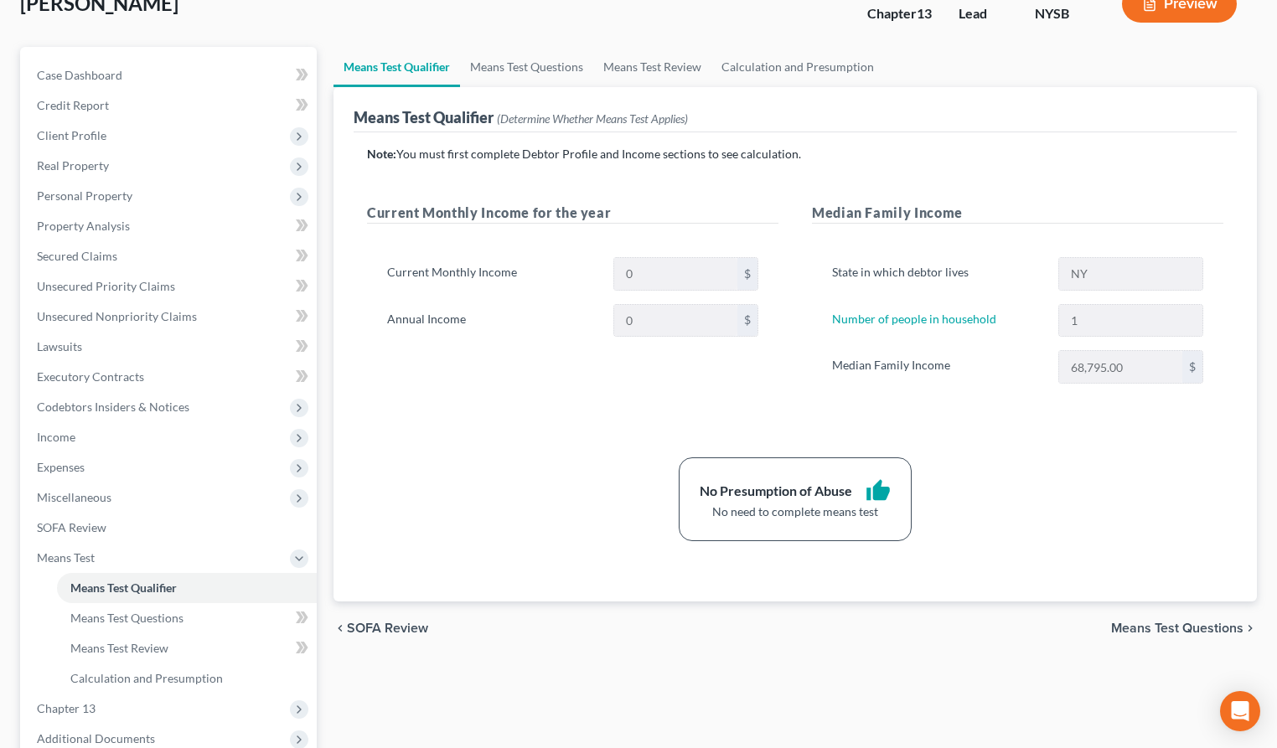
click at [1203, 633] on span "Means Test Questions" at bounding box center [1177, 628] width 132 height 13
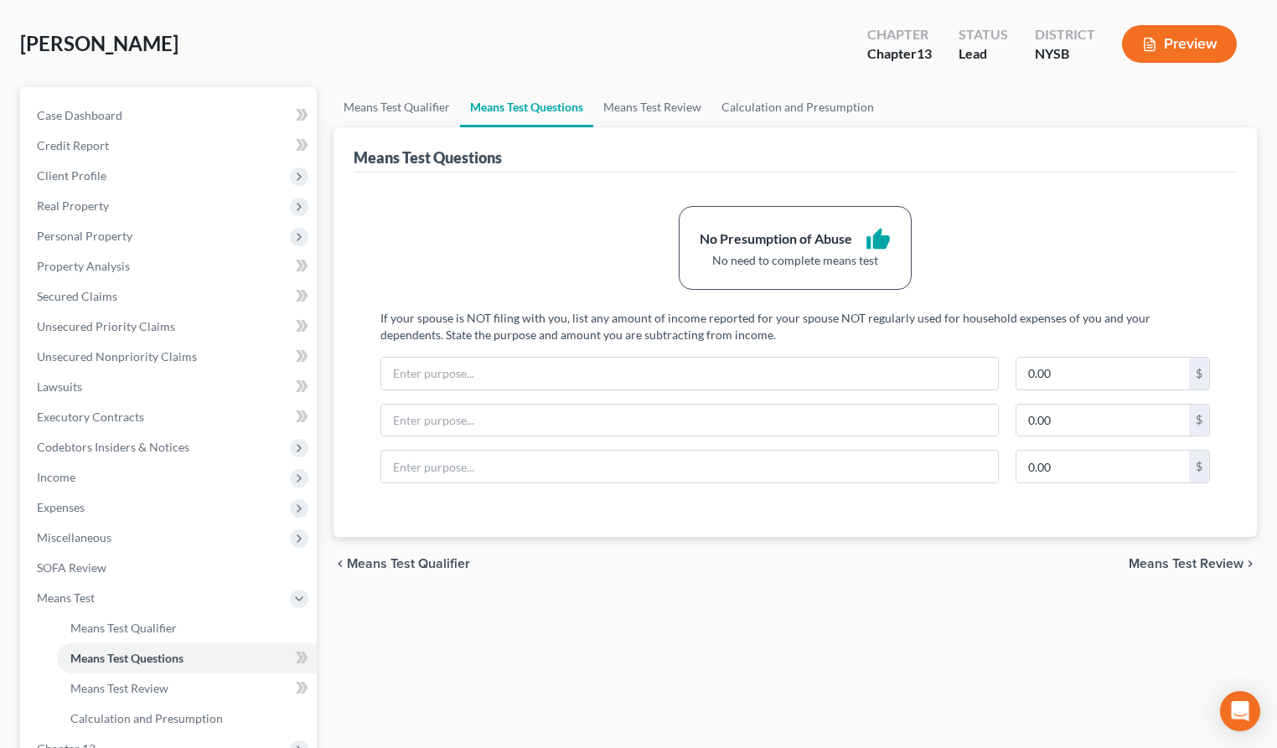
scroll to position [76, 0]
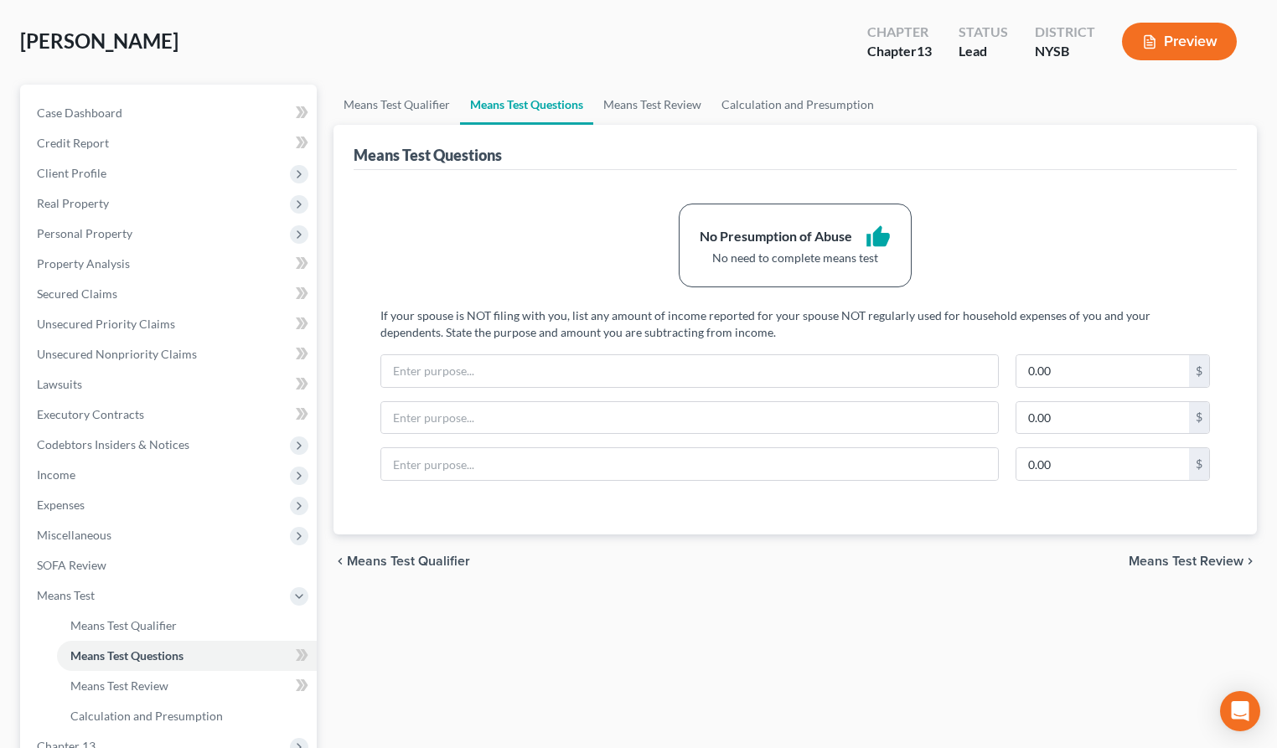
click at [1191, 562] on span "Means Test Review" at bounding box center [1186, 561] width 115 height 13
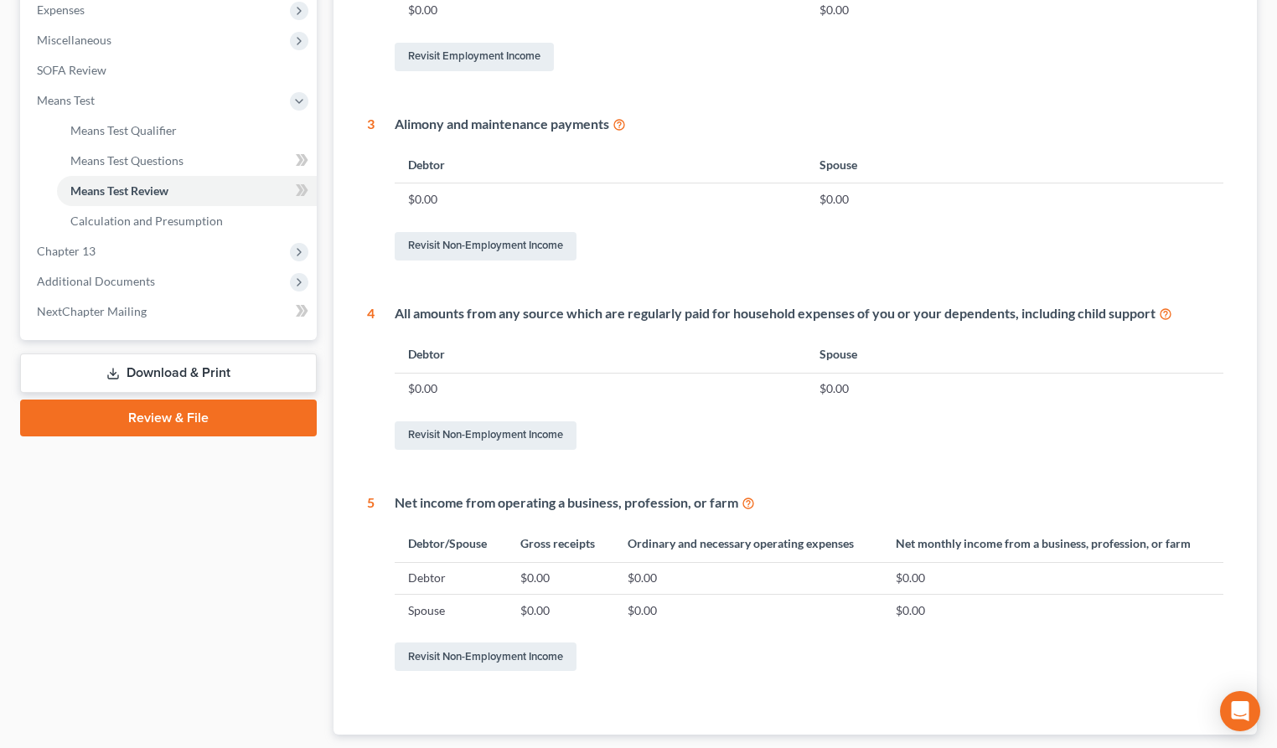
scroll to position [573, 0]
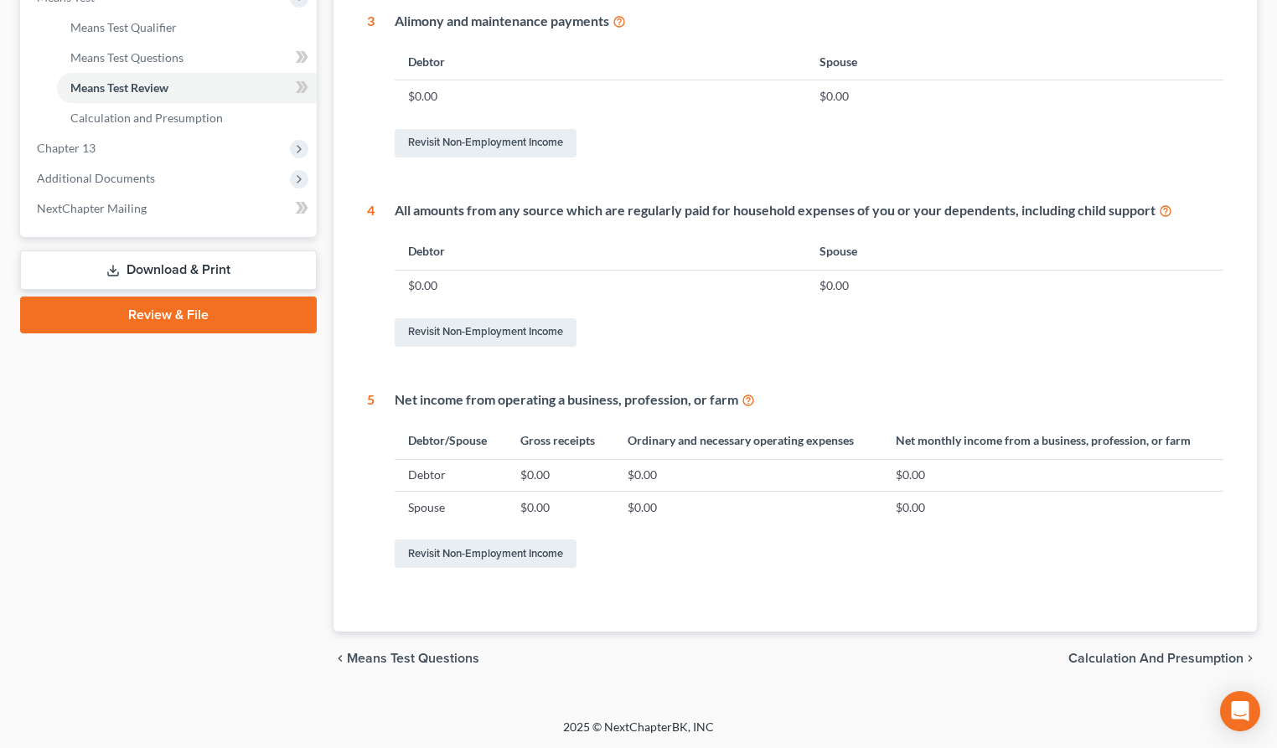
click at [1124, 658] on span "Calculation and Presumption" at bounding box center [1155, 658] width 175 height 13
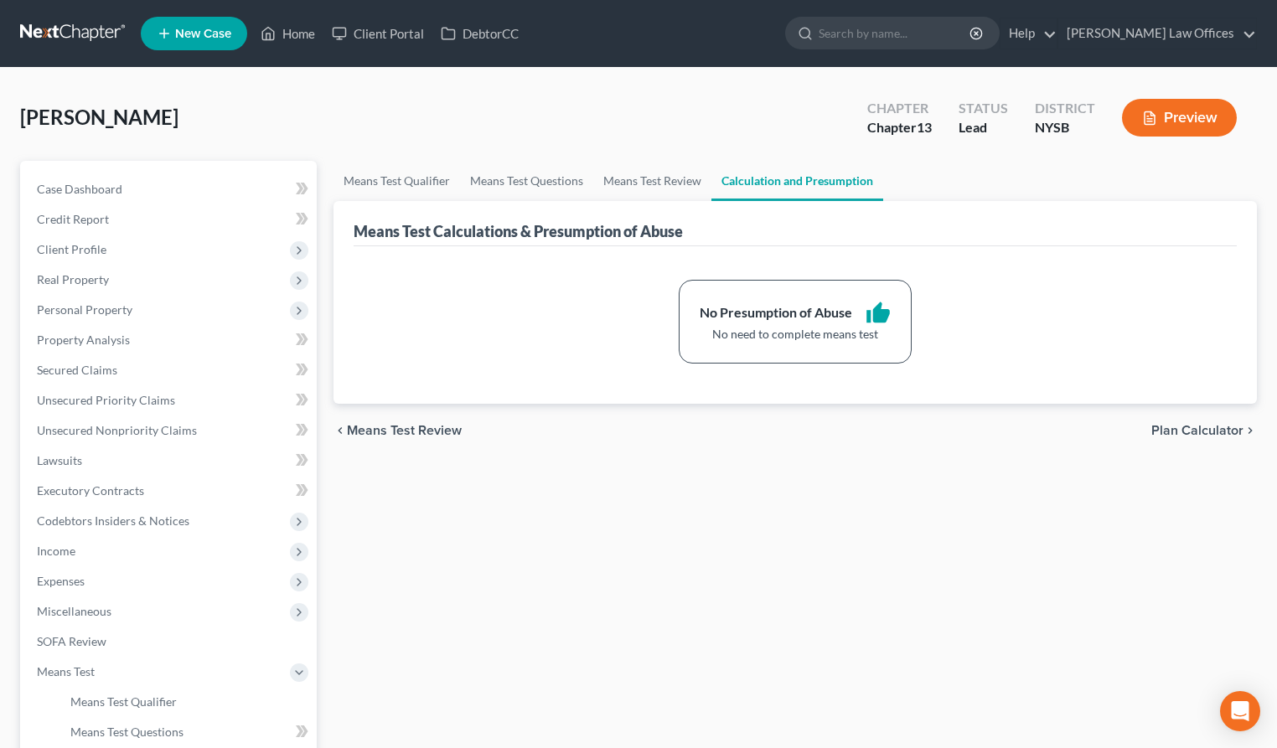
click at [1161, 430] on span "Plan Calculator" at bounding box center [1197, 430] width 92 height 13
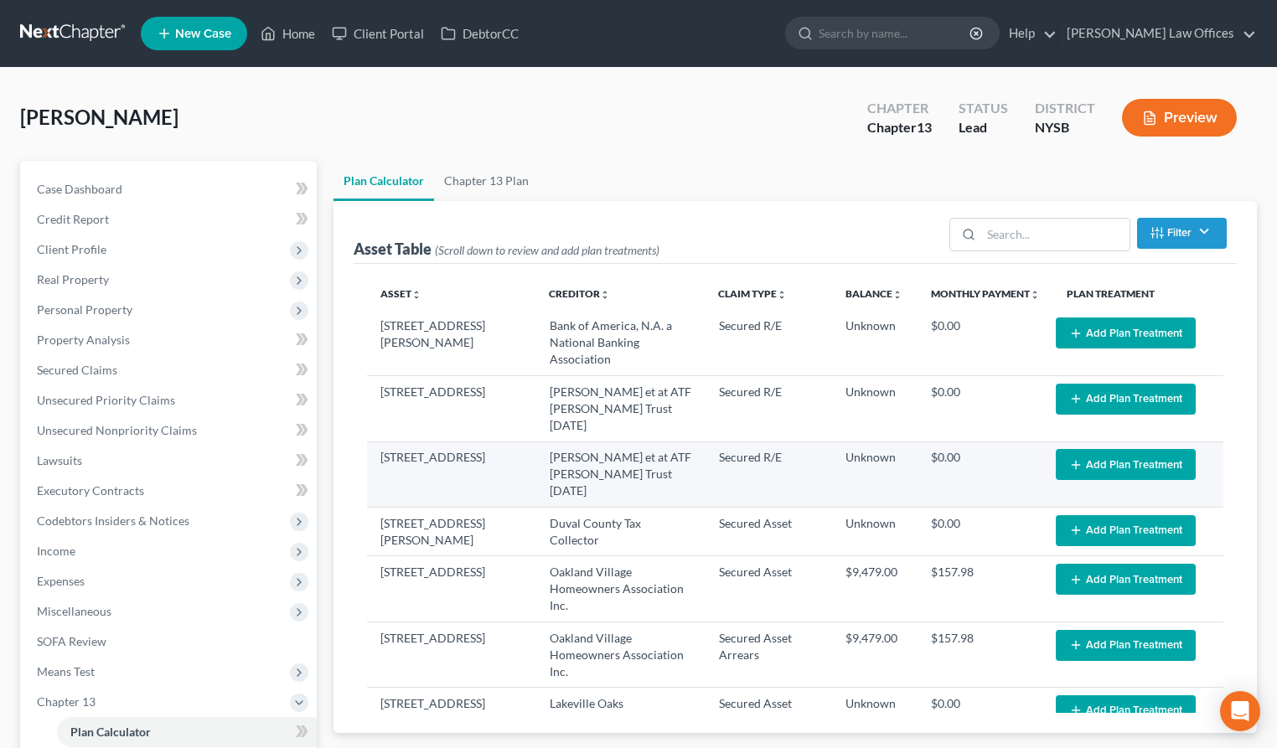
select select "59"
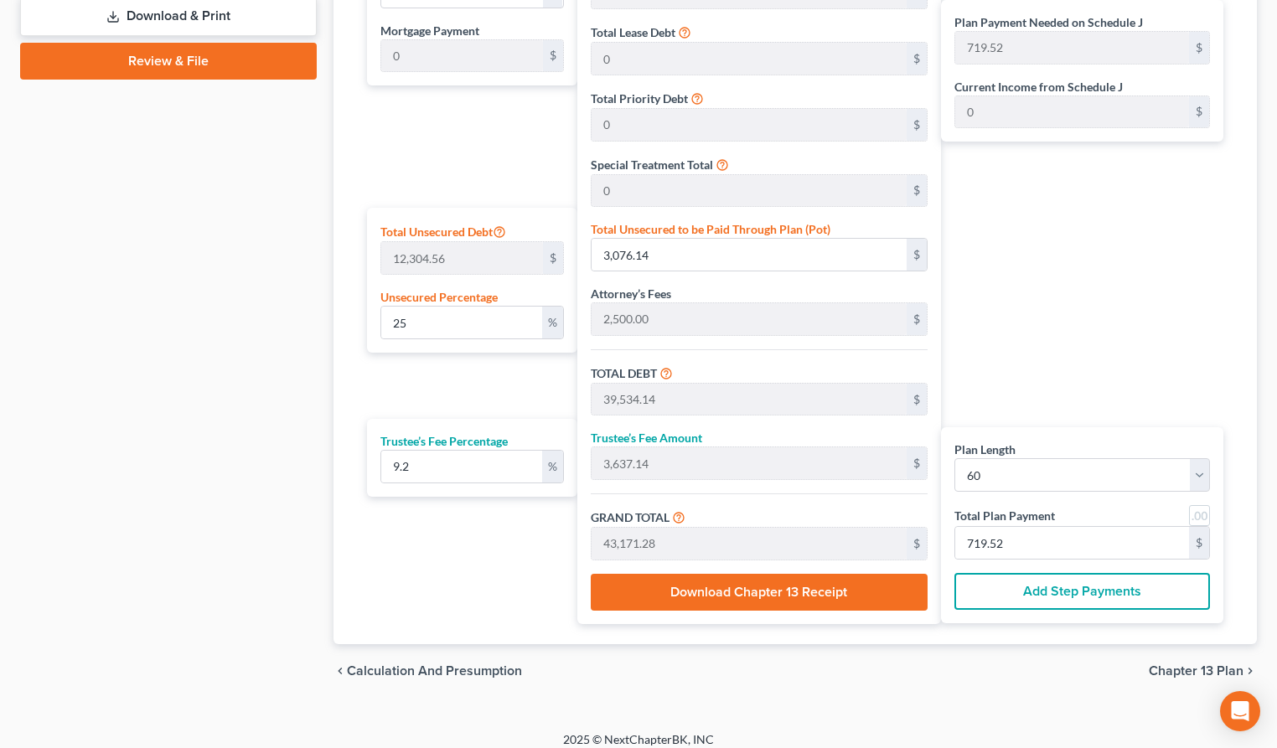
scroll to position [881, 0]
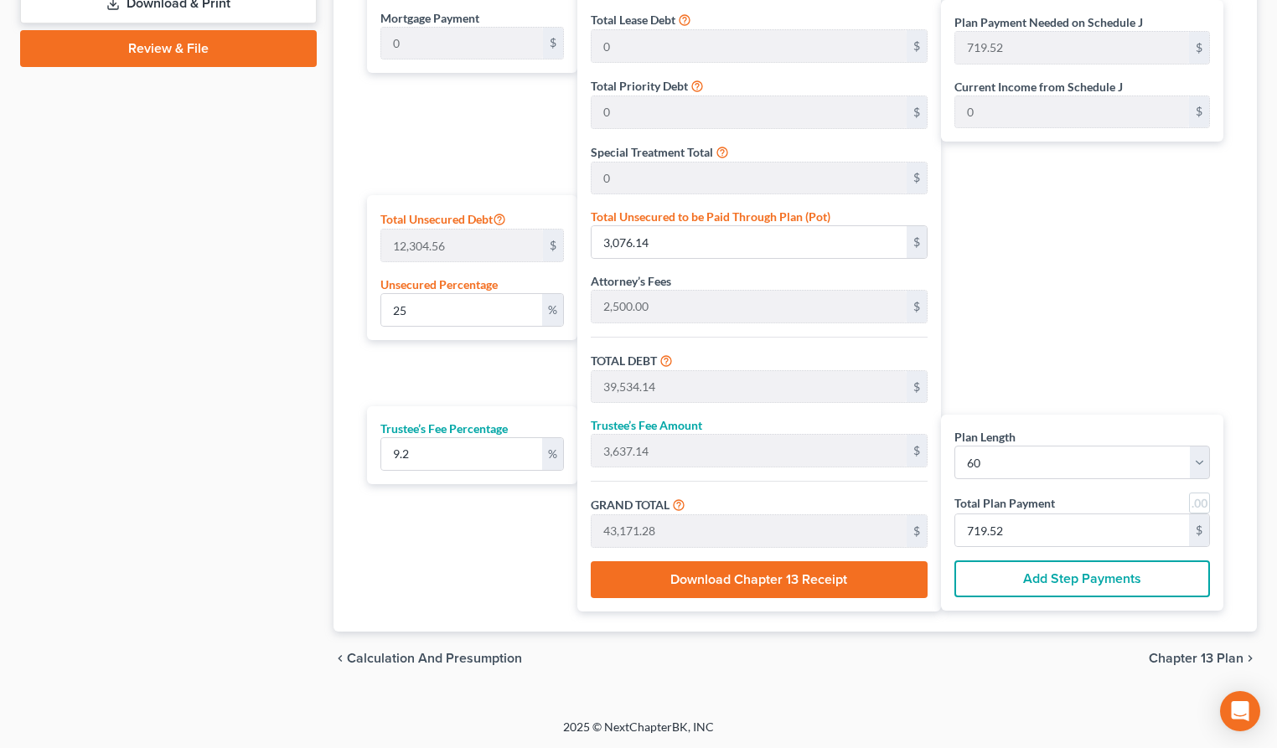
click at [1167, 657] on span "Chapter 13 Plan" at bounding box center [1196, 658] width 95 height 13
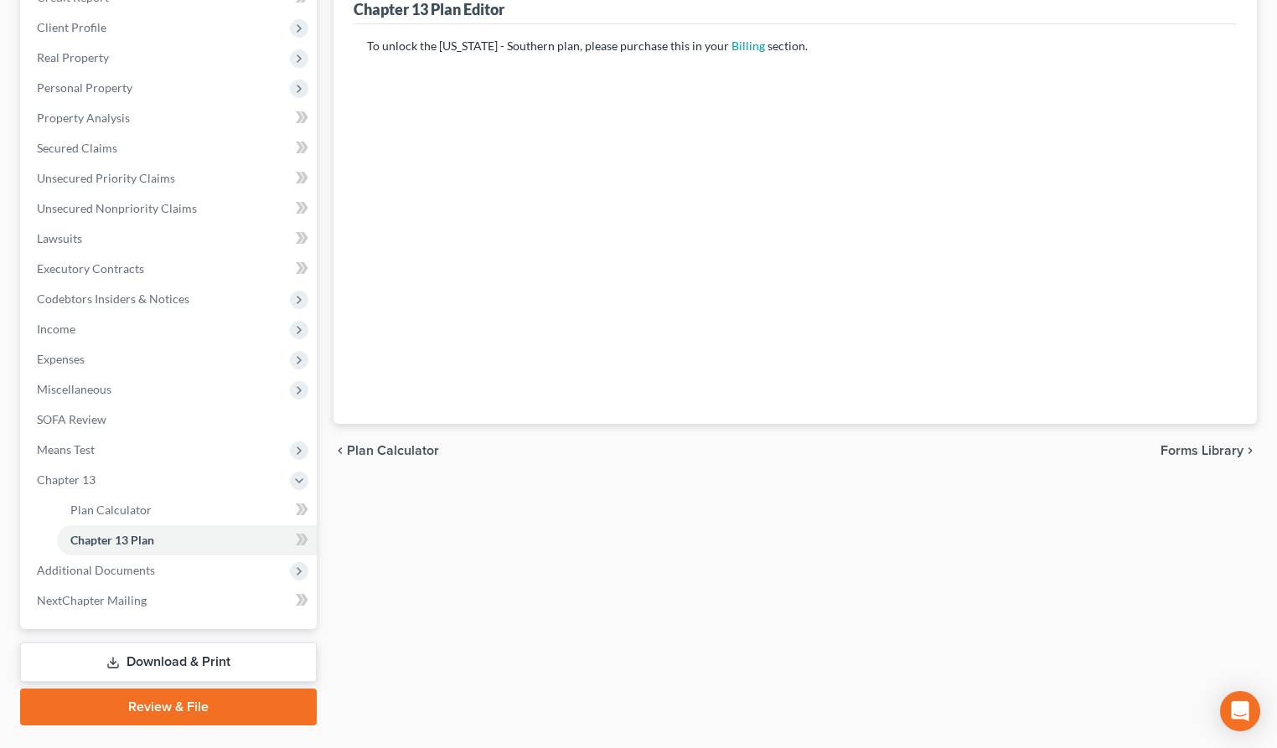
click at [1223, 450] on span "Forms Library" at bounding box center [1202, 450] width 83 height 13
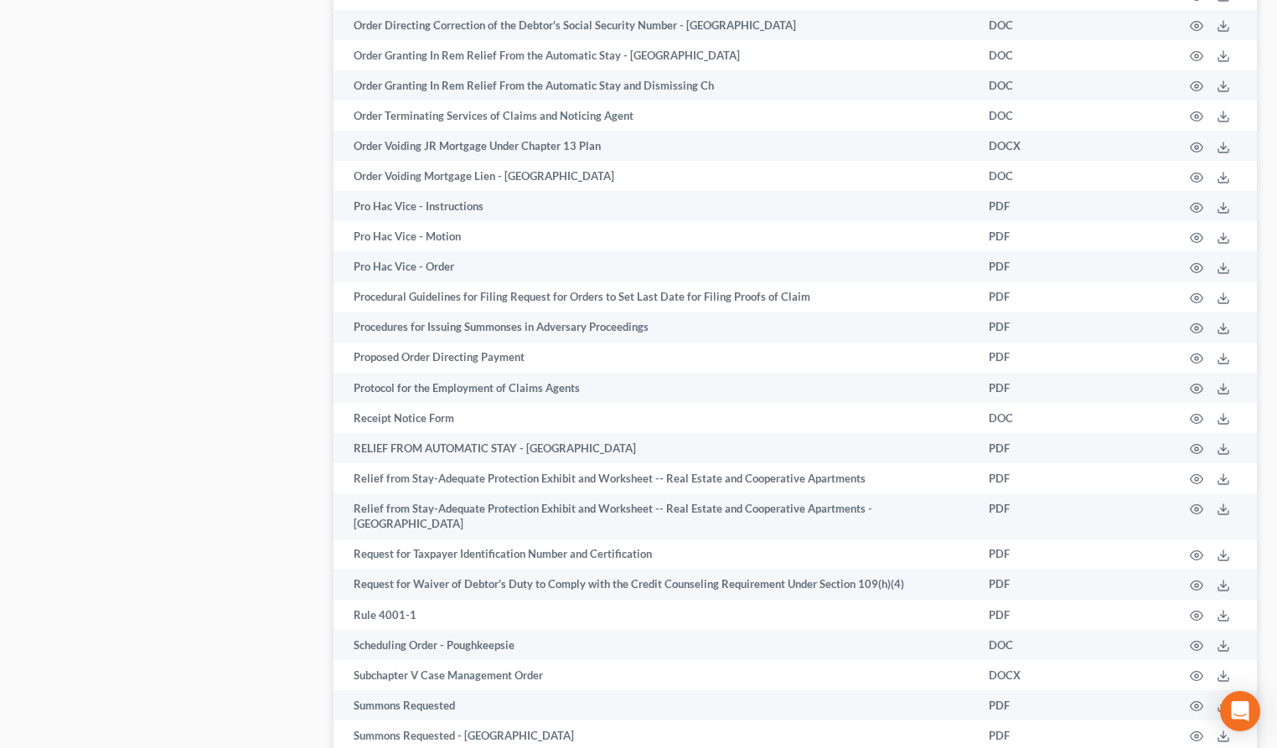
scroll to position [2797, 0]
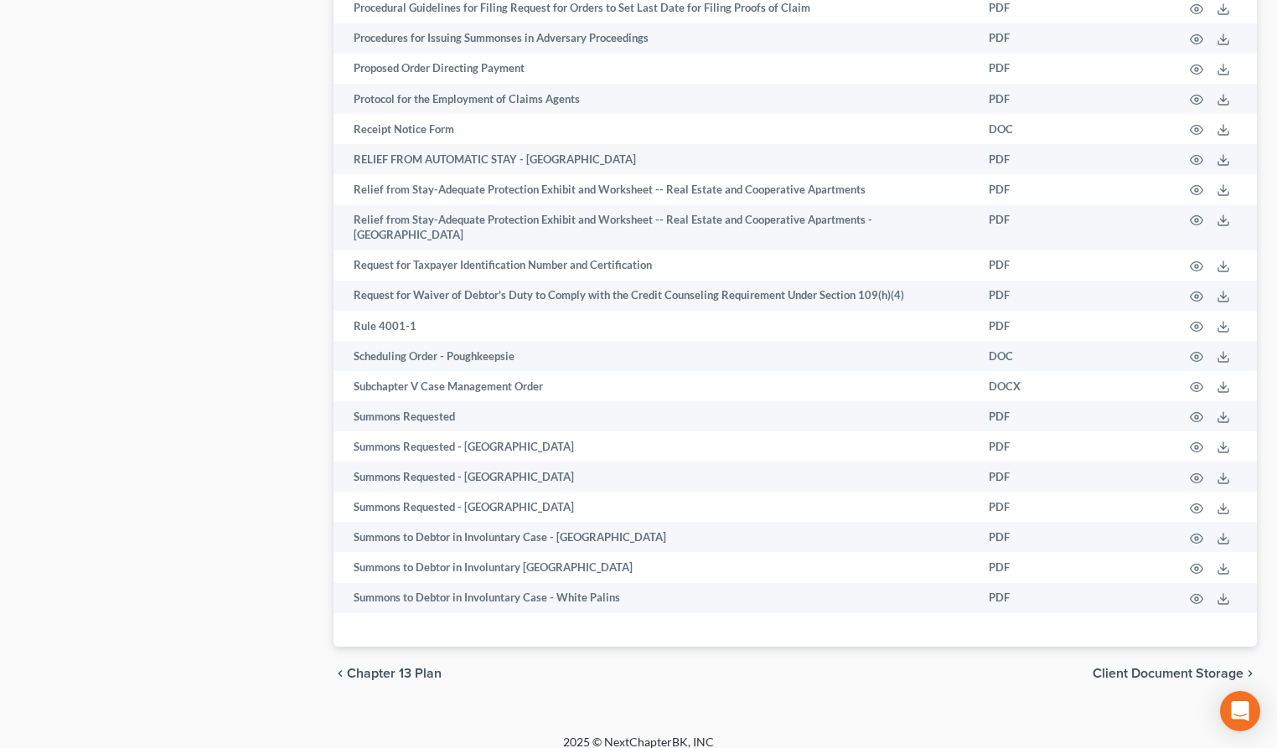
click at [1170, 667] on span "Client Document Storage" at bounding box center [1168, 673] width 151 height 13
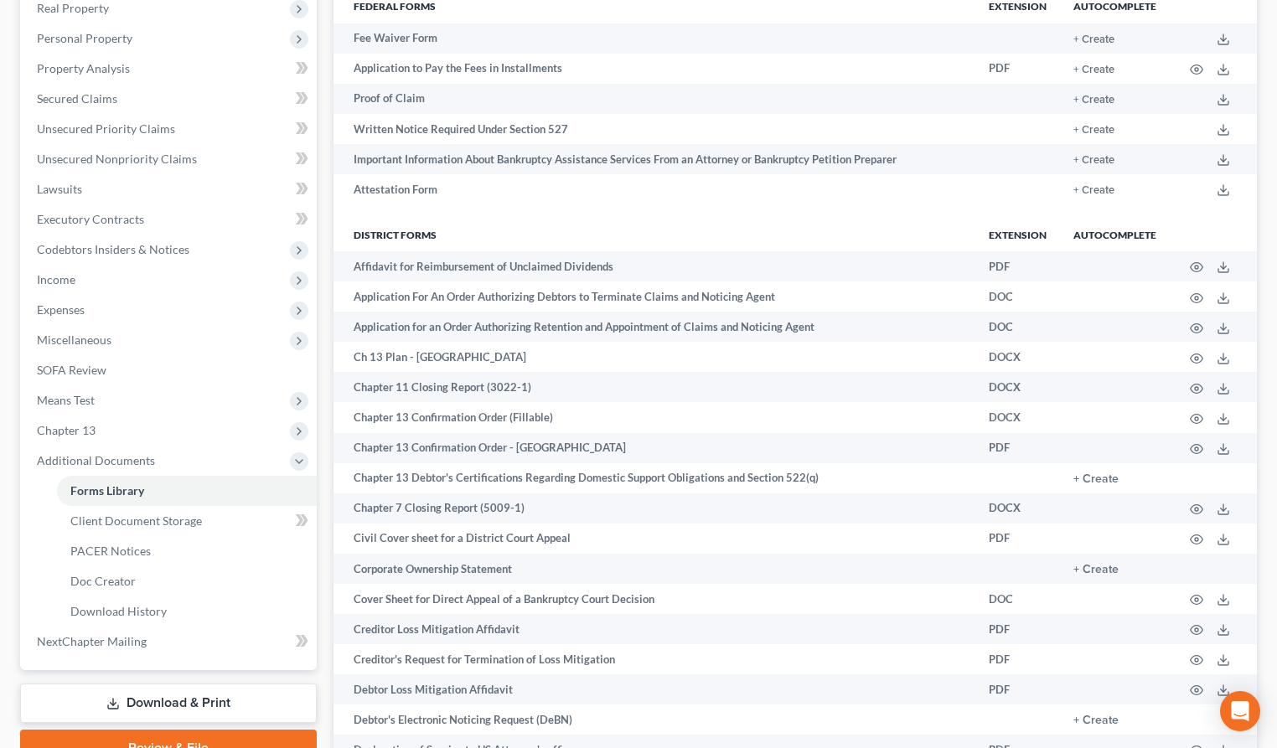
select select "0"
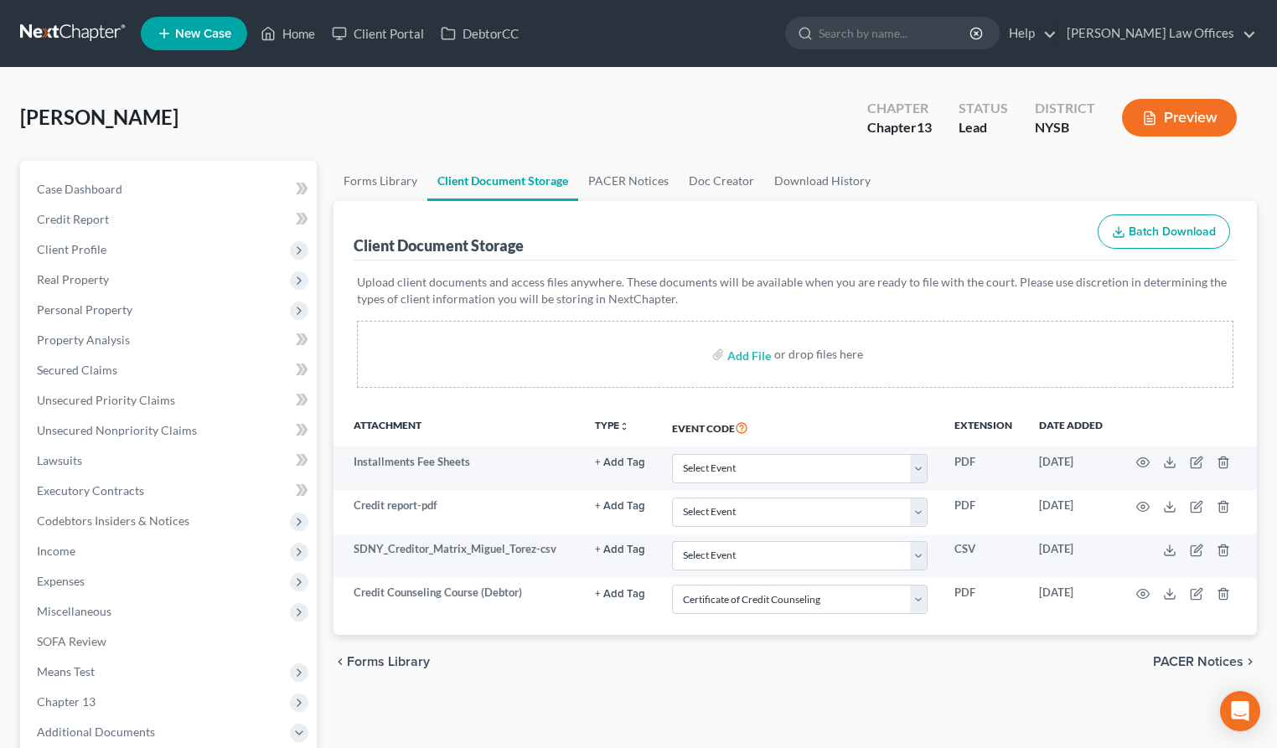
click at [365, 665] on span "Forms Library" at bounding box center [388, 661] width 83 height 13
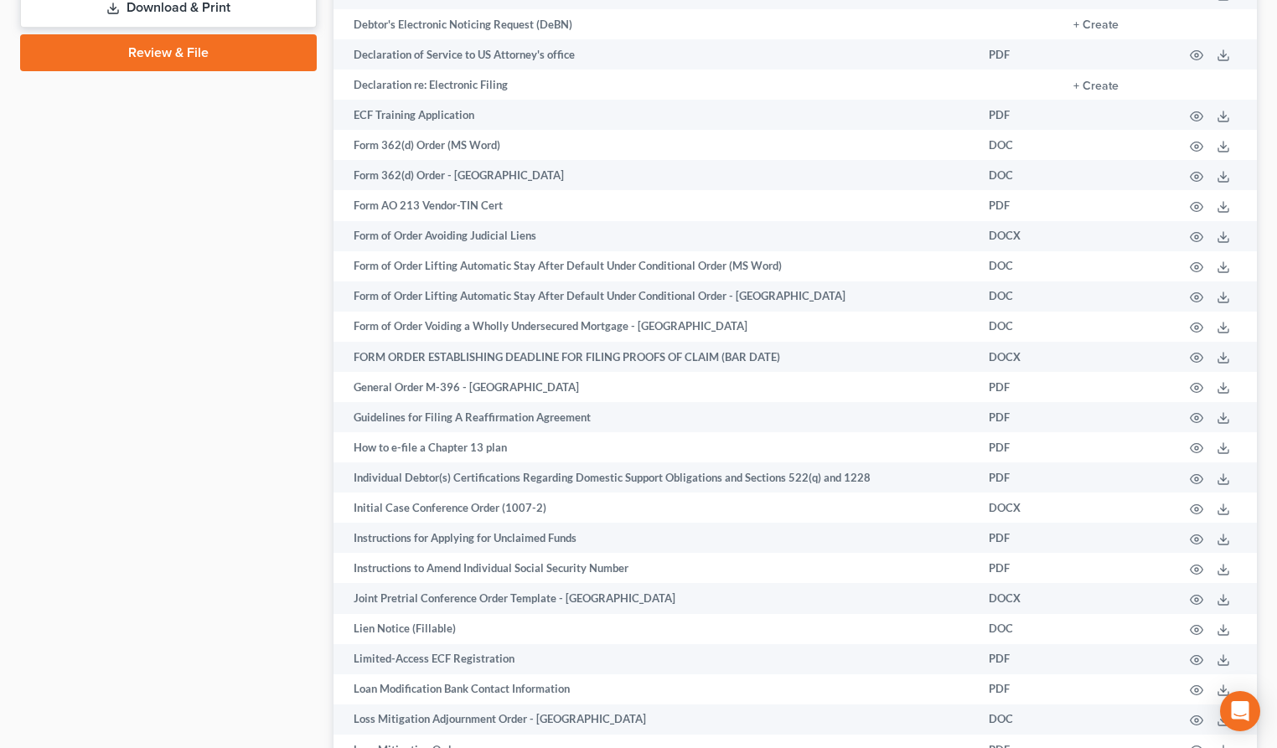
scroll to position [966, 0]
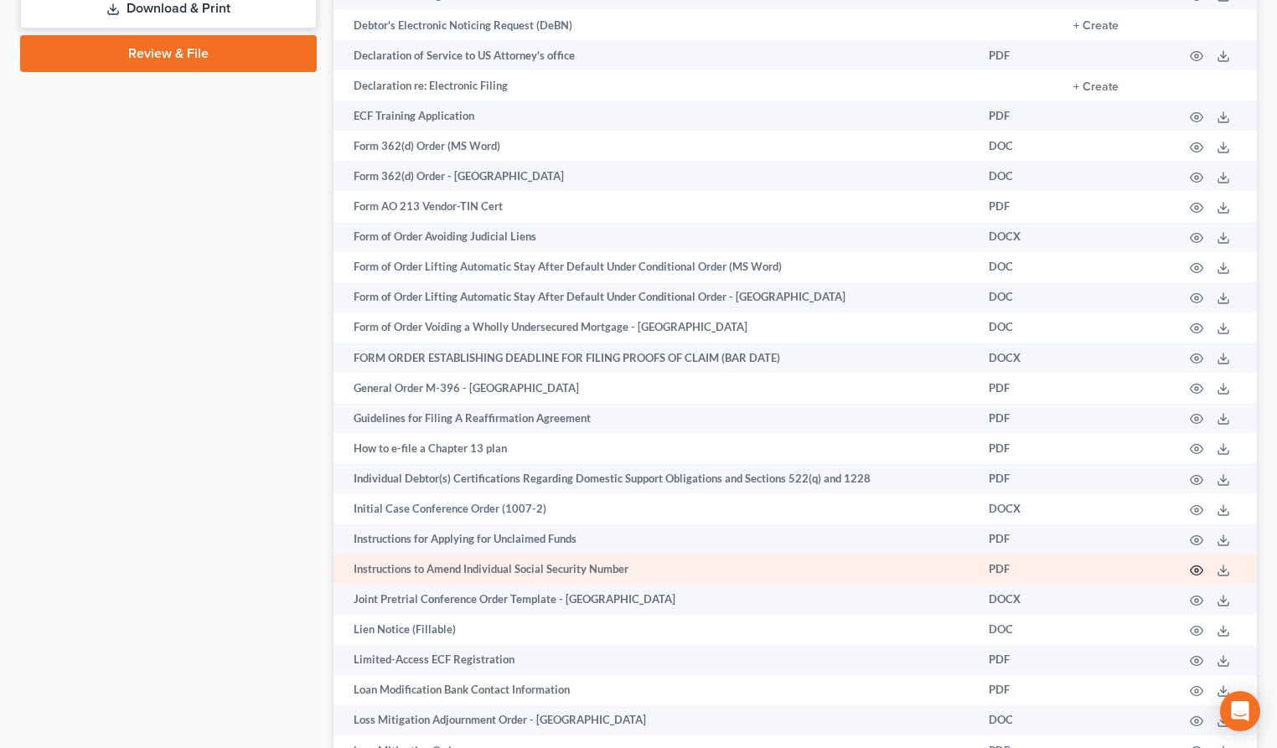
click at [1201, 571] on icon "button" at bounding box center [1196, 570] width 13 height 13
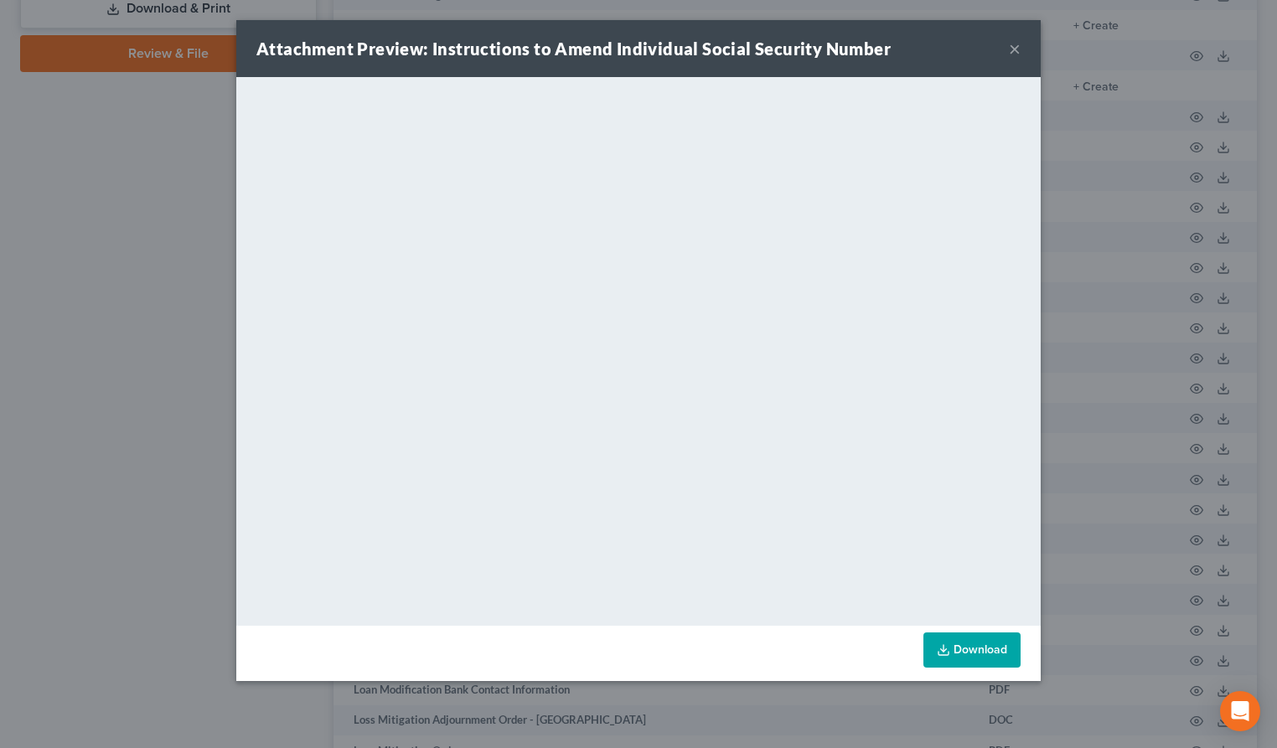
drag, startPoint x: 1013, startPoint y: 51, endPoint x: 1021, endPoint y: 75, distance: 24.6
click at [1014, 51] on button "×" at bounding box center [1015, 49] width 12 height 20
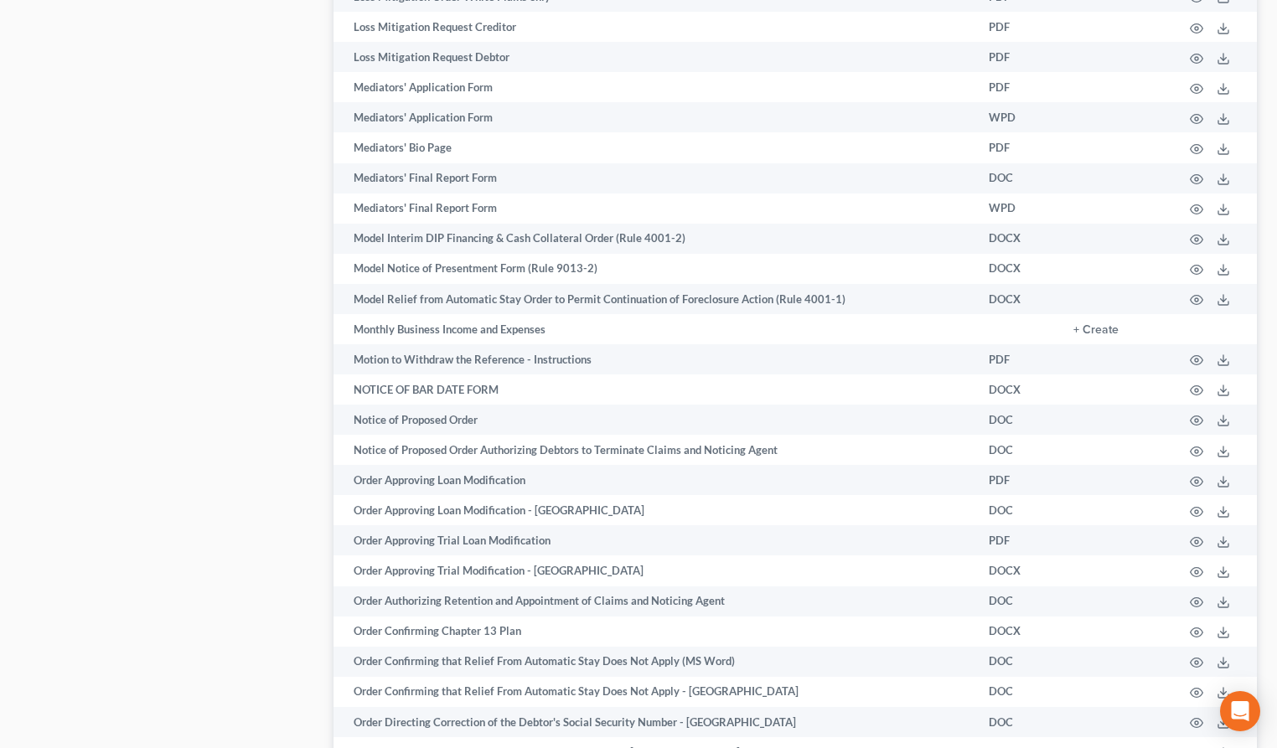
scroll to position [2797, 0]
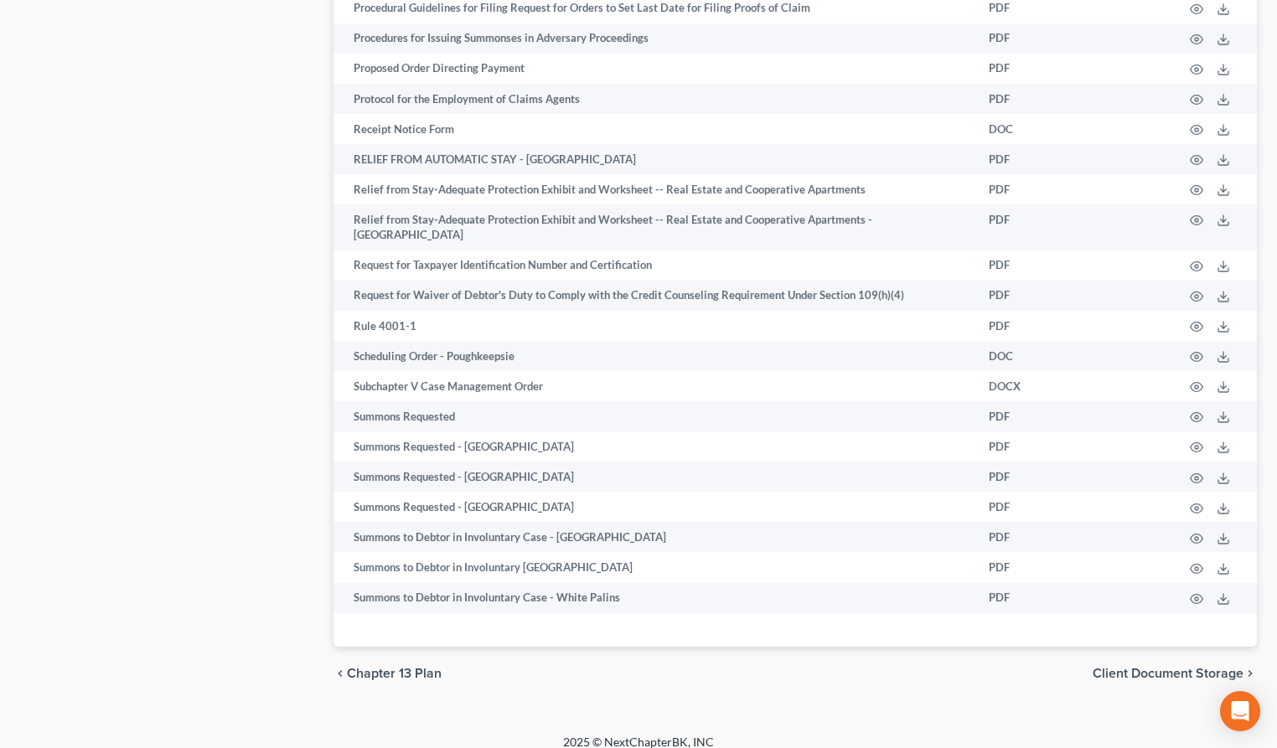
click at [1112, 667] on span "Client Document Storage" at bounding box center [1168, 673] width 151 height 13
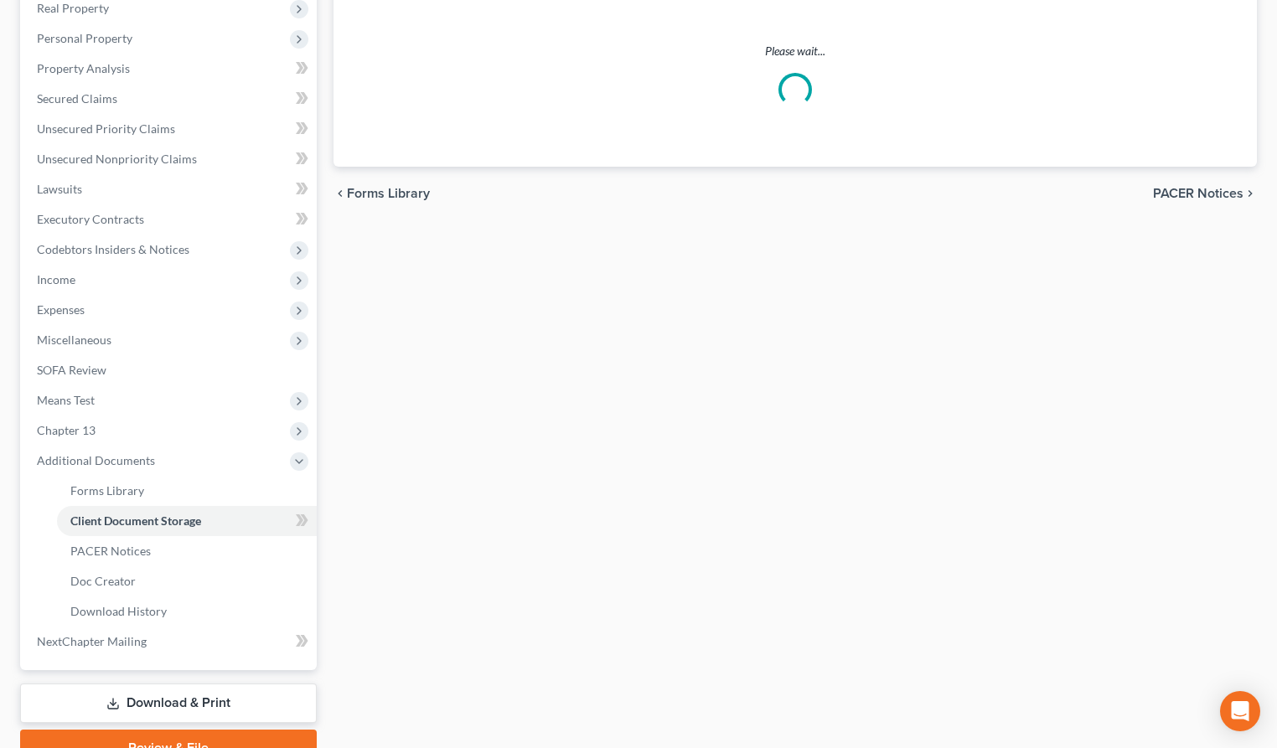
select select "0"
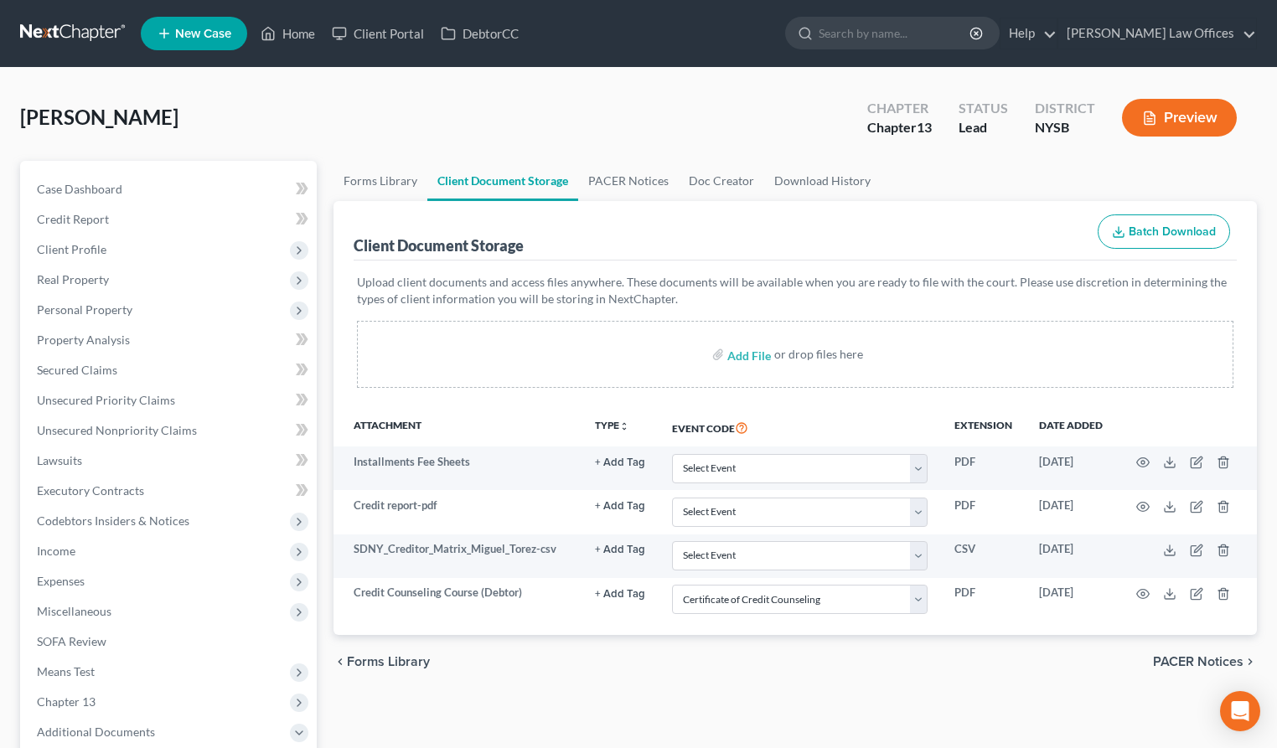
click at [1207, 660] on span "PACER Notices" at bounding box center [1198, 661] width 91 height 13
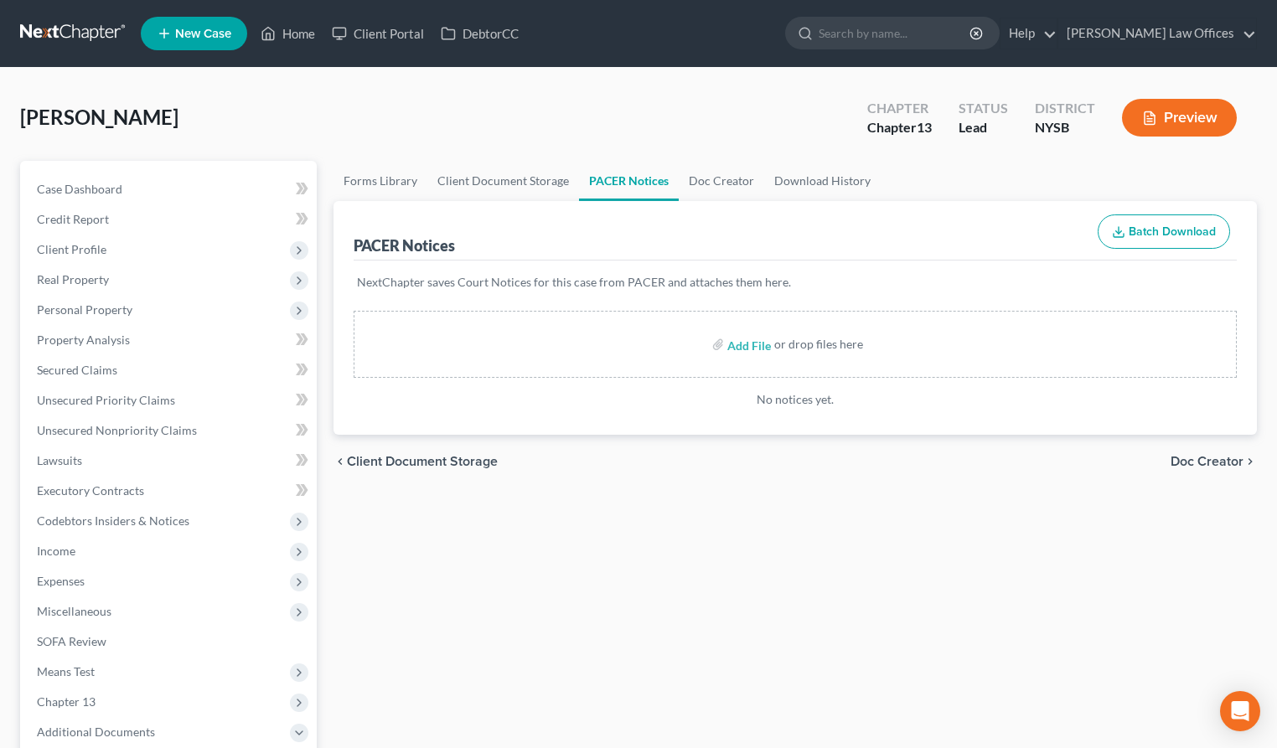
click at [1185, 463] on span "Doc Creator" at bounding box center [1207, 461] width 73 height 13
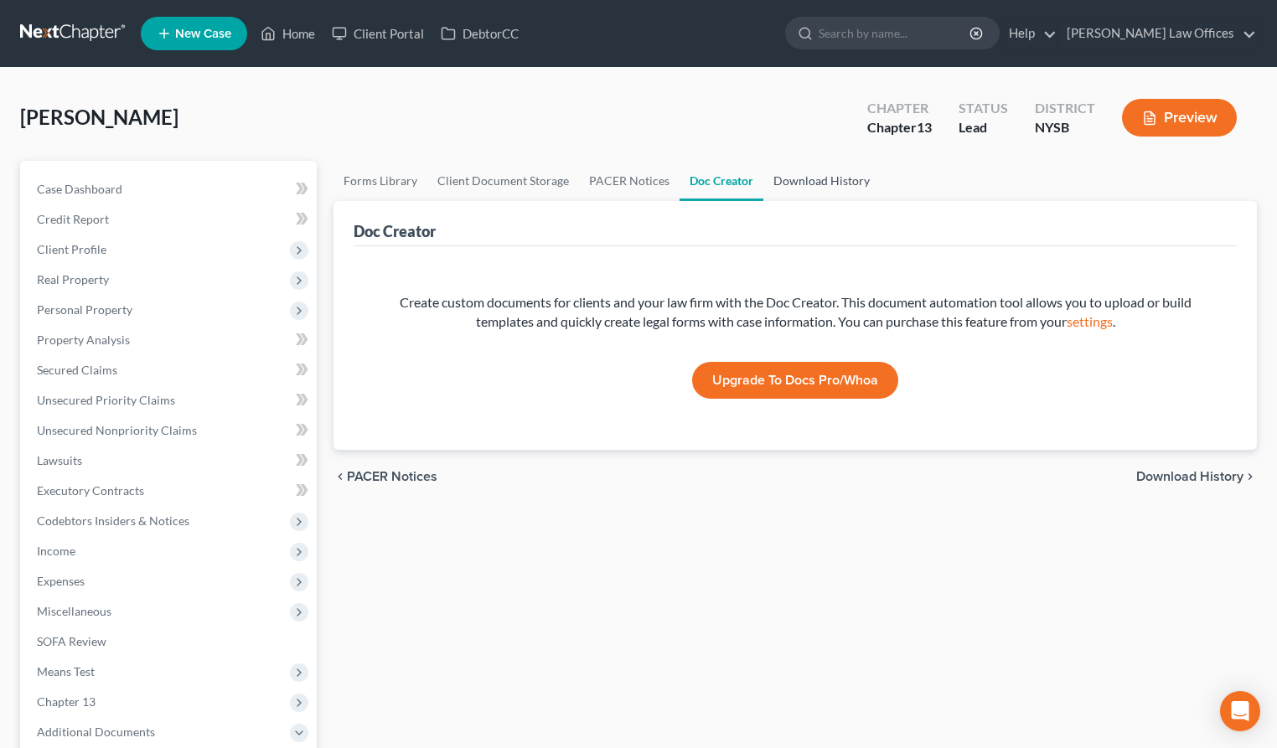
click at [849, 182] on link "Download History" at bounding box center [821, 181] width 116 height 40
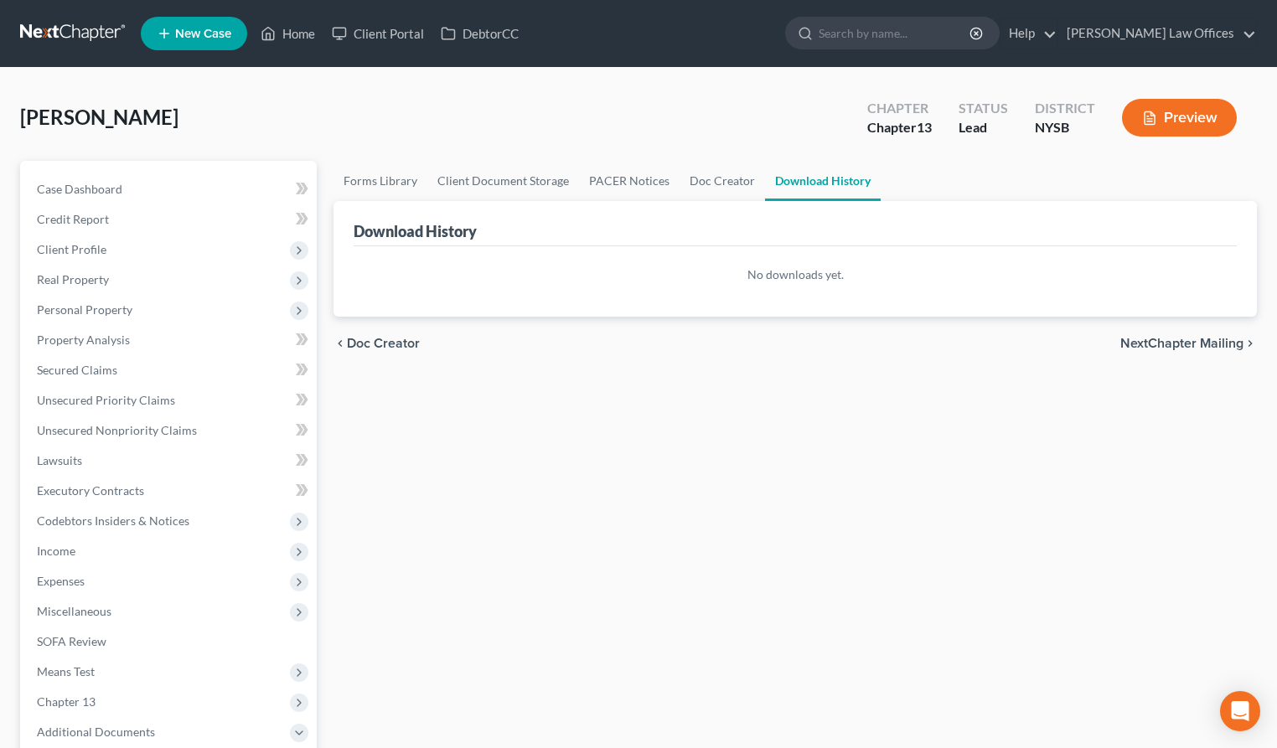
click at [1171, 122] on button "Preview" at bounding box center [1179, 118] width 115 height 38
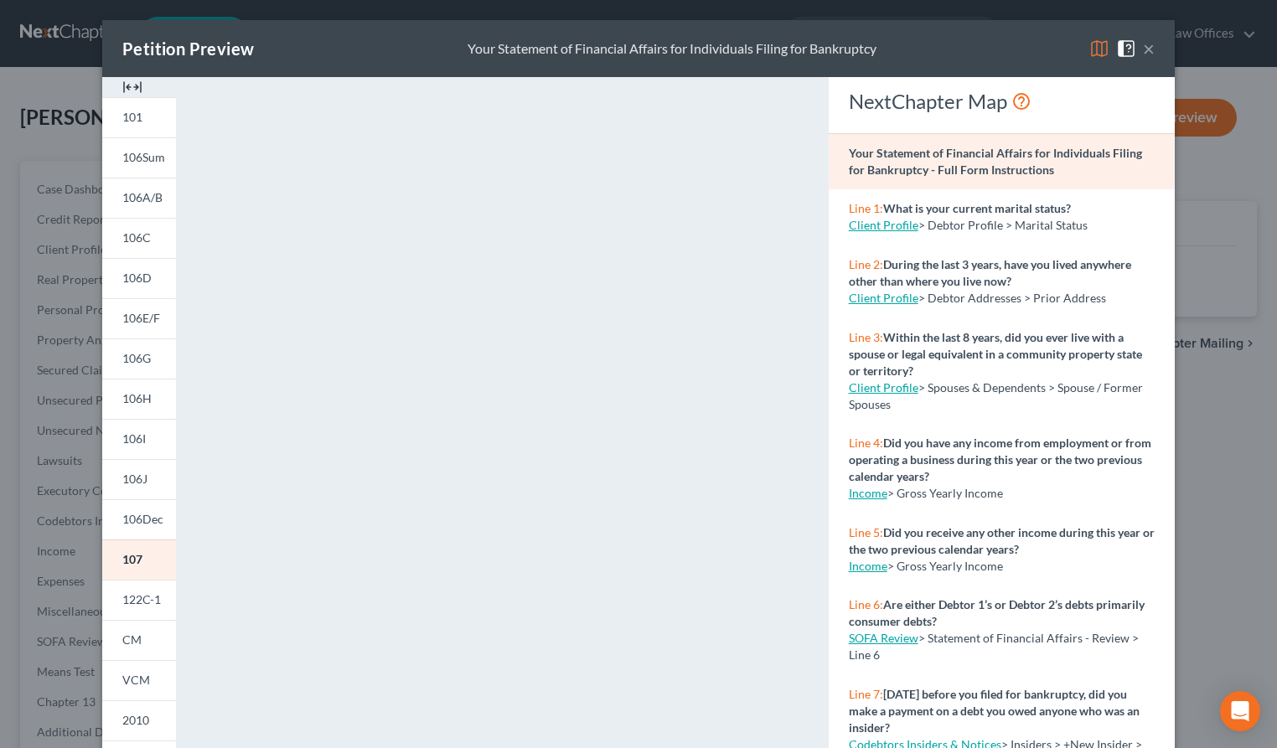
click at [1146, 50] on button "×" at bounding box center [1149, 49] width 12 height 20
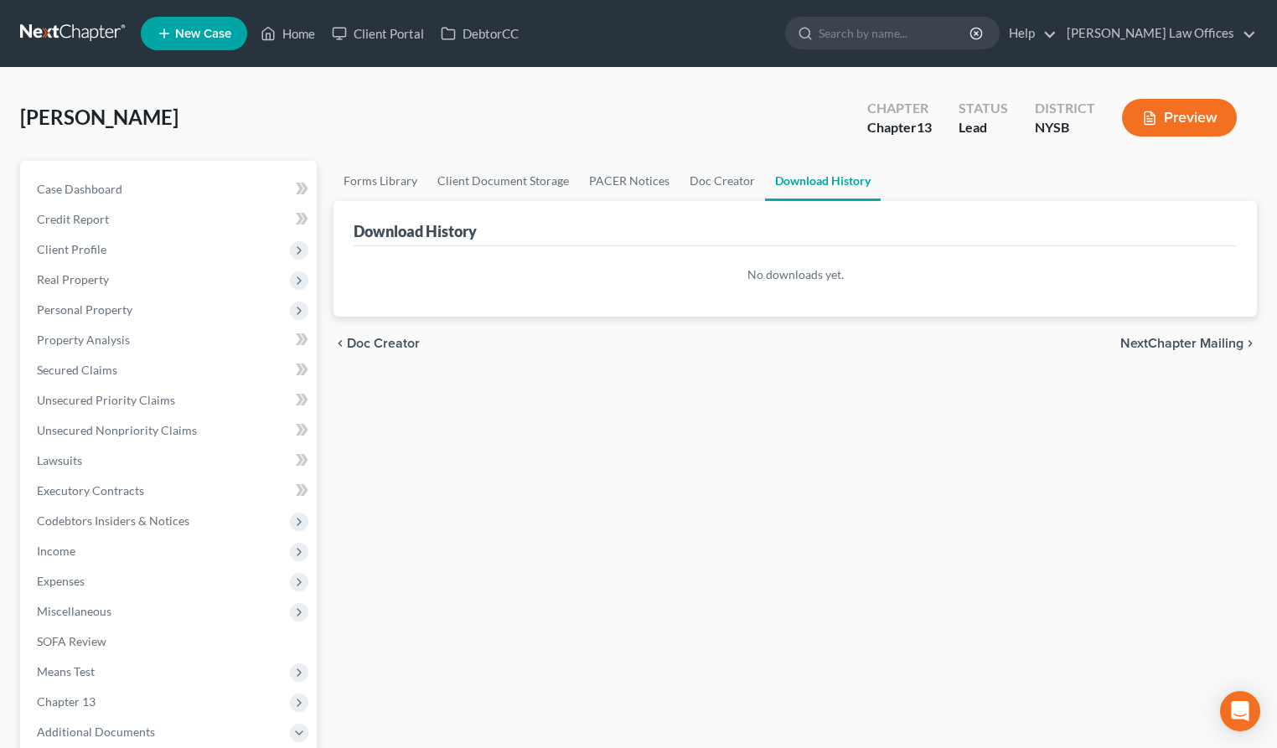
click at [1202, 122] on button "Preview" at bounding box center [1179, 118] width 115 height 38
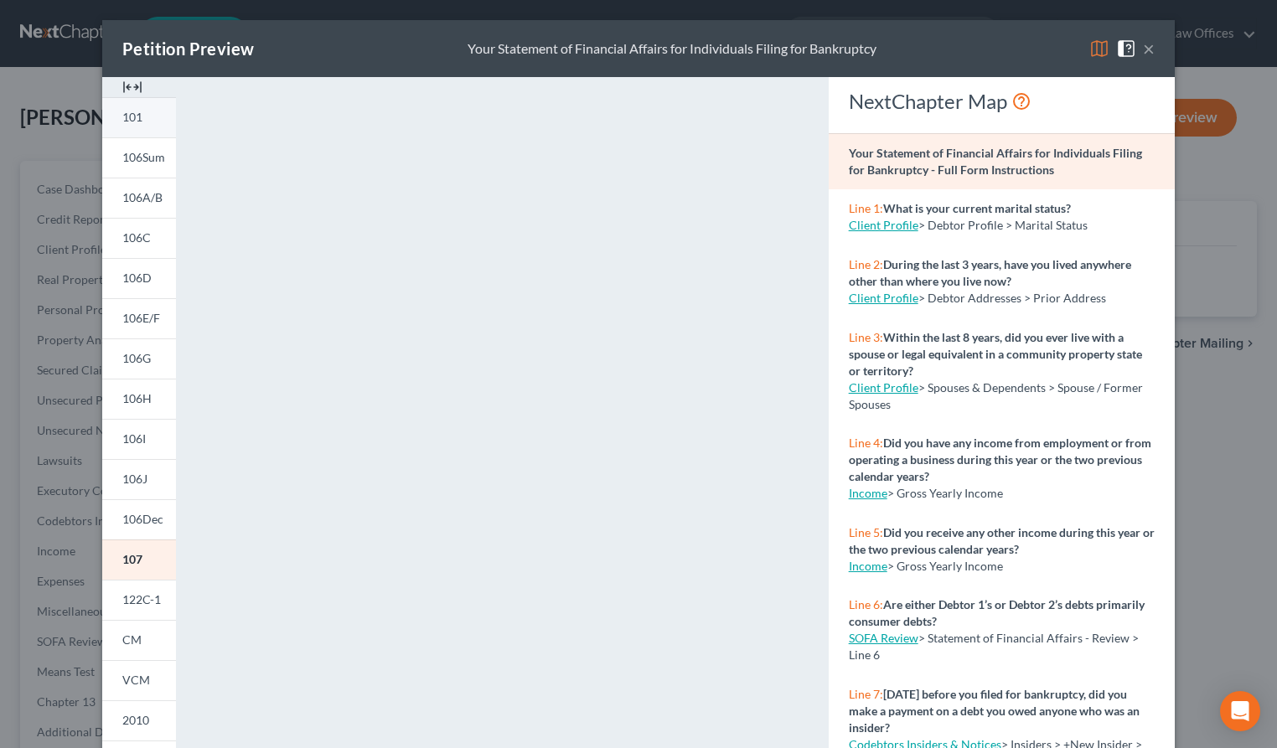
click at [150, 116] on link "101" at bounding box center [139, 117] width 74 height 40
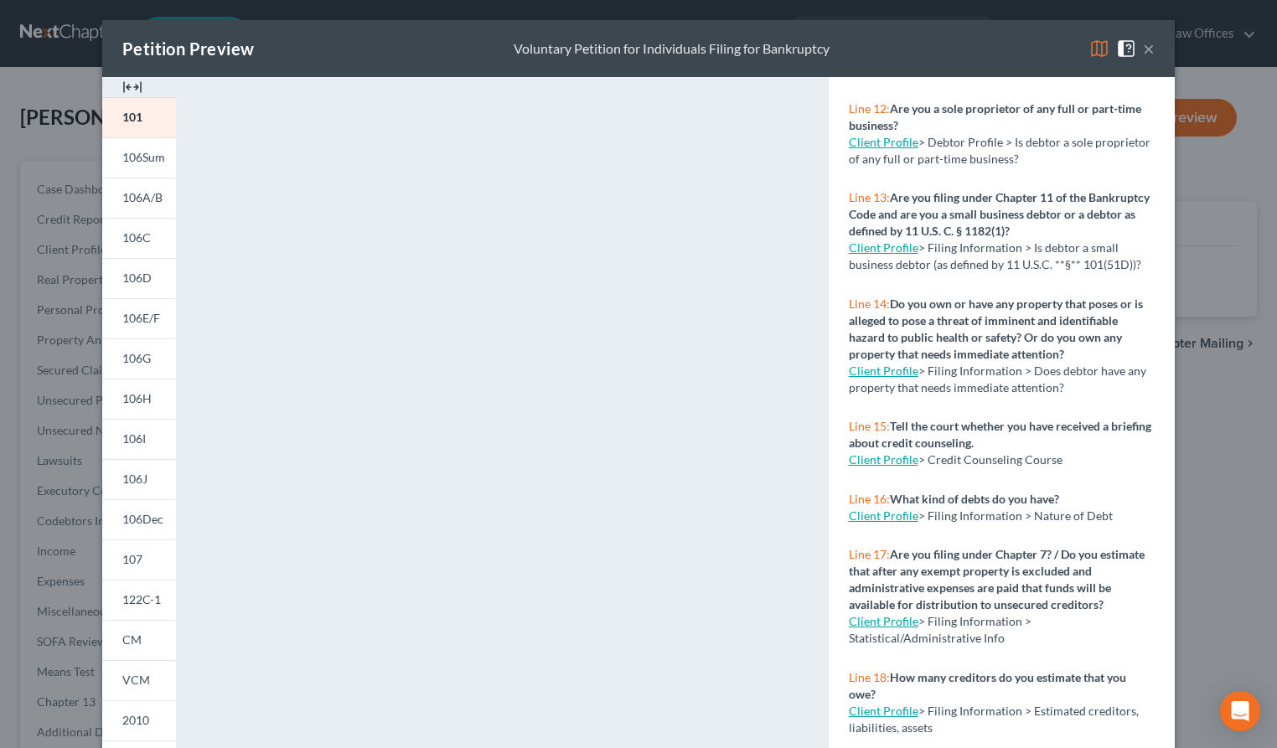
scroll to position [196, 0]
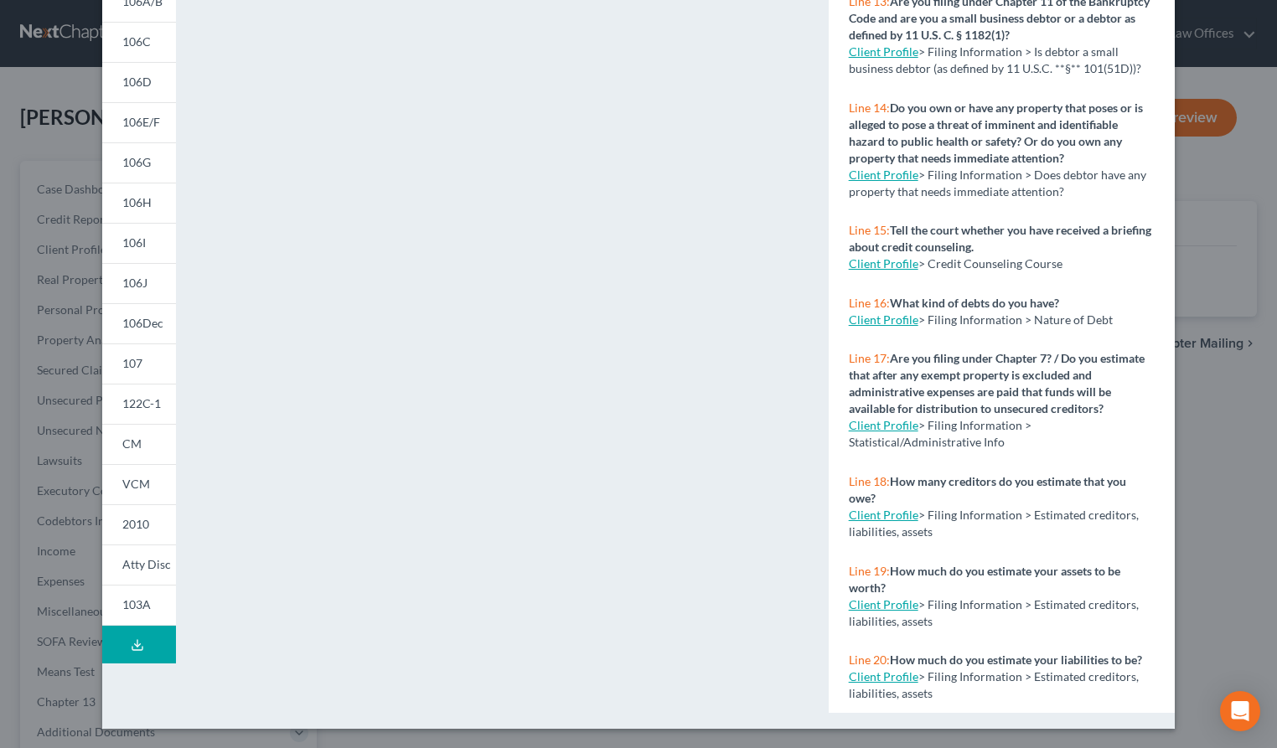
click at [136, 644] on icon at bounding box center [137, 645] width 13 height 13
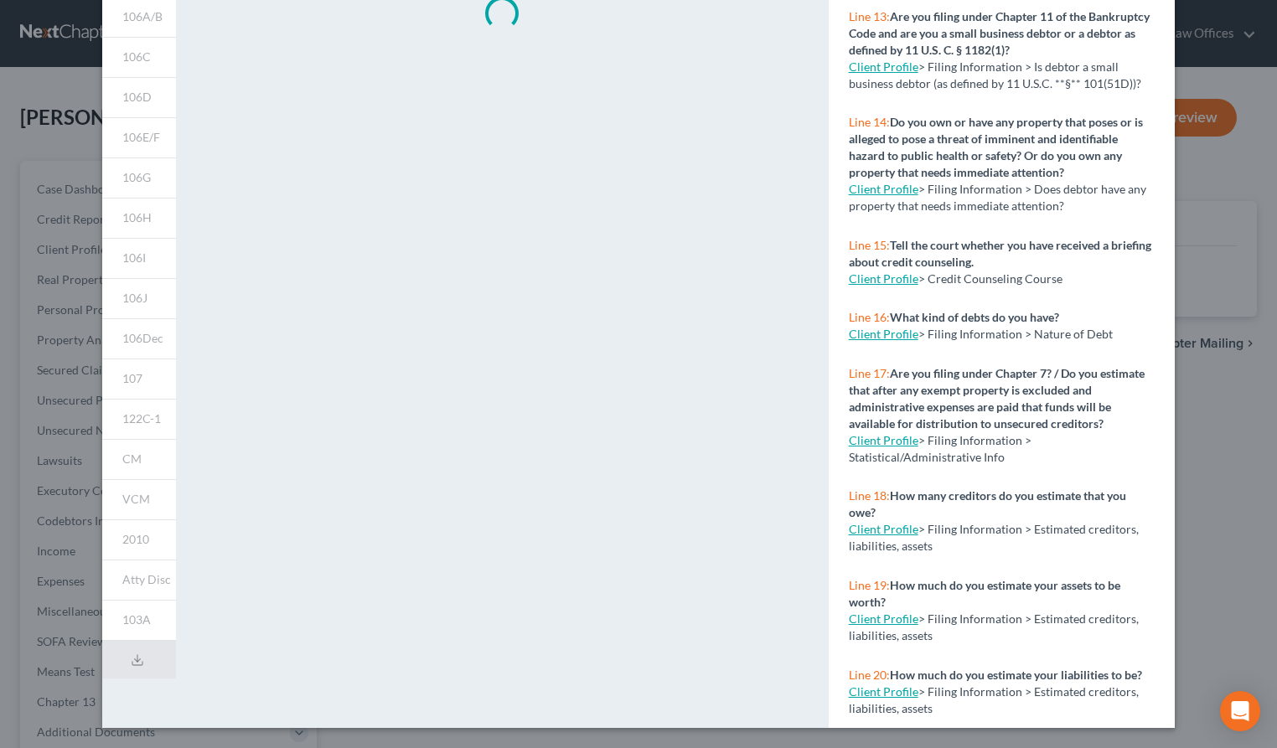
scroll to position [0, 0]
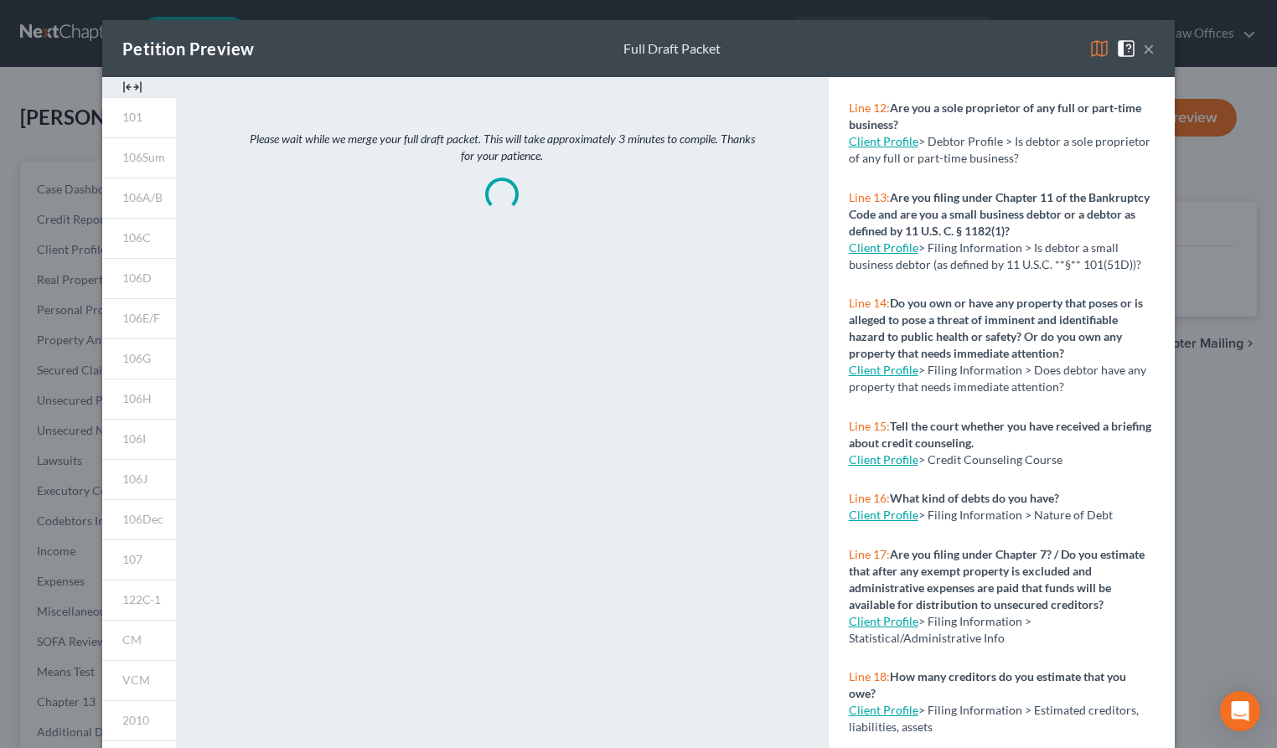
click at [139, 89] on img at bounding box center [132, 87] width 20 height 20
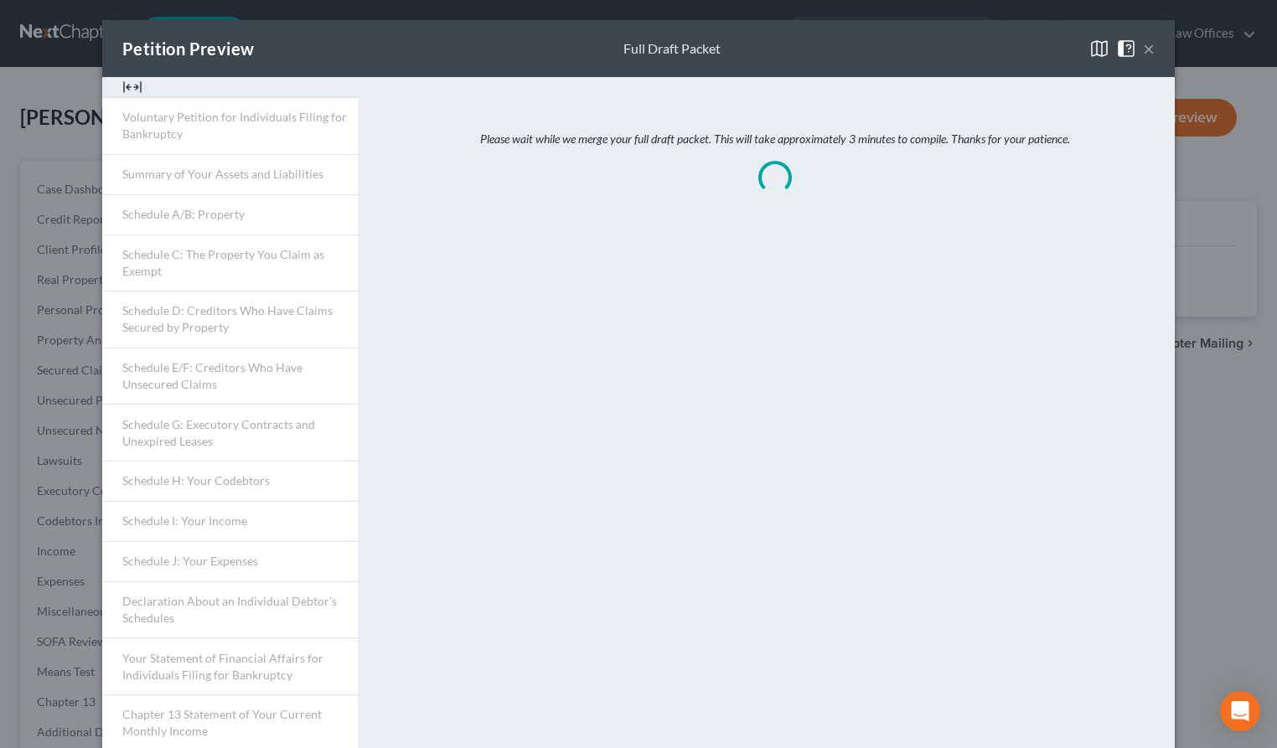
click at [1150, 51] on button "×" at bounding box center [1149, 49] width 12 height 20
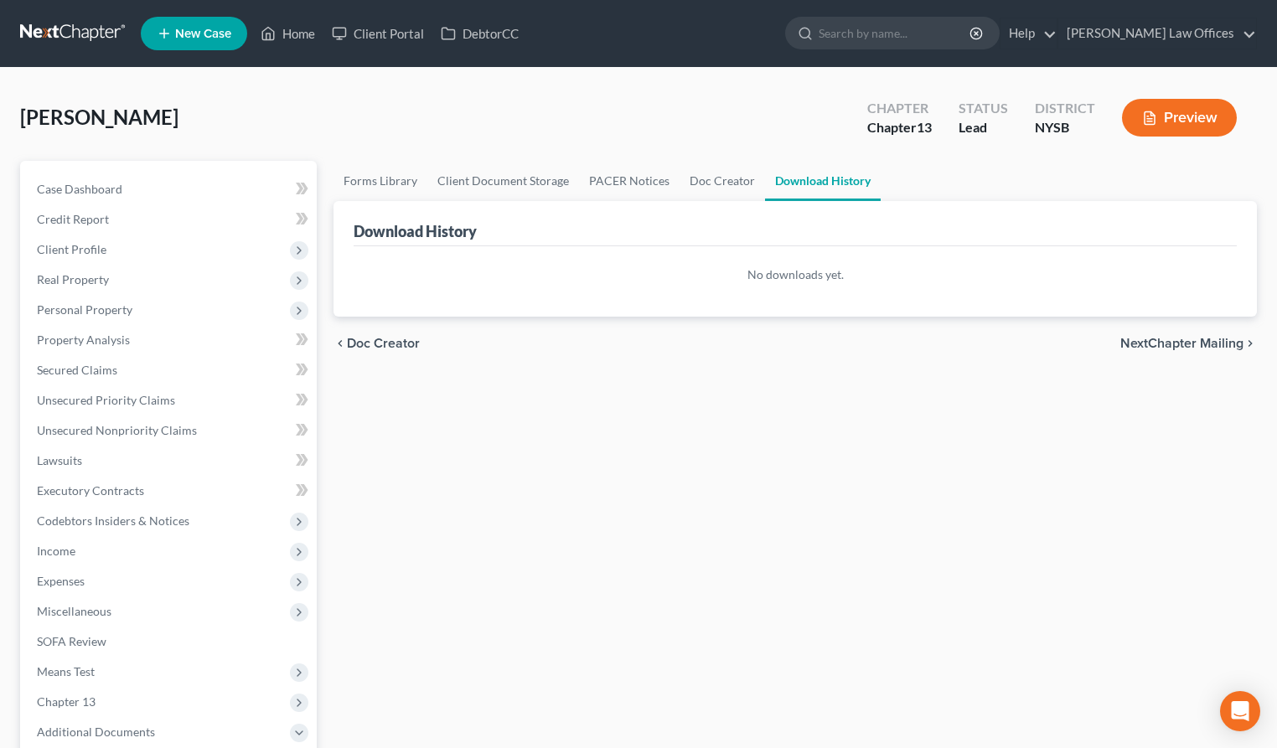
click at [1203, 116] on button "Preview" at bounding box center [1179, 118] width 115 height 38
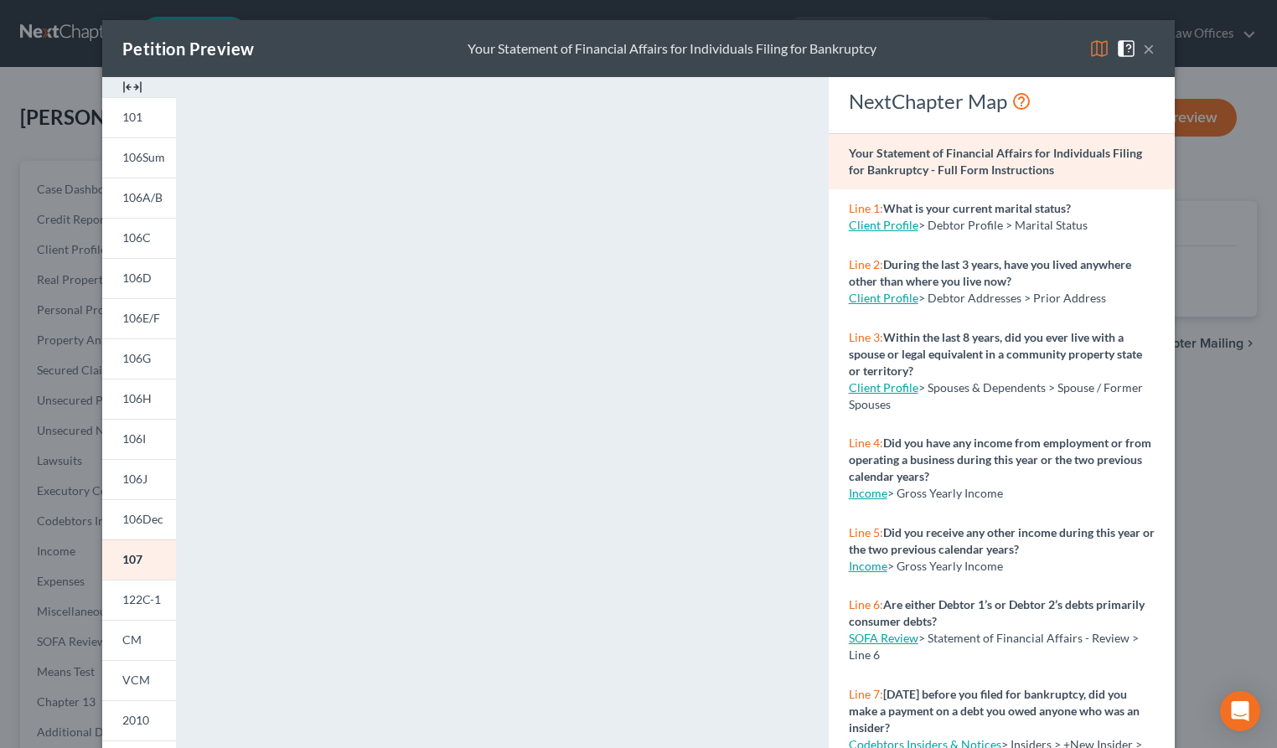
click at [1152, 47] on button "×" at bounding box center [1149, 49] width 12 height 20
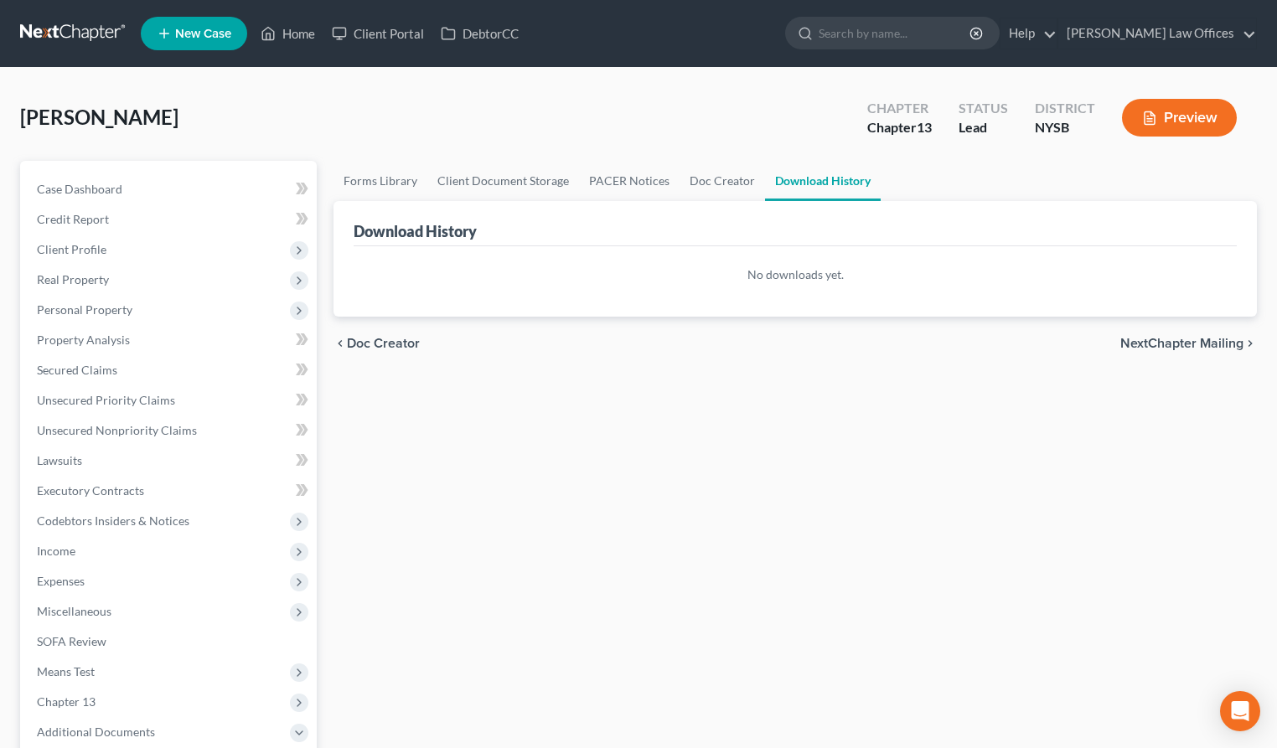
click at [1163, 111] on button "Preview" at bounding box center [1179, 118] width 115 height 38
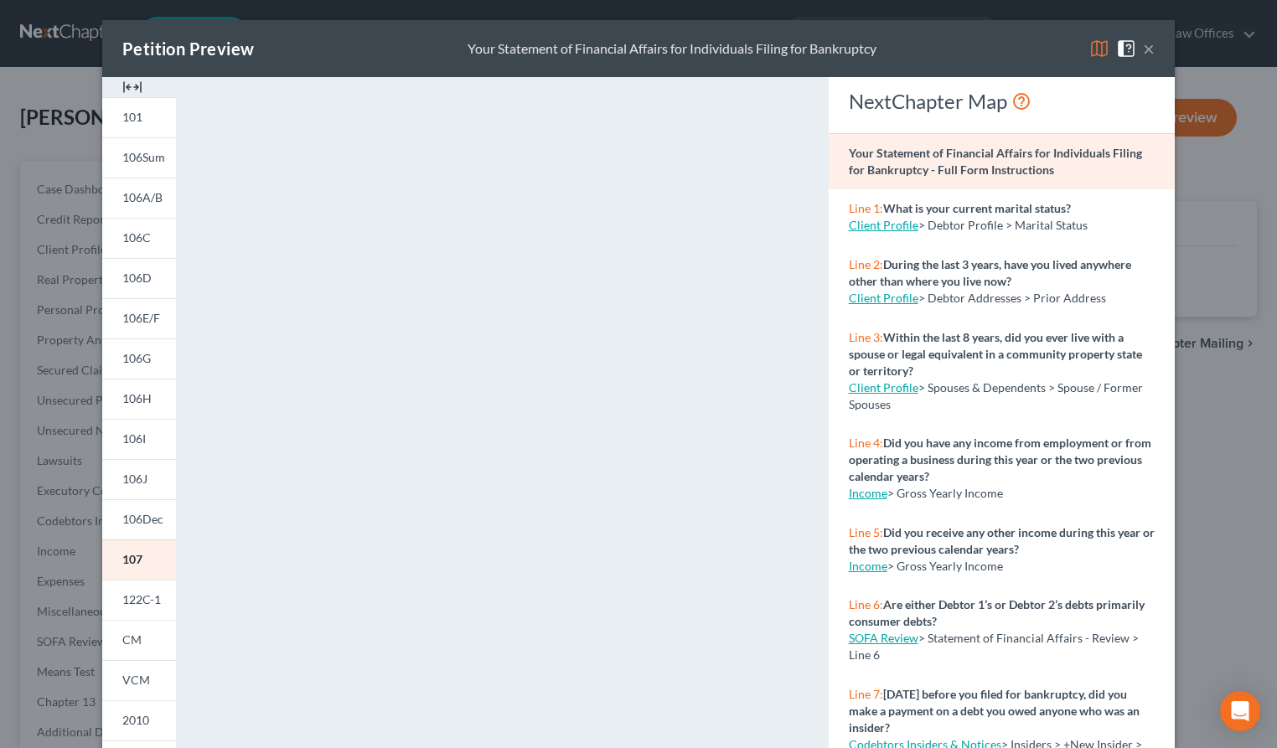
drag, startPoint x: 1151, startPoint y: 47, endPoint x: 1116, endPoint y: 46, distance: 34.4
click at [1151, 47] on button "×" at bounding box center [1149, 49] width 12 height 20
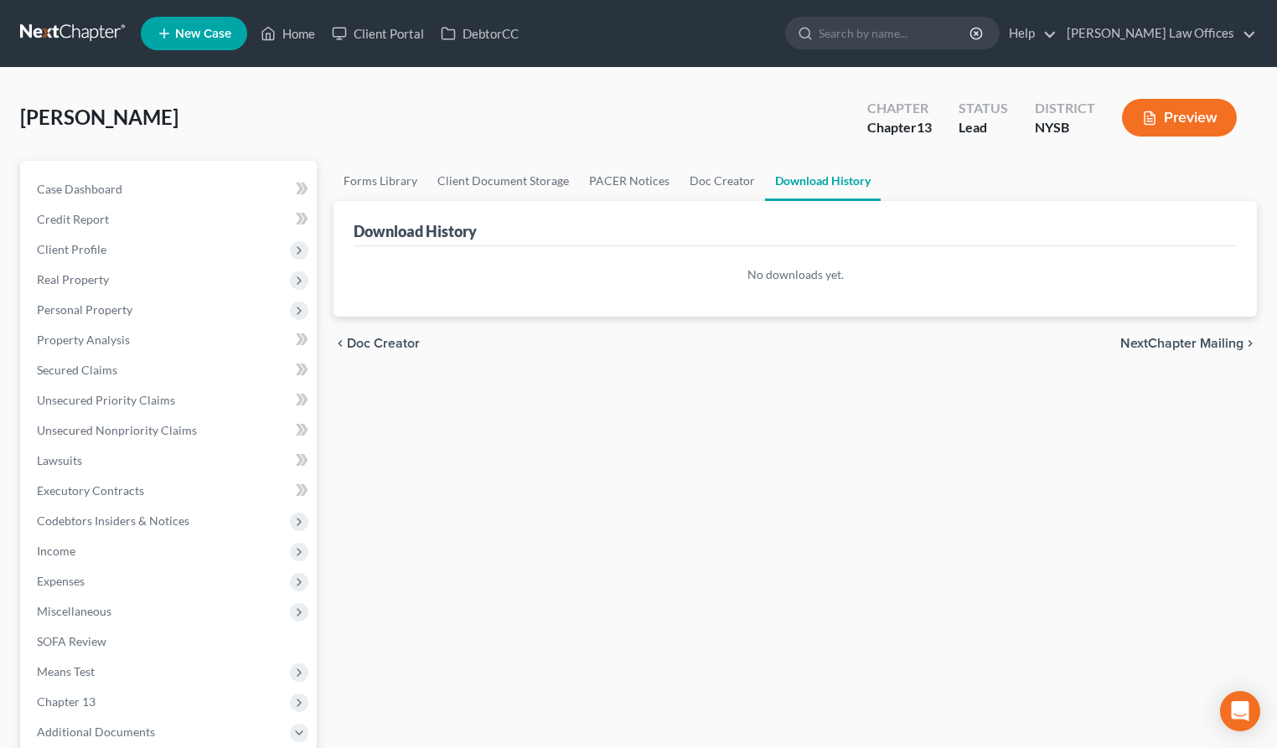
click at [1147, 113] on icon "button" at bounding box center [1149, 118] width 15 height 15
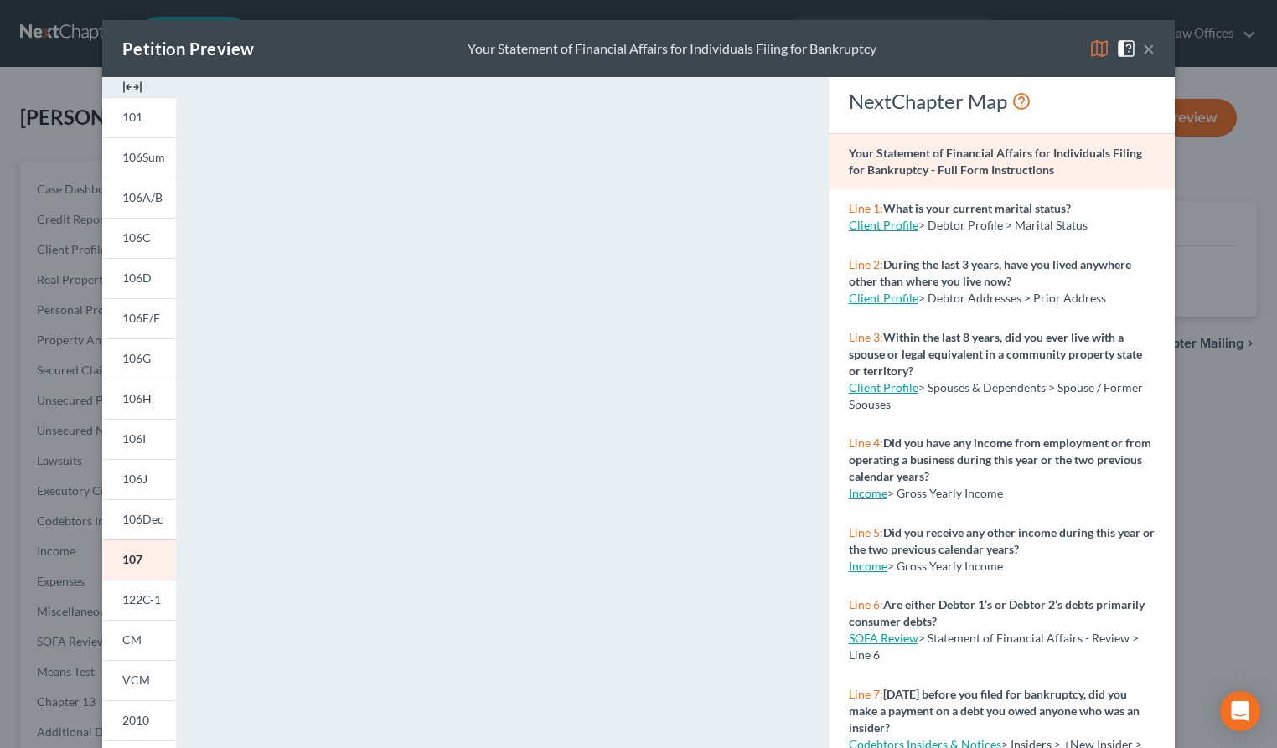
click at [1096, 49] on img at bounding box center [1099, 49] width 20 height 20
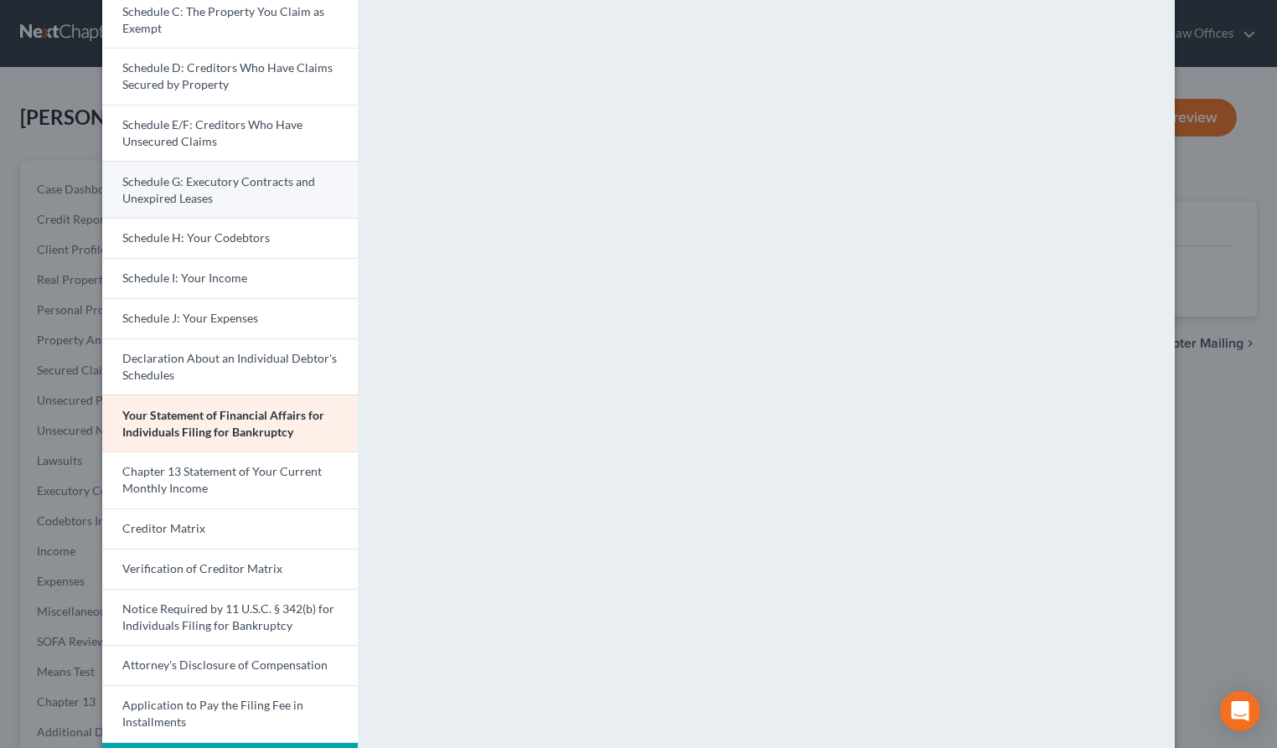
scroll to position [308, 0]
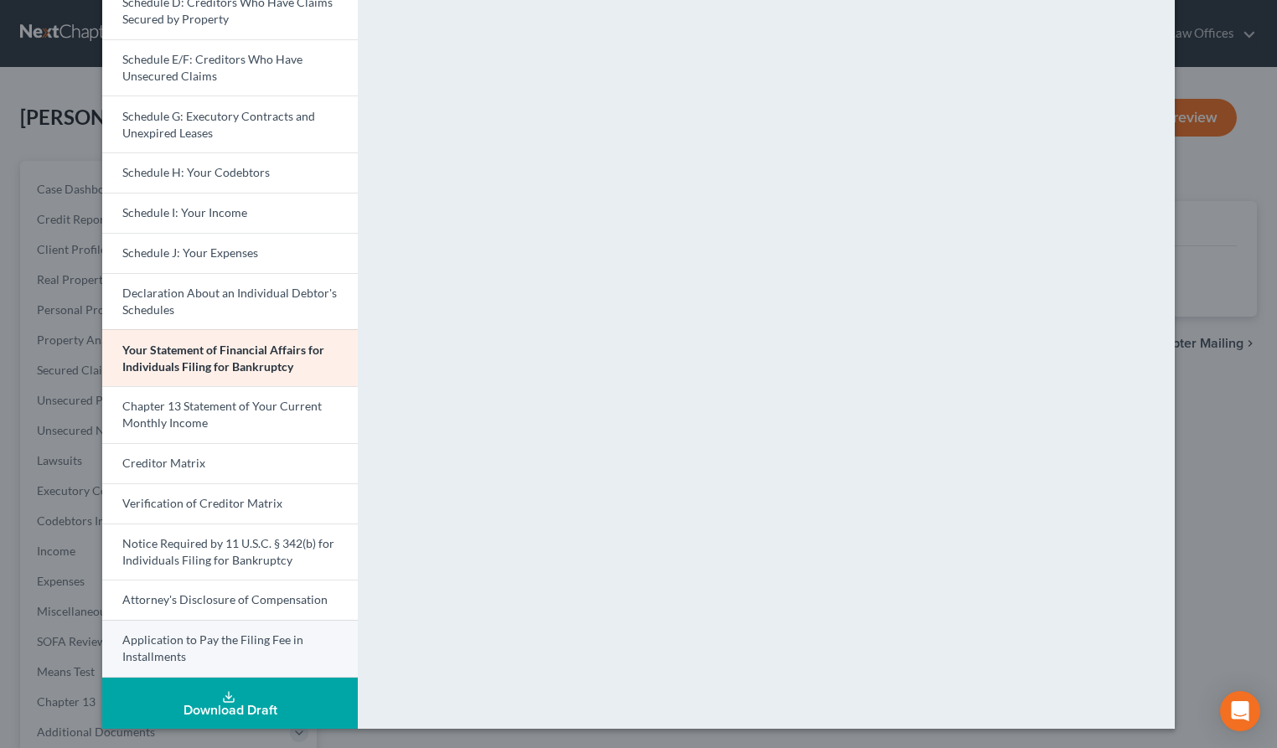
click at [210, 649] on link "Application to Pay the Filing Fee in Installments" at bounding box center [230, 649] width 256 height 58
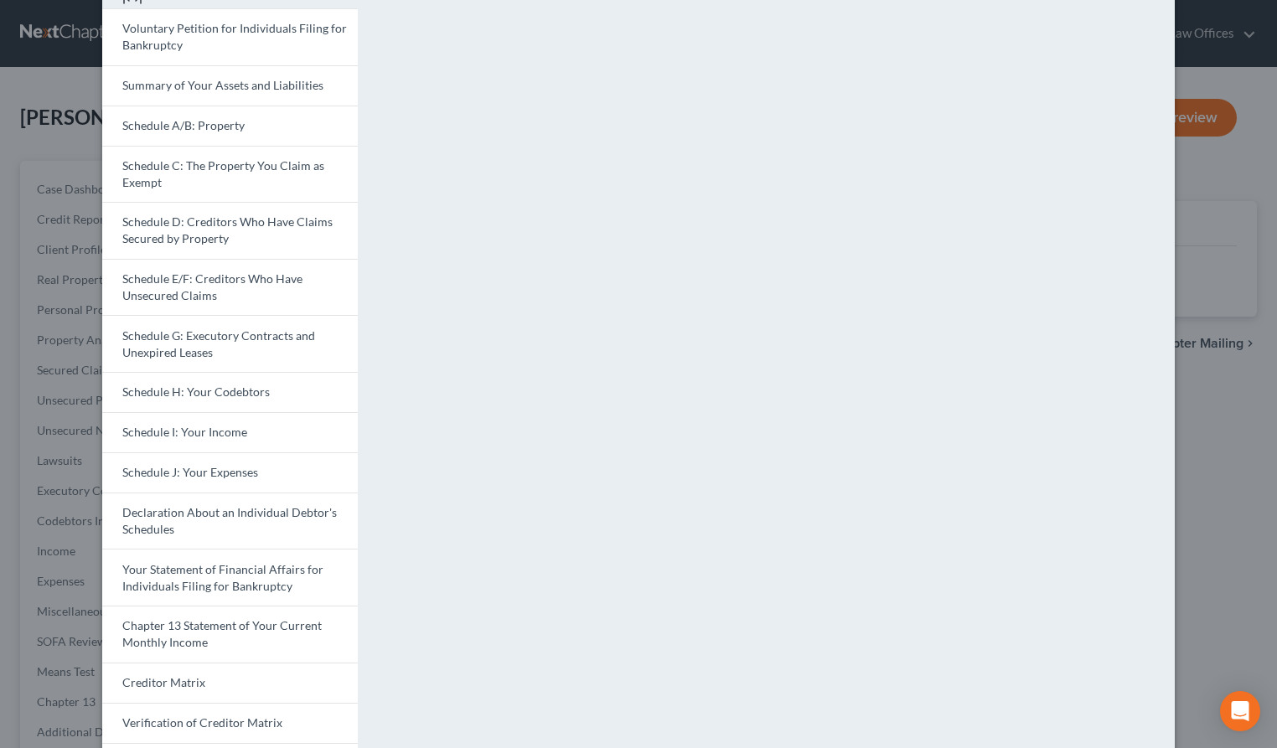
scroll to position [0, 0]
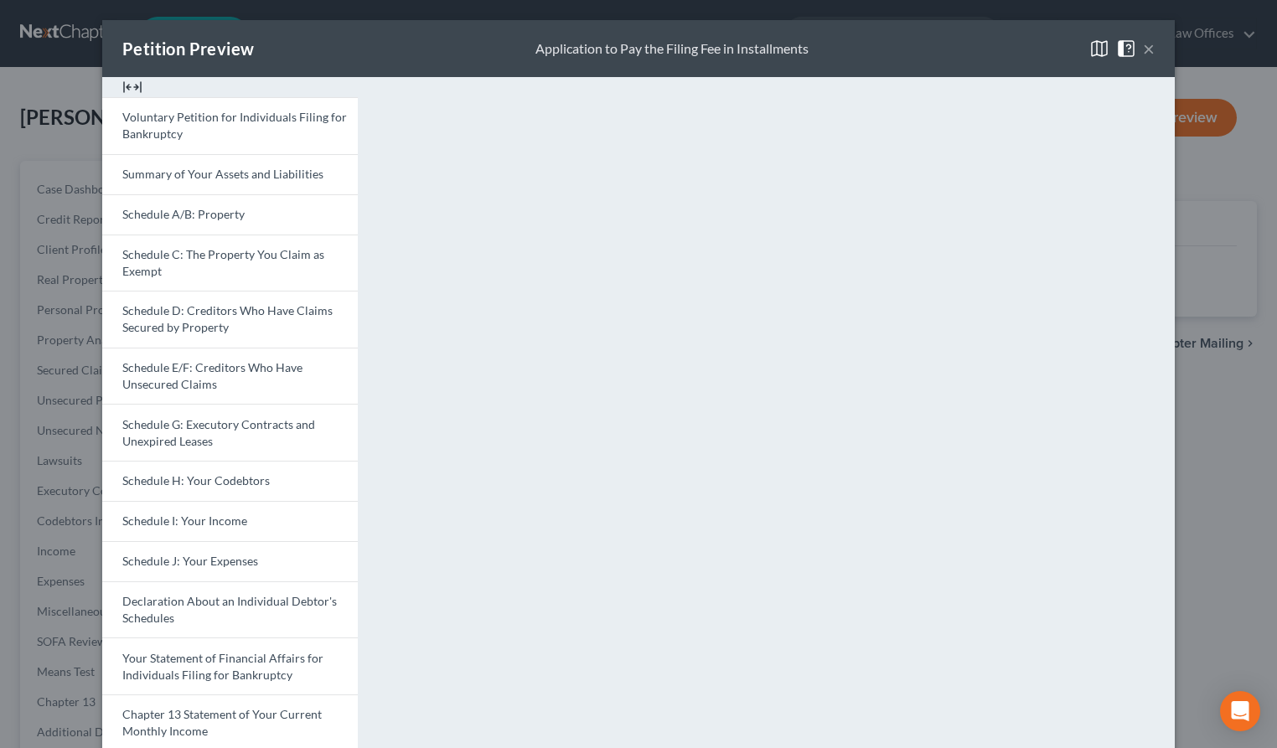
click at [1099, 46] on img at bounding box center [1099, 49] width 20 height 20
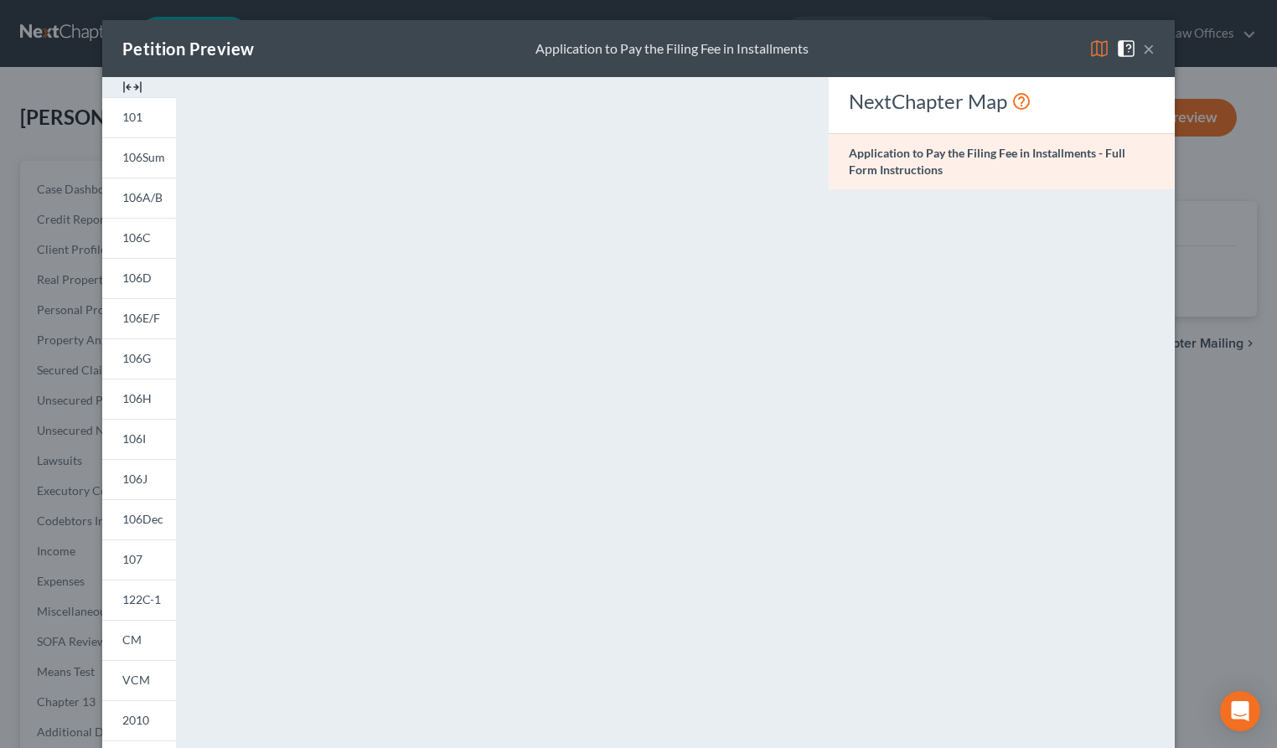
click at [1098, 49] on img at bounding box center [1099, 49] width 20 height 20
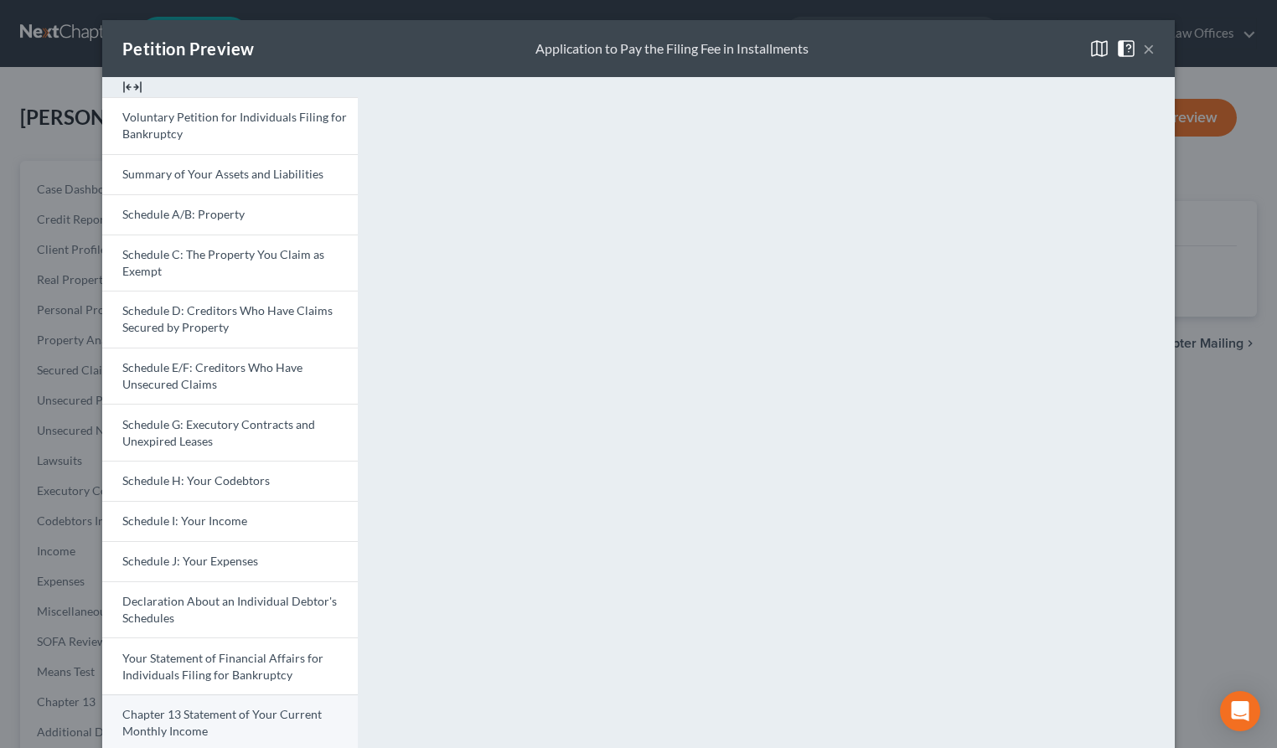
scroll to position [308, 0]
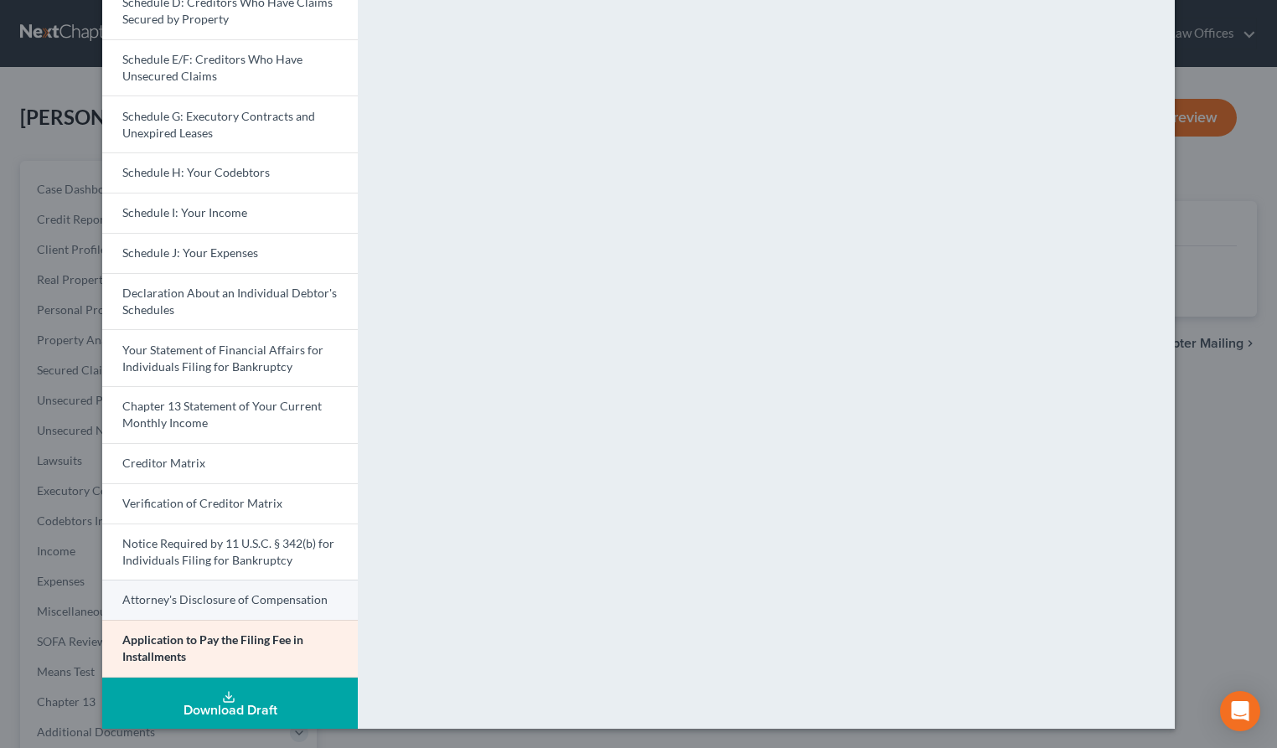
click at [261, 604] on span "Attorney's Disclosure of Compensation" at bounding box center [224, 599] width 205 height 14
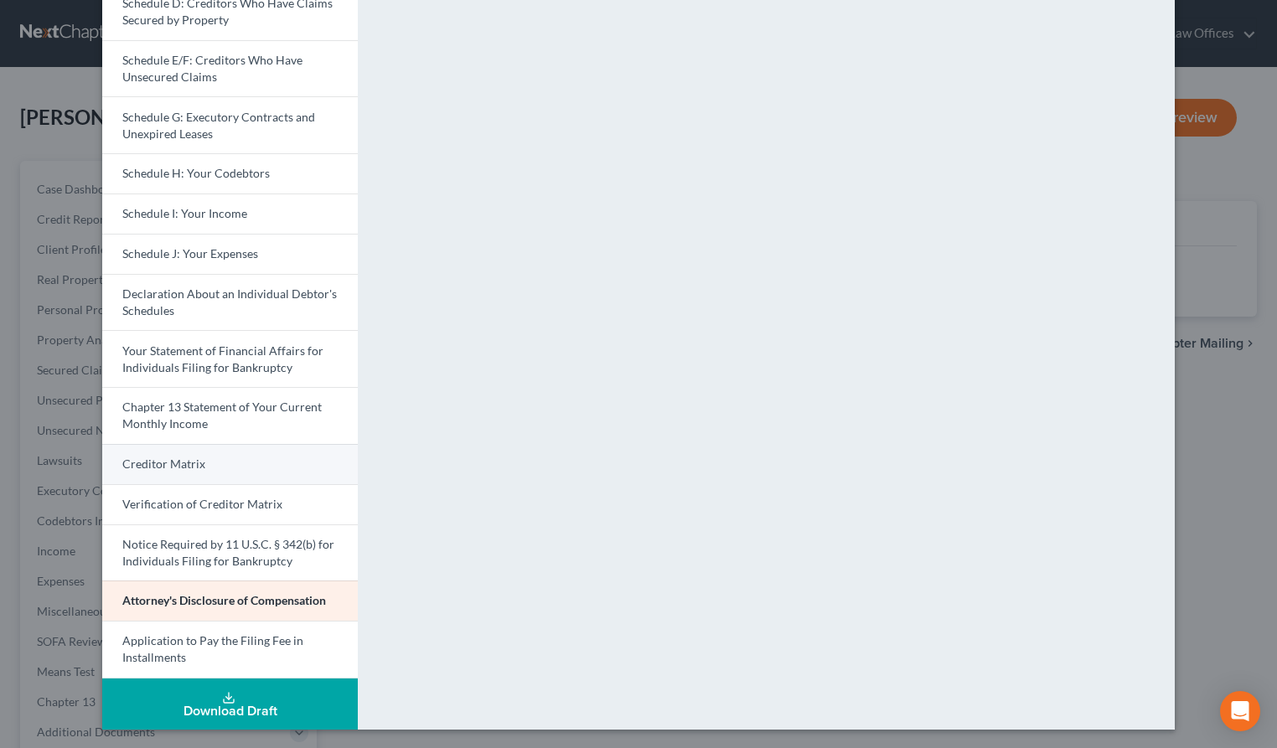
click at [216, 463] on link "Creditor Matrix" at bounding box center [230, 464] width 256 height 40
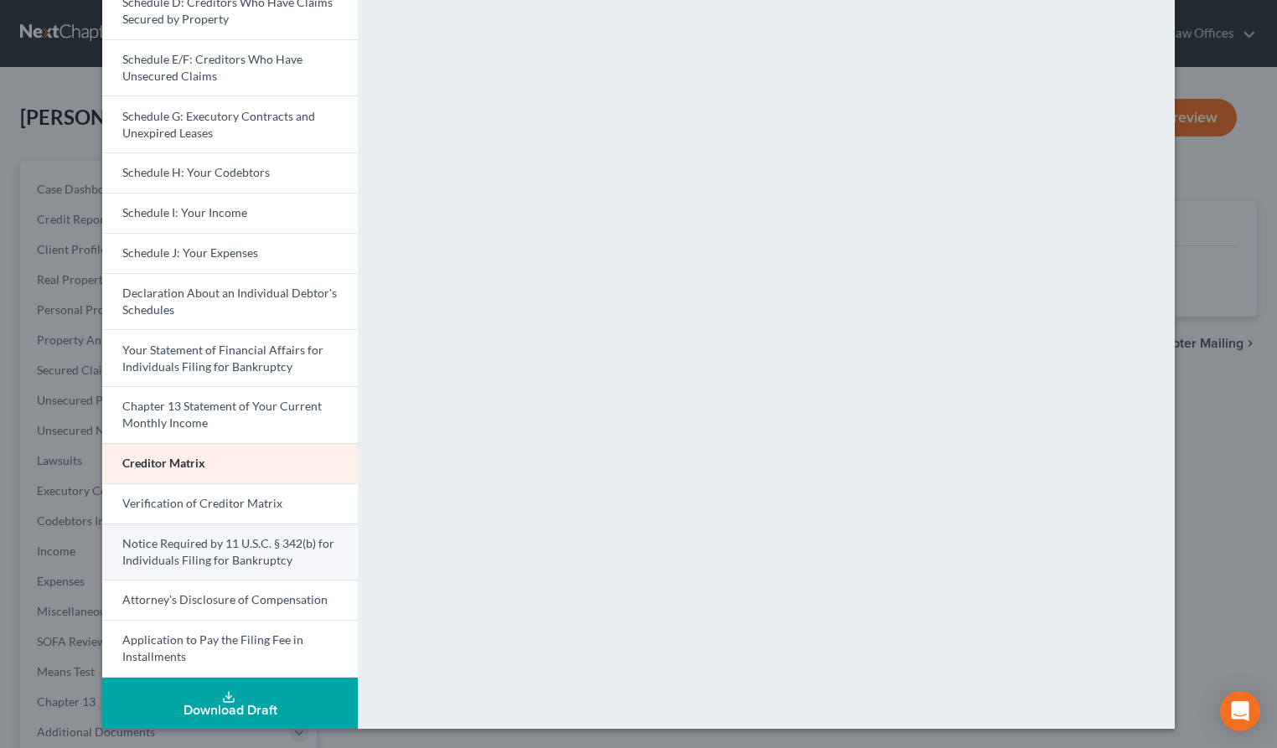
click at [303, 561] on link "Notice Required by 11 U.S.C. § 342(b) for Individuals Filing for Bankruptcy" at bounding box center [230, 552] width 256 height 57
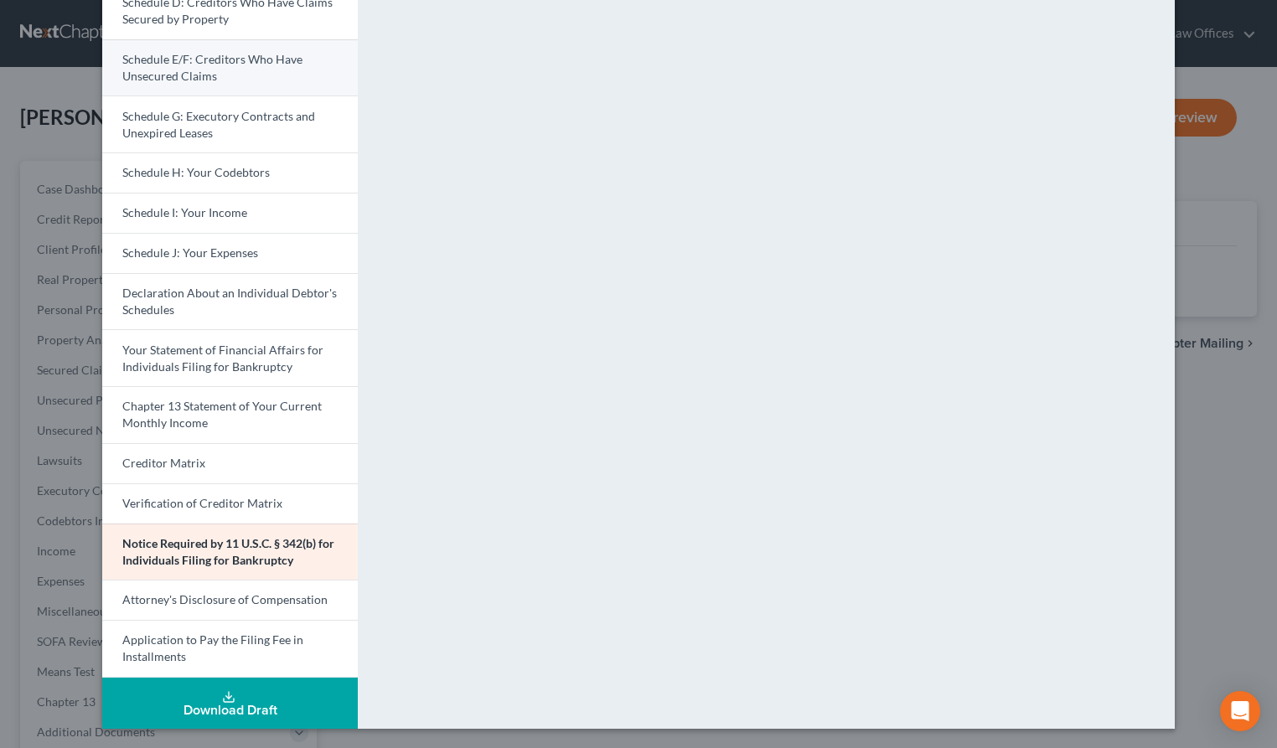
scroll to position [0, 0]
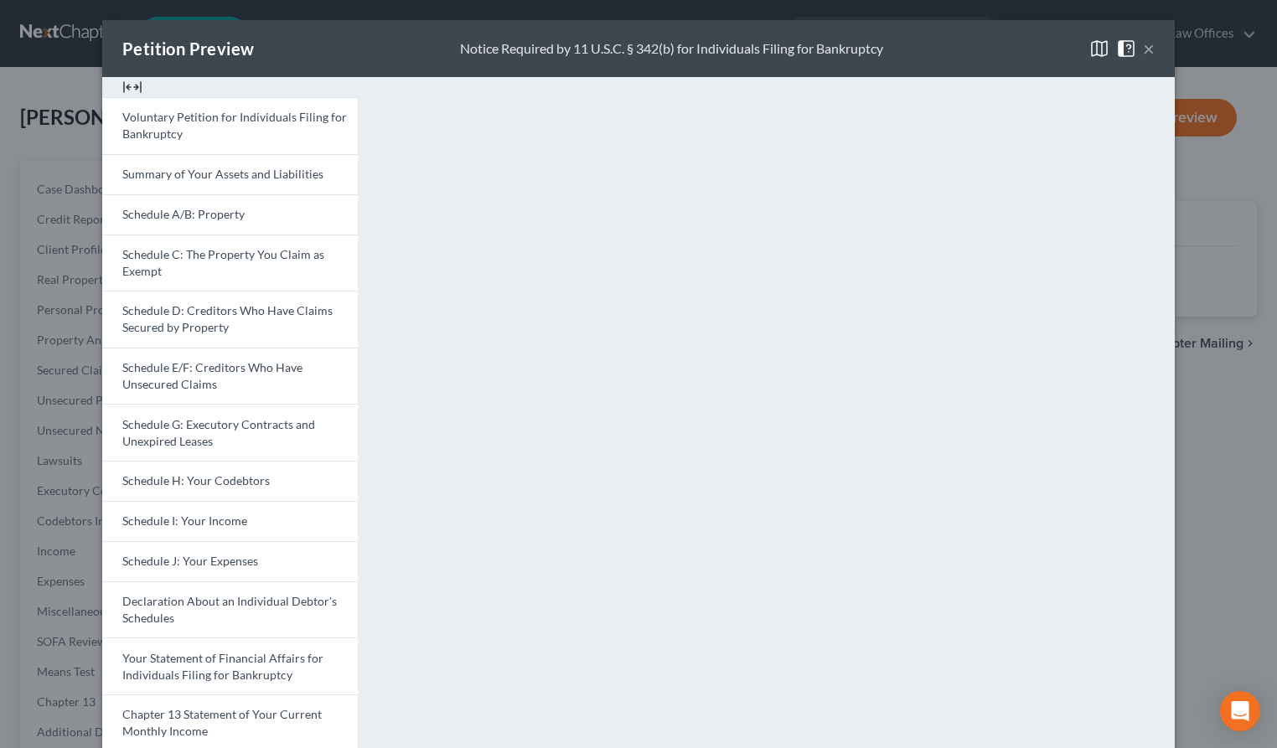
click at [1100, 50] on img at bounding box center [1099, 49] width 20 height 20
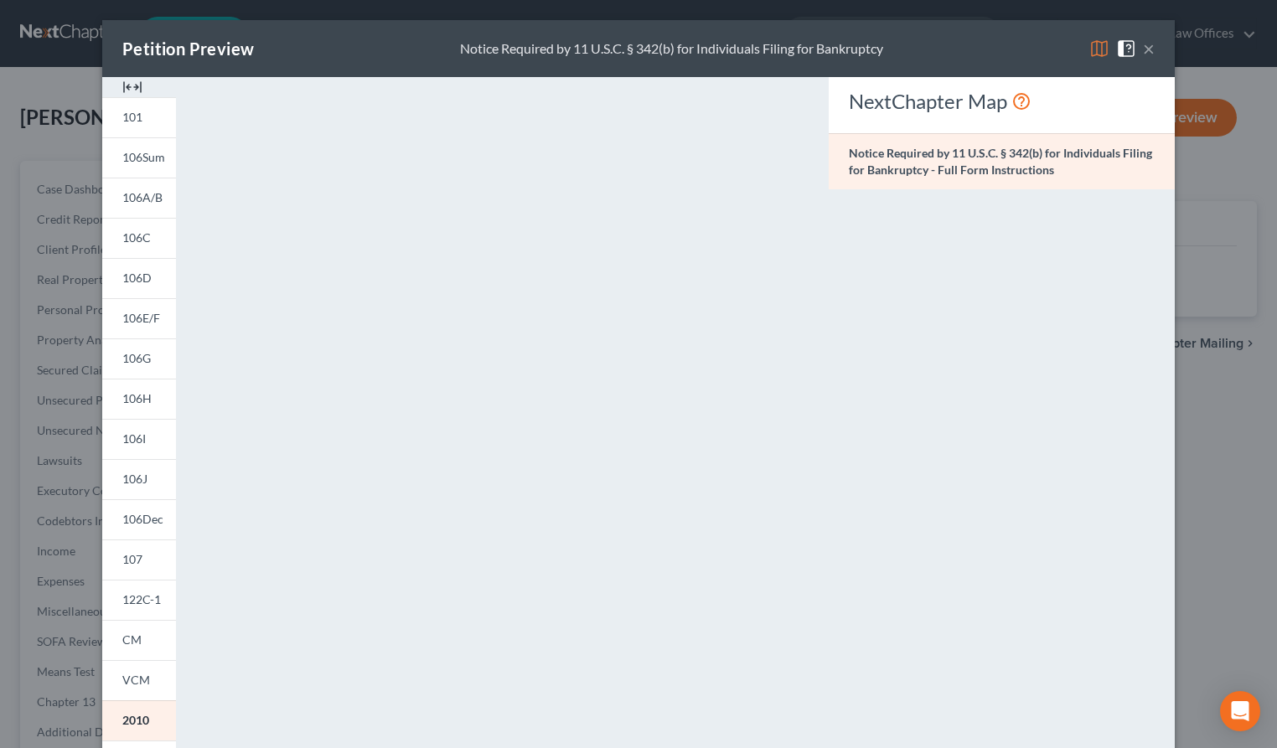
click at [1150, 49] on button "×" at bounding box center [1149, 49] width 12 height 20
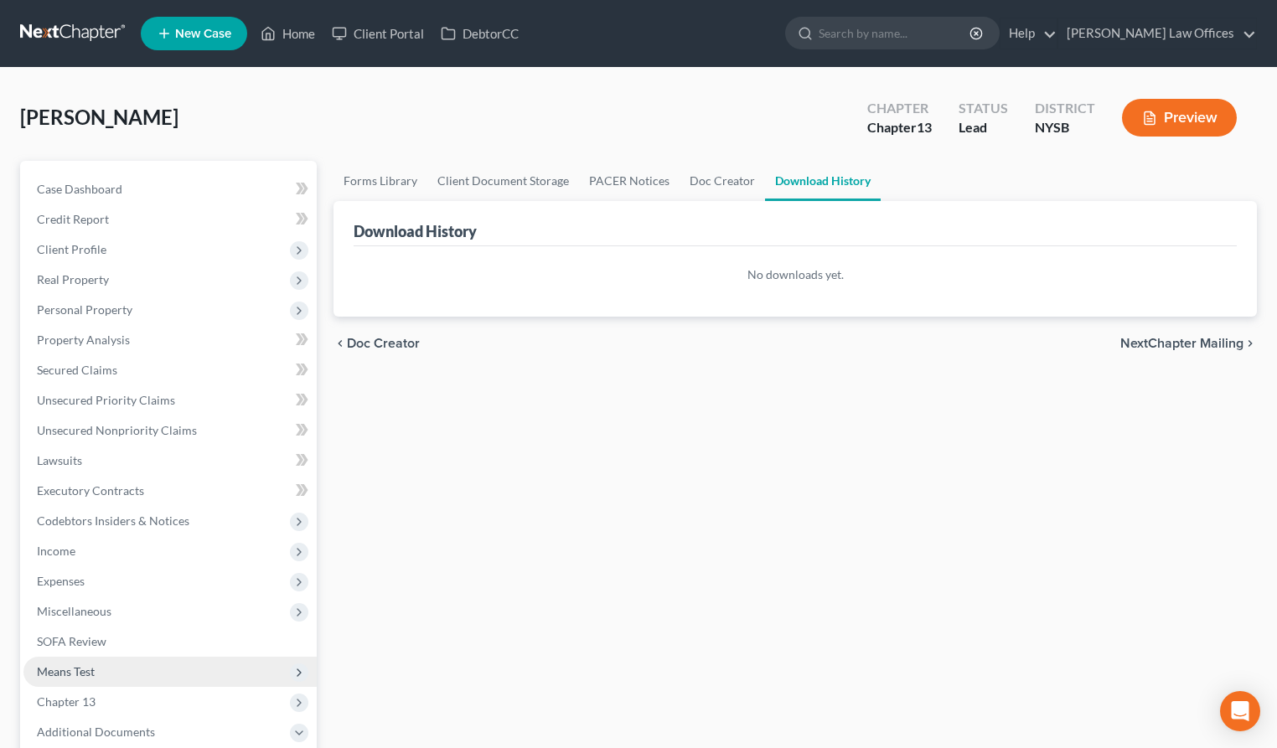
scroll to position [125, 0]
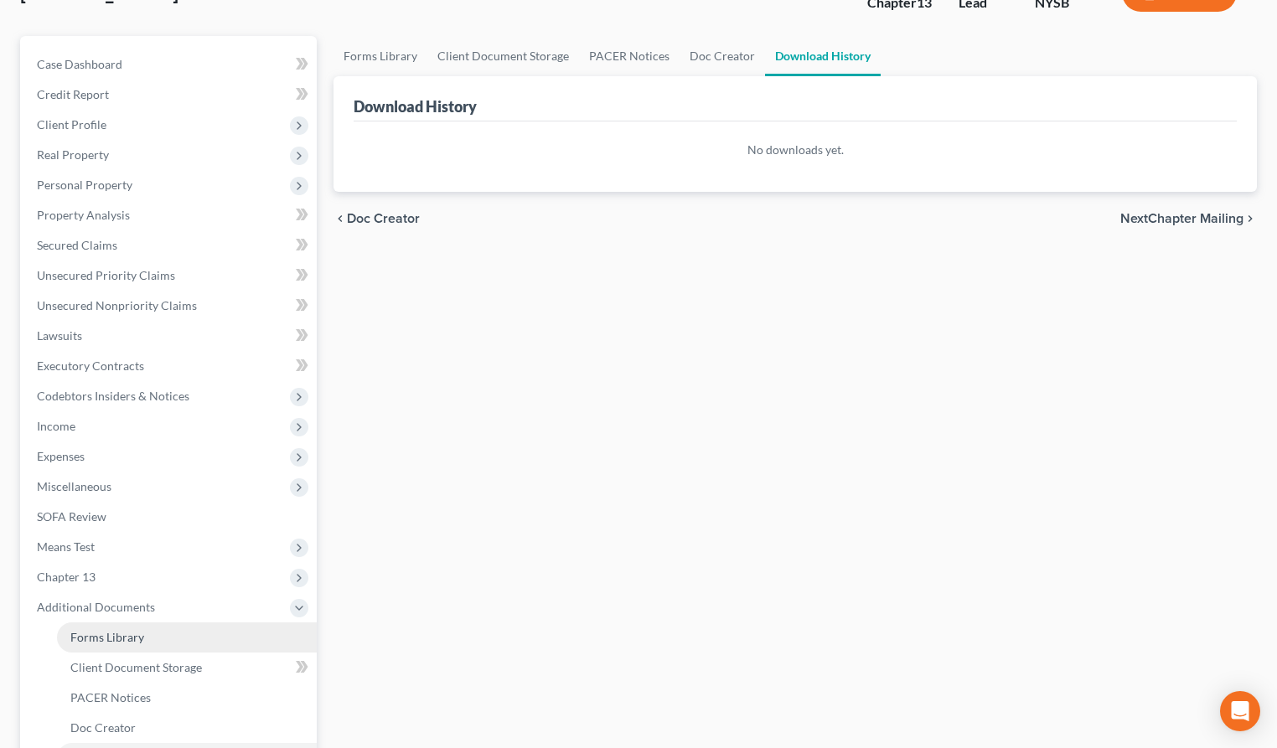
click at [151, 637] on link "Forms Library" at bounding box center [187, 638] width 260 height 30
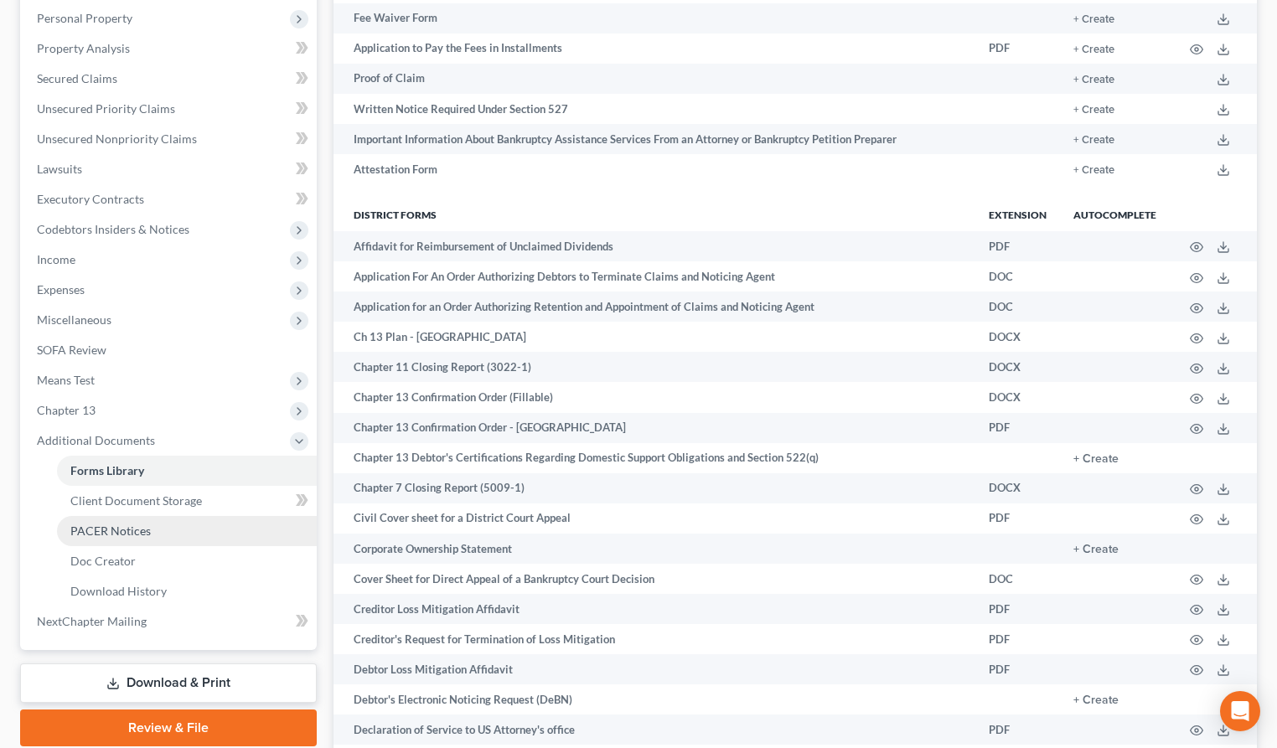
scroll to position [279, 0]
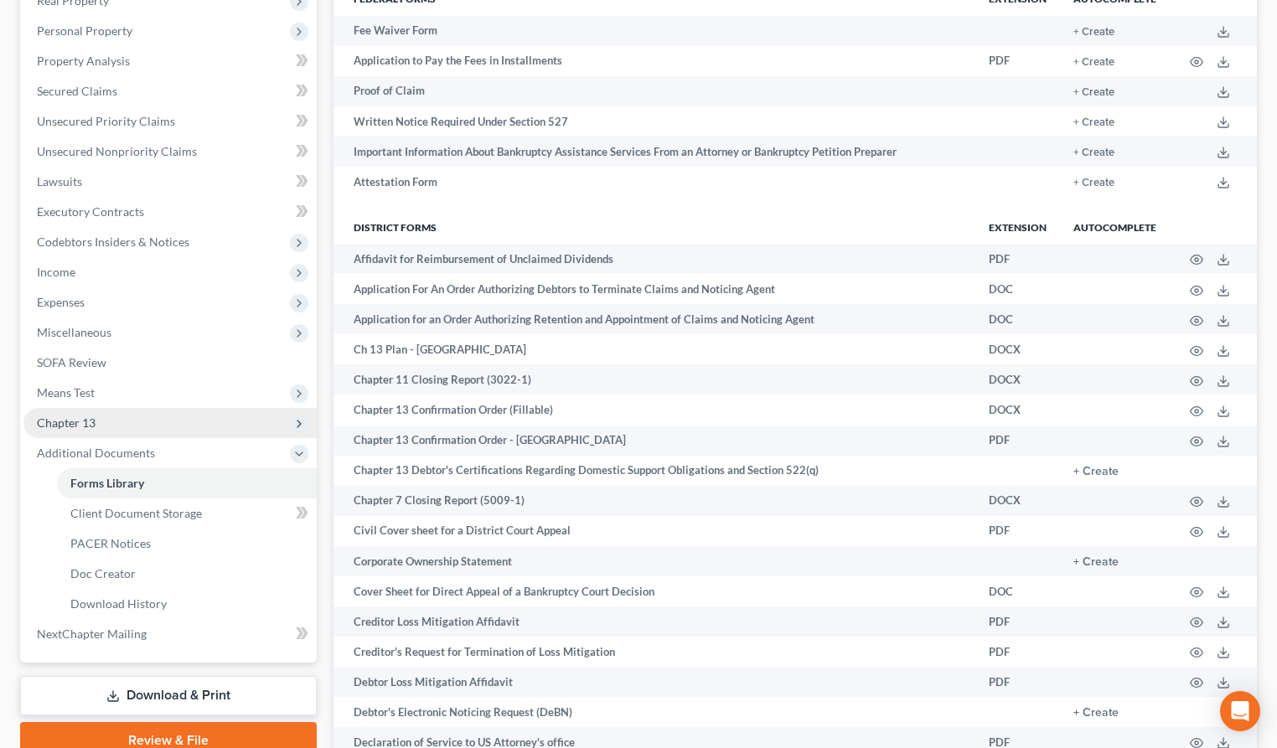
click at [100, 422] on span "Chapter 13" at bounding box center [169, 423] width 293 height 30
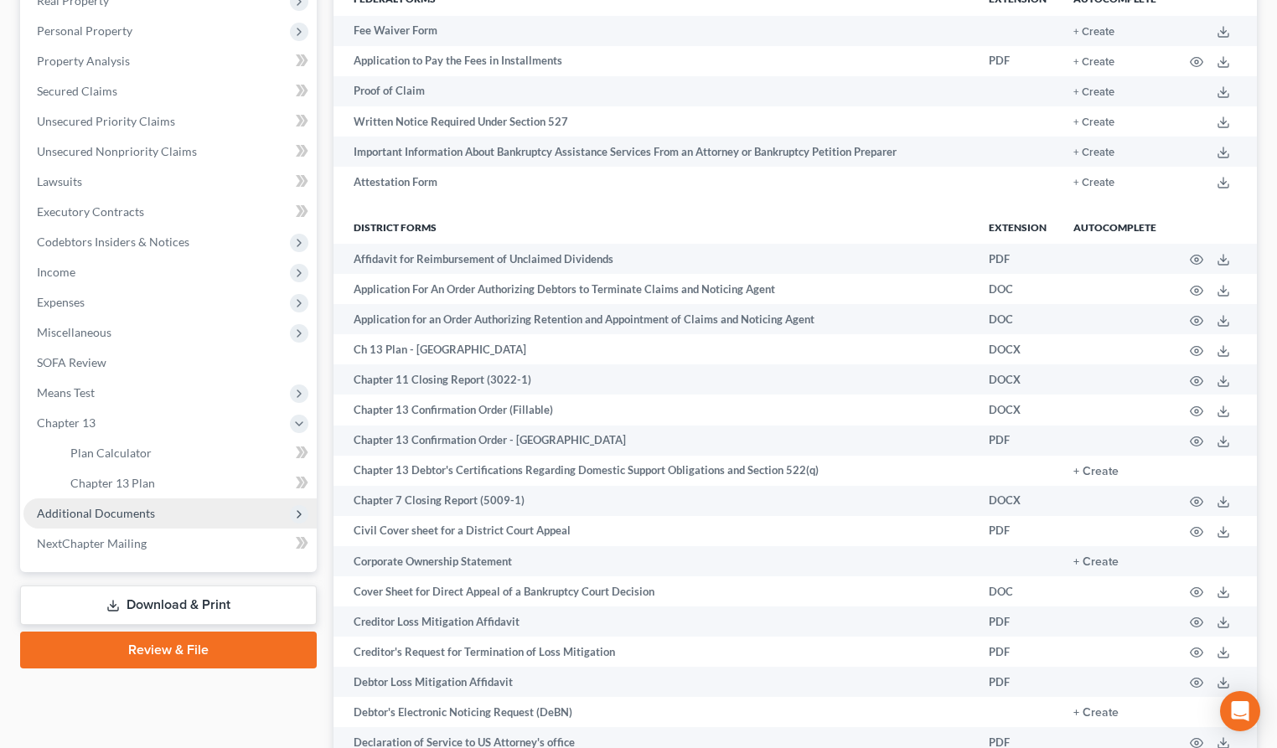
click at [114, 515] on span "Additional Documents" at bounding box center [96, 513] width 118 height 14
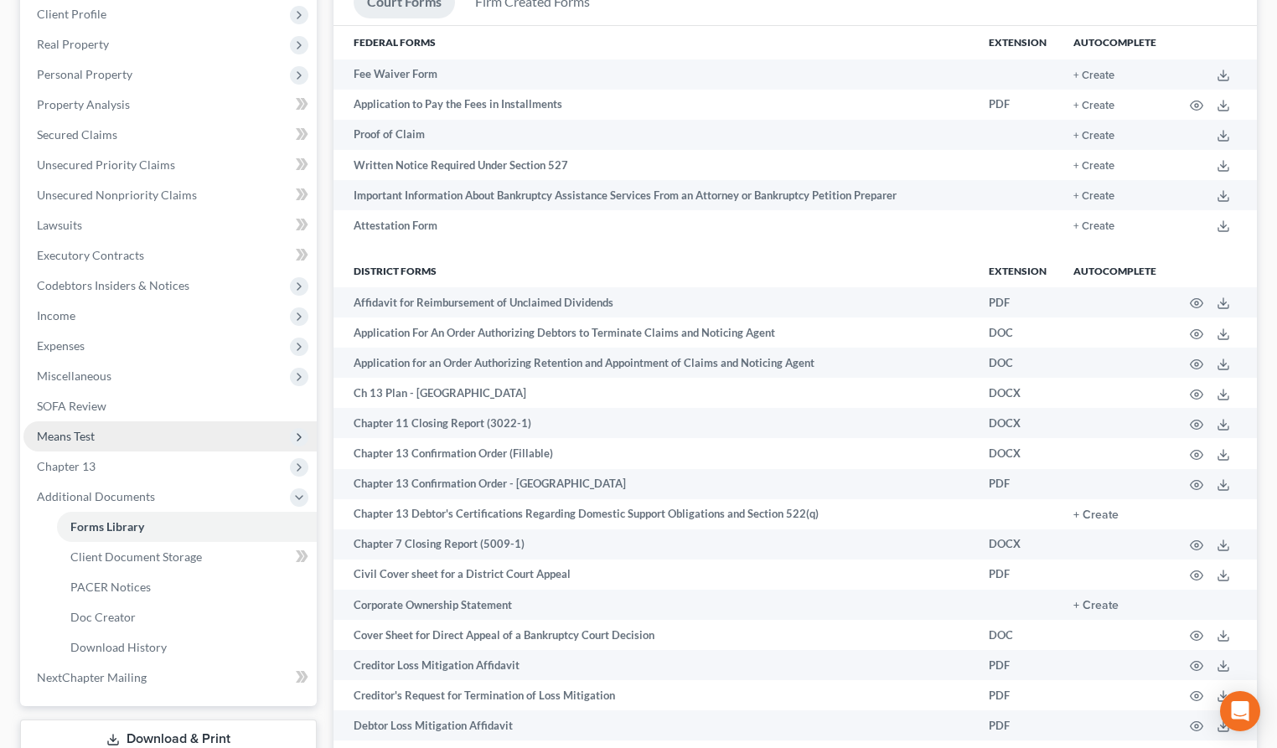
scroll to position [235, 0]
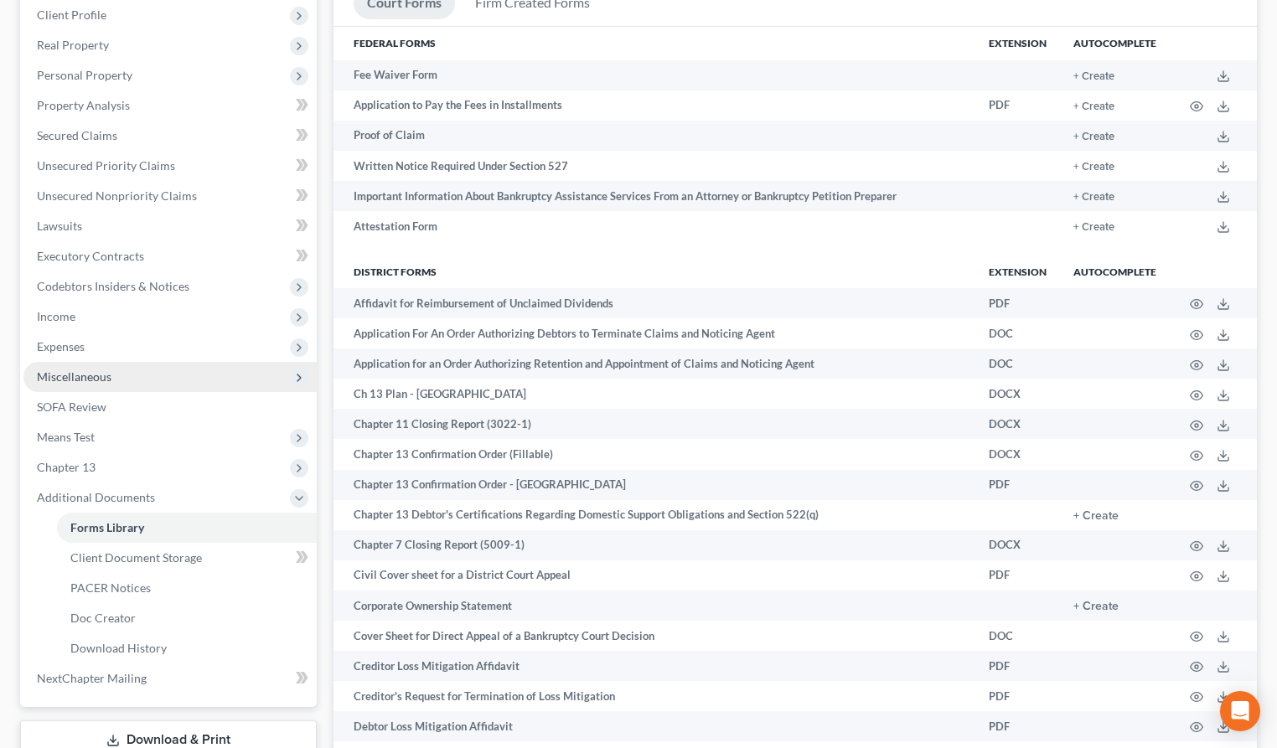
click at [147, 379] on span "Miscellaneous" at bounding box center [169, 377] width 293 height 30
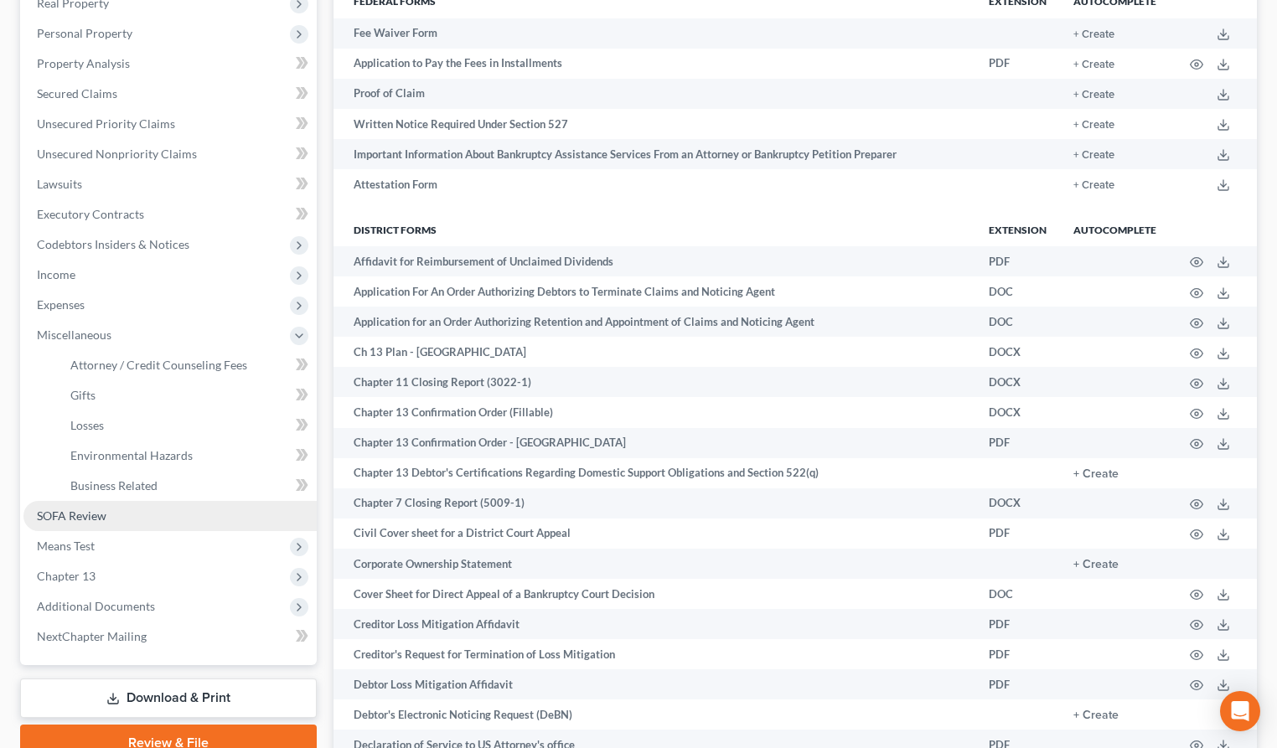
click at [163, 524] on link "SOFA Review" at bounding box center [169, 516] width 293 height 30
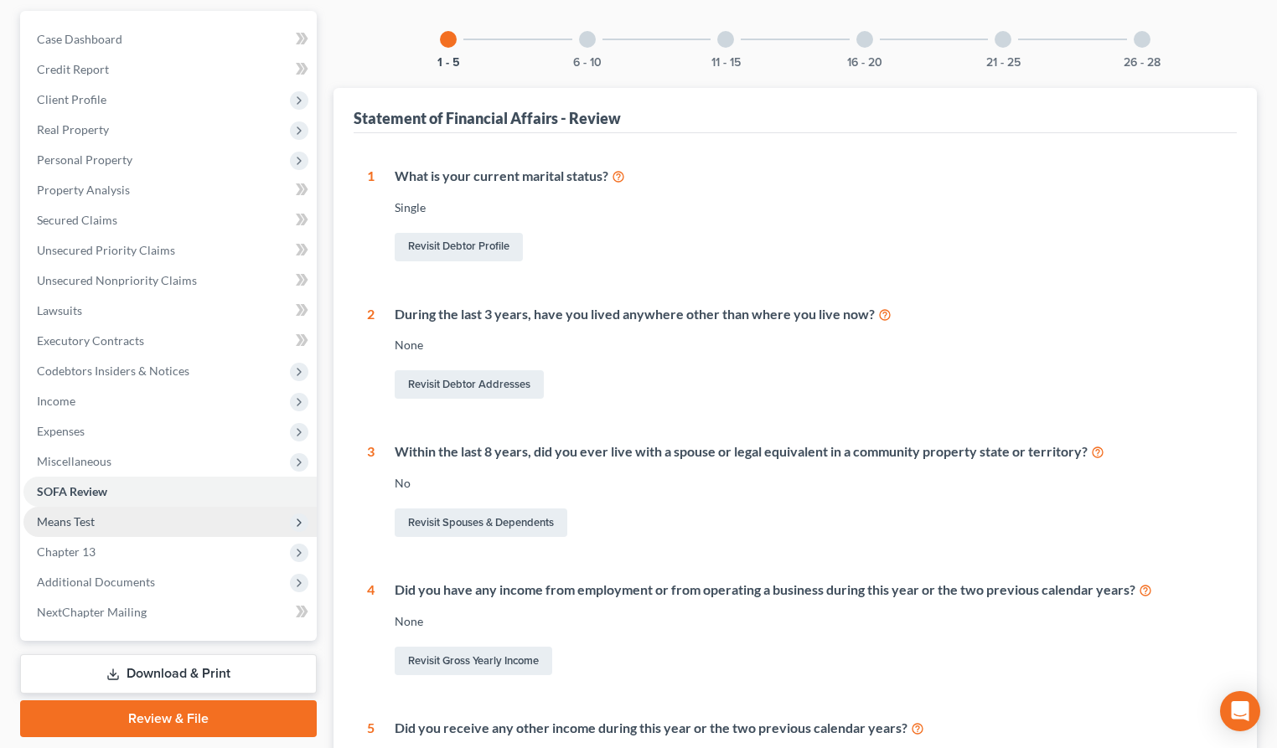
scroll to position [152, 0]
click at [165, 518] on span "Means Test" at bounding box center [169, 520] width 293 height 30
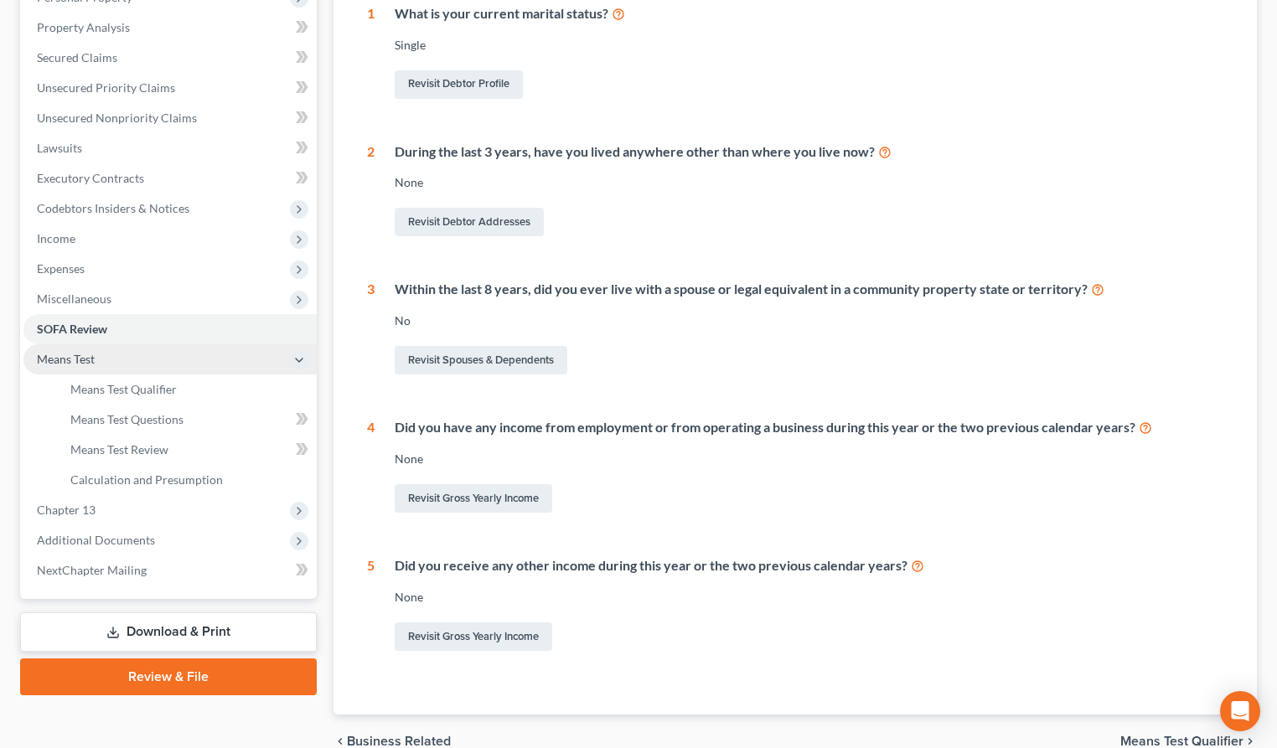
scroll to position [312, 0]
click at [167, 518] on span "Chapter 13" at bounding box center [169, 511] width 293 height 30
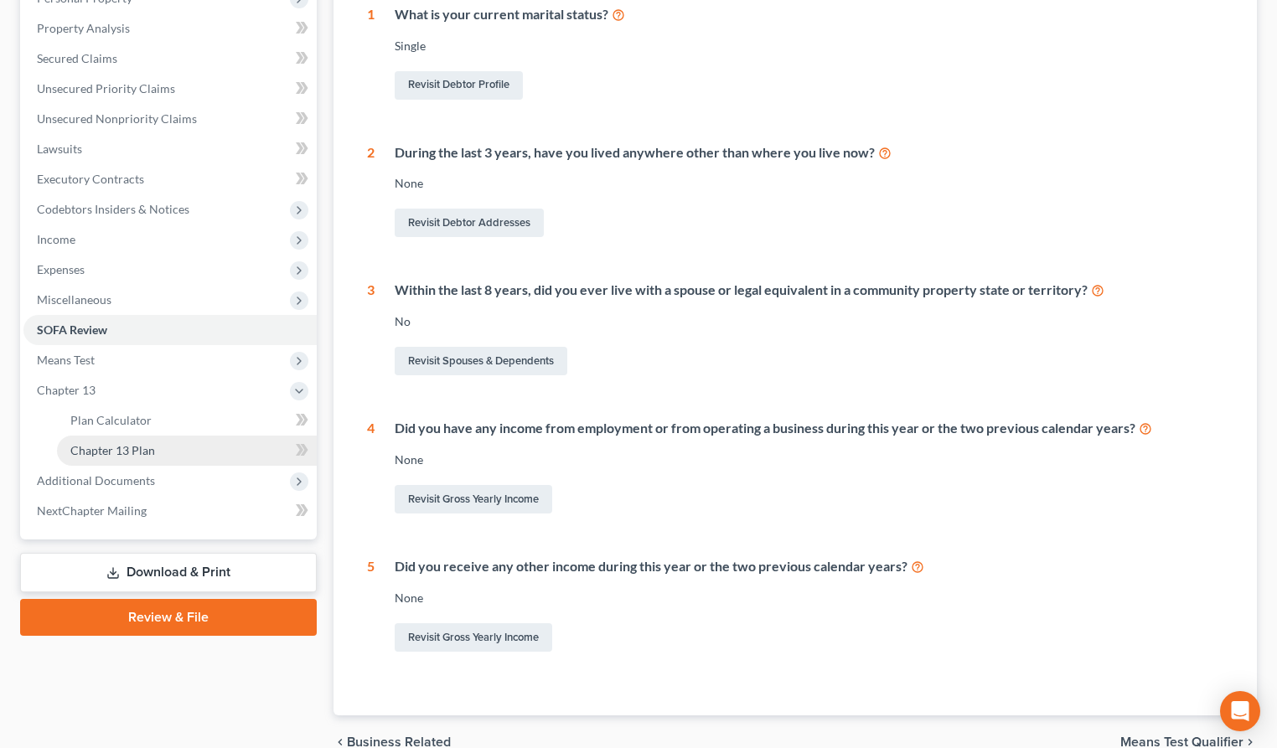
click at [163, 451] on link "Chapter 13 Plan" at bounding box center [187, 451] width 260 height 30
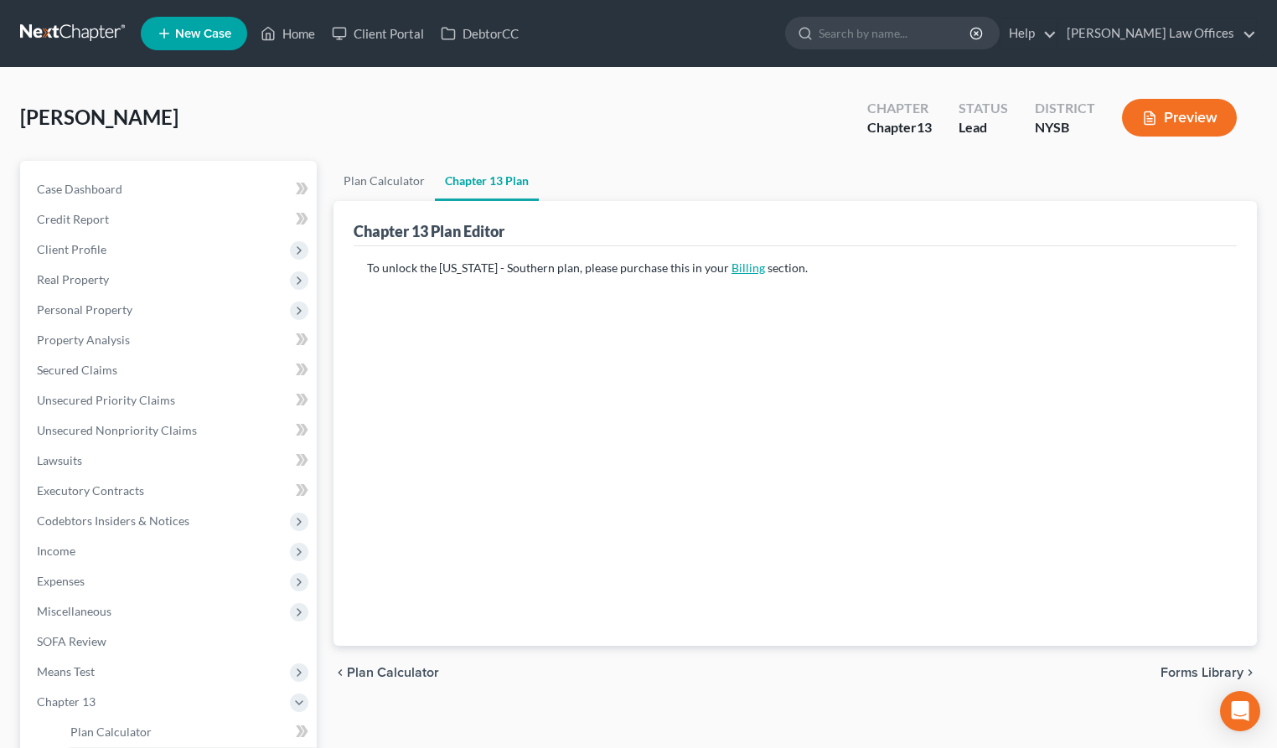
click at [732, 270] on link "Billing" at bounding box center [749, 268] width 34 height 14
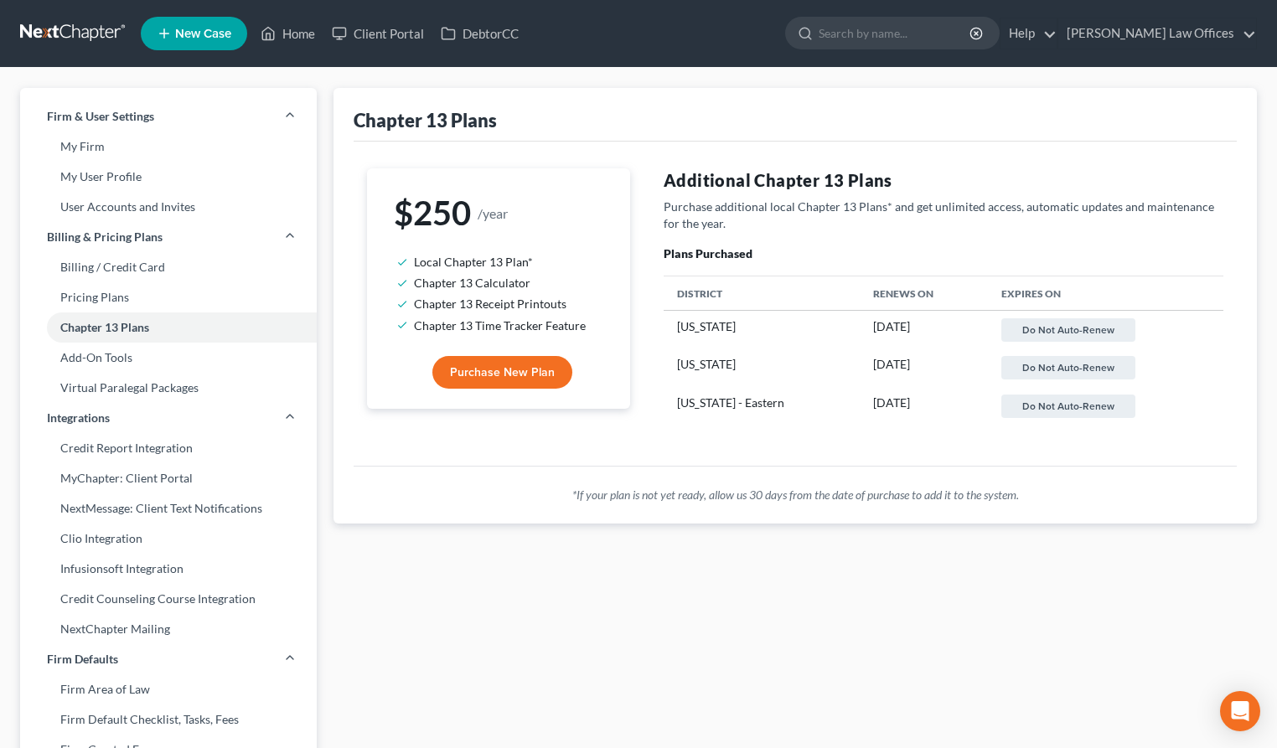
click at [510, 372] on span "Purchase New Plan" at bounding box center [502, 372] width 105 height 14
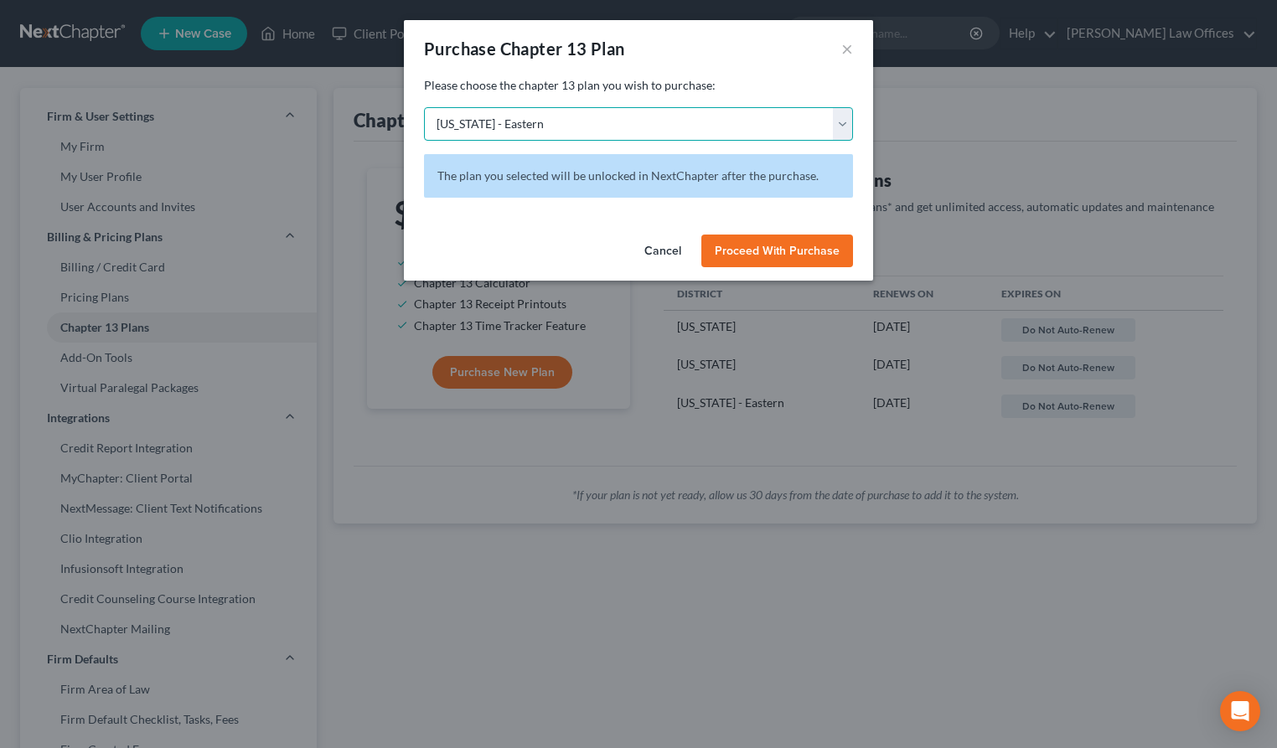
click at [603, 121] on select "[US_STATE] - [GEOGRAPHIC_DATA] [US_STATE] - [GEOGRAPHIC_DATA][US_STATE] - South…" at bounding box center [638, 124] width 429 height 34
select select "54"
click at [424, 107] on select "[US_STATE] - [GEOGRAPHIC_DATA] [US_STATE] - [GEOGRAPHIC_DATA][US_STATE] - South…" at bounding box center [638, 124] width 429 height 34
click at [777, 251] on span "Proceed With Purchase" at bounding box center [777, 251] width 125 height 14
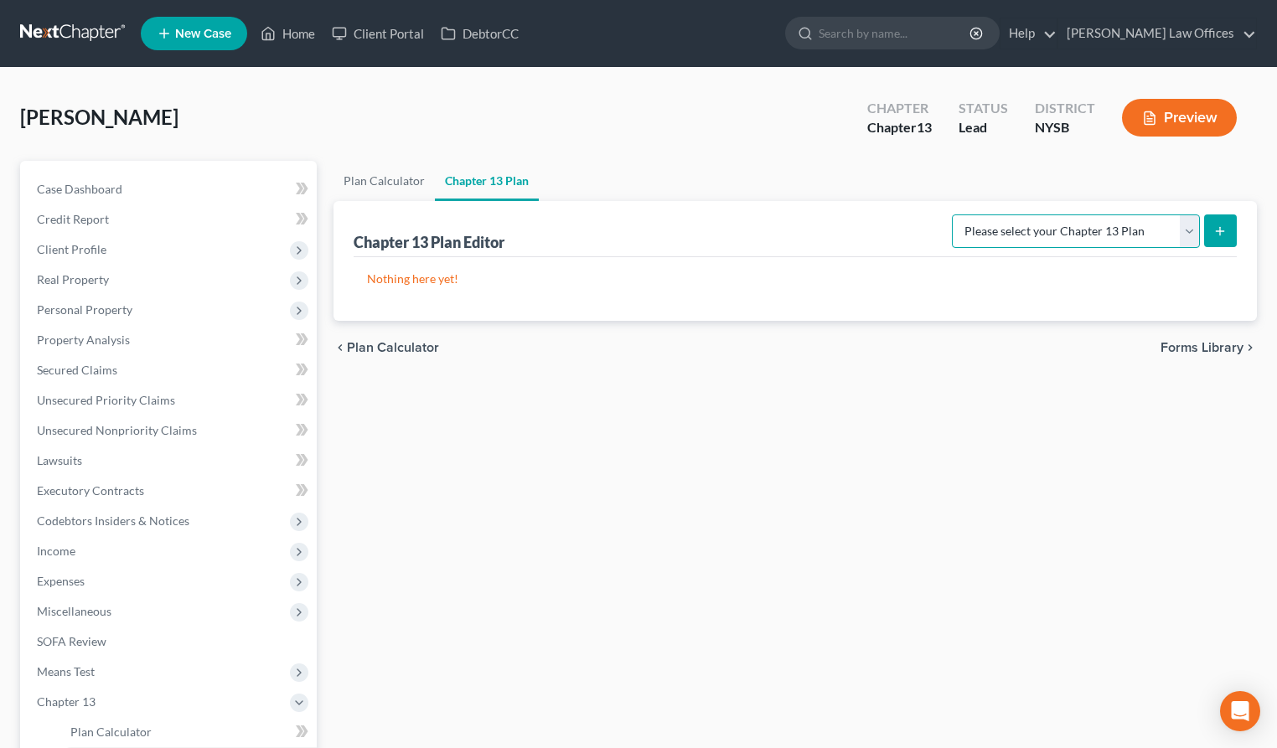
click at [1141, 235] on select "Please select your Chapter 13 Plan National Form Plan - Official Form 113 [US_S…" at bounding box center [1076, 232] width 248 height 34
select select "1"
click at [954, 215] on select "Please select your Chapter 13 Plan National Form Plan - Official Form 113 [US_S…" at bounding box center [1076, 232] width 248 height 34
click at [1215, 232] on icon "submit" at bounding box center [1219, 231] width 13 height 13
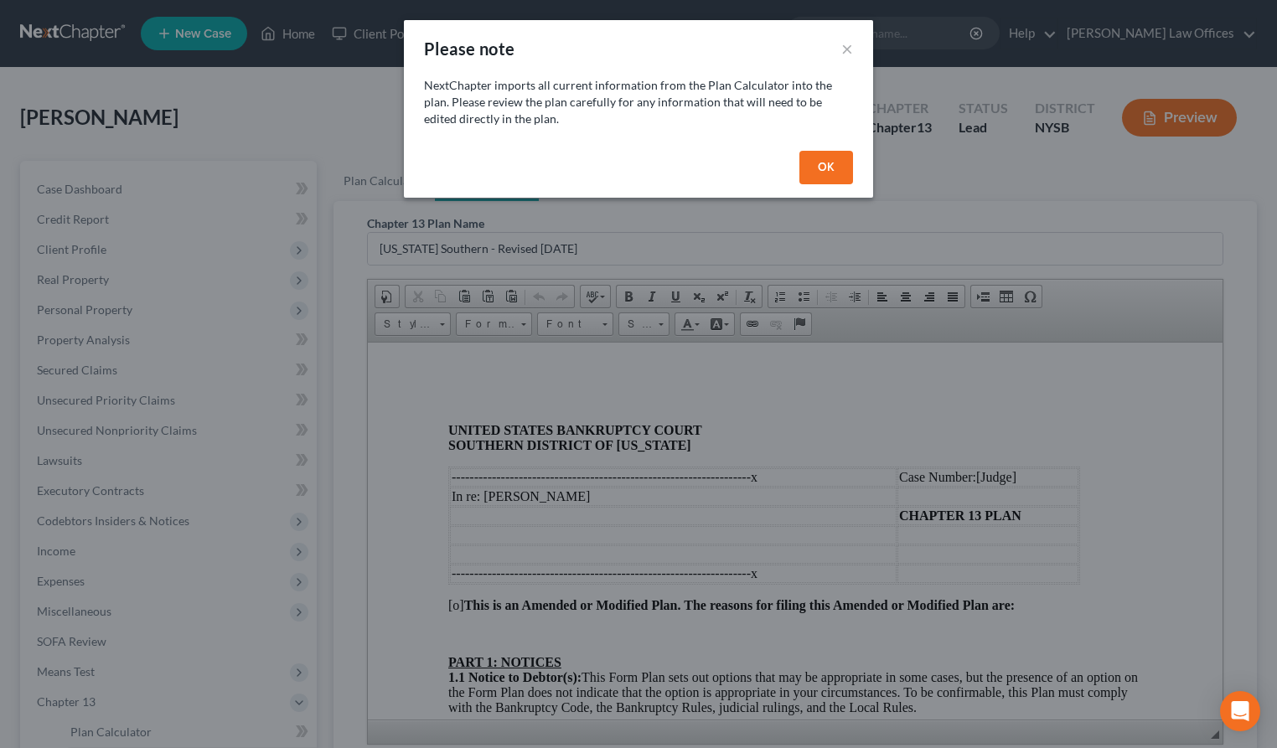
click at [822, 165] on button "OK" at bounding box center [826, 168] width 54 height 34
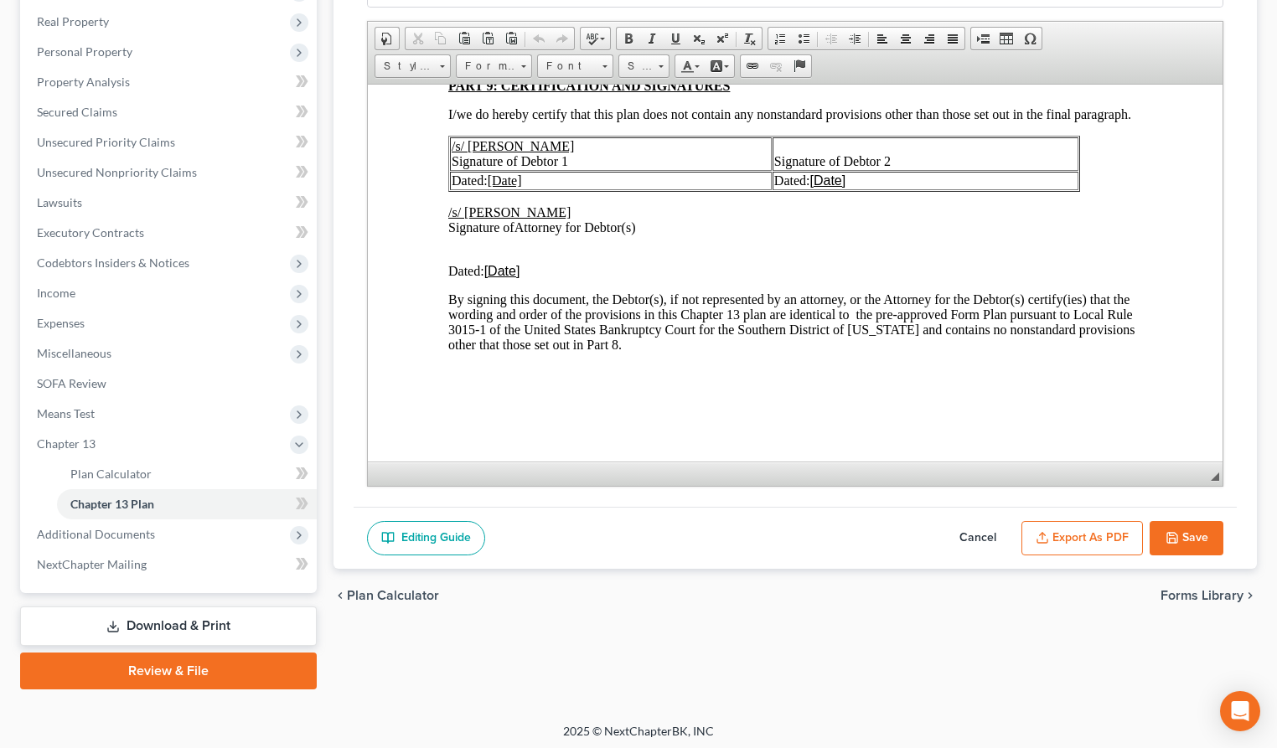
scroll to position [261, 0]
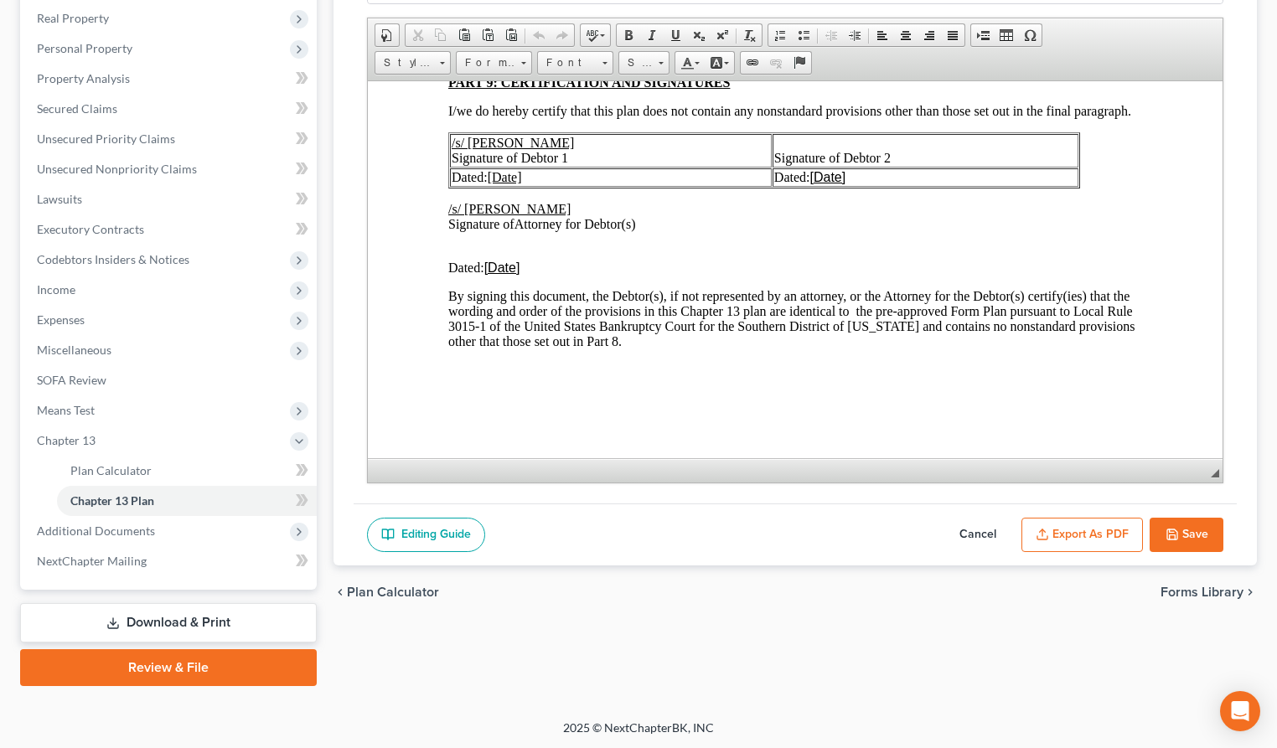
click at [1068, 532] on button "Export as PDF" at bounding box center [1083, 535] width 122 height 35
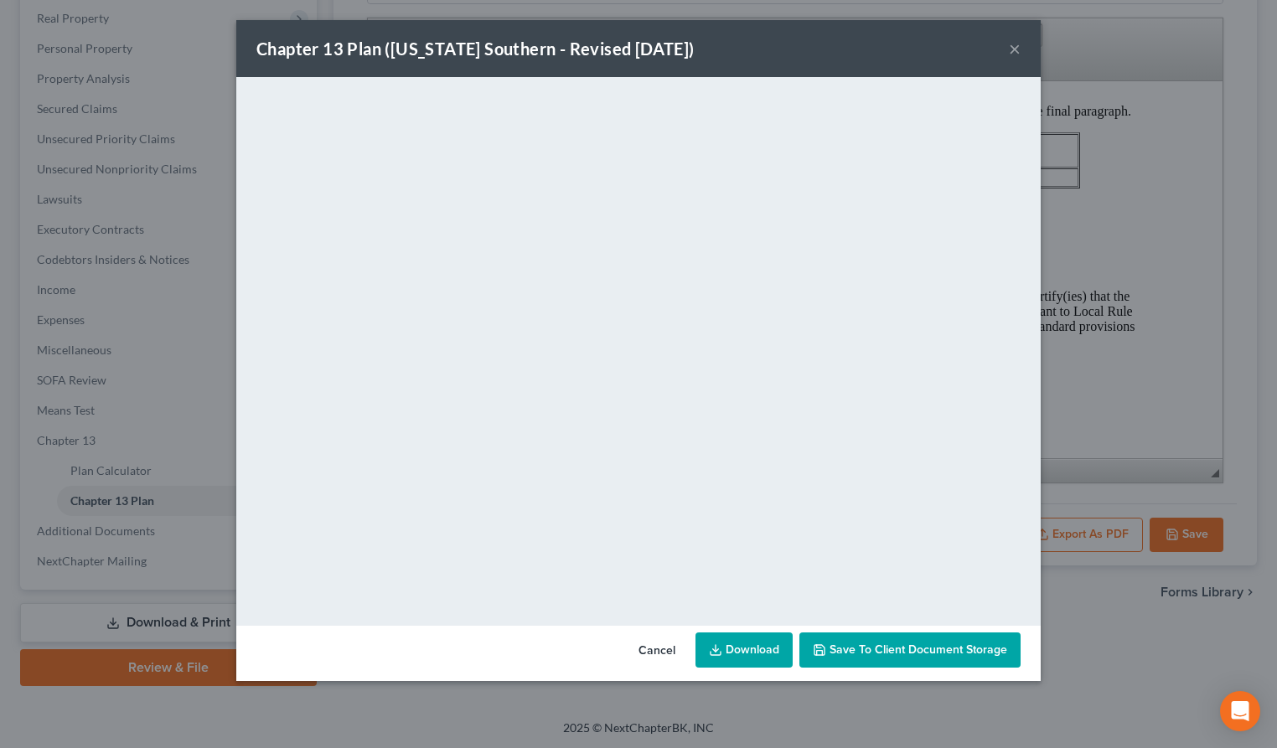
click at [755, 648] on link "Download" at bounding box center [744, 650] width 97 height 35
drag, startPoint x: 1020, startPoint y: 51, endPoint x: 979, endPoint y: 69, distance: 44.7
click at [1020, 51] on button "×" at bounding box center [1015, 49] width 12 height 20
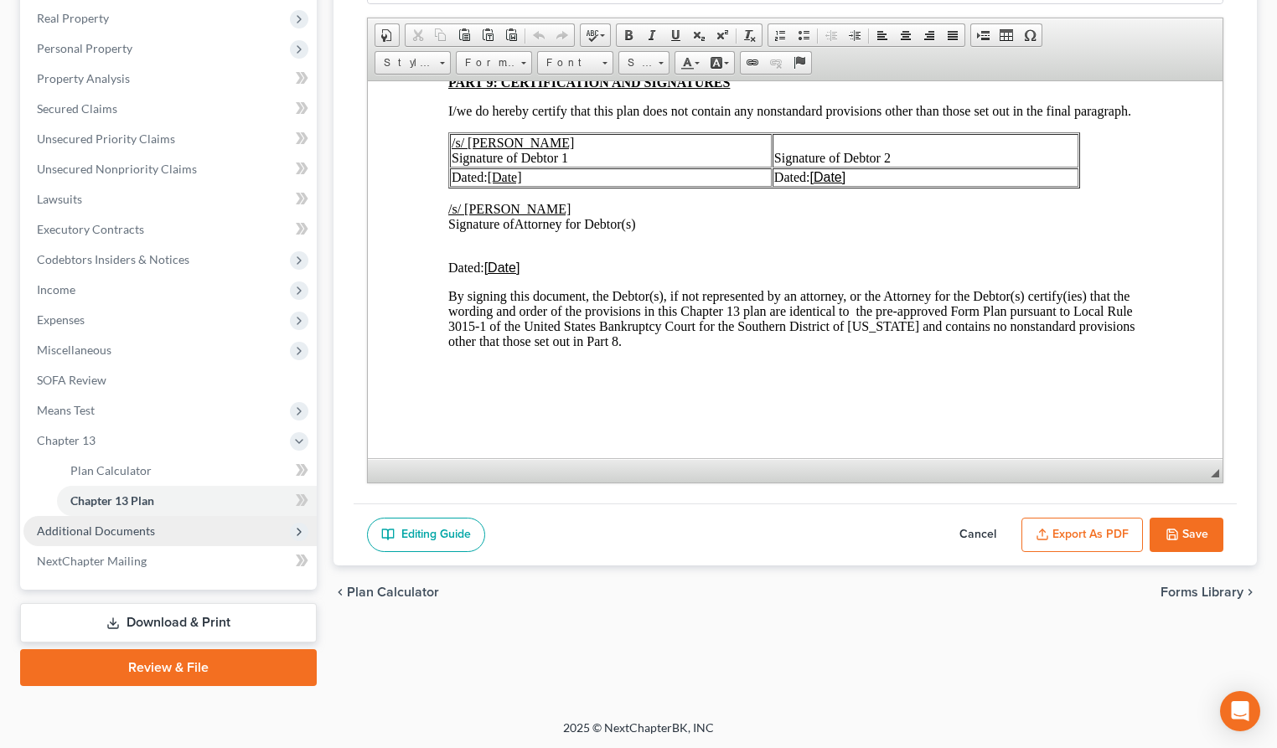
click at [159, 522] on span "Additional Documents" at bounding box center [169, 531] width 293 height 30
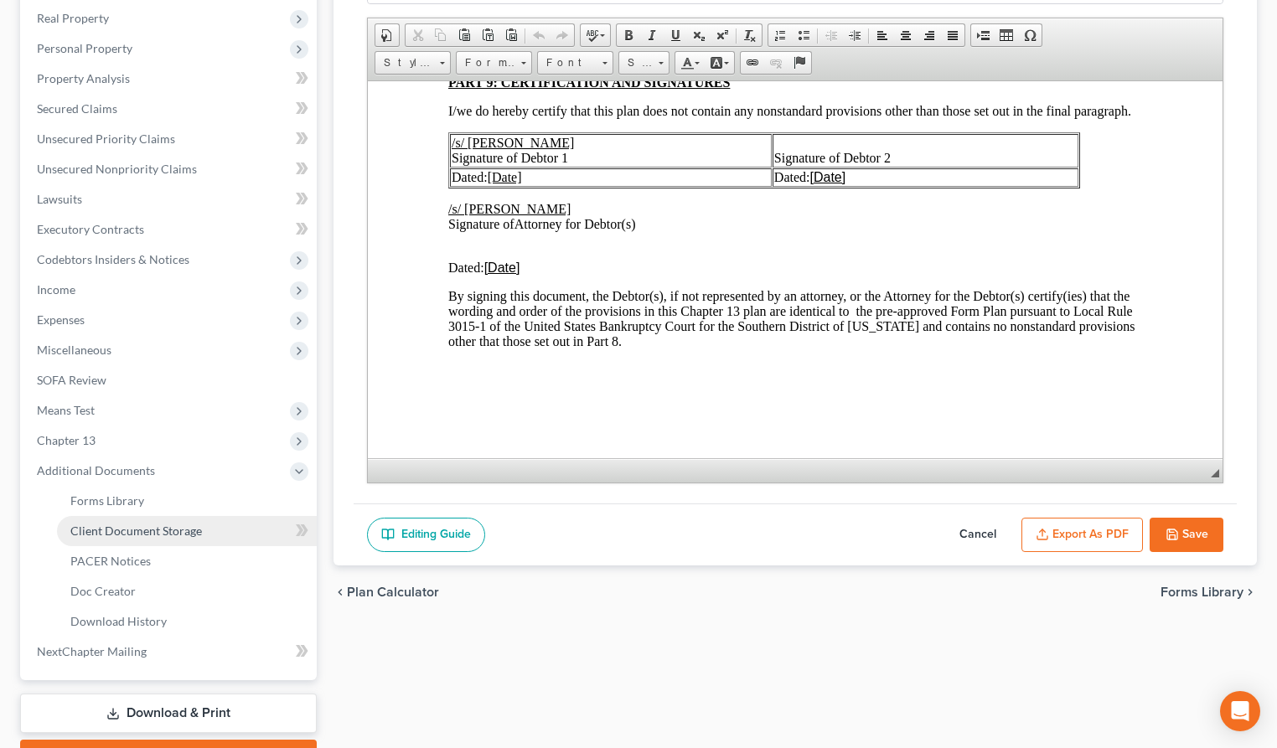
click at [153, 531] on span "Client Document Storage" at bounding box center [136, 531] width 132 height 14
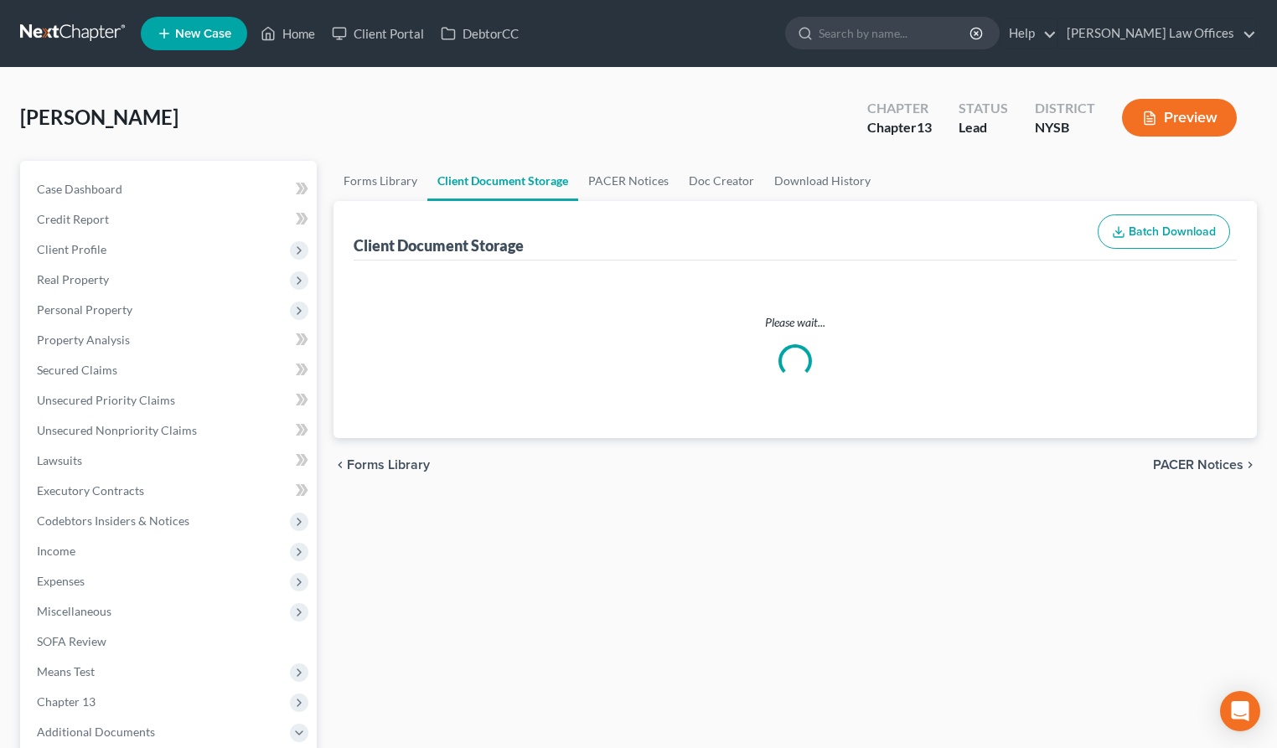
select select "0"
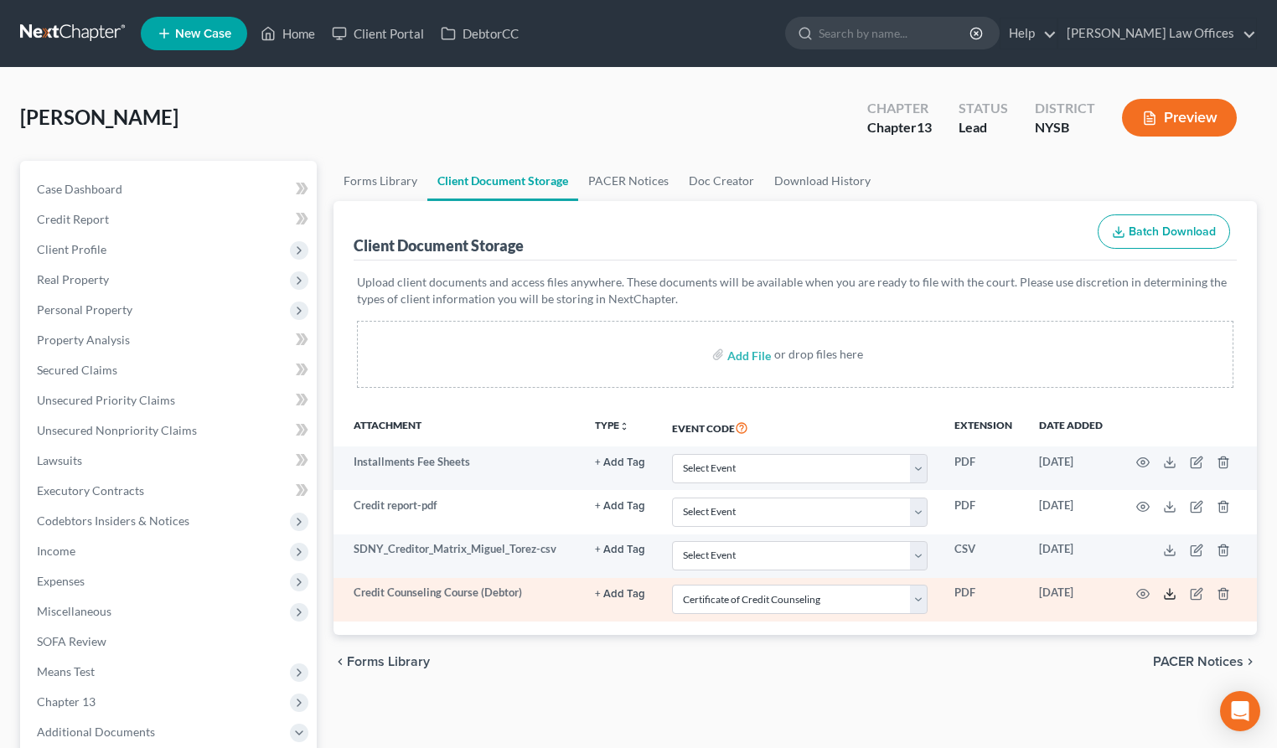
click at [1168, 592] on icon at bounding box center [1169, 593] width 13 height 13
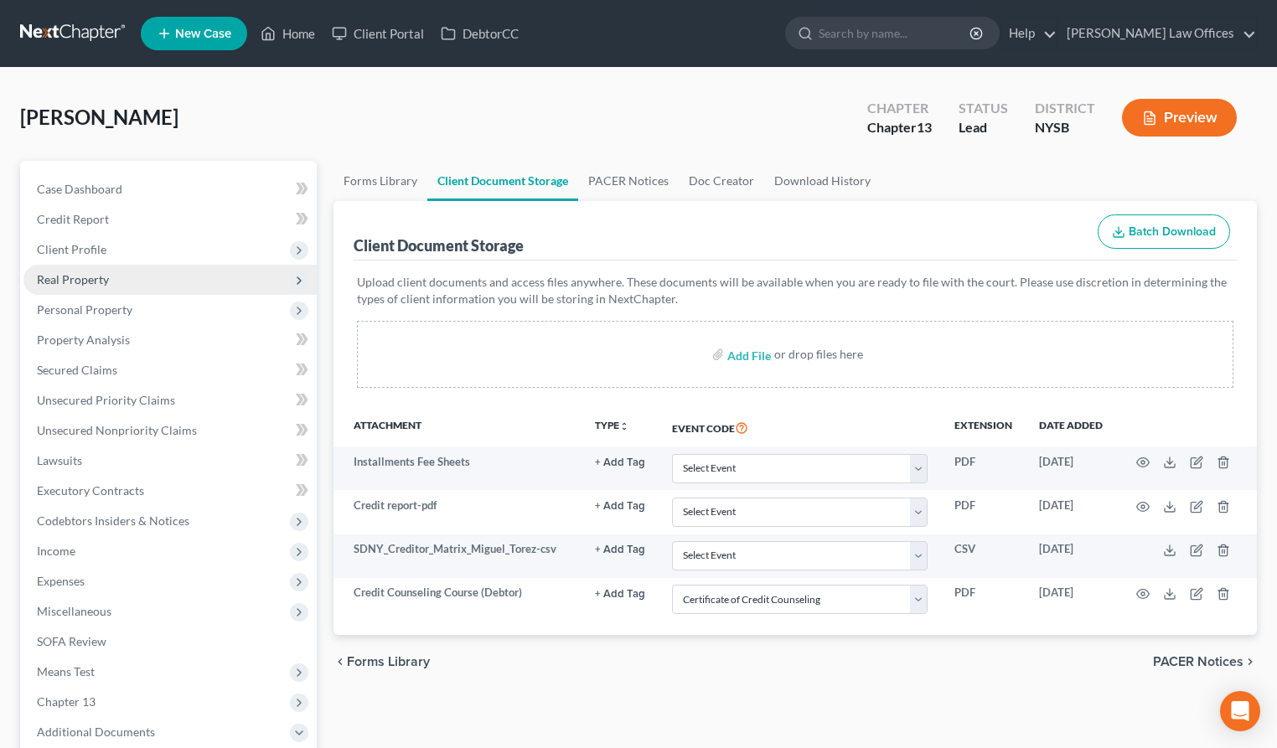
click at [111, 280] on span "Real Property" at bounding box center [169, 280] width 293 height 30
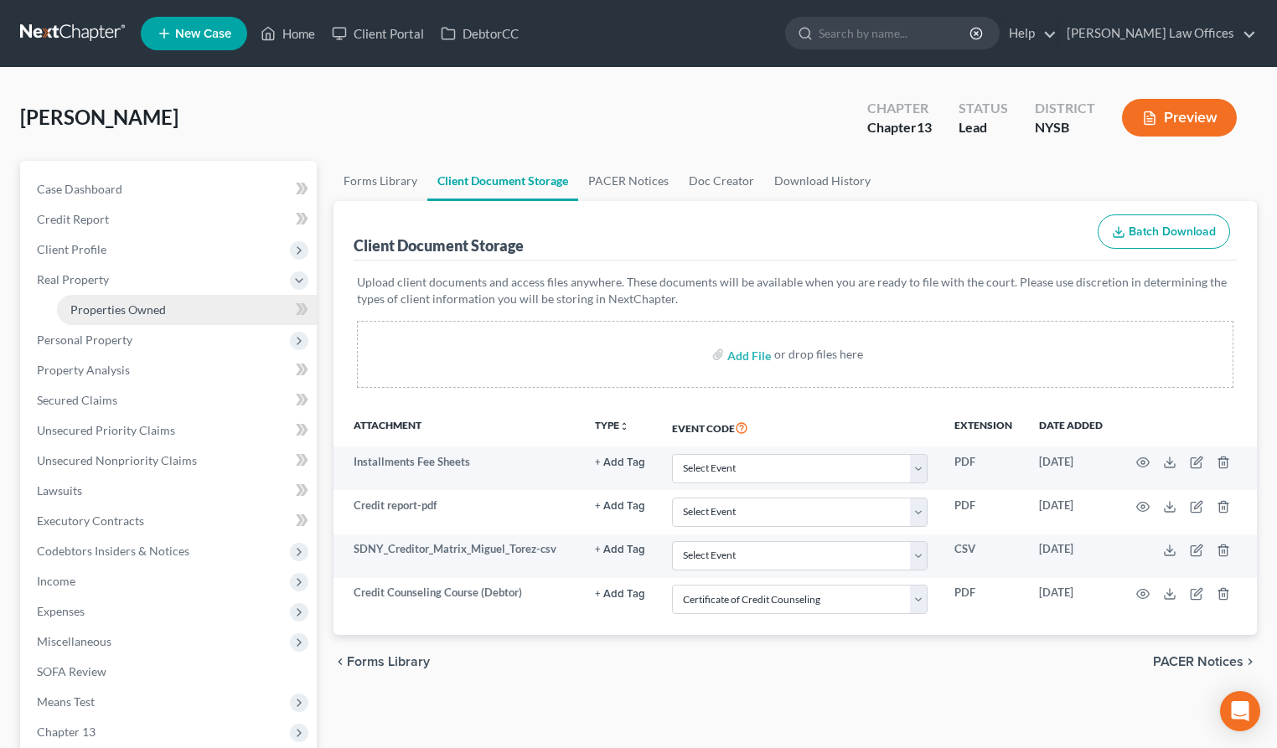
click at [252, 309] on link "Properties Owned" at bounding box center [187, 310] width 260 height 30
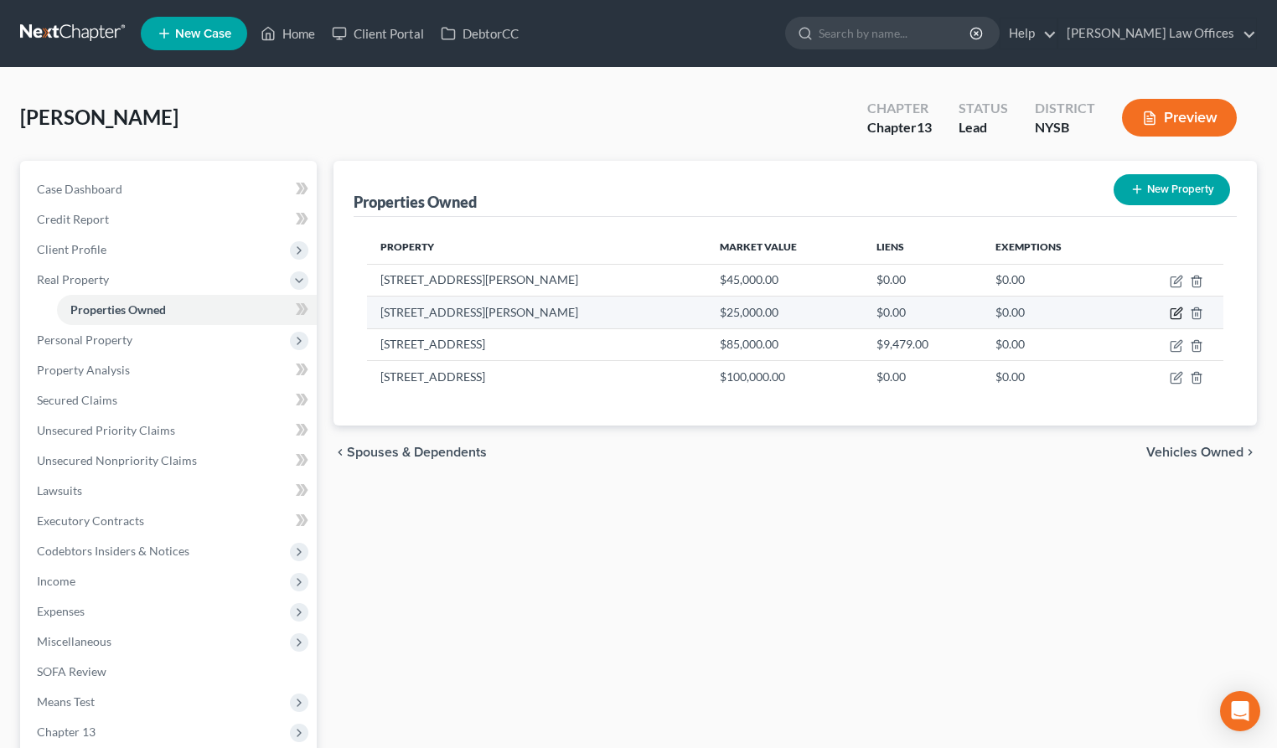
click at [1171, 308] on icon "button" at bounding box center [1176, 313] width 13 height 13
select select "9"
select select "14"
select select "3"
select select "1"
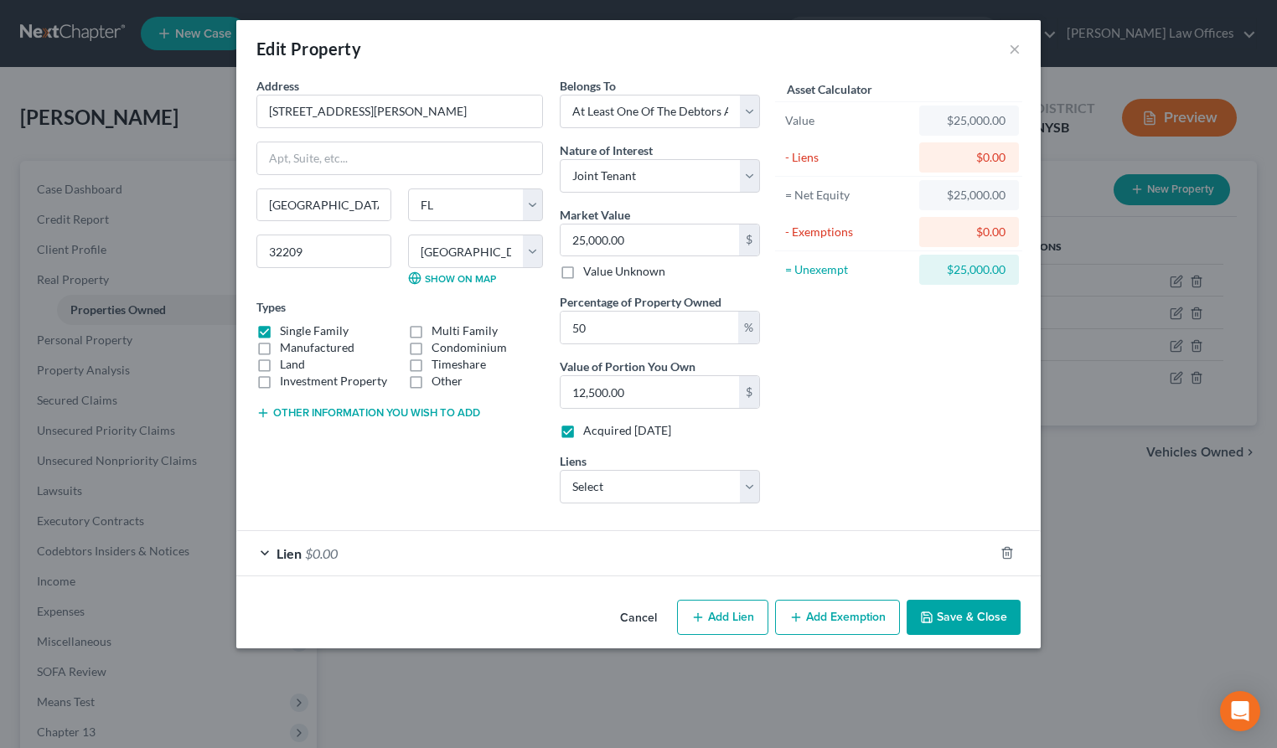
click at [267, 551] on div "Lien $0.00" at bounding box center [615, 553] width 758 height 44
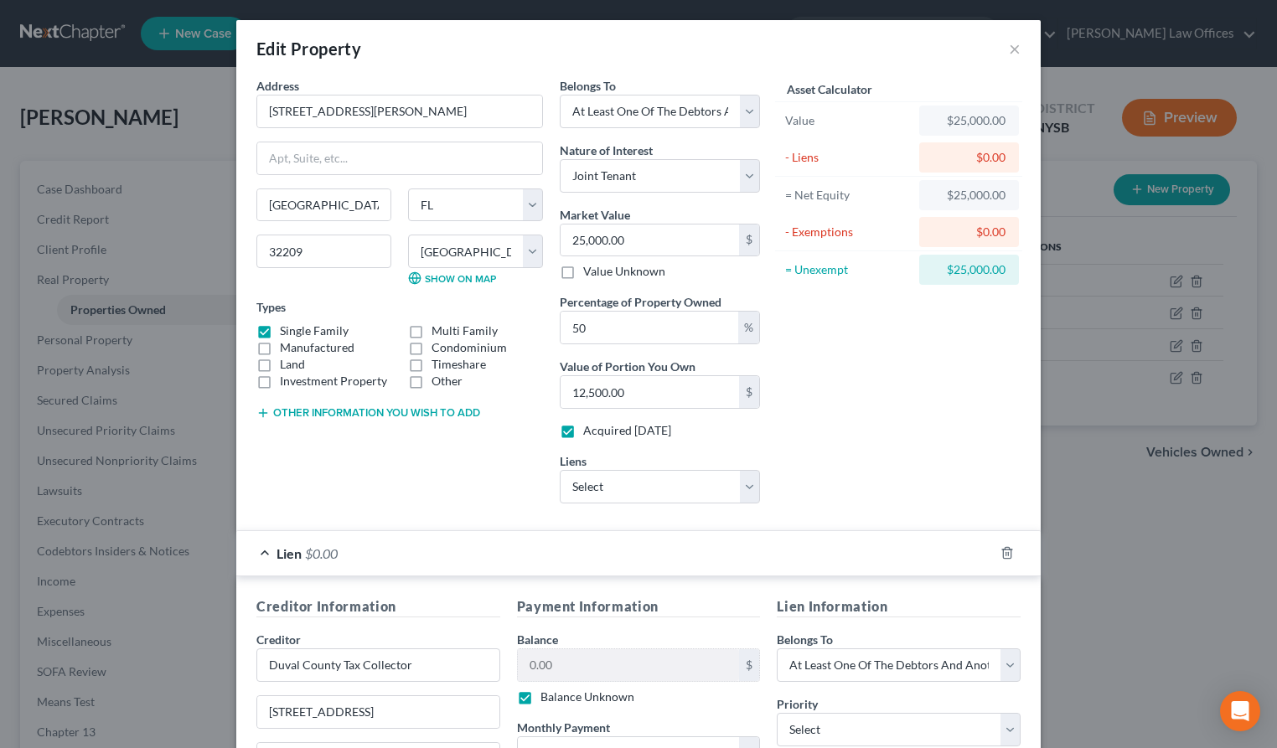
click at [267, 551] on div "Lien $0.00" at bounding box center [615, 553] width 758 height 44
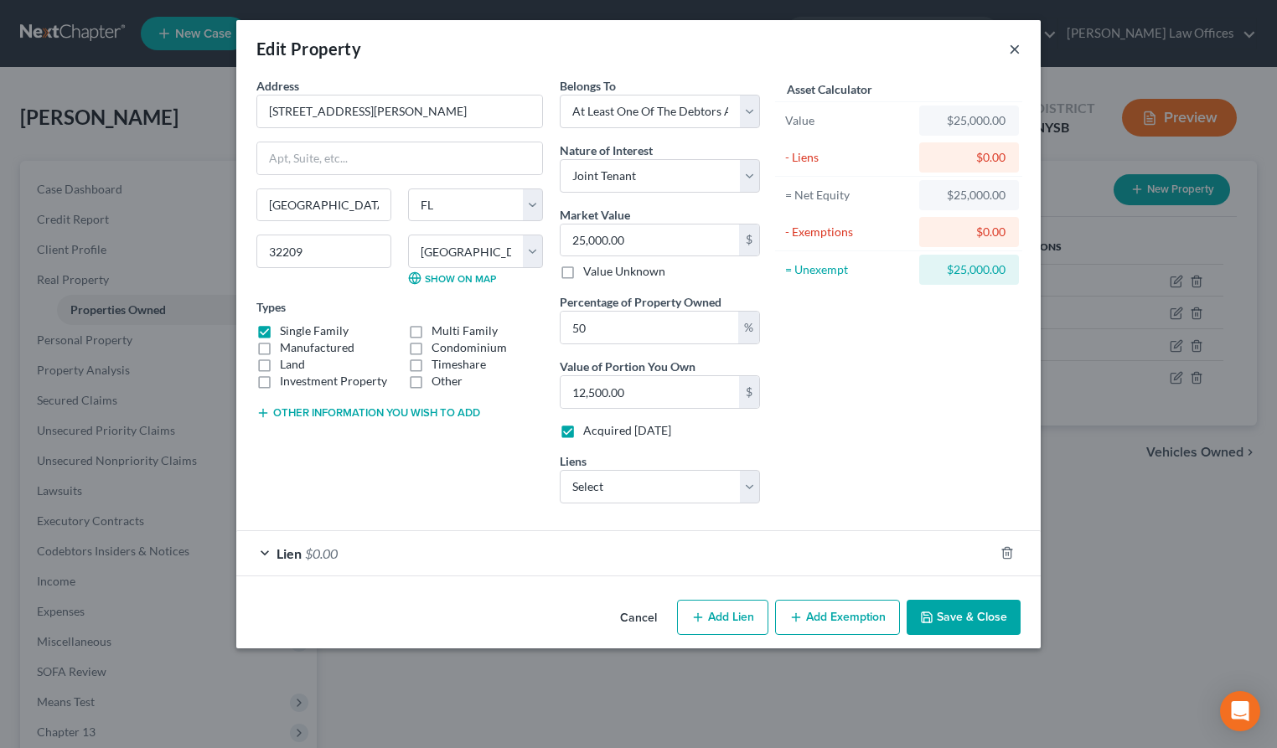
click at [1015, 49] on button "×" at bounding box center [1015, 49] width 12 height 20
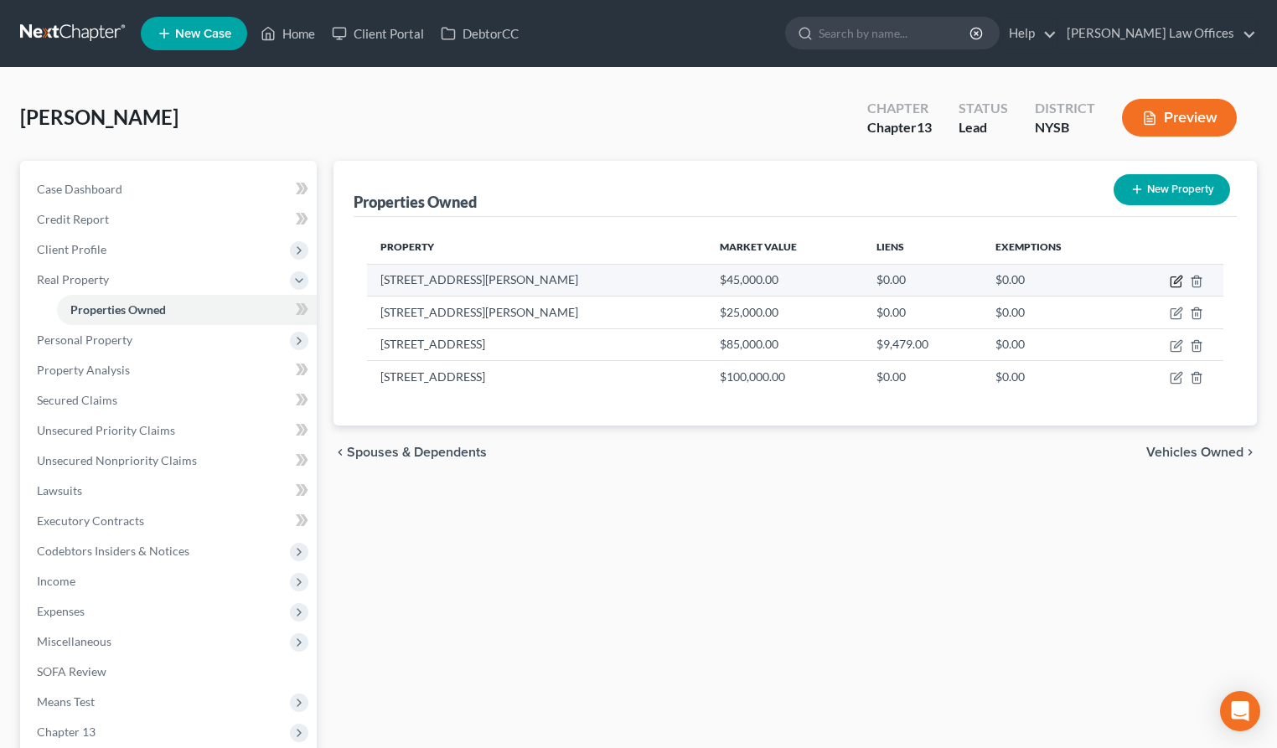
click at [1177, 279] on icon "button" at bounding box center [1178, 280] width 8 height 8
select select "9"
select select "14"
select select "3"
select select "1"
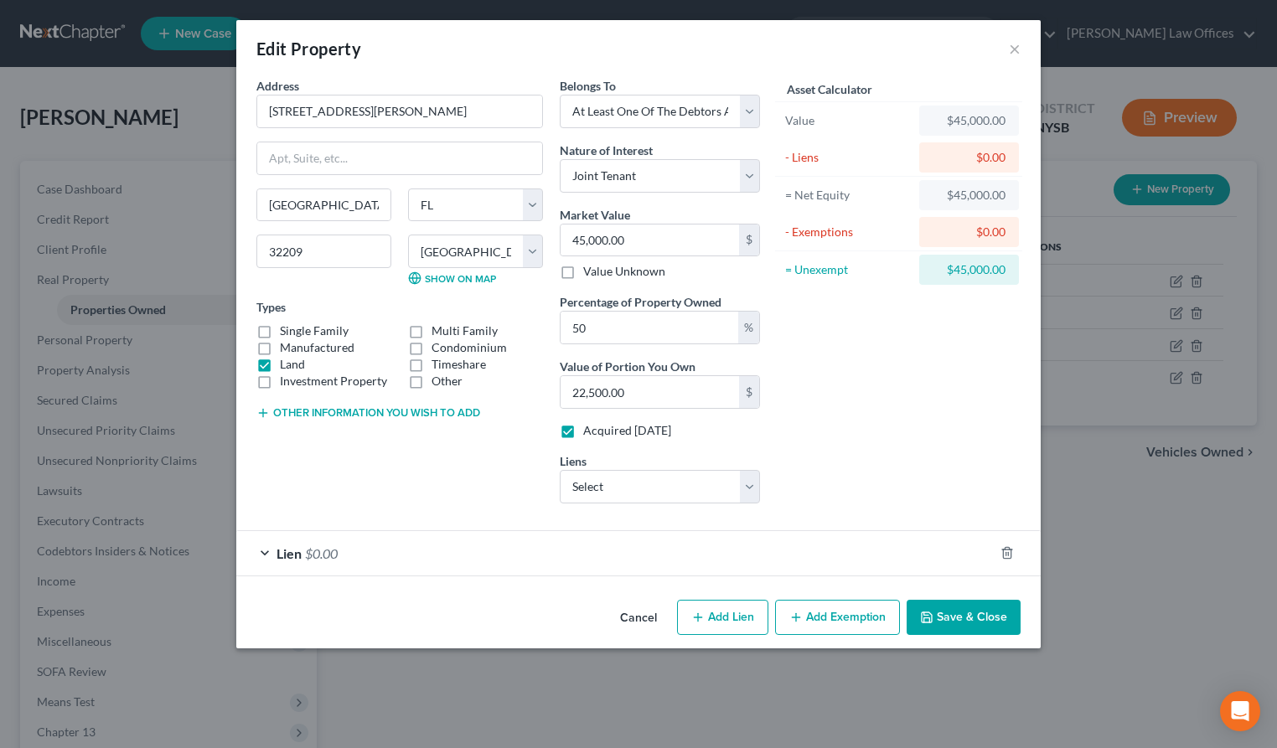
click at [261, 549] on div "Lien $0.00" at bounding box center [615, 553] width 758 height 44
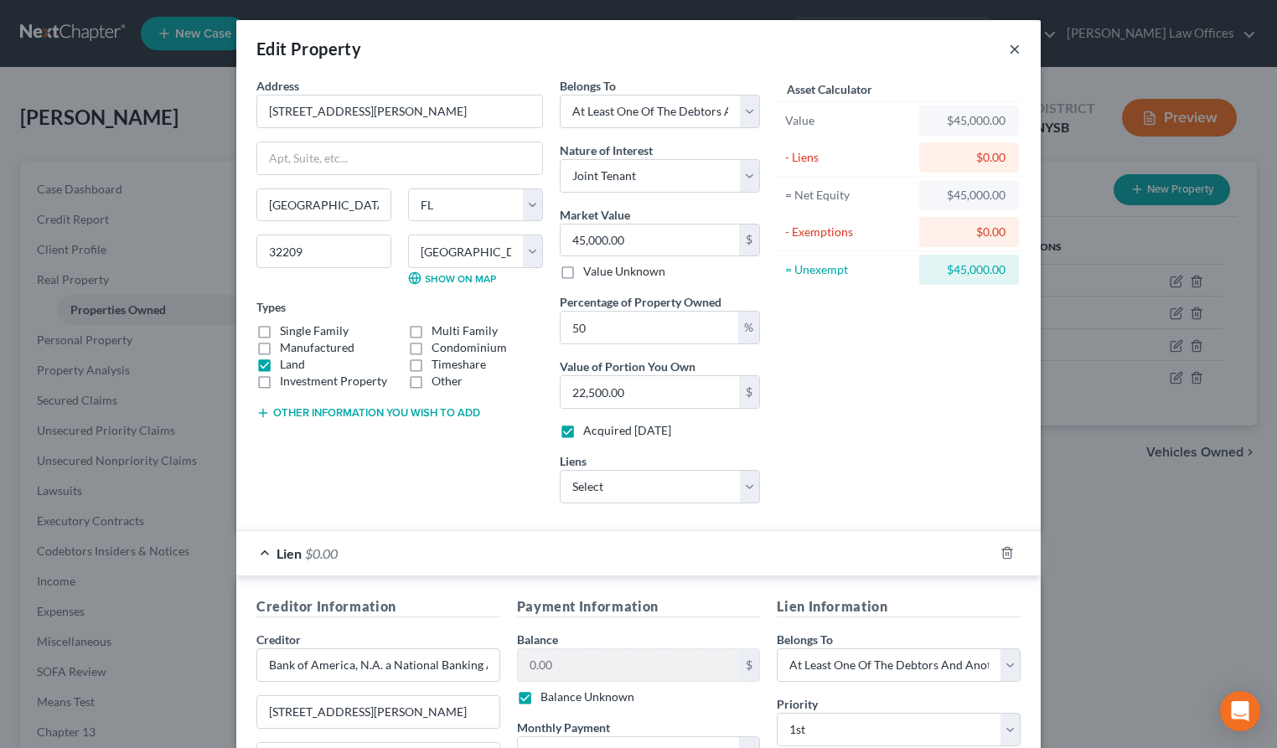
click at [1020, 50] on button "×" at bounding box center [1015, 49] width 12 height 20
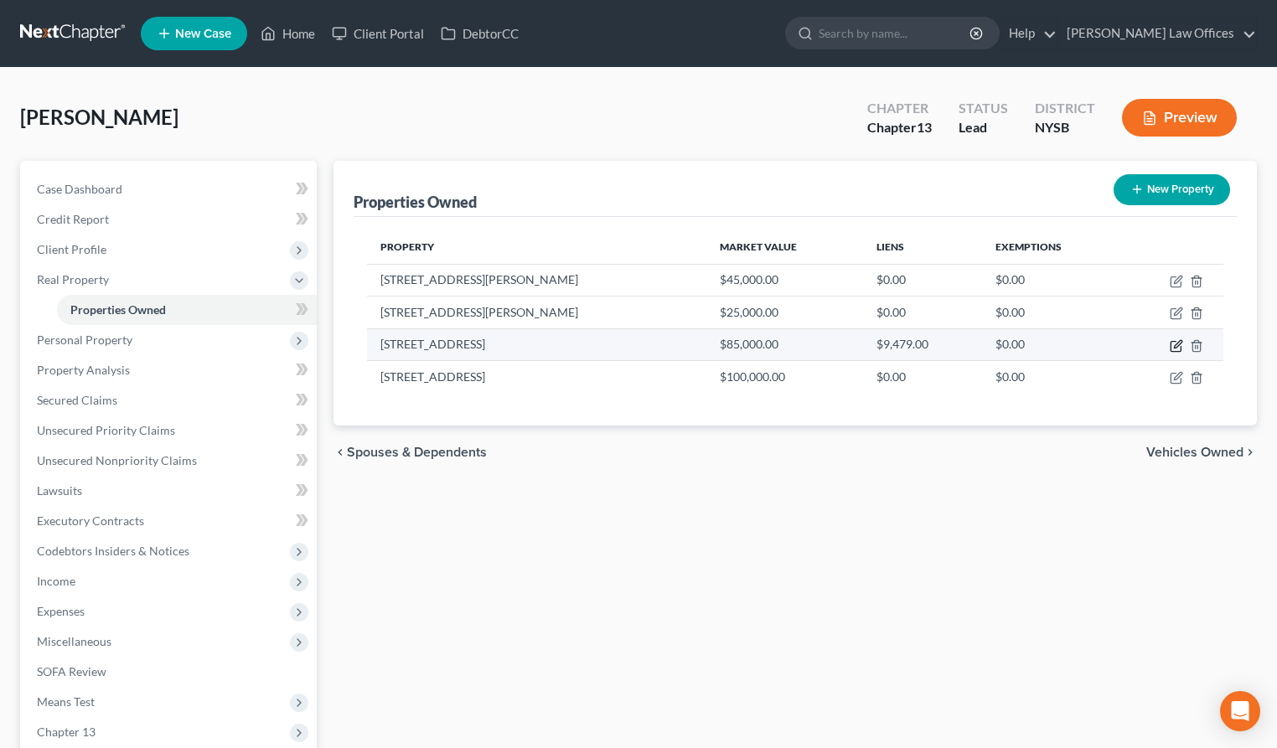
click at [1174, 346] on icon "button" at bounding box center [1176, 345] width 13 height 13
select select "9"
select select "56"
select select "3"
select select "1"
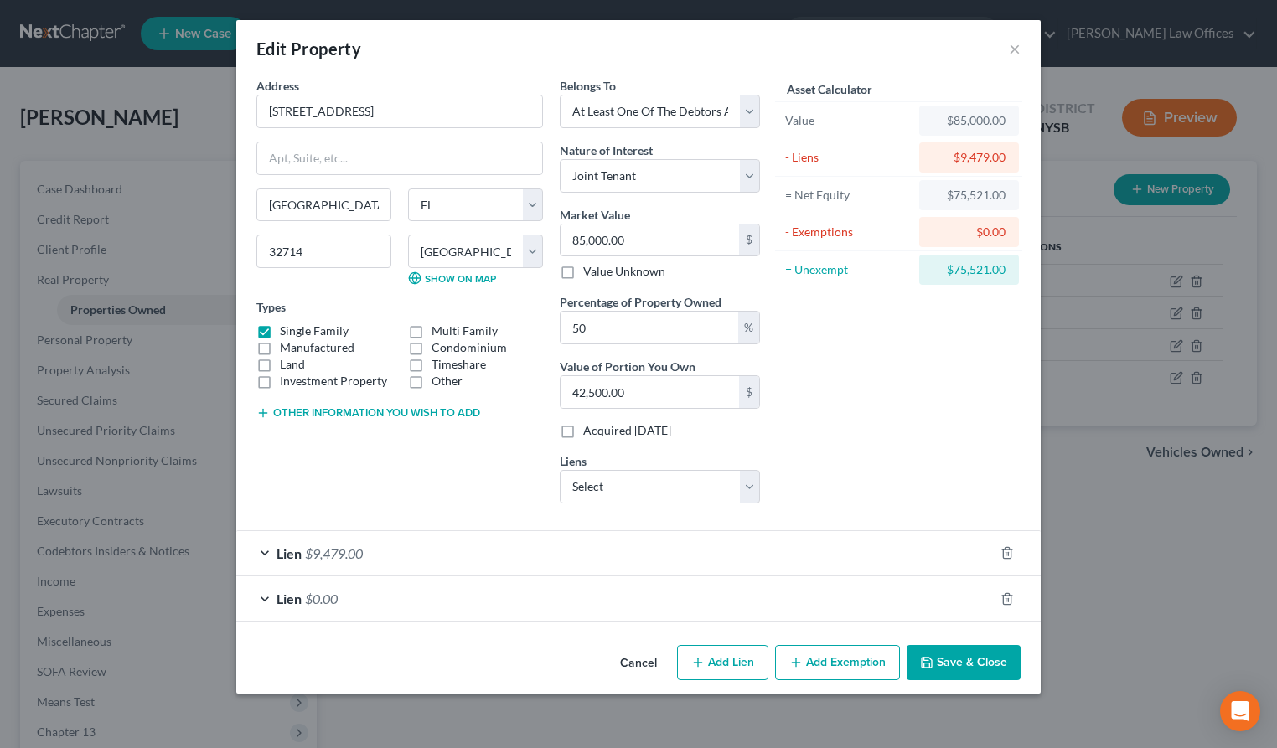
click at [266, 601] on div "Lien $0.00" at bounding box center [615, 599] width 758 height 44
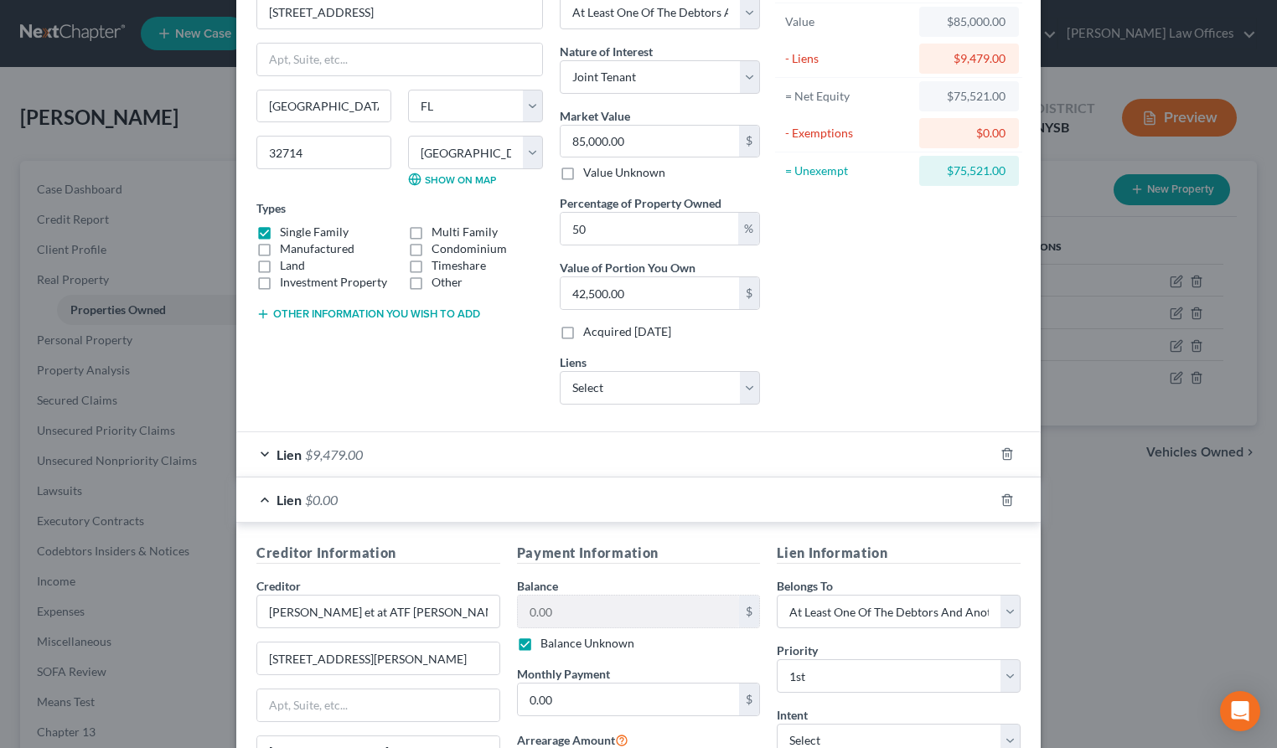
scroll to position [98, 0]
drag, startPoint x: 267, startPoint y: 454, endPoint x: 326, endPoint y: 463, distance: 59.3
click at [267, 454] on div "Lien $9,479.00" at bounding box center [615, 455] width 758 height 44
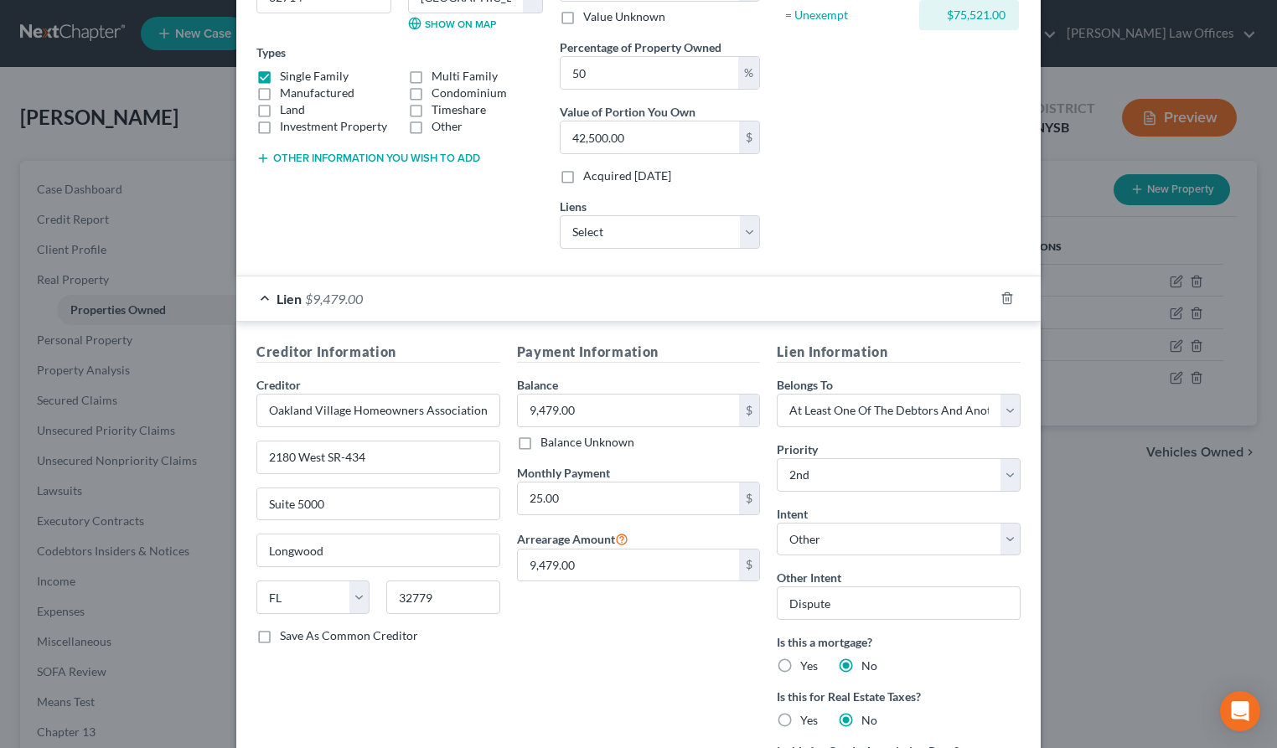
scroll to position [0, 0]
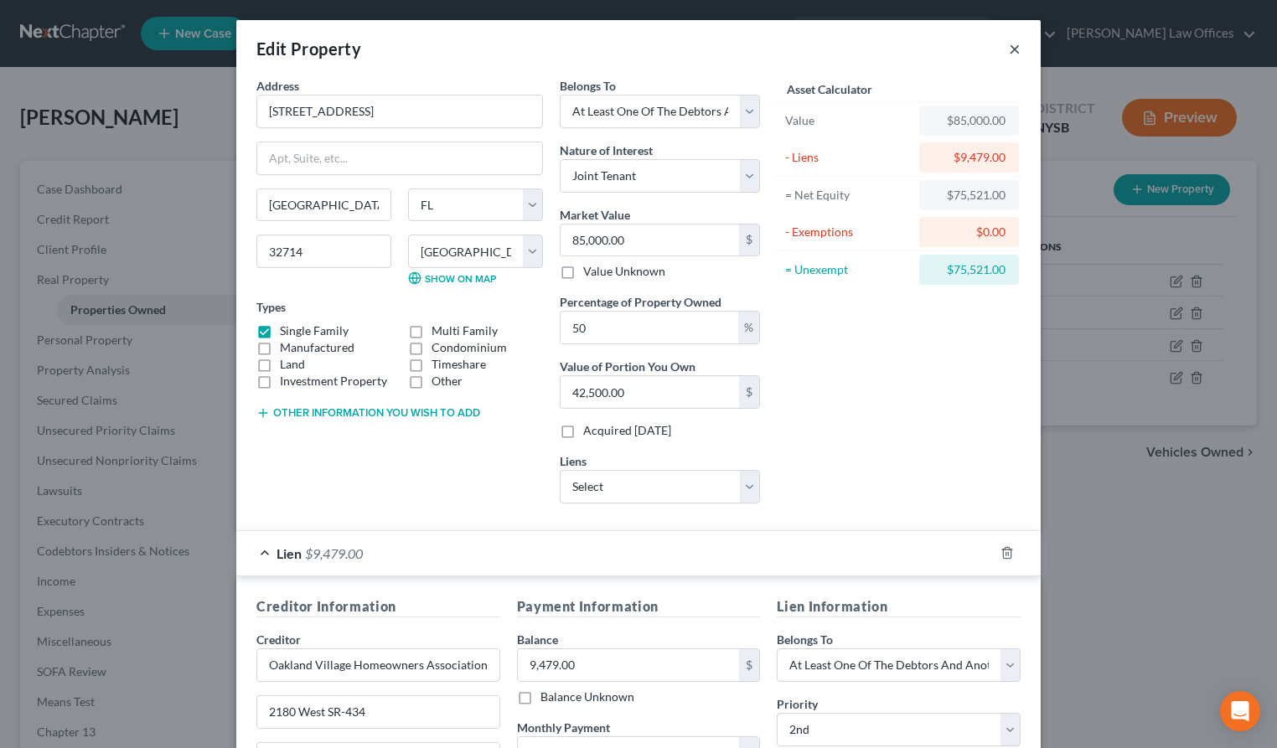
click at [1015, 48] on button "×" at bounding box center [1015, 49] width 12 height 20
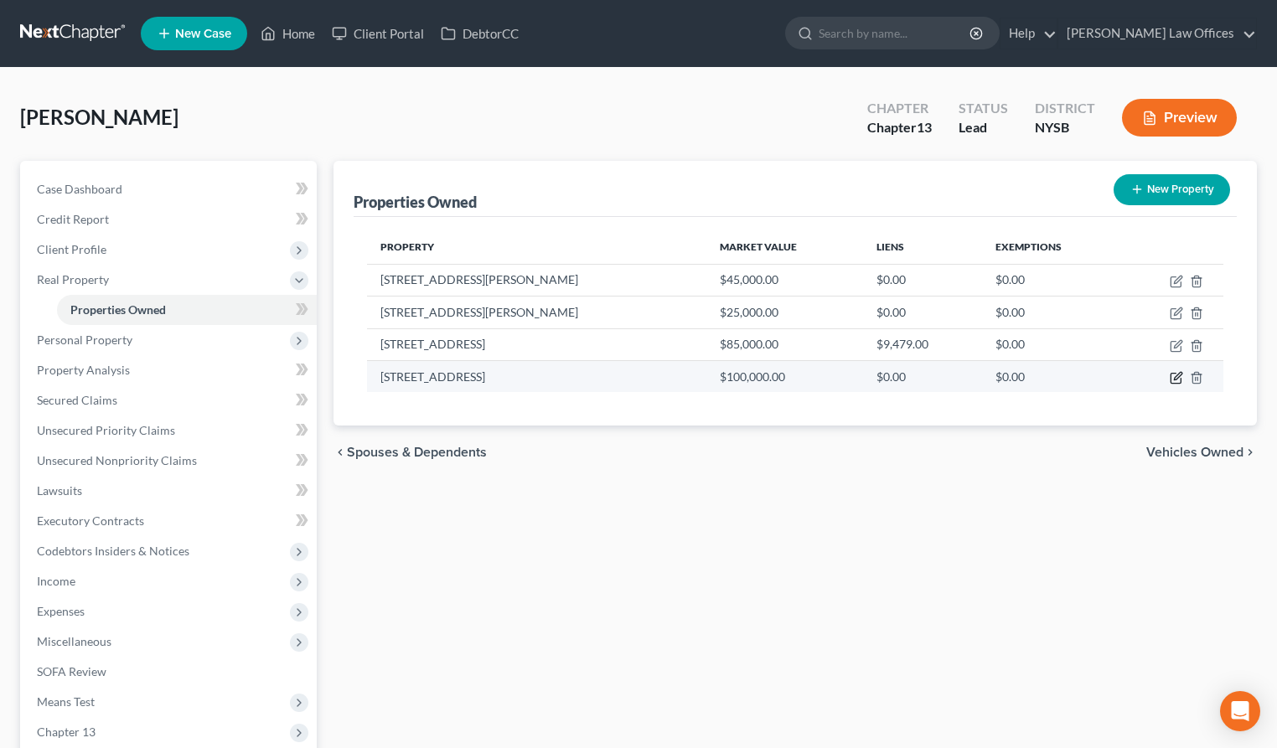
click at [1180, 379] on icon "button" at bounding box center [1176, 377] width 13 height 13
select select "9"
select select "47"
select select "0"
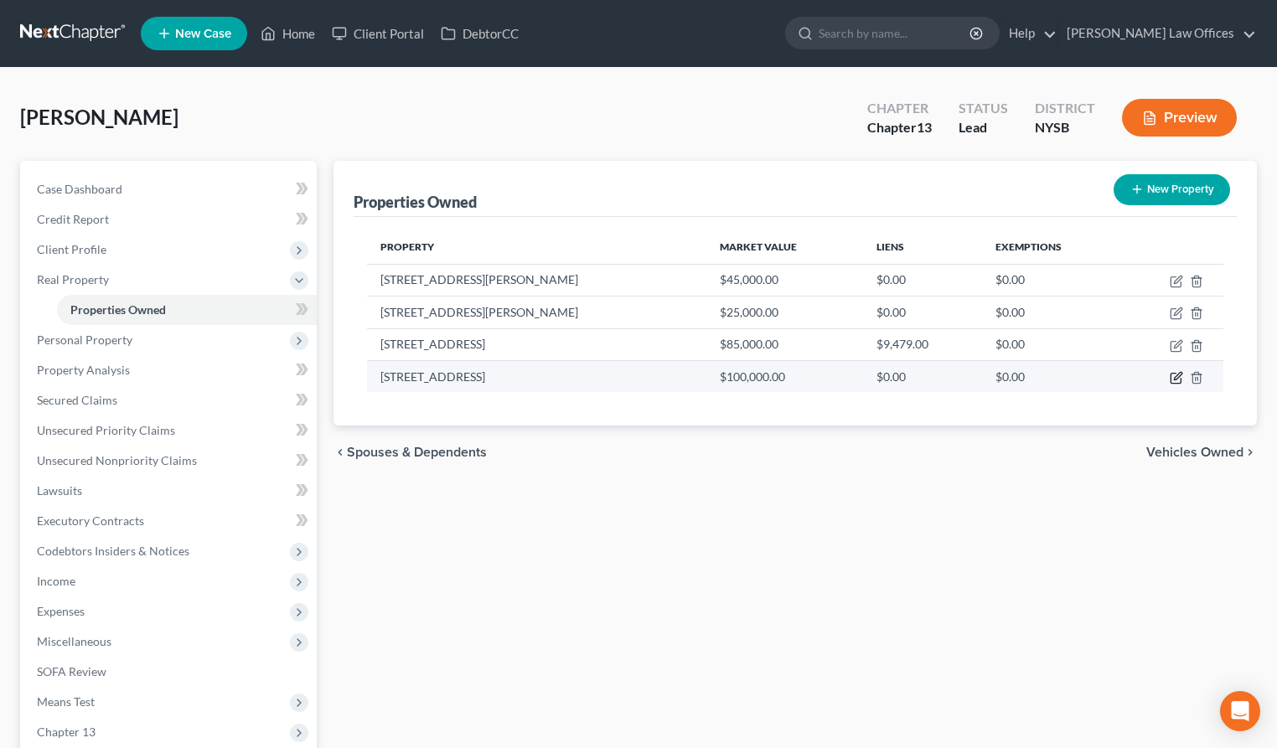
select select "9"
select select "0"
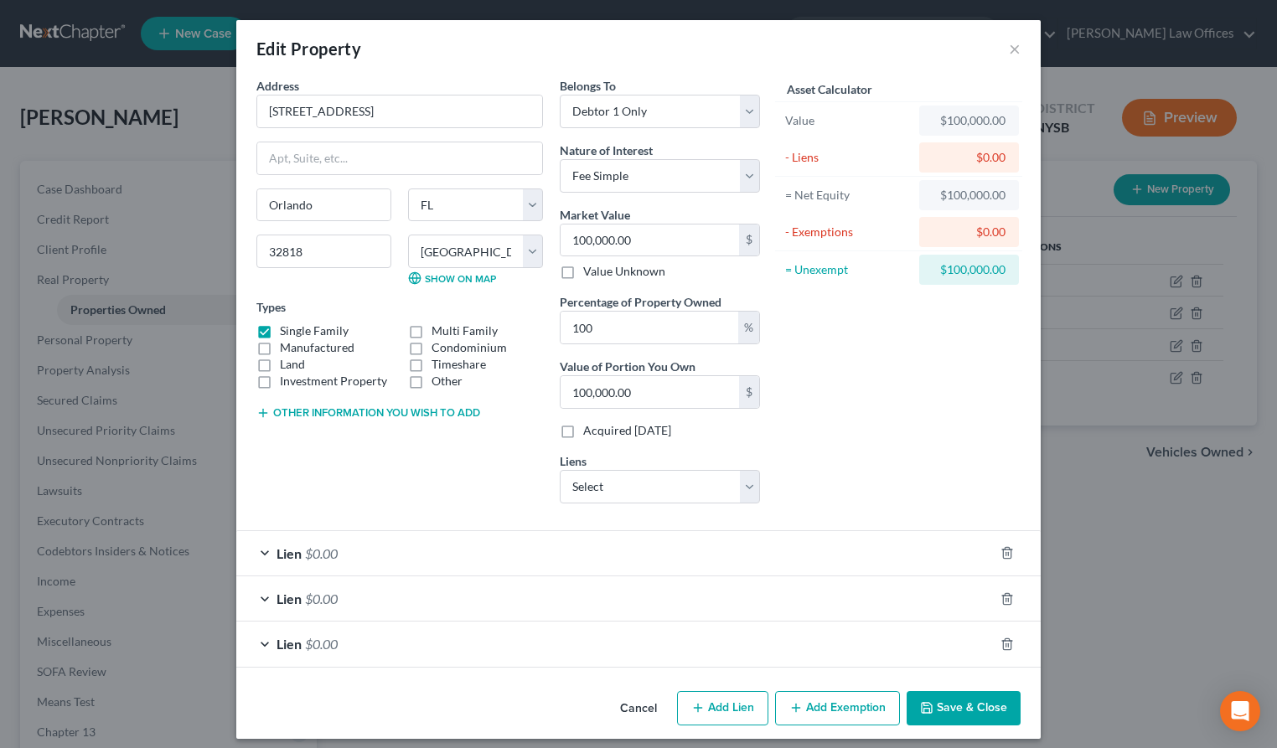
click at [265, 553] on div "Lien $0.00" at bounding box center [615, 553] width 758 height 44
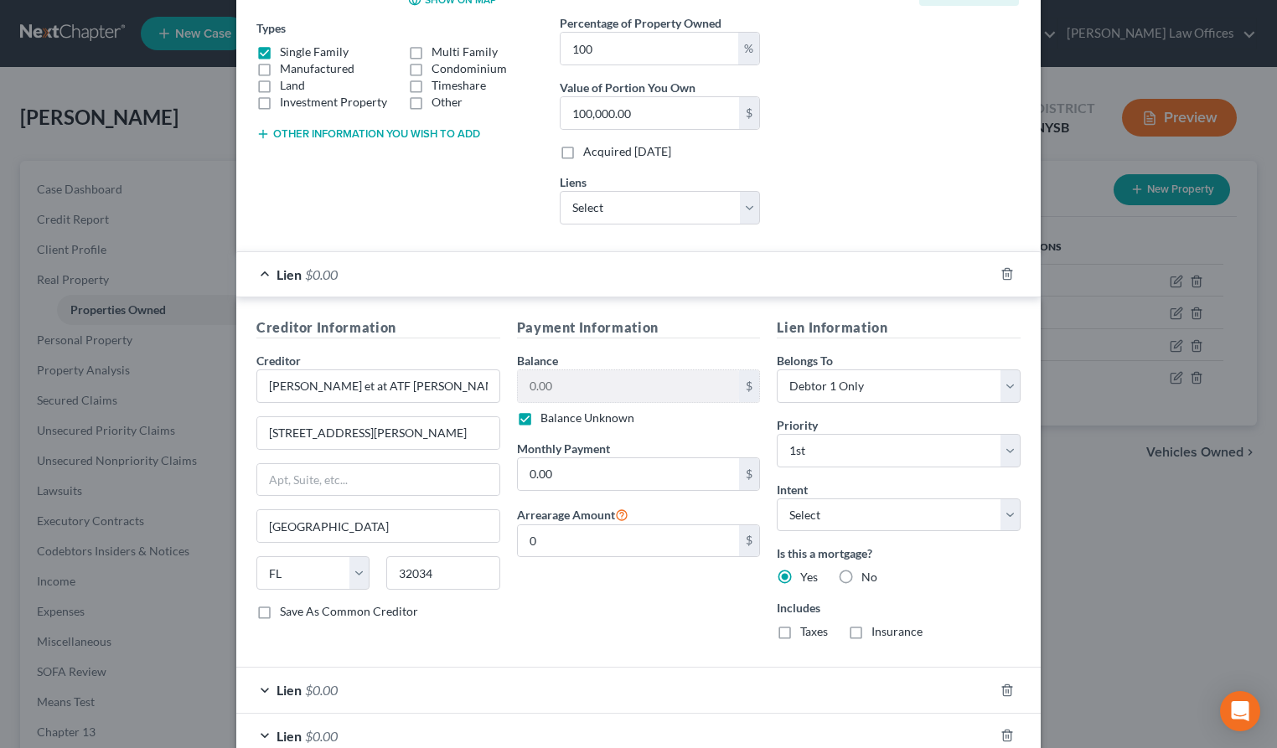
scroll to position [382, 0]
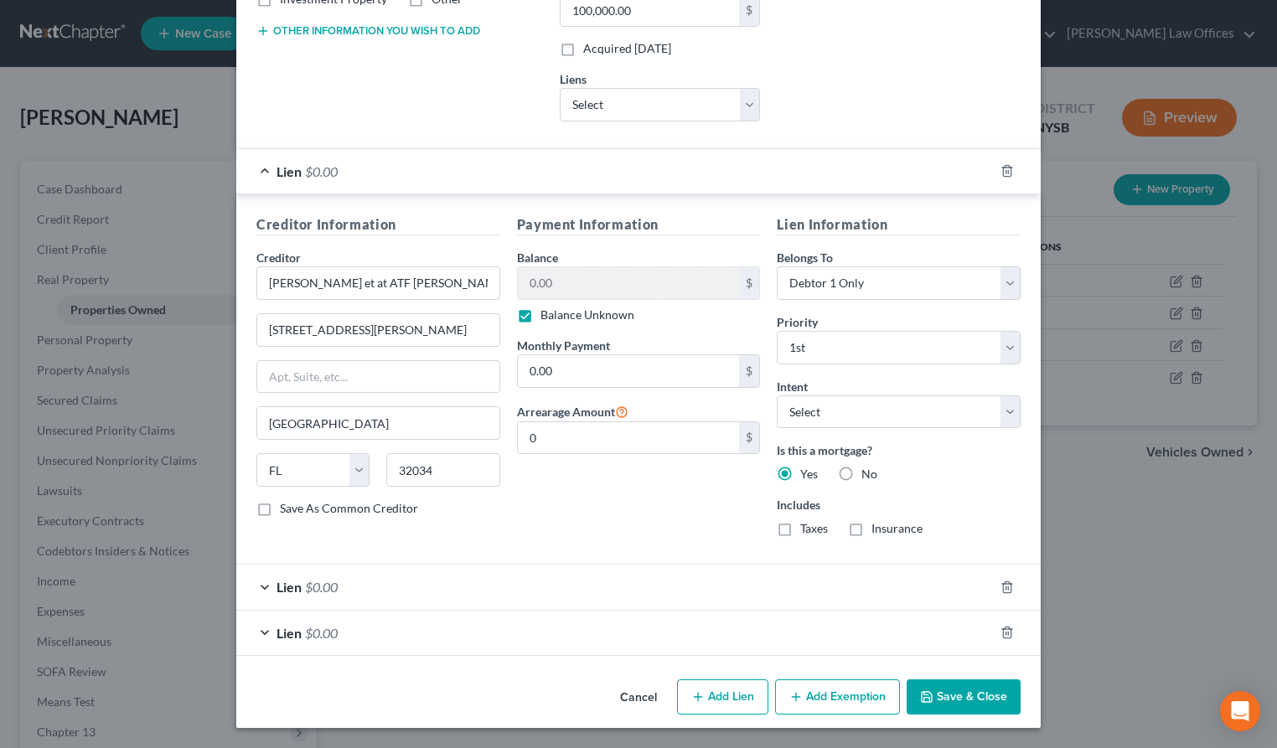
click at [261, 584] on div "Lien $0.00" at bounding box center [615, 587] width 758 height 44
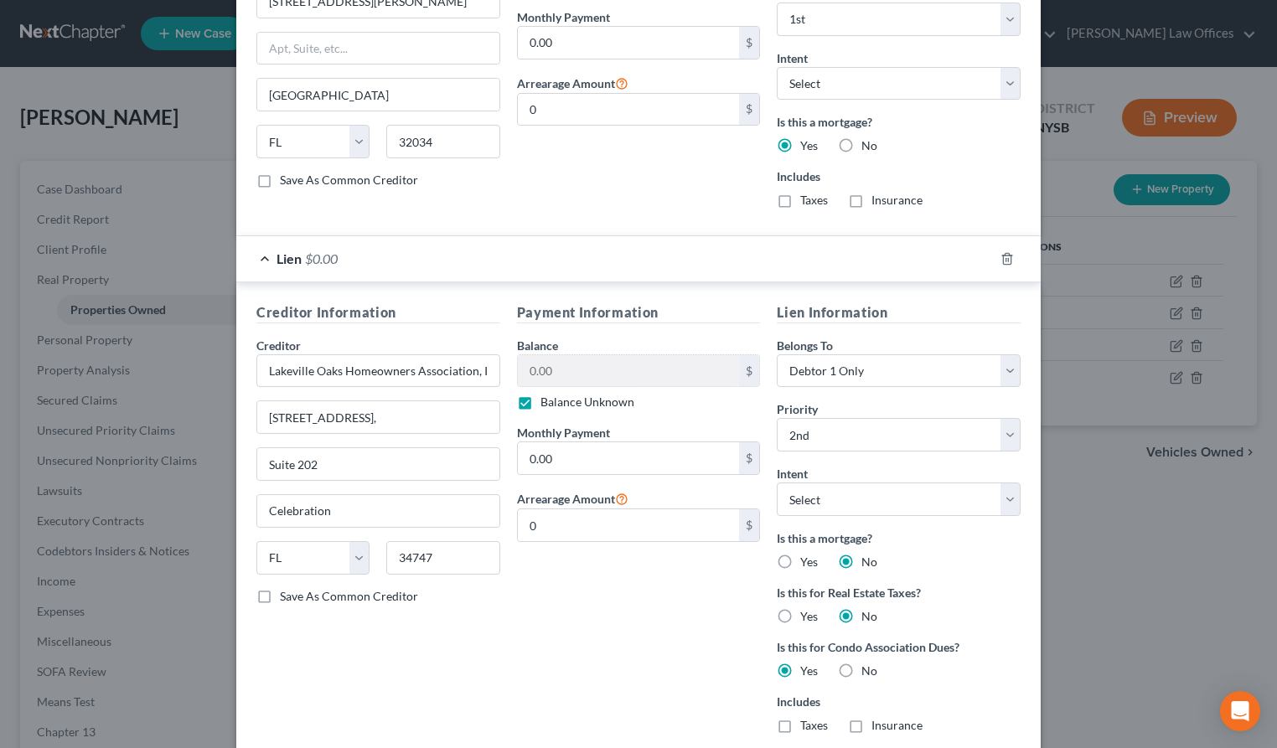
scroll to position [861, 0]
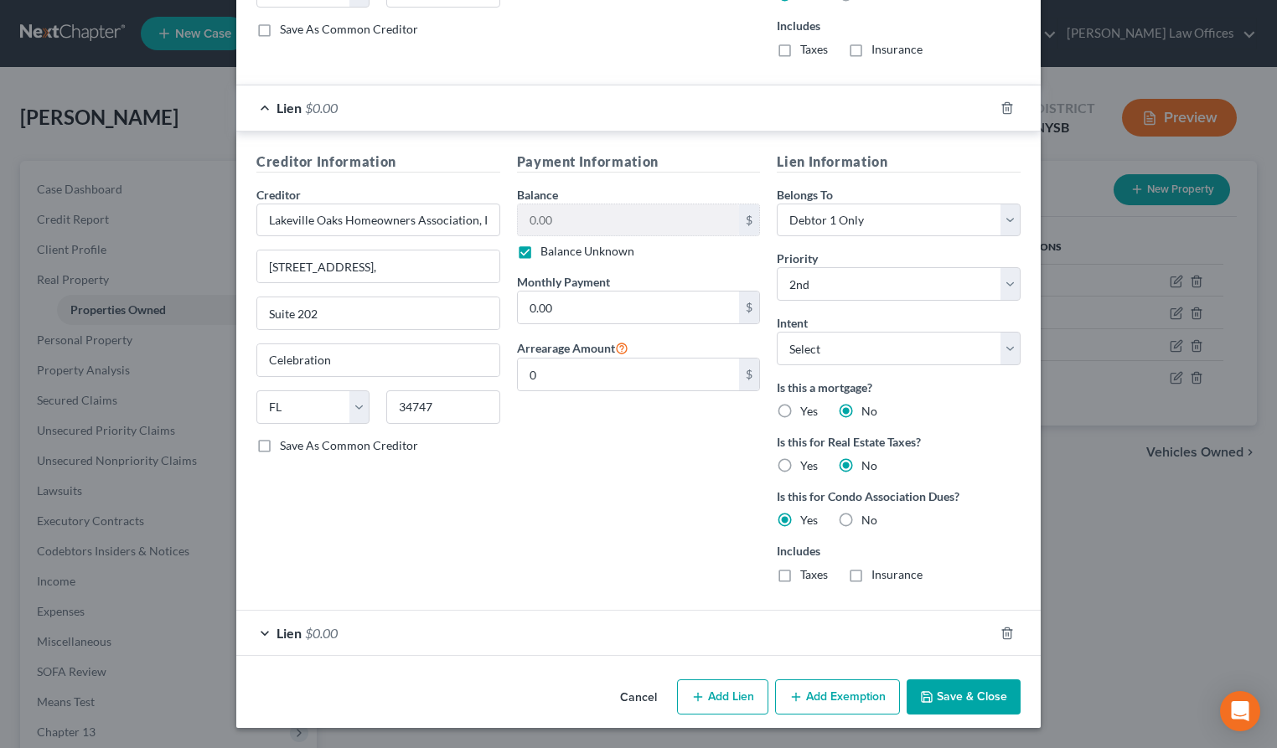
drag, startPoint x: 270, startPoint y: 630, endPoint x: 354, endPoint y: 604, distance: 88.5
click at [270, 629] on div "Lien $0.00" at bounding box center [615, 633] width 758 height 44
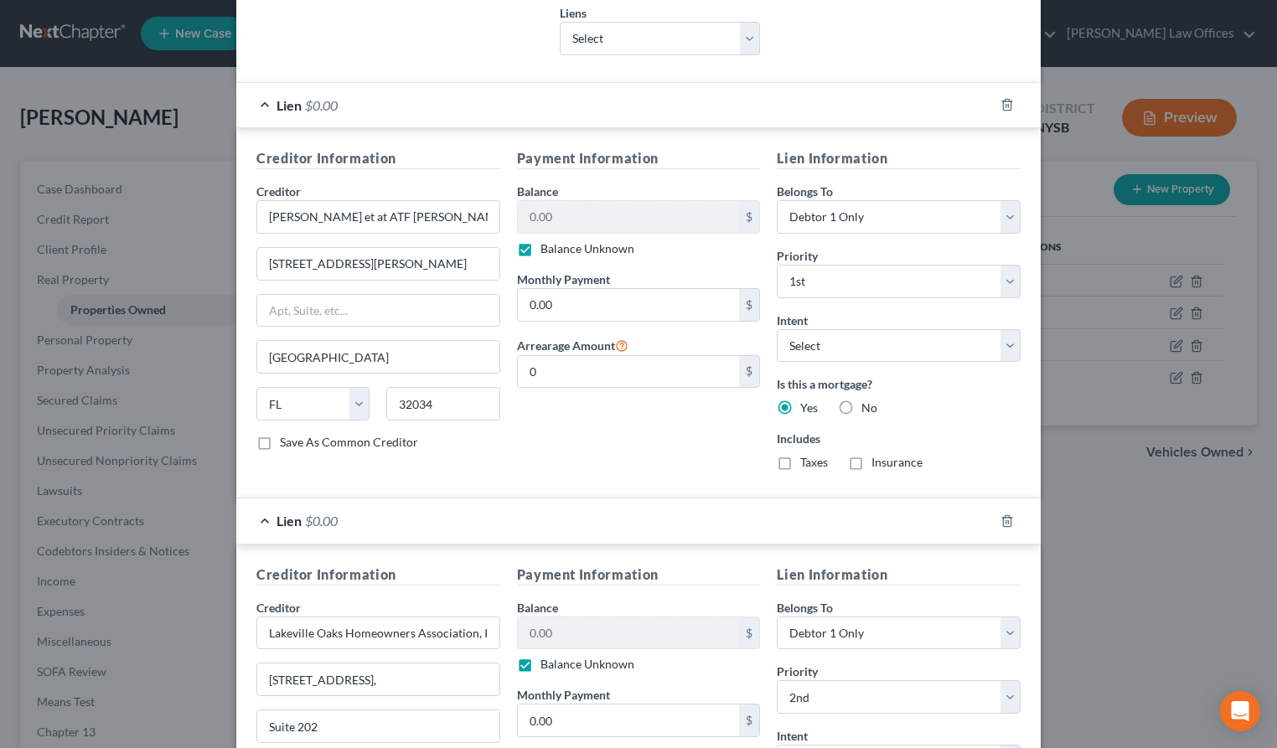
scroll to position [0, 0]
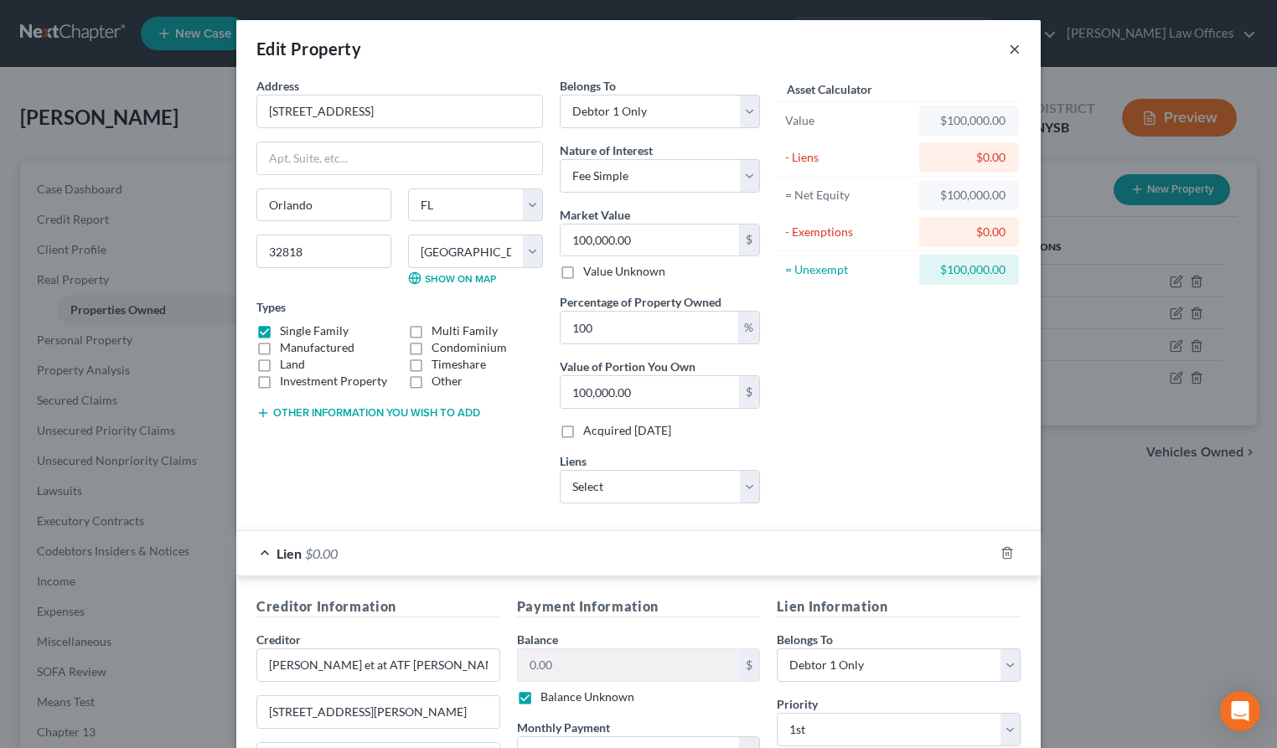
click at [1014, 49] on button "×" at bounding box center [1015, 49] width 12 height 20
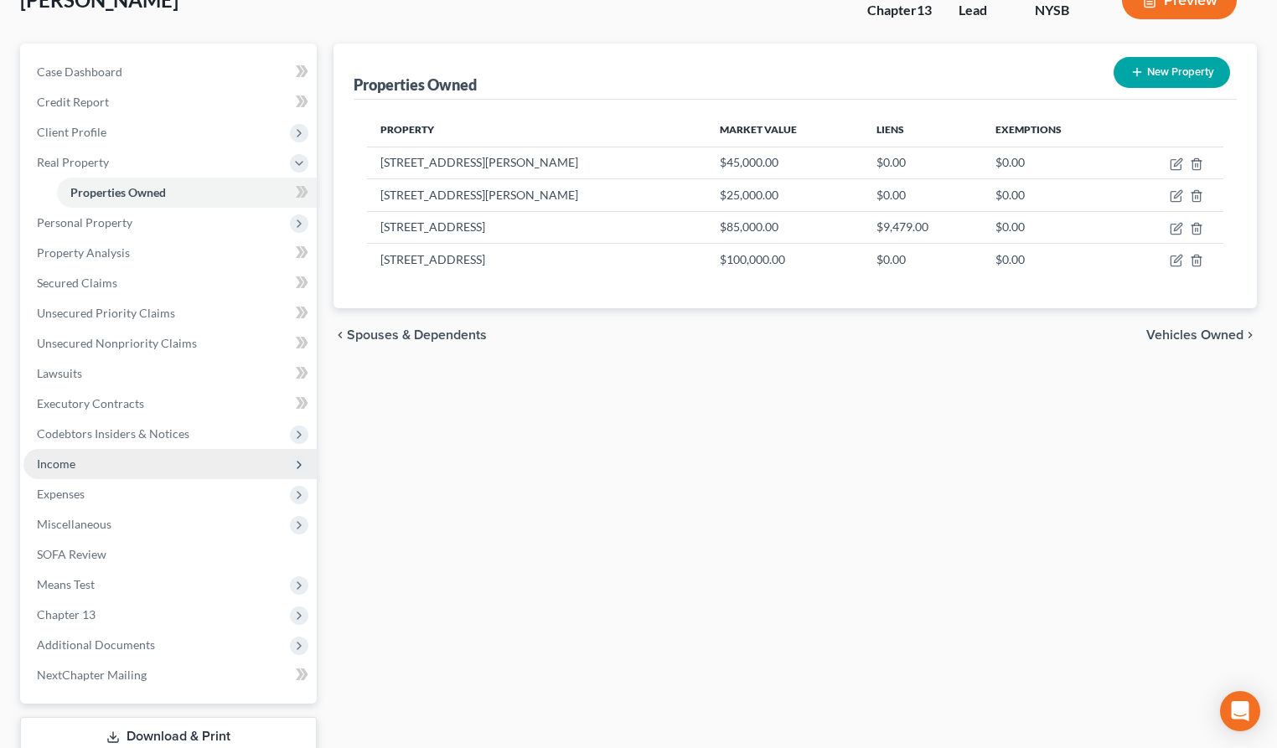
scroll to position [231, 0]
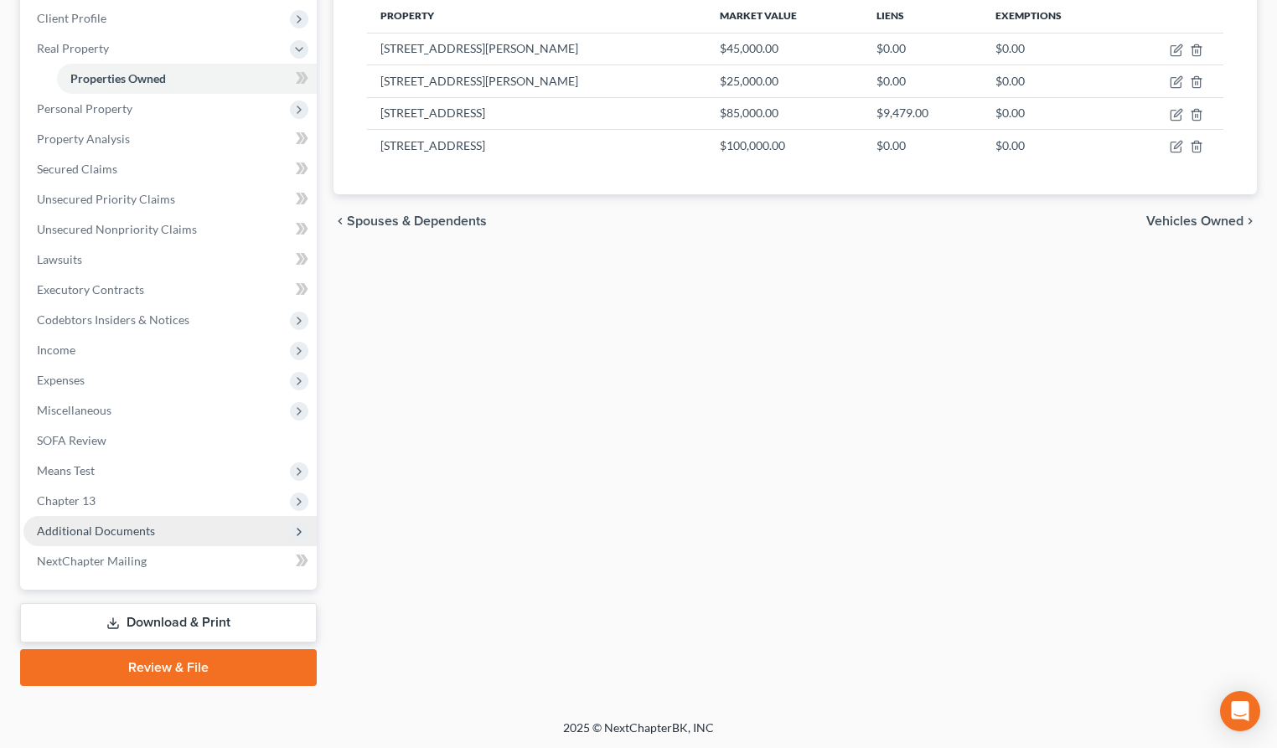
click at [117, 535] on span "Additional Documents" at bounding box center [96, 531] width 118 height 14
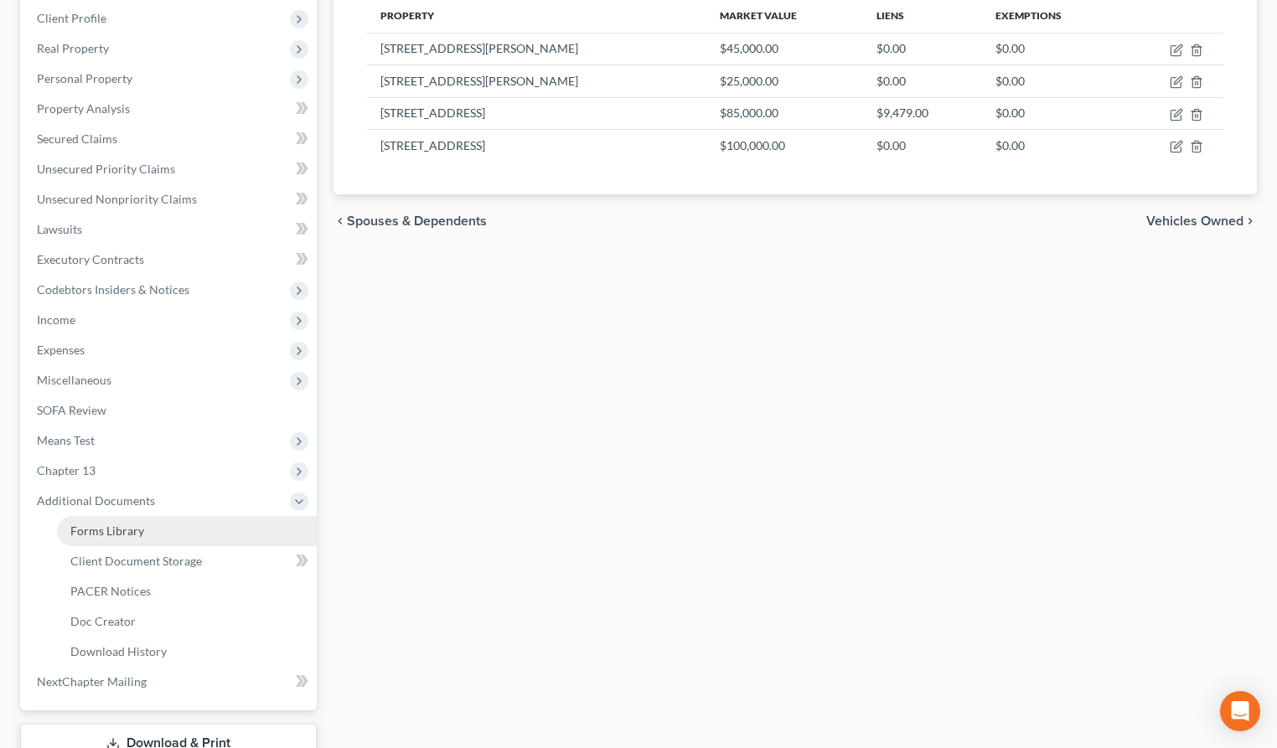
click at [141, 533] on span "Forms Library" at bounding box center [107, 531] width 74 height 14
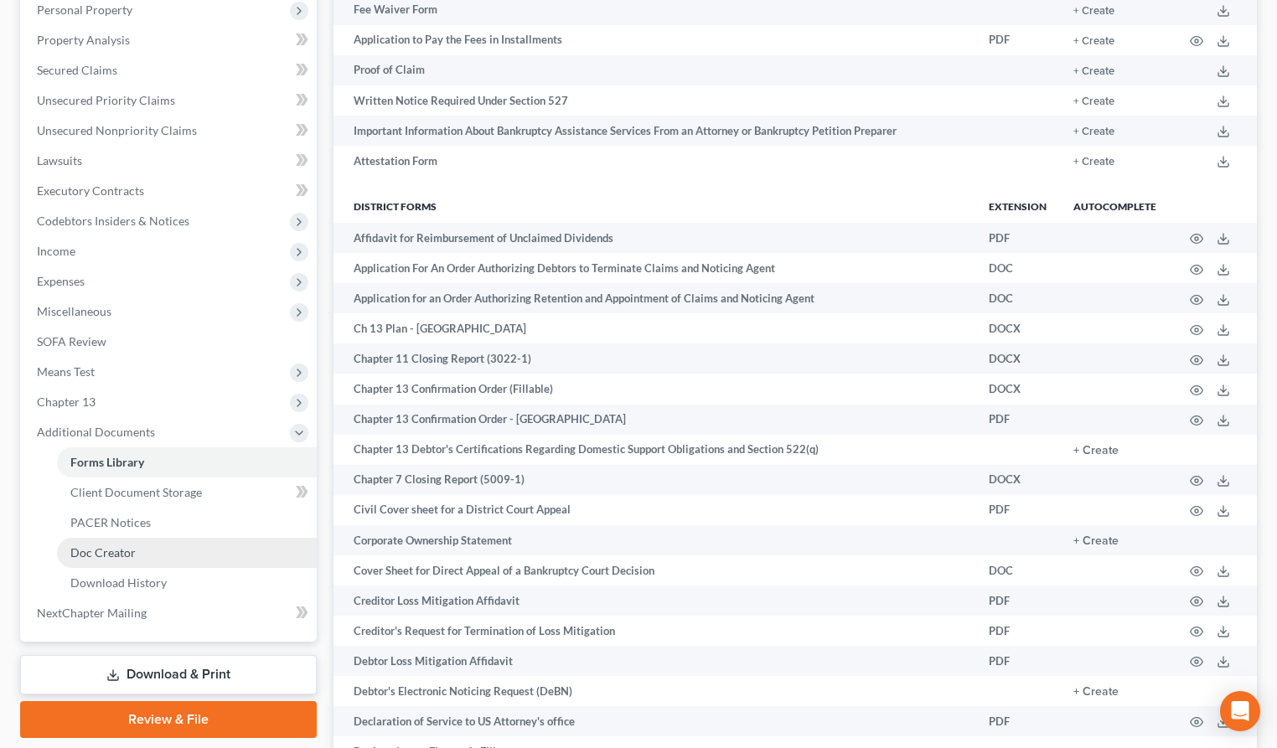
scroll to position [303, 0]
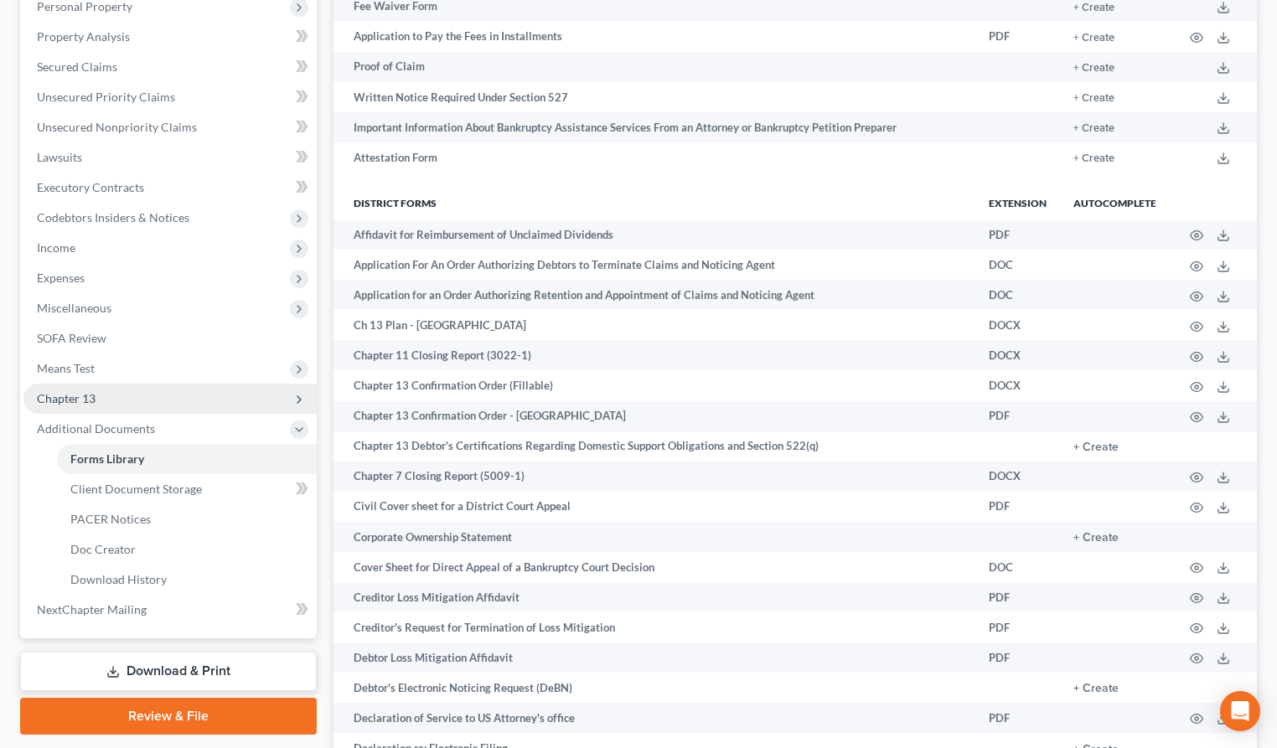
click at [99, 396] on span "Chapter 13" at bounding box center [169, 399] width 293 height 30
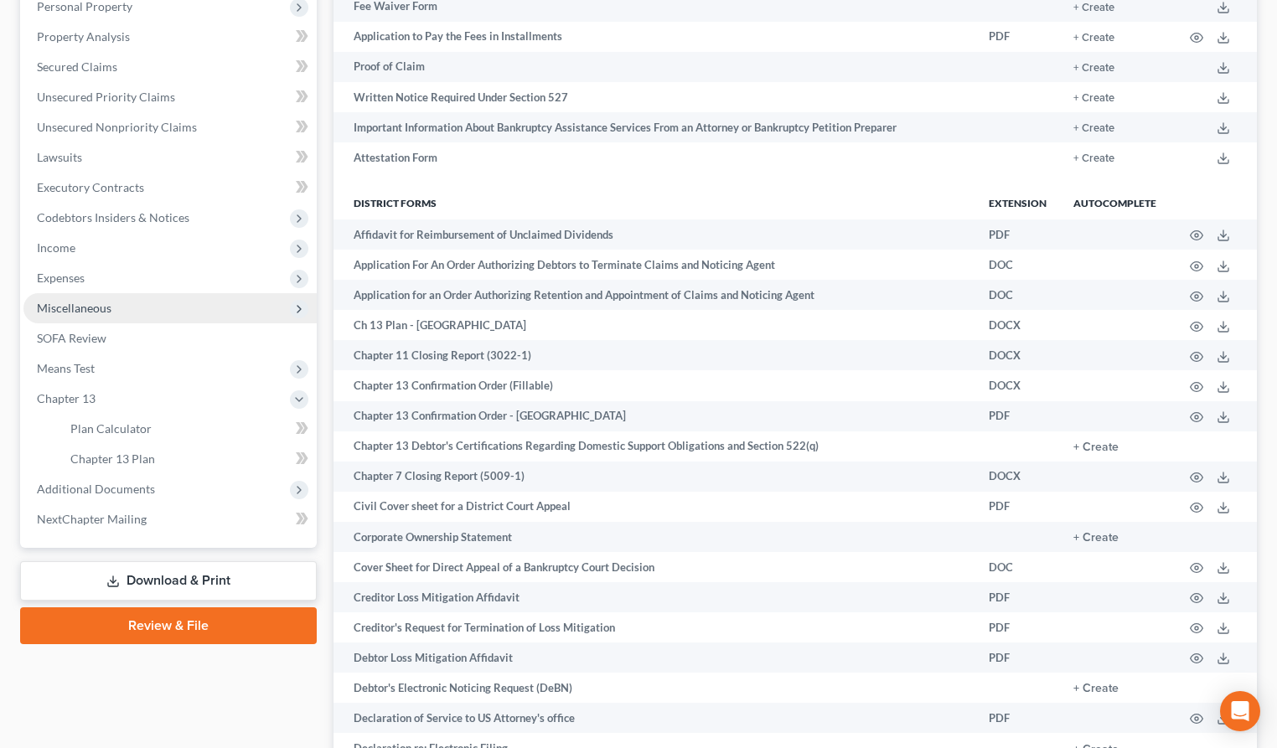
click at [121, 314] on span "Miscellaneous" at bounding box center [169, 308] width 293 height 30
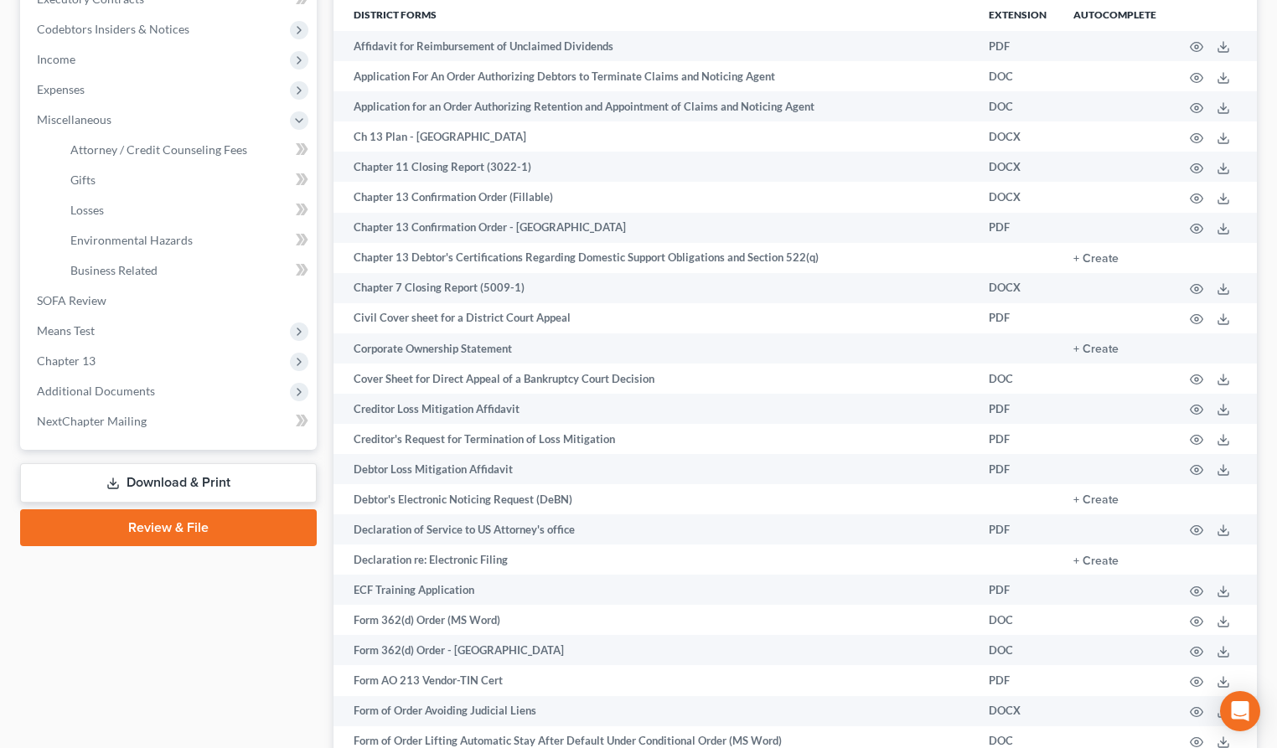
scroll to position [520, 0]
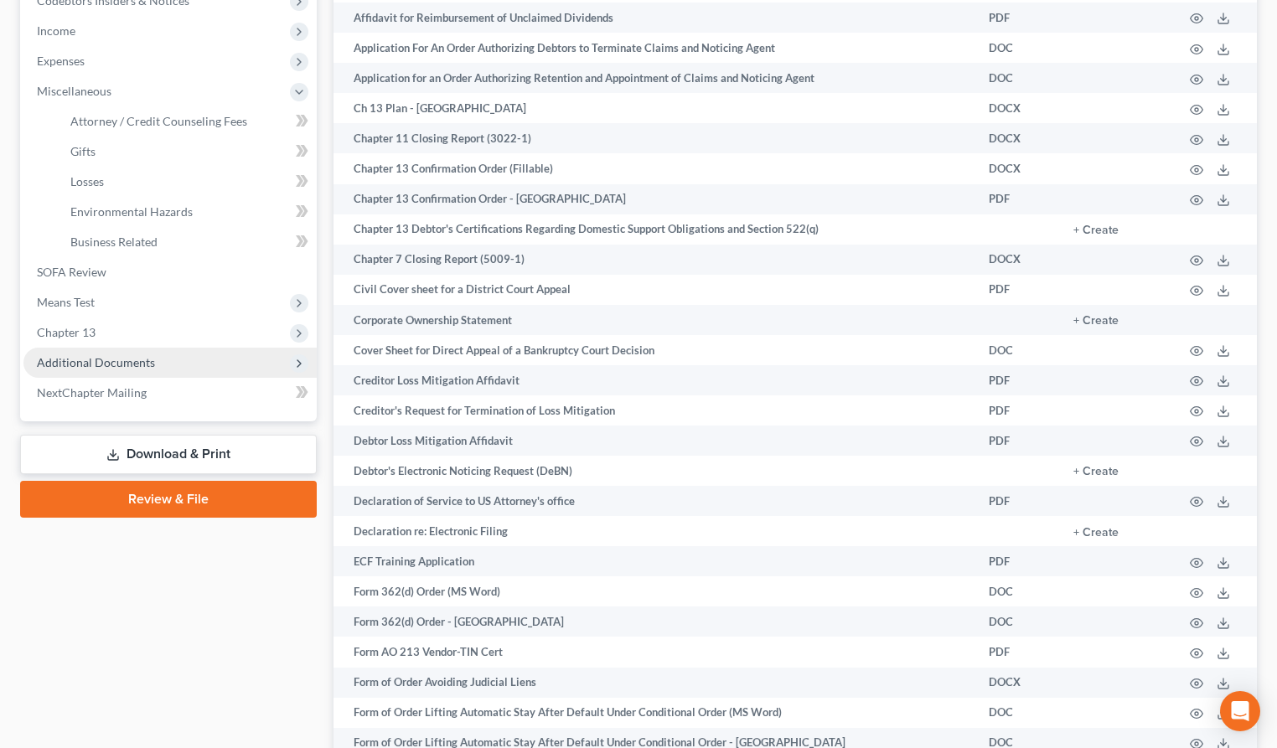
click at [95, 362] on span "Additional Documents" at bounding box center [96, 362] width 118 height 14
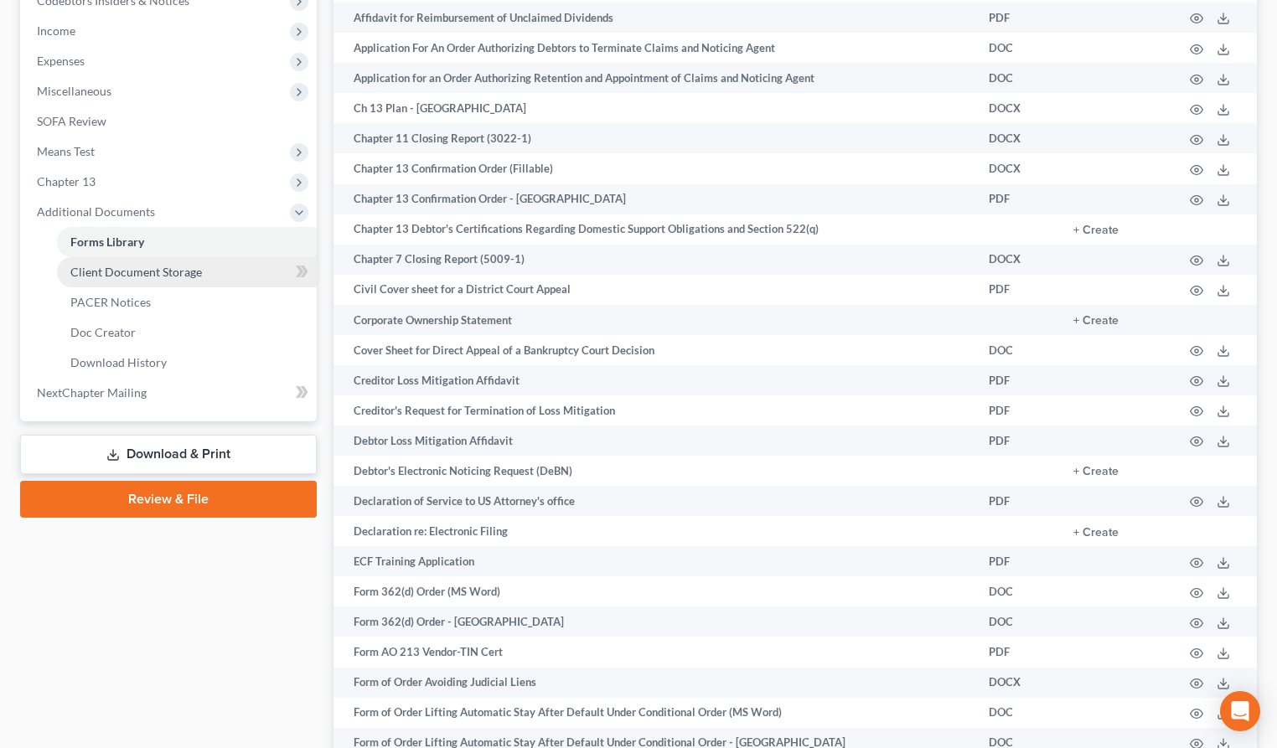
click at [160, 272] on span "Client Document Storage" at bounding box center [136, 272] width 132 height 14
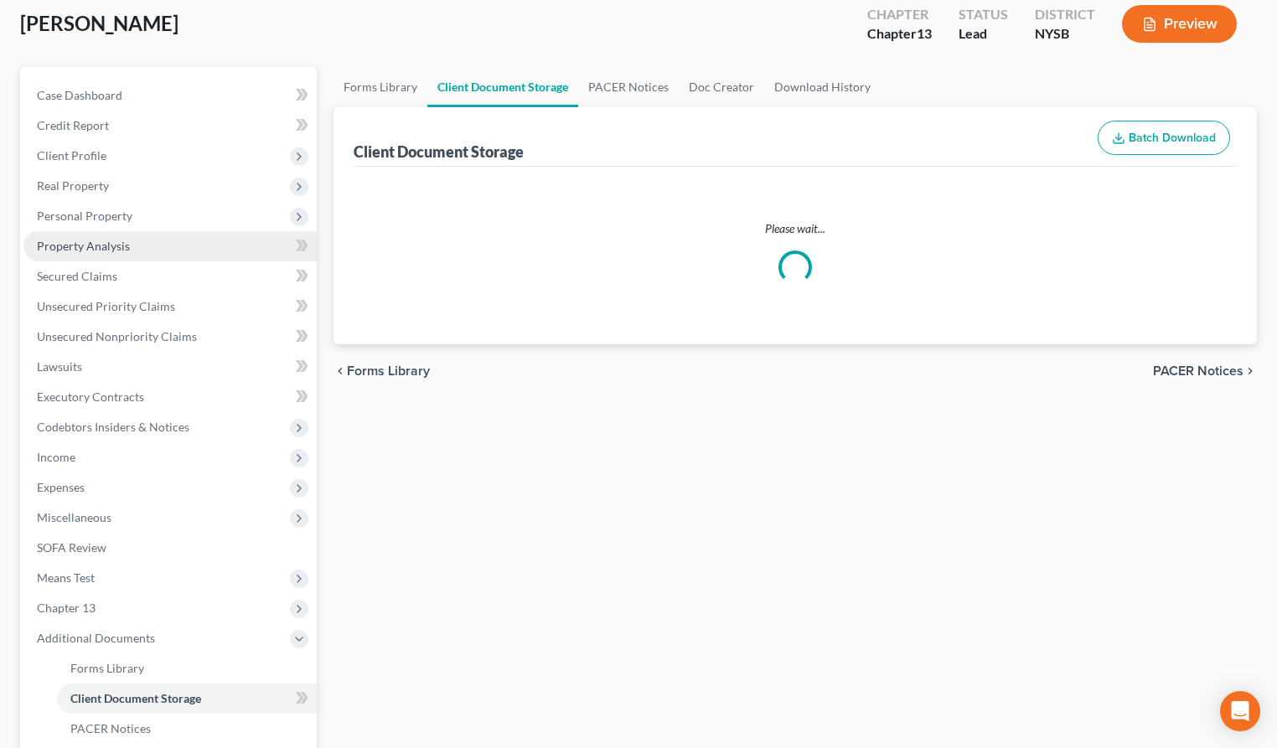
select select "0"
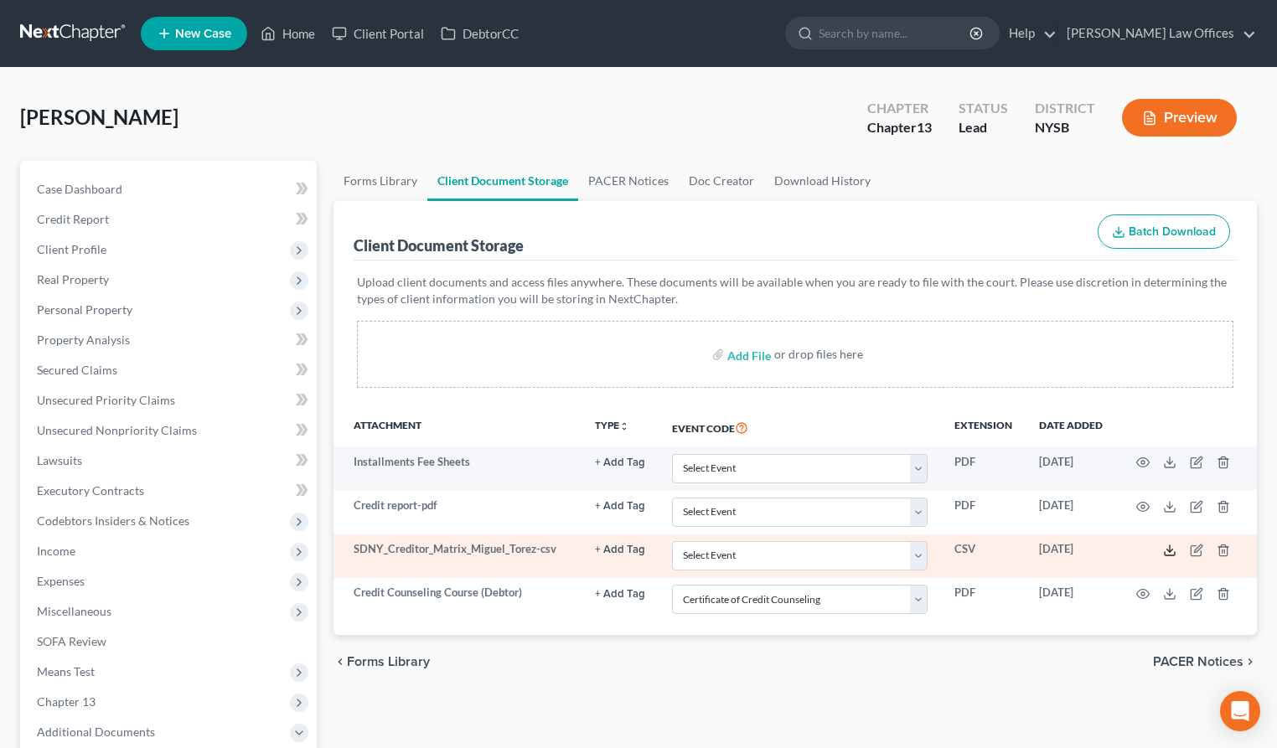
click at [1171, 552] on icon at bounding box center [1169, 550] width 13 height 13
click at [1195, 548] on icon "button" at bounding box center [1198, 549] width 8 height 8
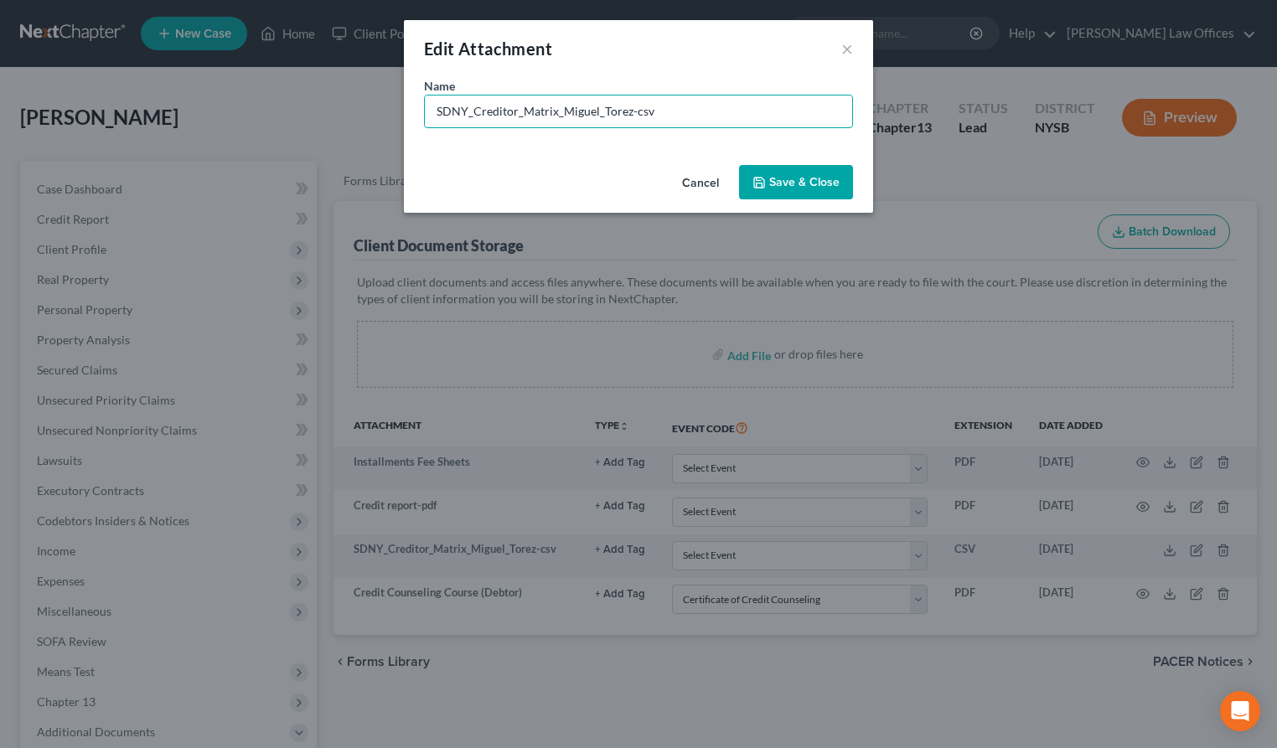
drag, startPoint x: 665, startPoint y: 113, endPoint x: 398, endPoint y: 106, distance: 266.6
click at [398, 106] on div "Edit Attachment × Name * SDNY_Creditor_Matrix_Miguel_Torez-csv Cancel Save & Cl…" at bounding box center [638, 374] width 1277 height 748
type input "[PERSON_NAME] Creditor Matrix 101325 MRT"
click at [788, 179] on span "Save & Close" at bounding box center [804, 182] width 70 height 14
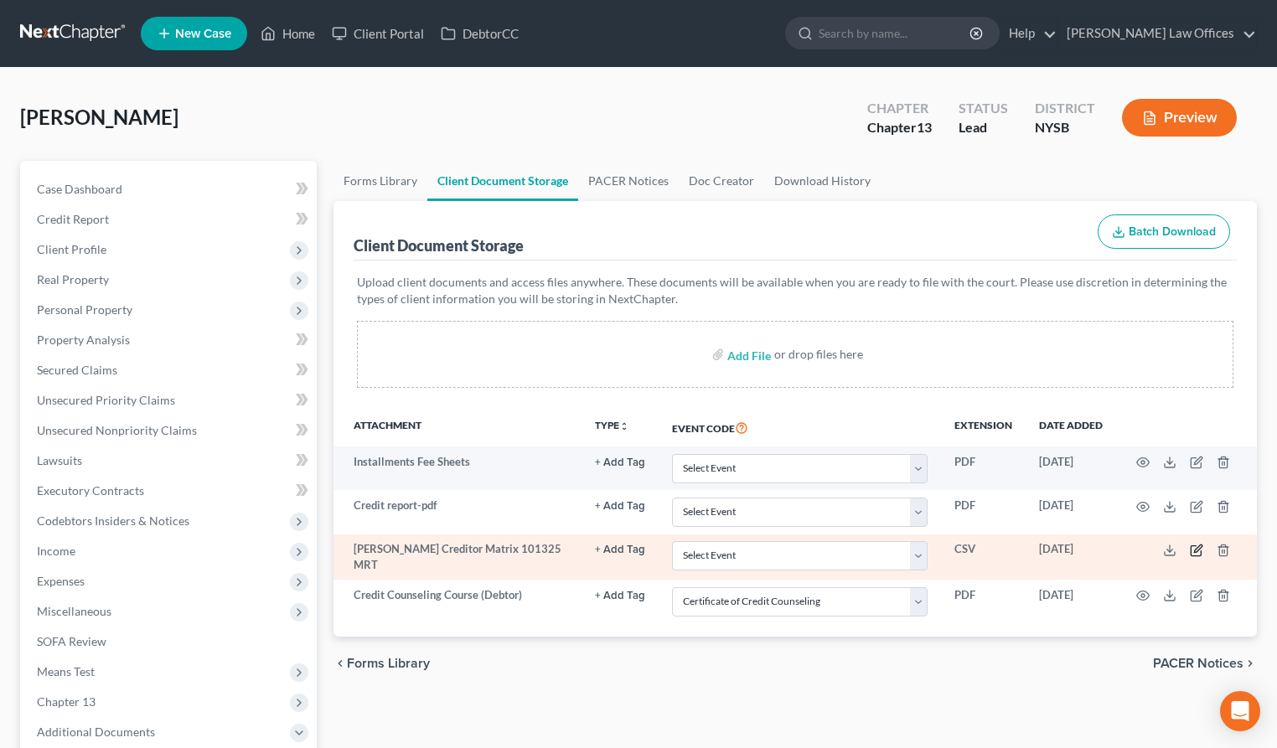
click at [1193, 551] on icon "button" at bounding box center [1196, 550] width 13 height 13
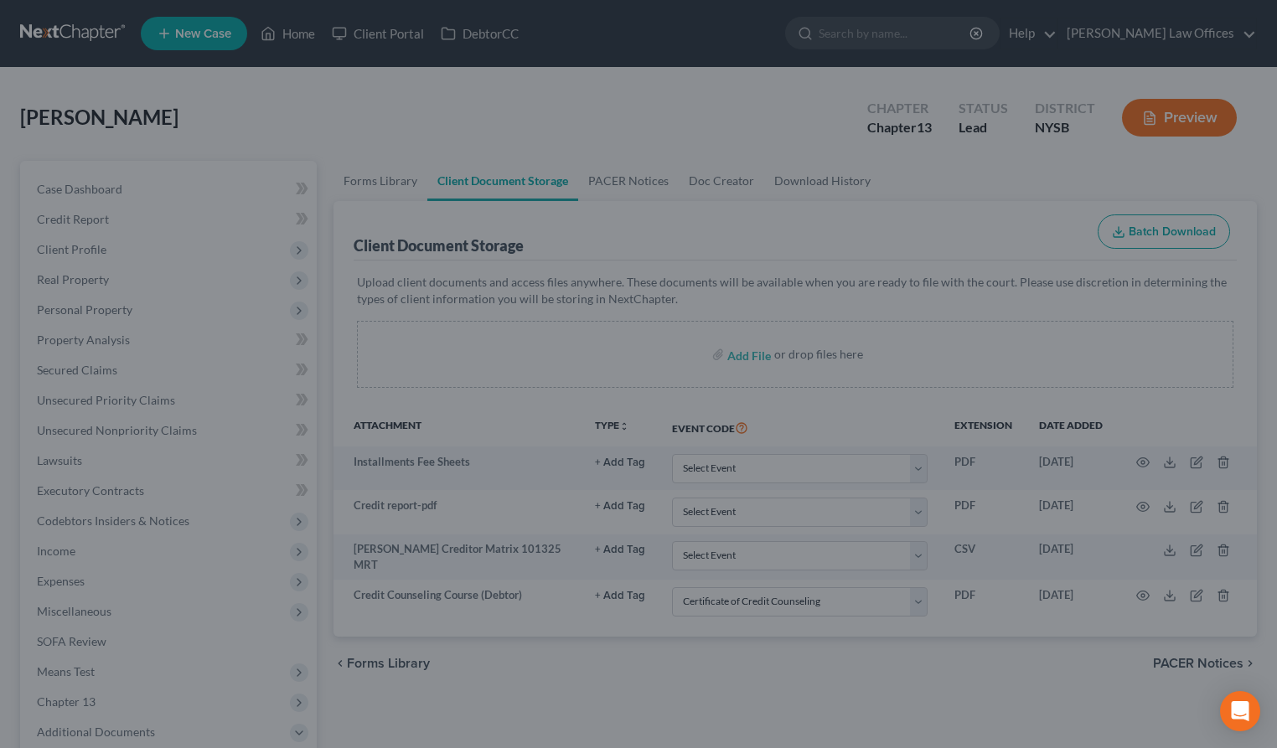
click at [934, 165] on div "New Attachment × Name * [PERSON_NAME] Creditor Matrix 101325 MRT Cancel Save & …" at bounding box center [638, 374] width 1277 height 748
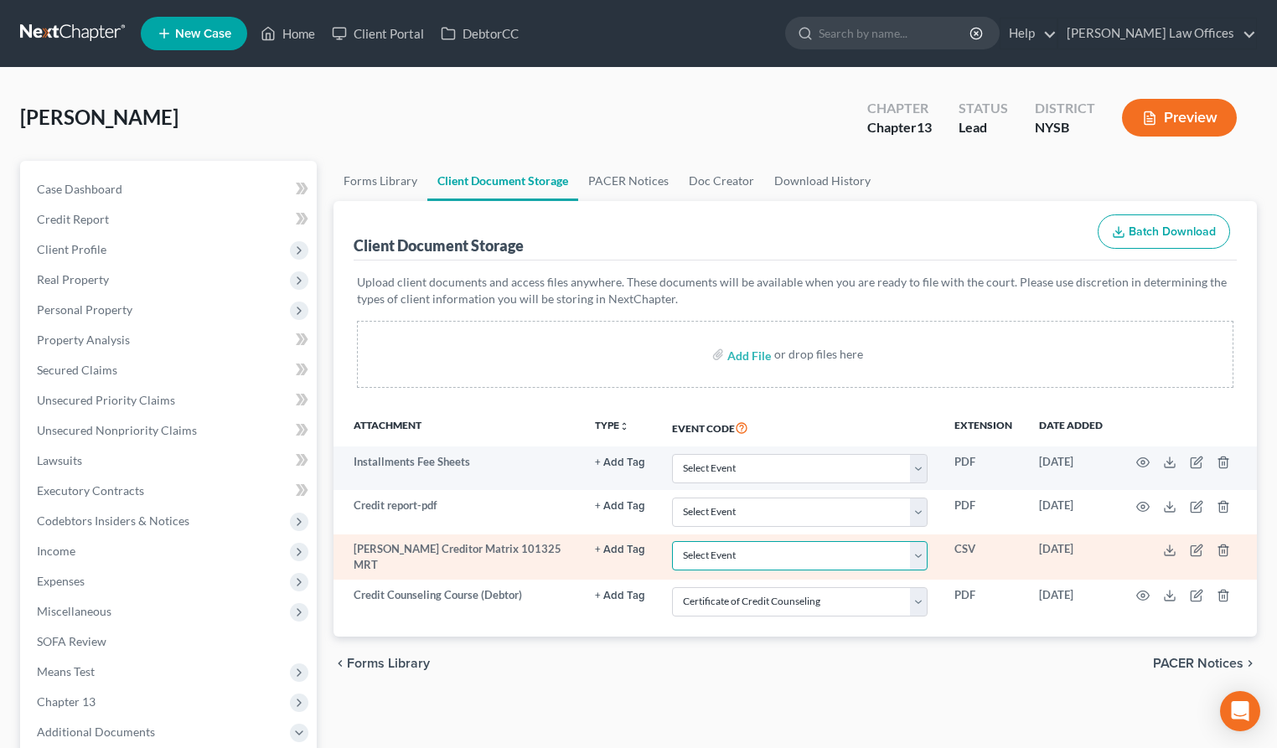
click at [887, 552] on select "Select Event Certificate of Credit Counseling Chapter 13 Calculation of Disposa…" at bounding box center [800, 555] width 256 height 29
click at [674, 541] on select "Select Event Certificate of Credit Counseling Chapter 13 Calculation of Disposa…" at bounding box center [800, 555] width 256 height 29
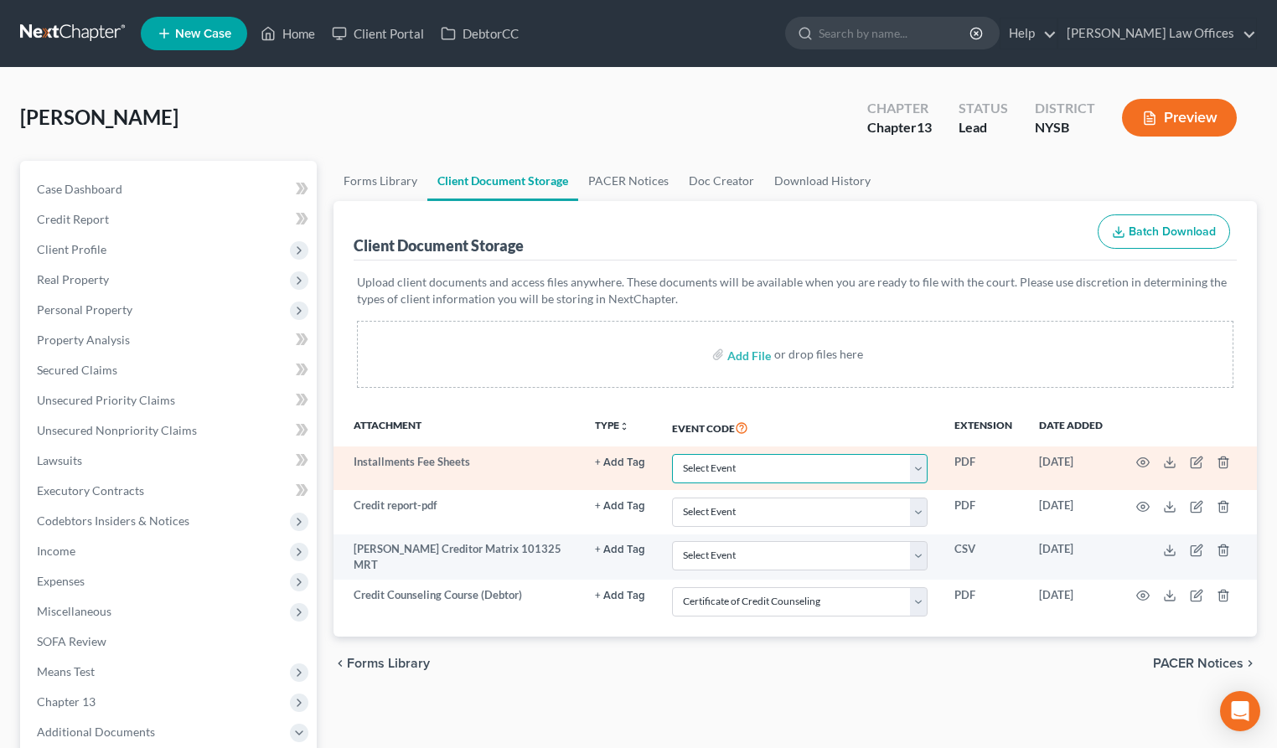
click at [861, 464] on select "Select Event Certificate of Credit Counseling Chapter 13 Calculation of Disposa…" at bounding box center [800, 468] width 256 height 29
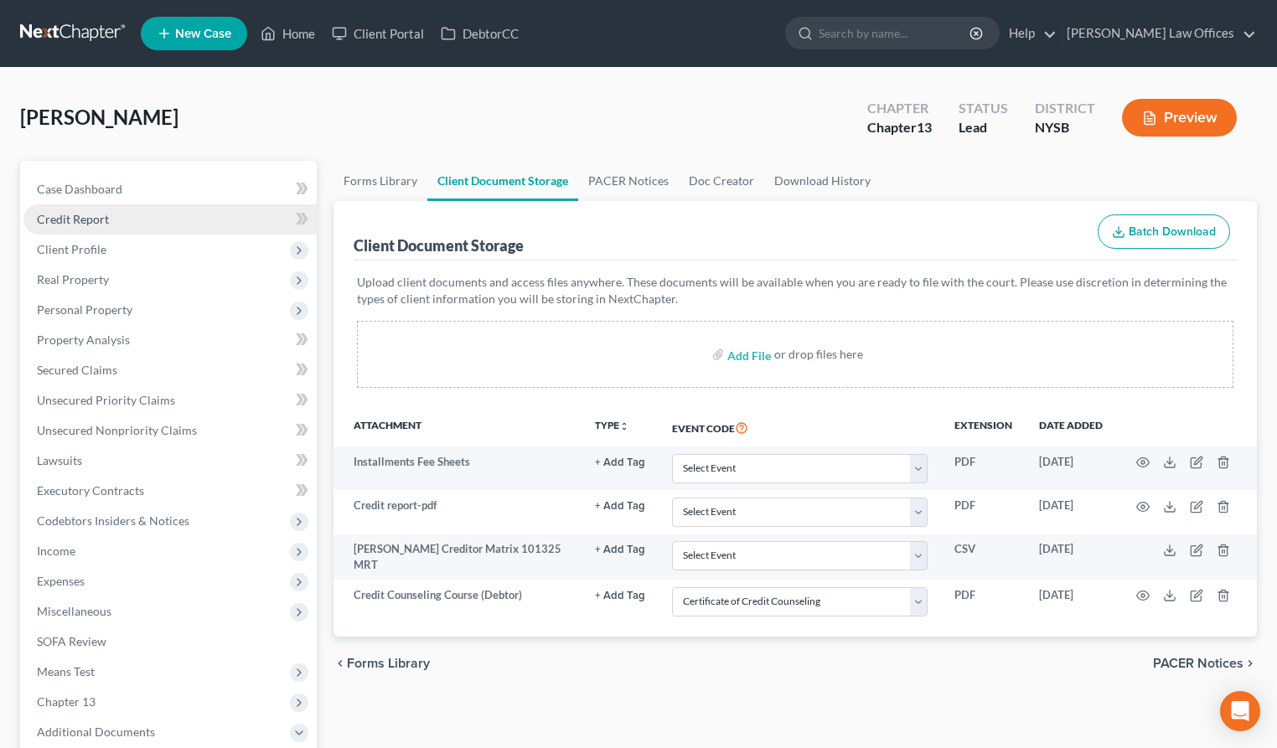
click at [101, 218] on span "Credit Report" at bounding box center [73, 219] width 72 height 14
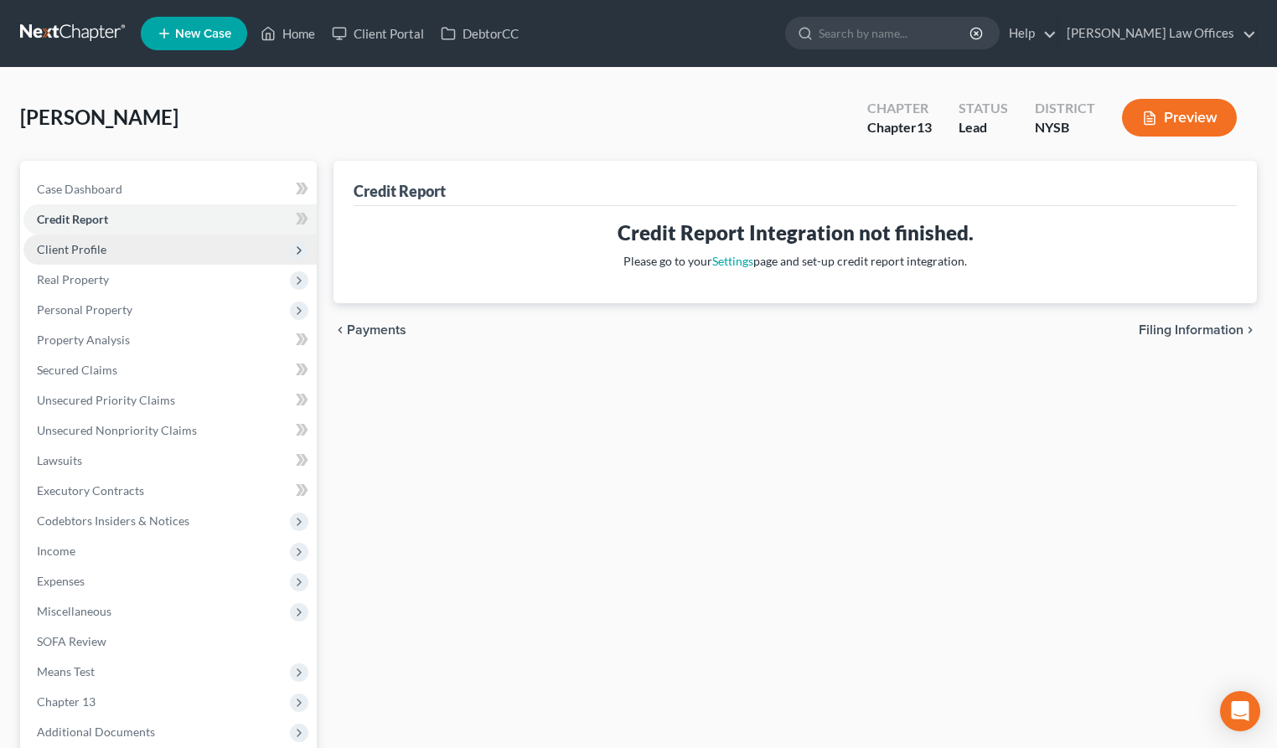
click at [97, 246] on span "Client Profile" at bounding box center [72, 249] width 70 height 14
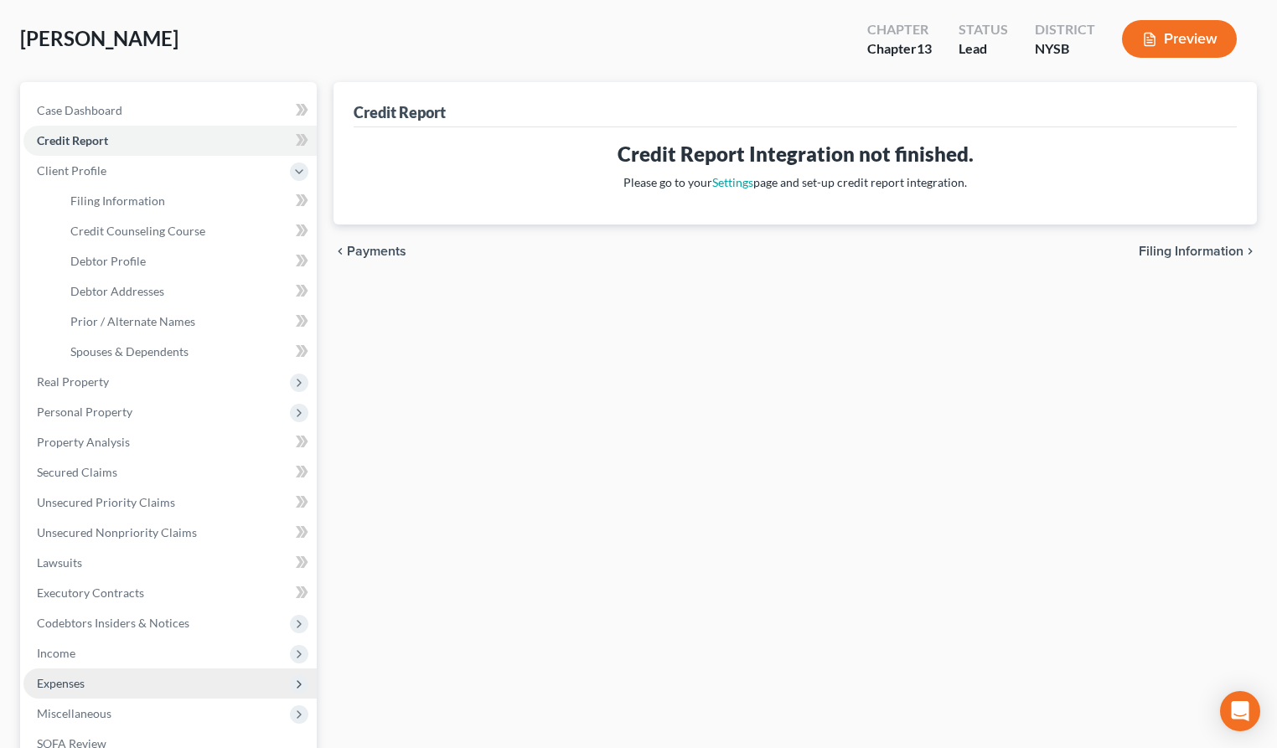
scroll to position [382, 0]
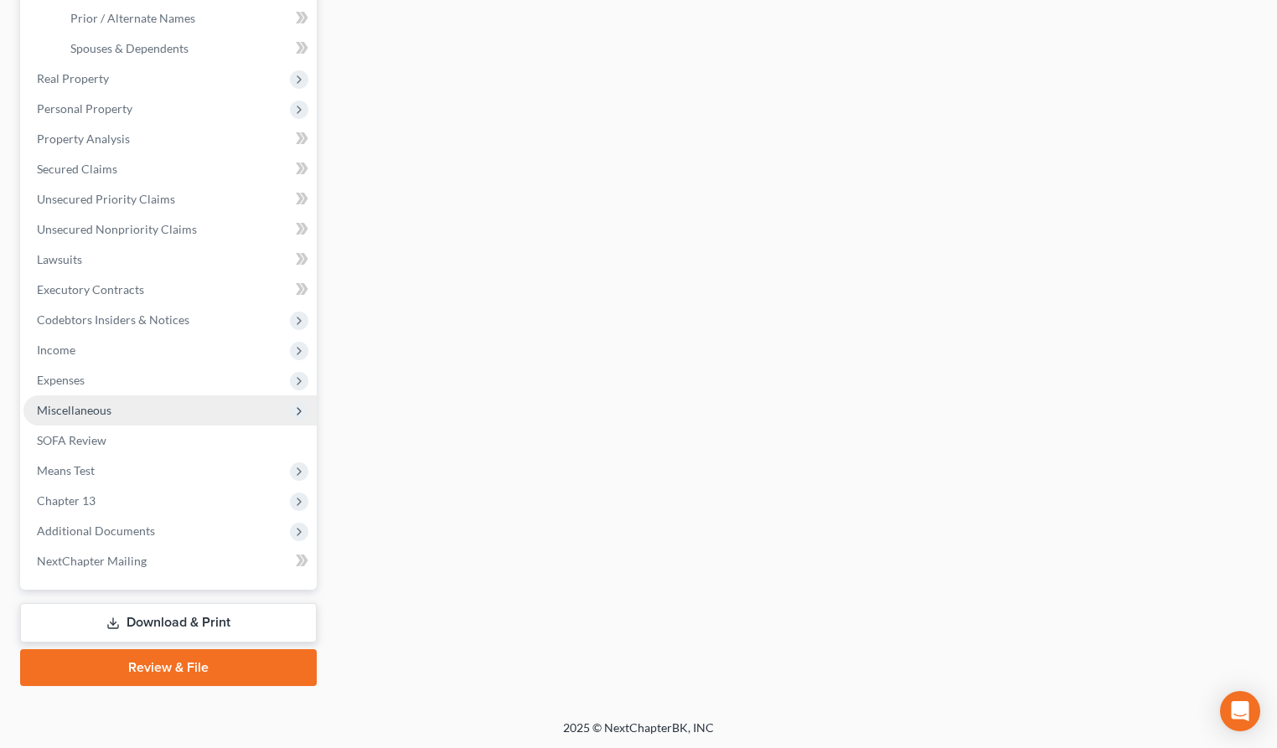
click at [111, 406] on span "Miscellaneous" at bounding box center [169, 411] width 293 height 30
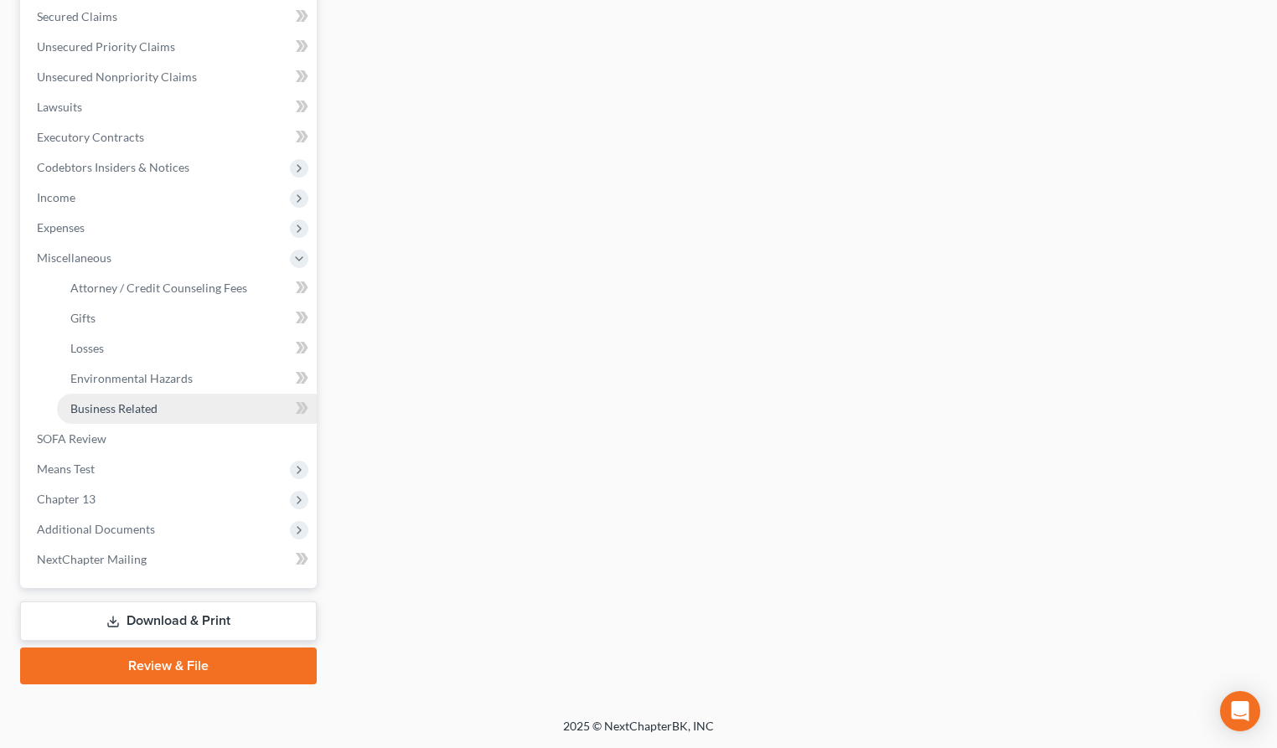
scroll to position [352, 0]
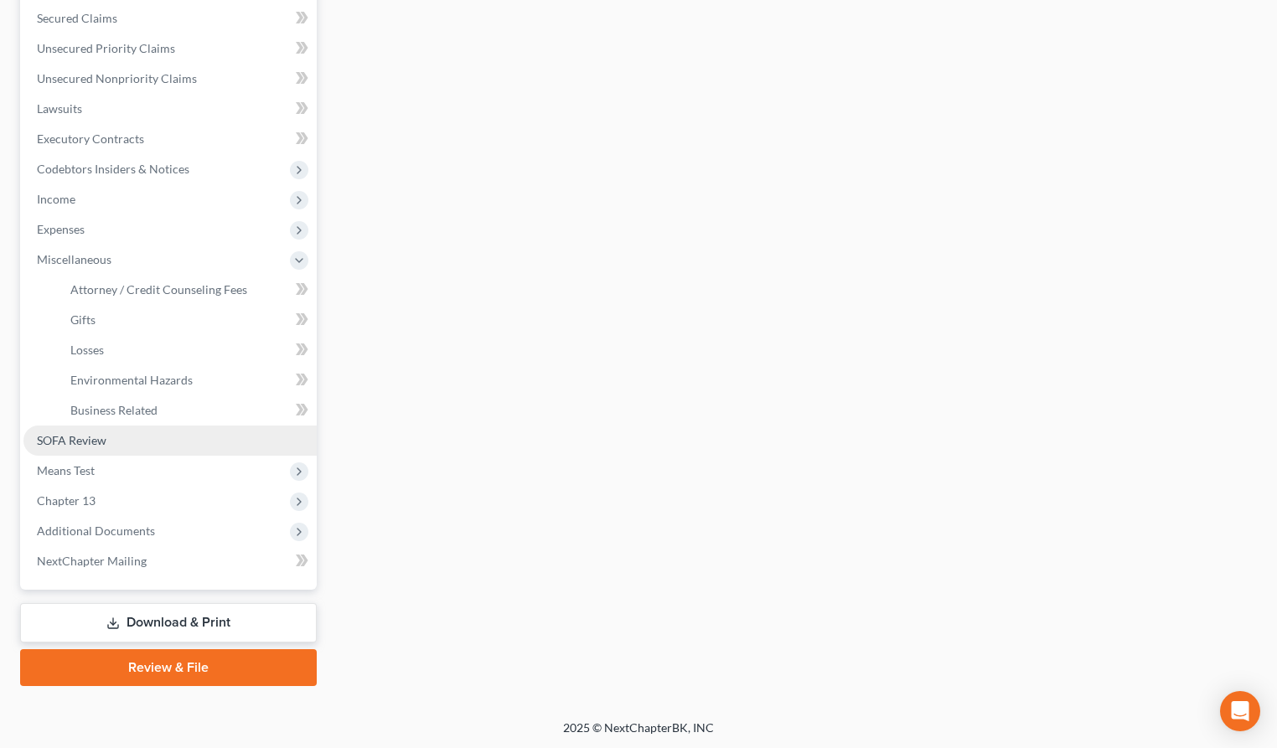
click at [103, 441] on span "SOFA Review" at bounding box center [72, 440] width 70 height 14
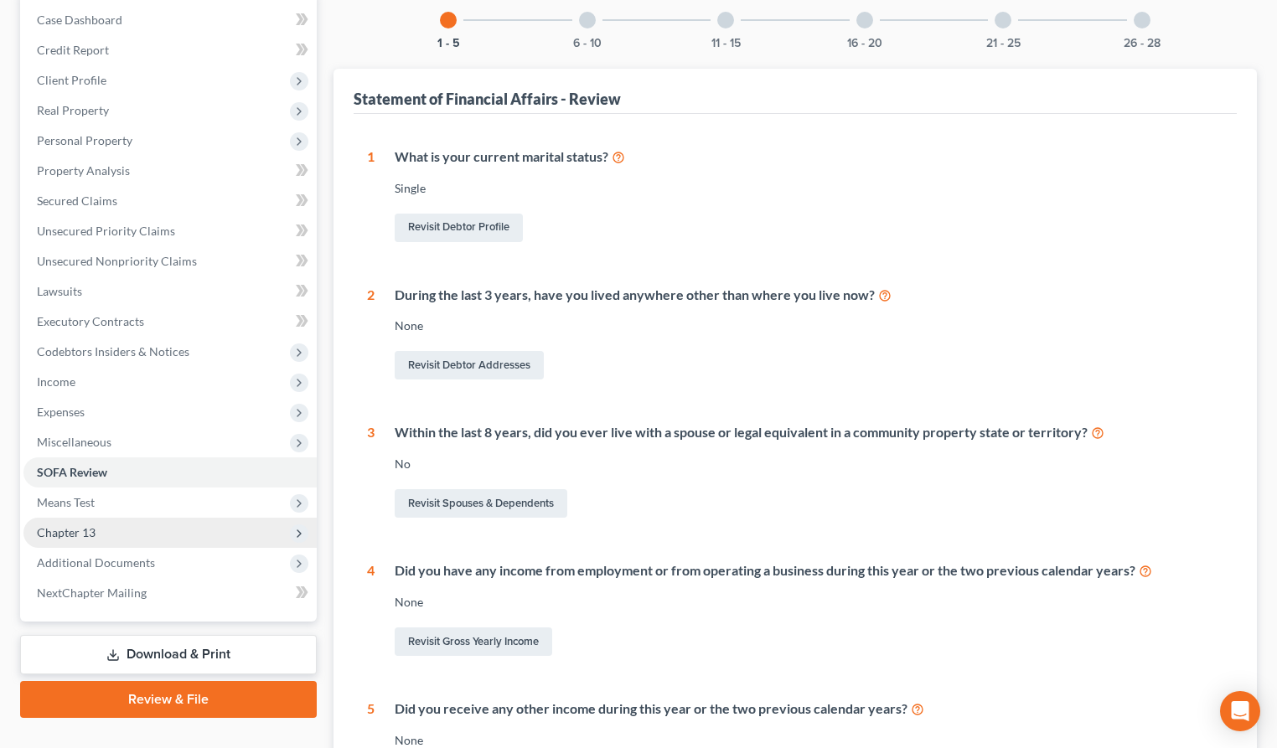
scroll to position [220, 0]
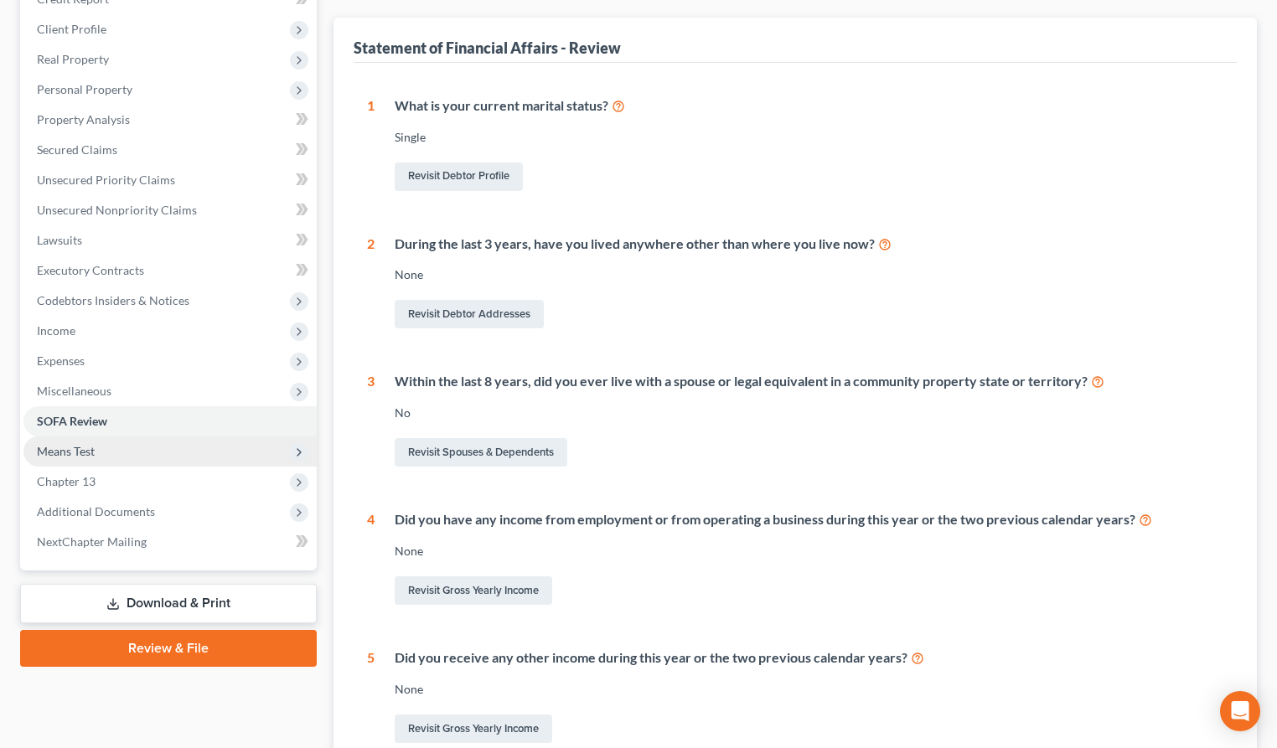
click at [96, 448] on span "Means Test" at bounding box center [169, 452] width 293 height 30
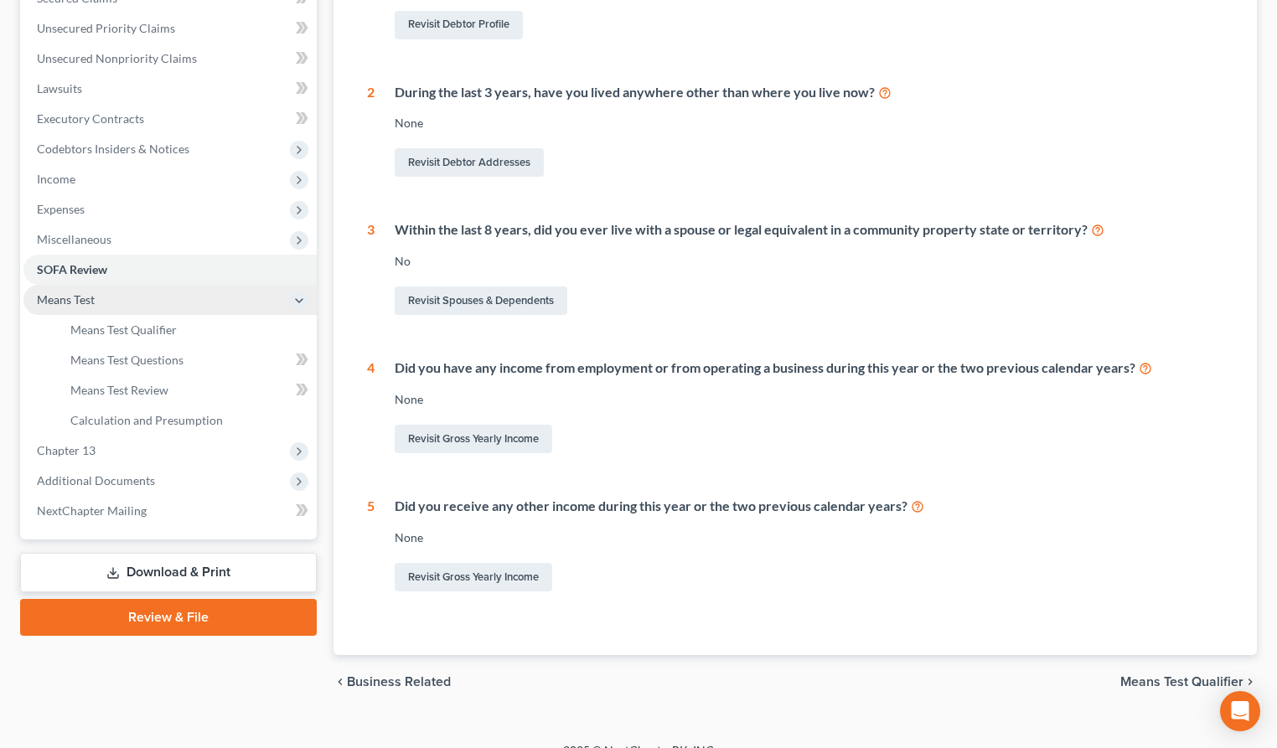
scroll to position [396, 0]
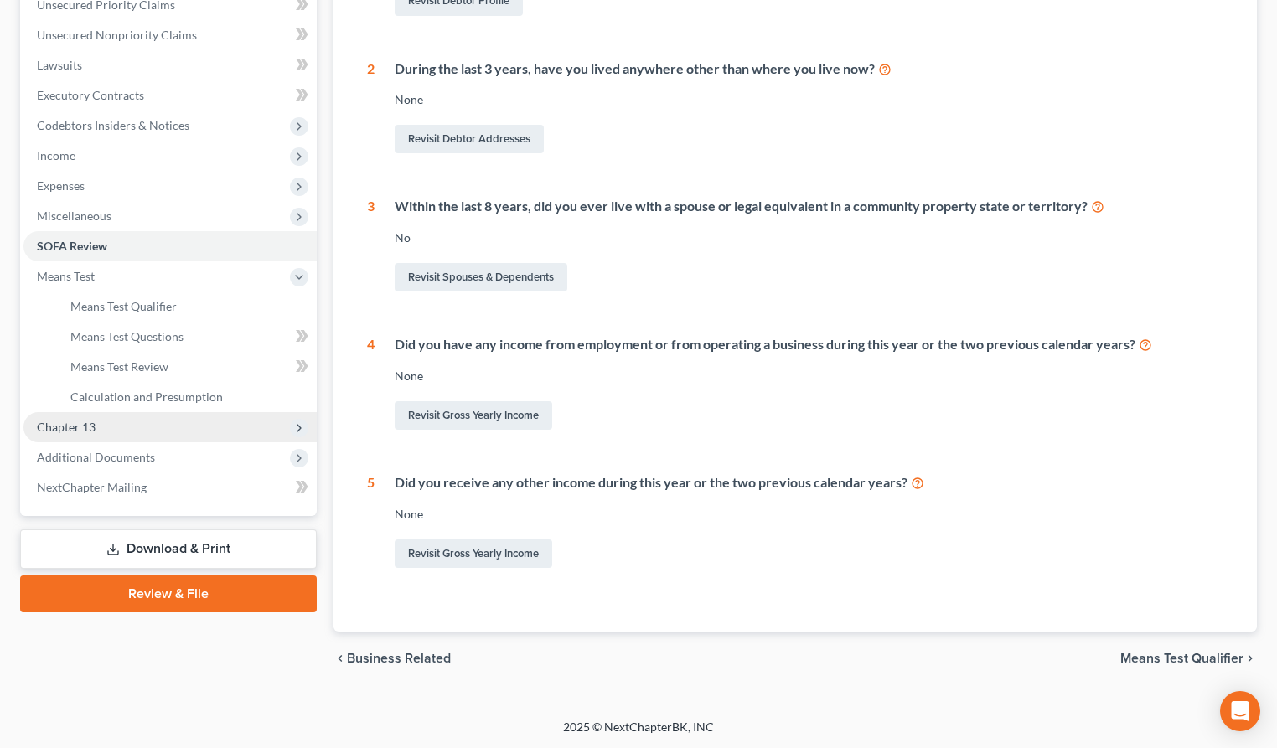
click at [156, 434] on span "Chapter 13" at bounding box center [169, 427] width 293 height 30
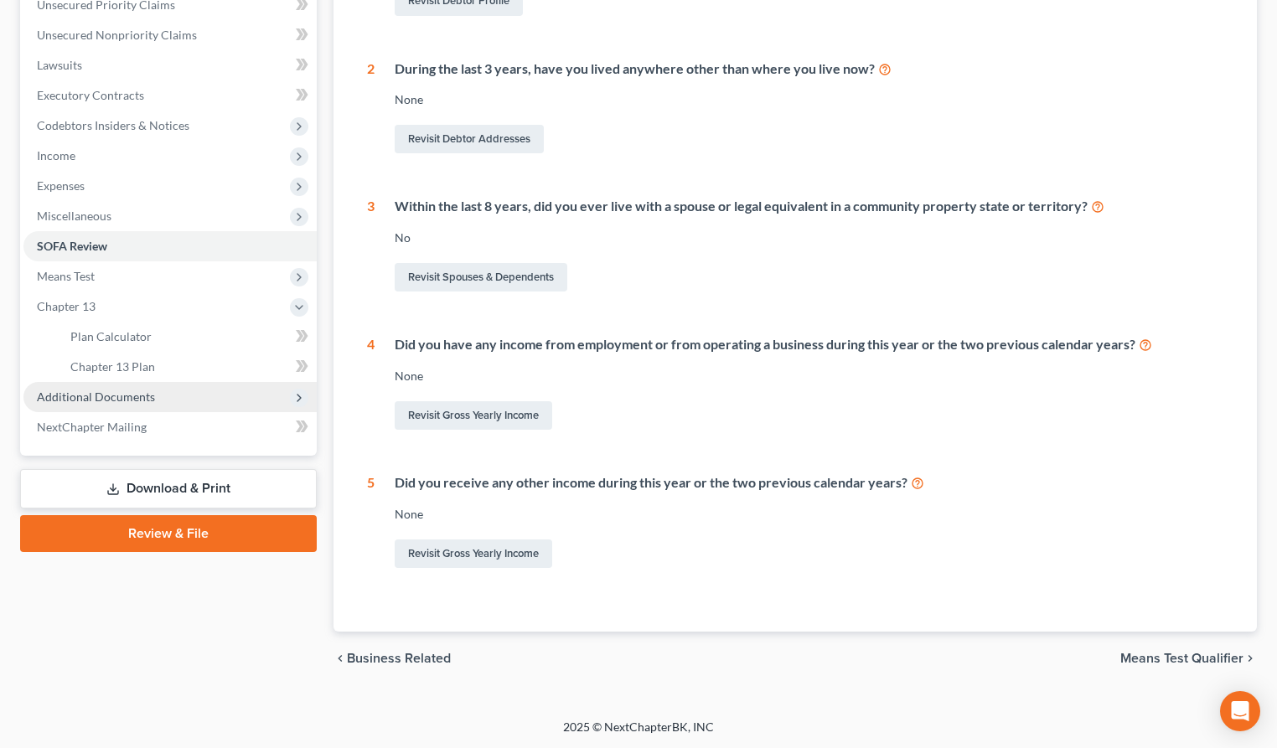
click at [160, 393] on span "Additional Documents" at bounding box center [169, 397] width 293 height 30
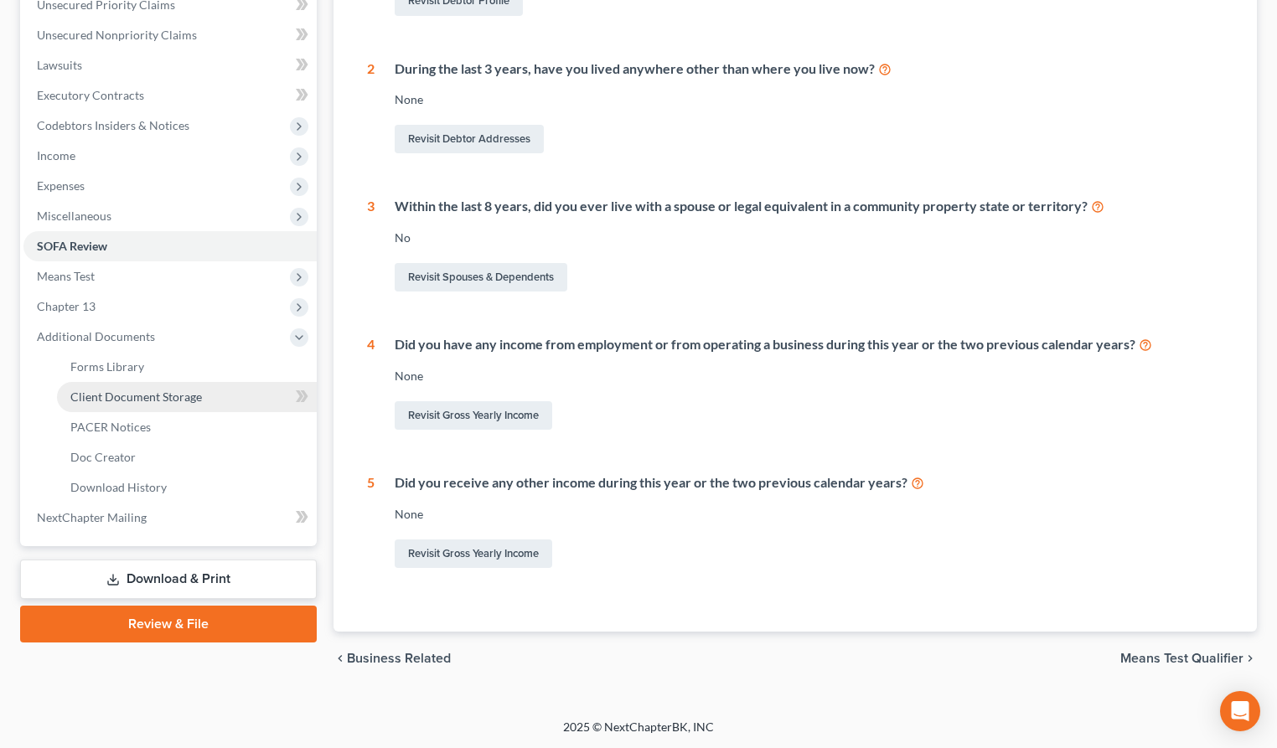
click at [152, 390] on span "Client Document Storage" at bounding box center [136, 397] width 132 height 14
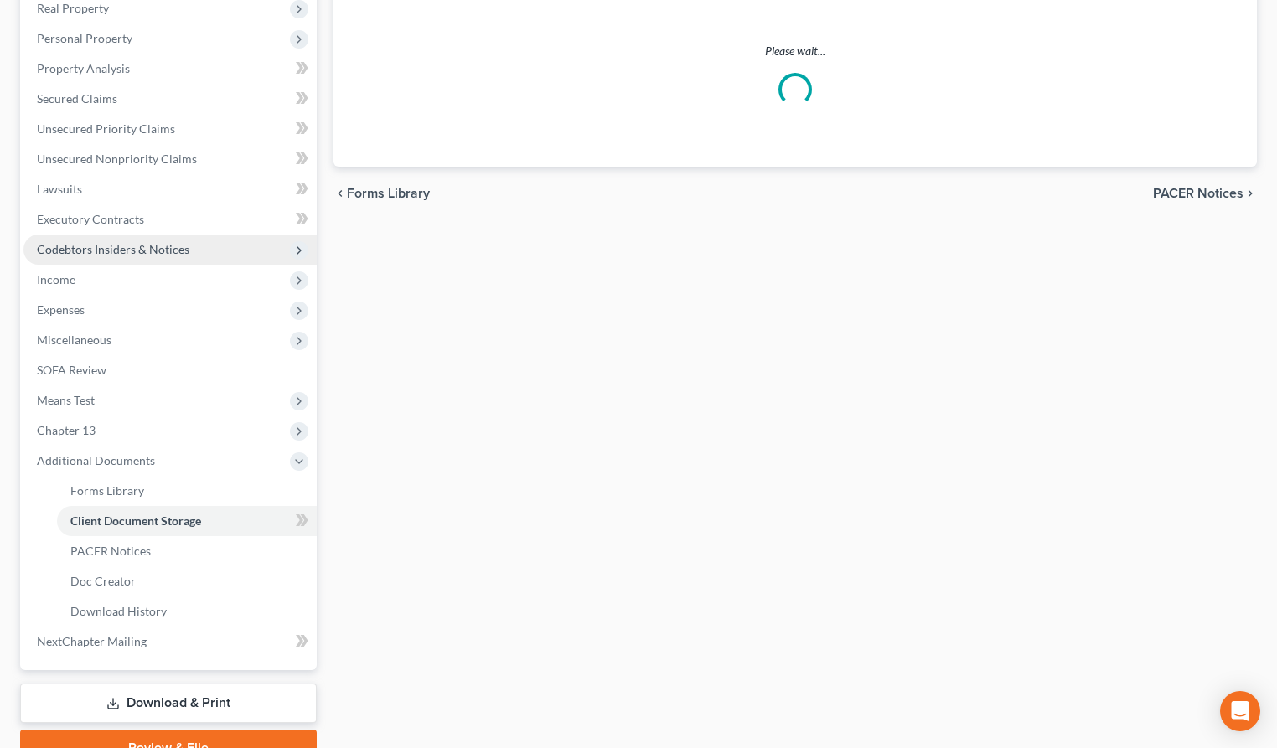
select select "0"
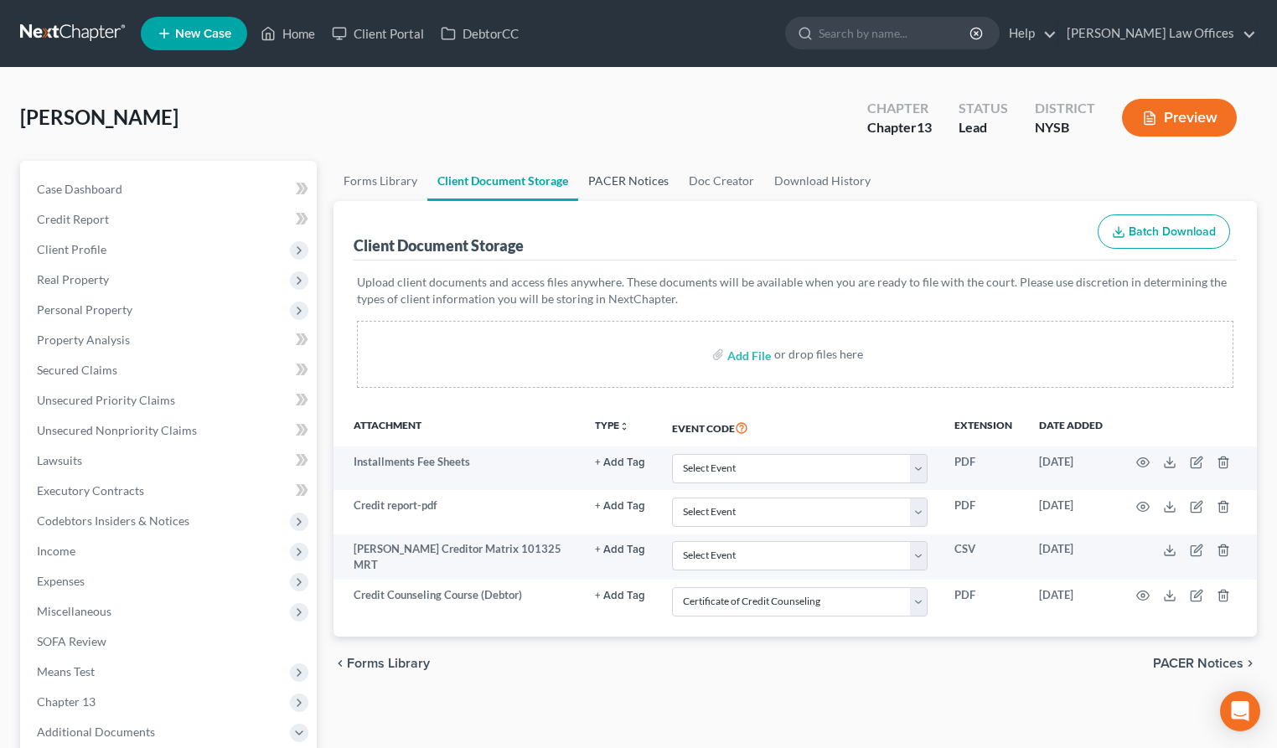
click at [639, 184] on link "PACER Notices" at bounding box center [628, 181] width 101 height 40
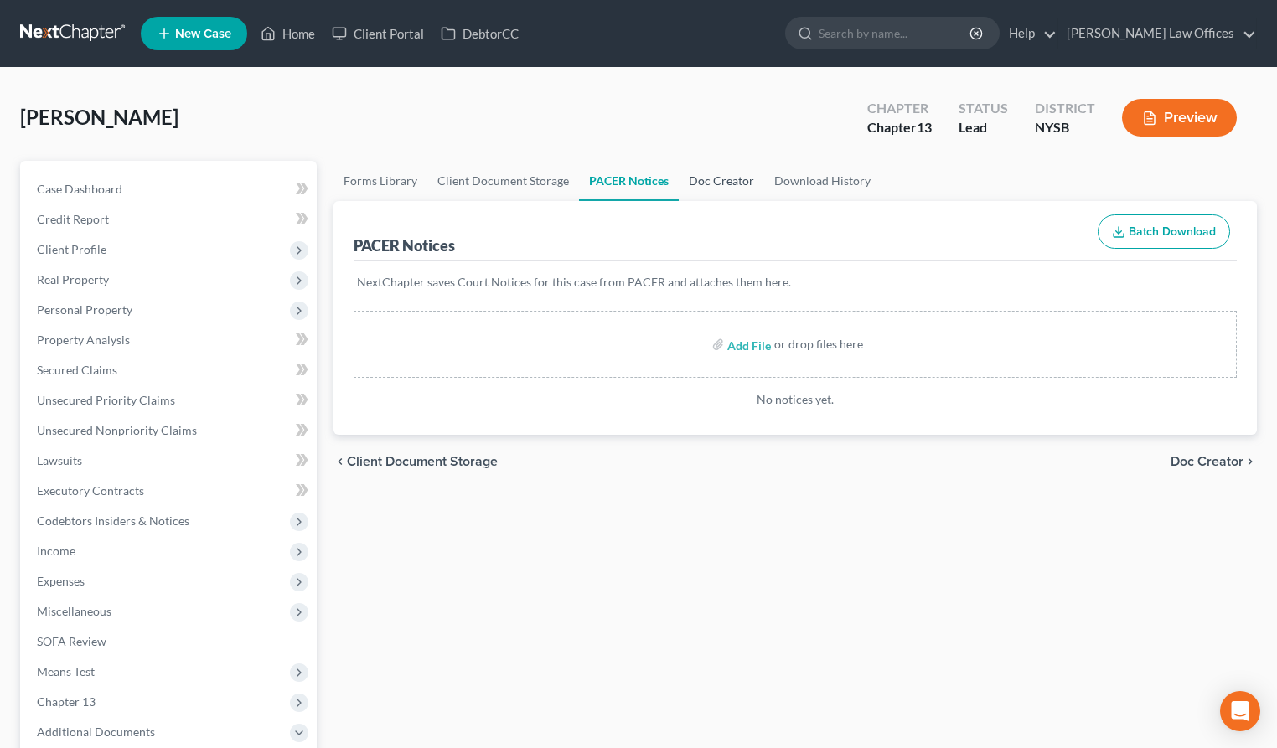
click at [697, 184] on link "Doc Creator" at bounding box center [721, 181] width 85 height 40
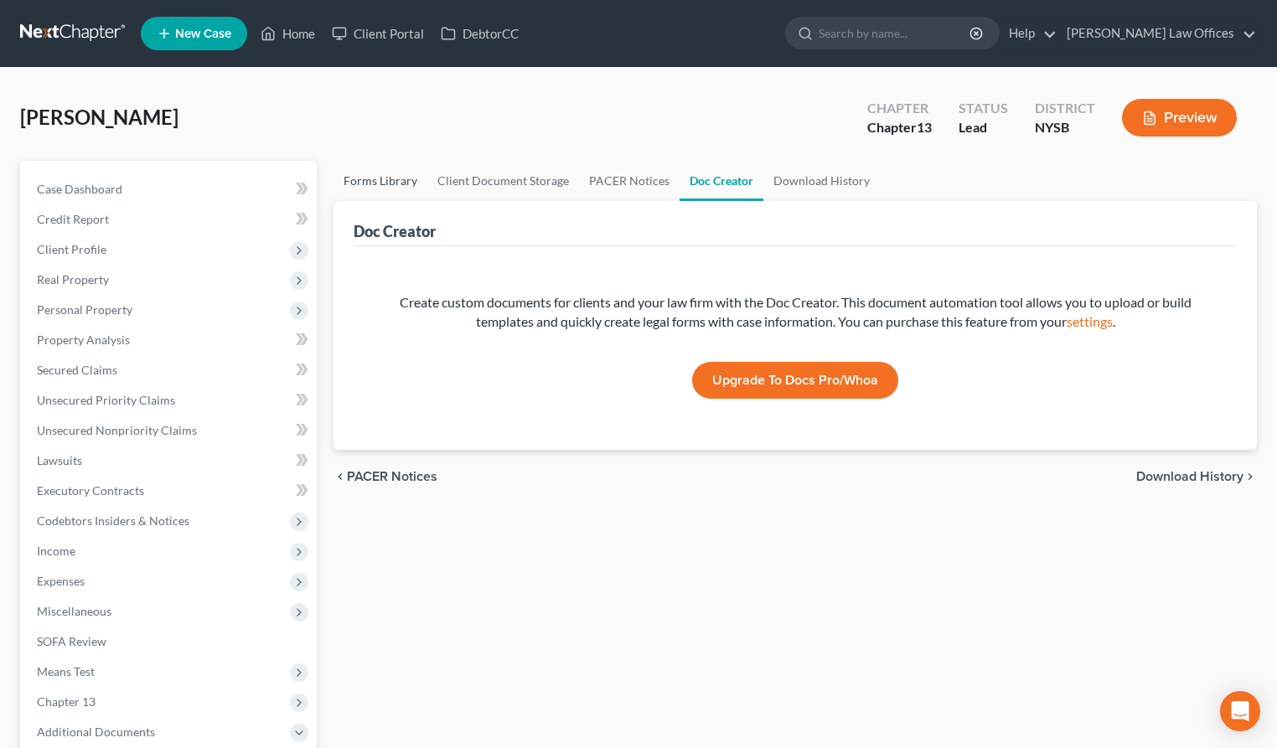
click at [380, 178] on link "Forms Library" at bounding box center [381, 181] width 94 height 40
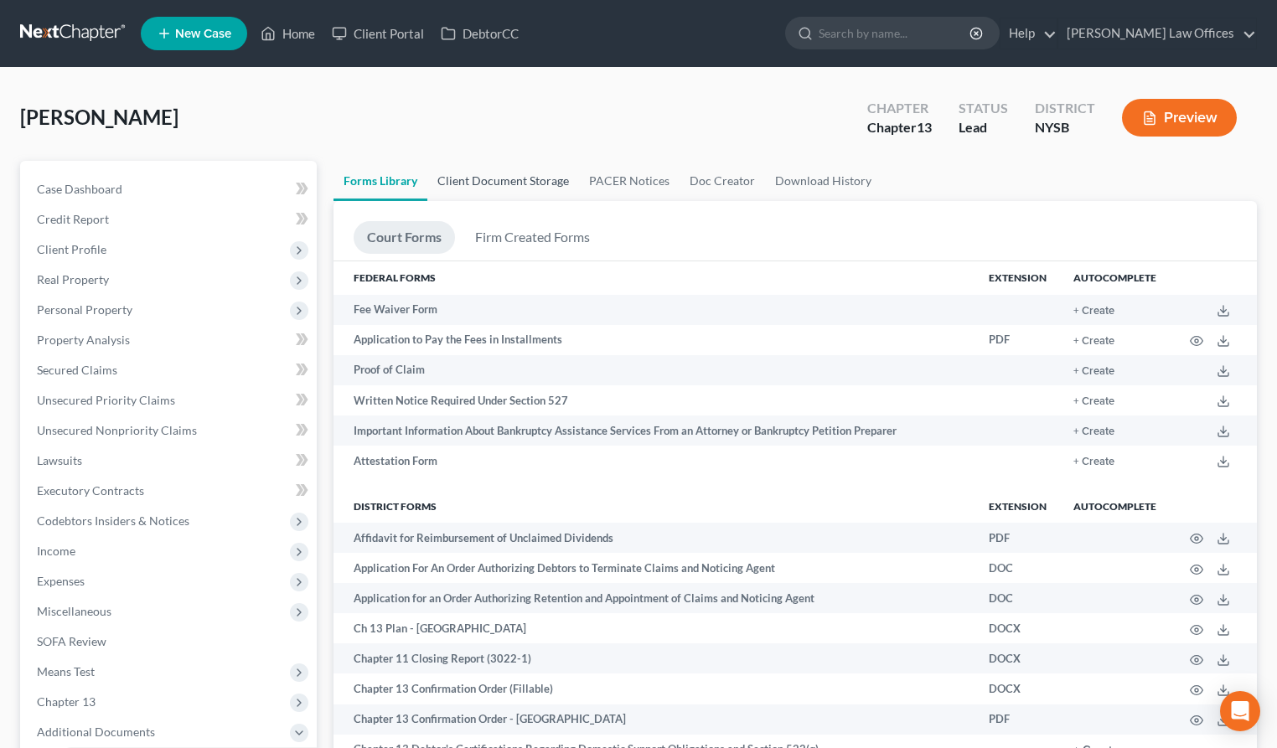
click at [467, 187] on link "Client Document Storage" at bounding box center [503, 181] width 152 height 40
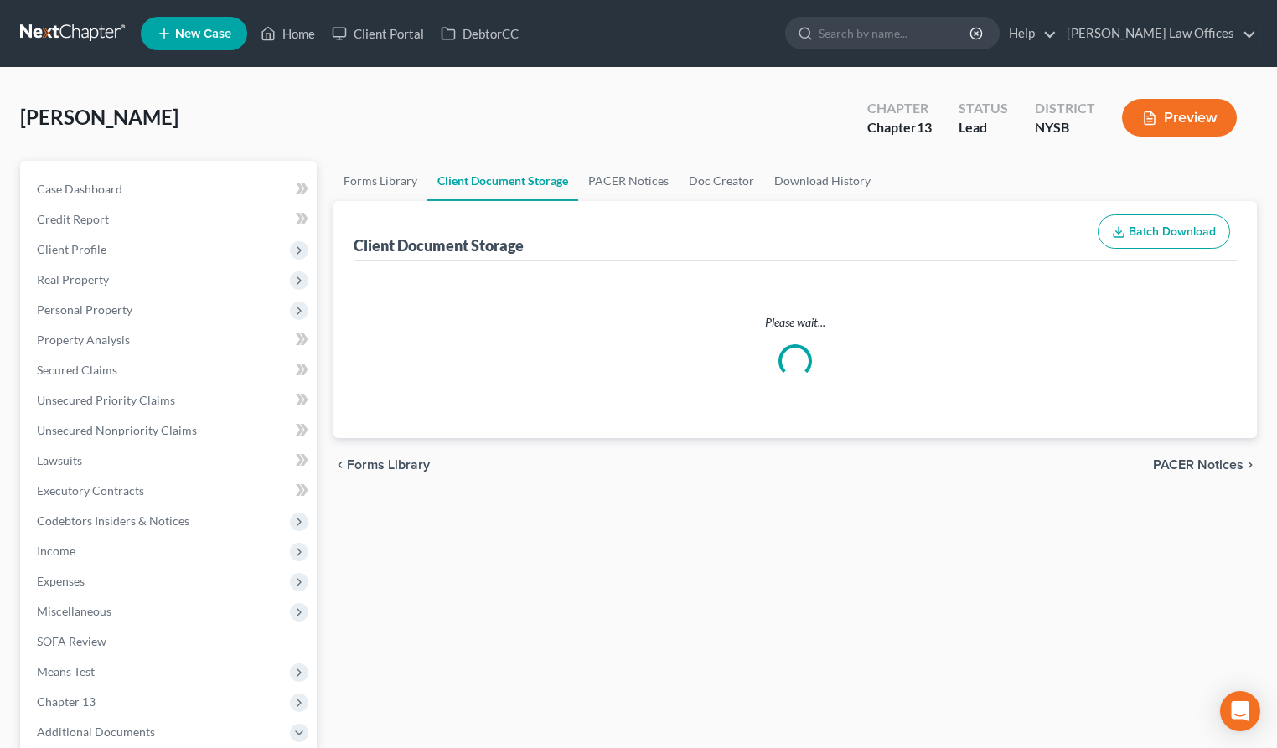
select select "0"
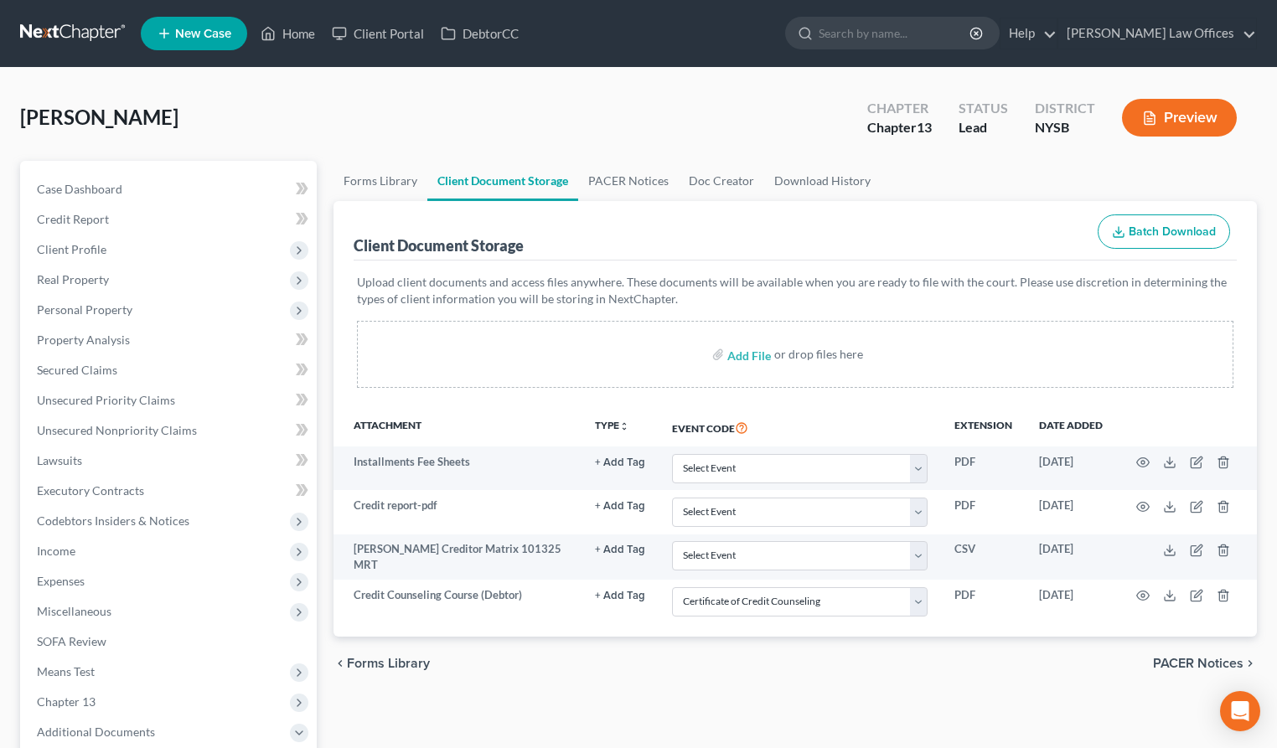
click at [1177, 113] on button "Preview" at bounding box center [1179, 118] width 115 height 38
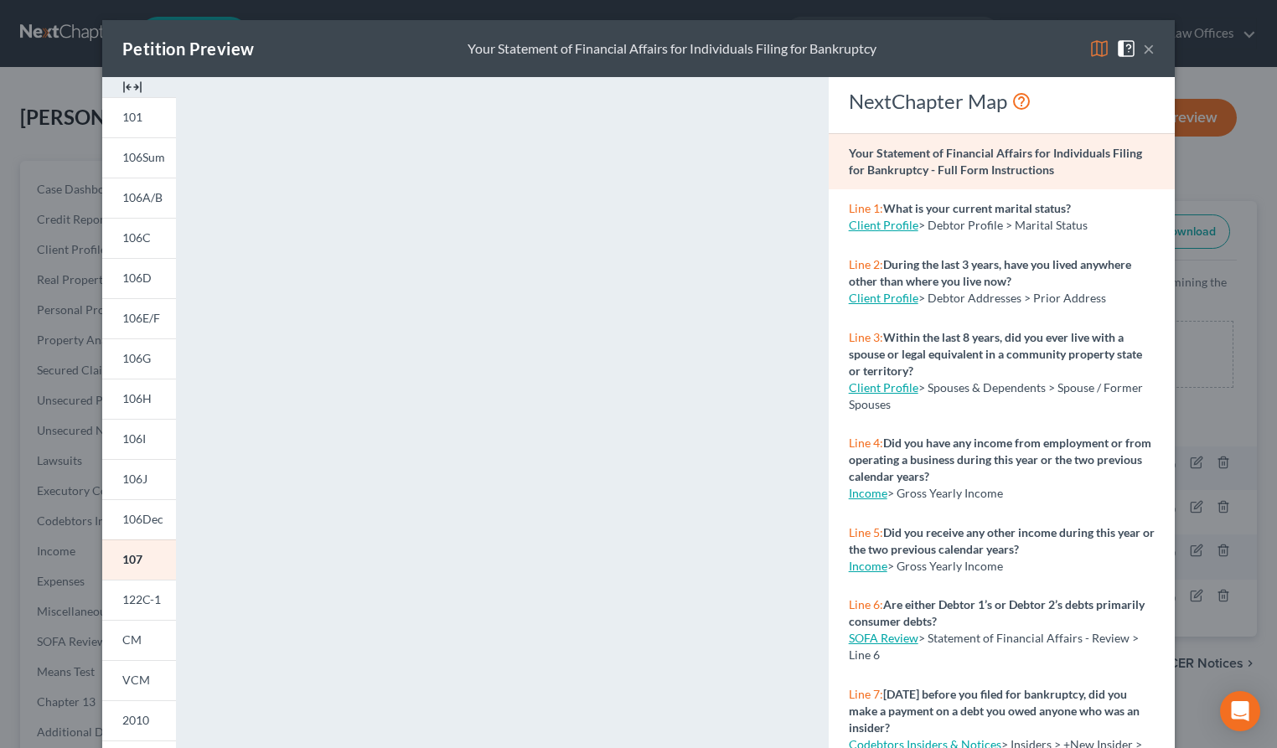
drag, startPoint x: 1098, startPoint y: 53, endPoint x: 1083, endPoint y: 58, distance: 15.9
click at [1098, 54] on img at bounding box center [1099, 49] width 20 height 20
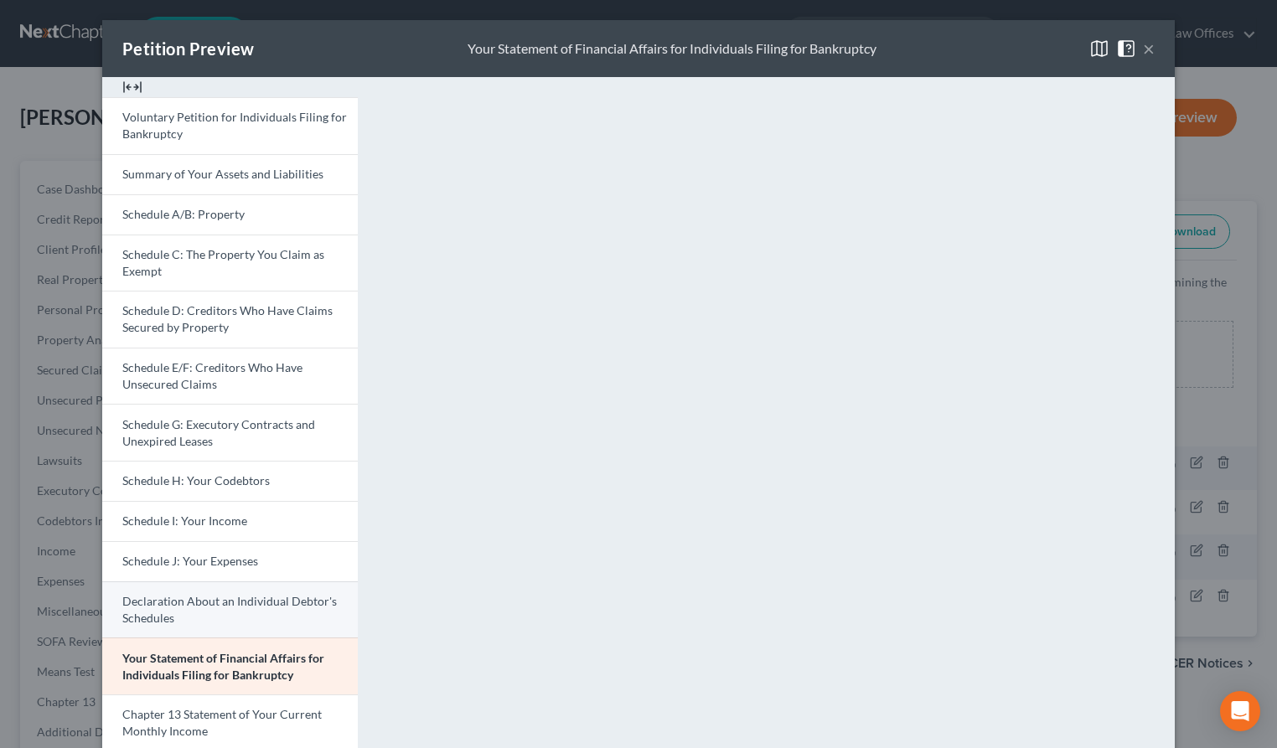
scroll to position [308, 0]
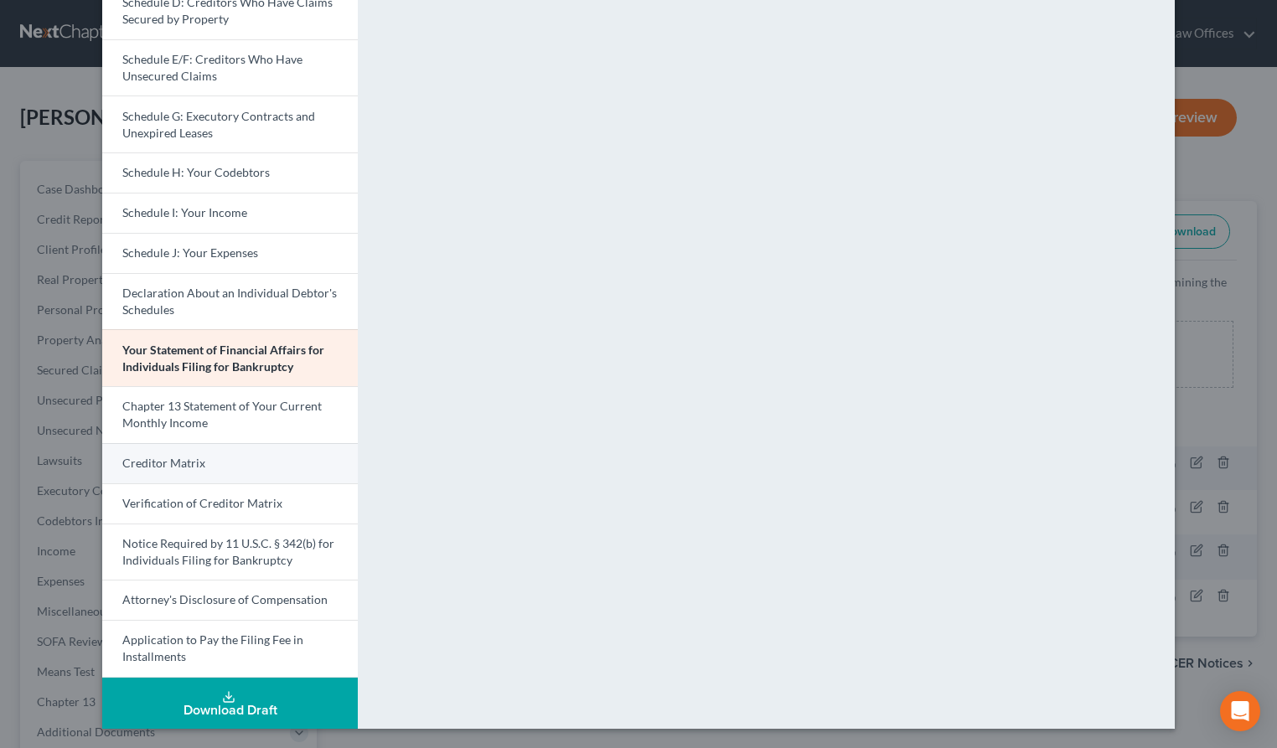
click at [196, 468] on span "Creditor Matrix" at bounding box center [163, 463] width 83 height 14
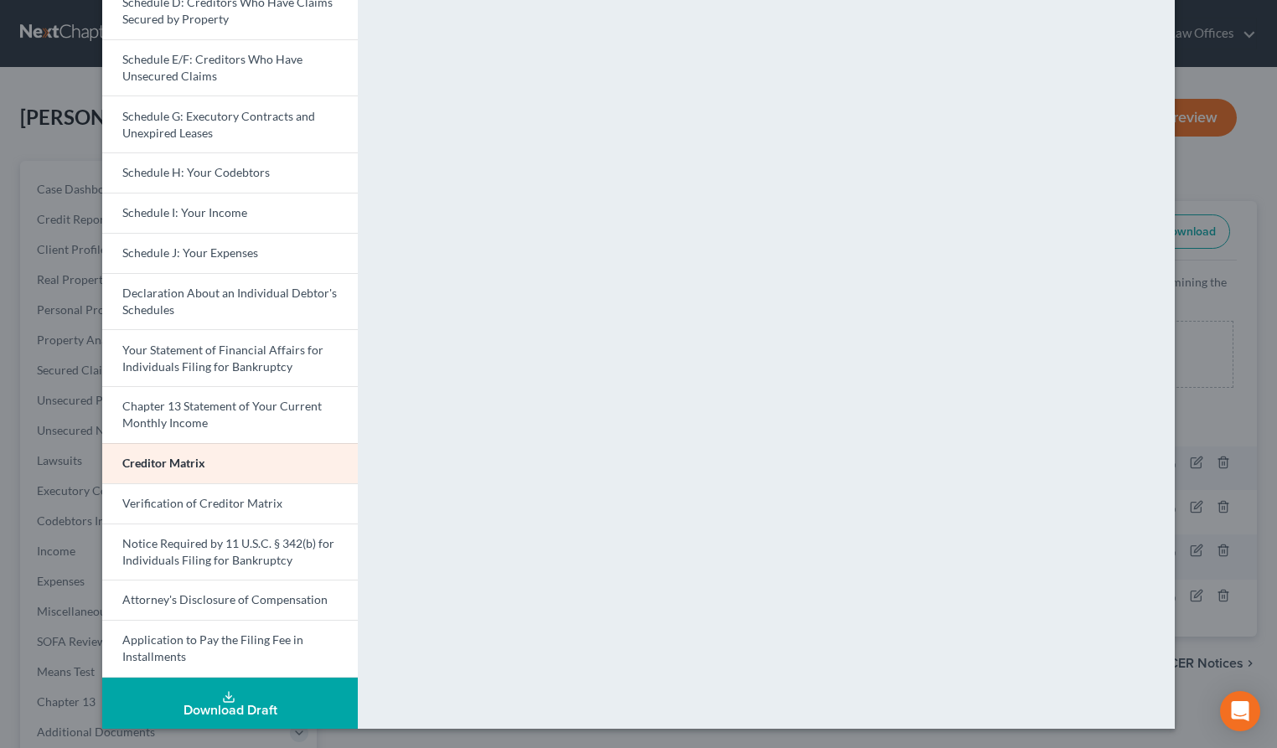
click at [649, 663] on div "<object ng-attr-data='[URL][DOMAIN_NAME]' type='application/pdf' width='100%' h…" at bounding box center [774, 249] width 817 height 960
click at [259, 704] on div "Download Draft" at bounding box center [230, 710] width 229 height 13
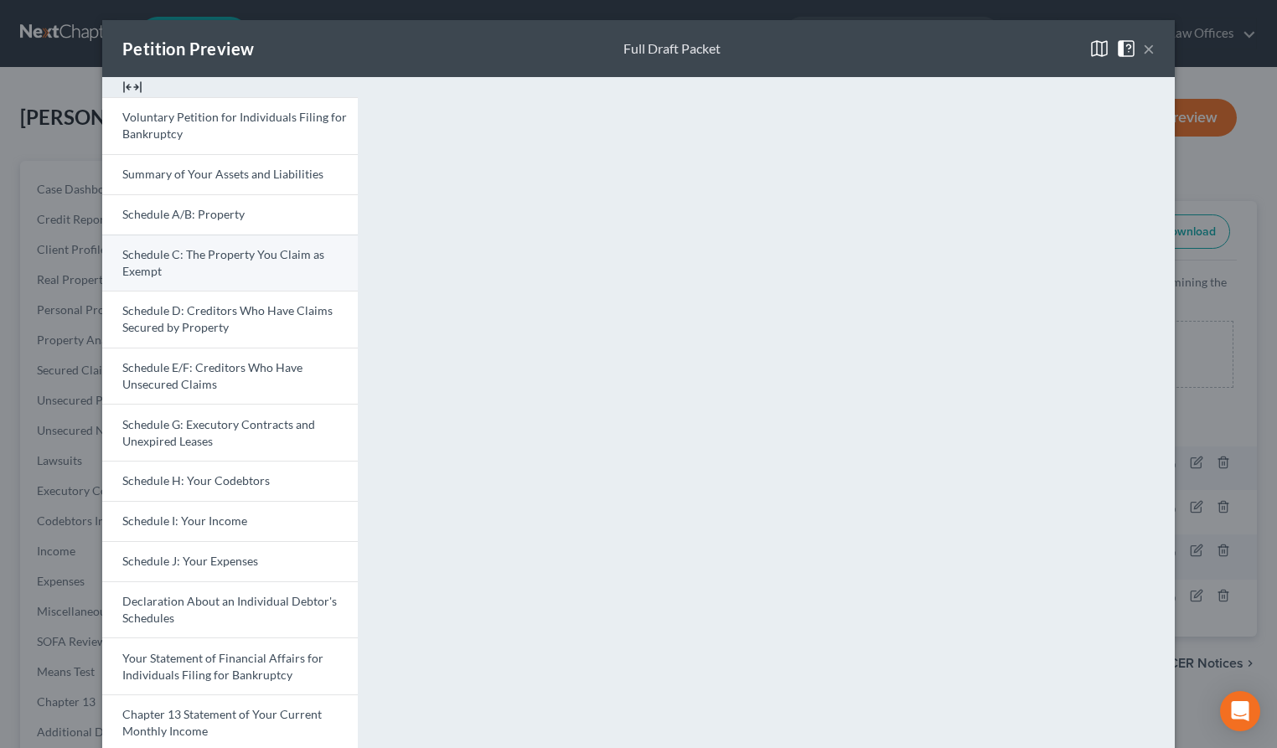
scroll to position [0, 0]
